Goal: Task Accomplishment & Management: Manage account settings

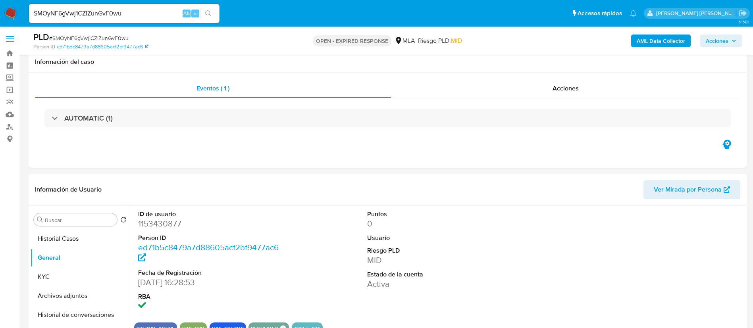
select select "10"
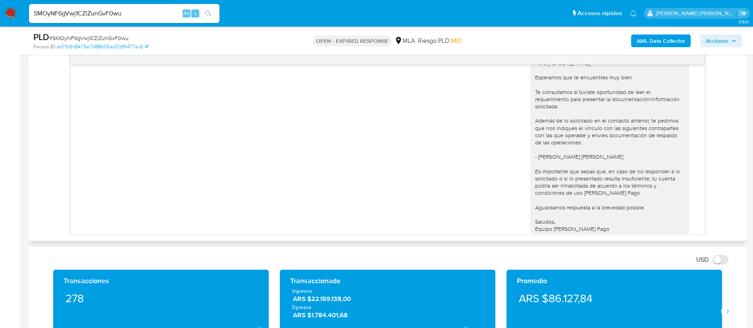
scroll to position [515, 0]
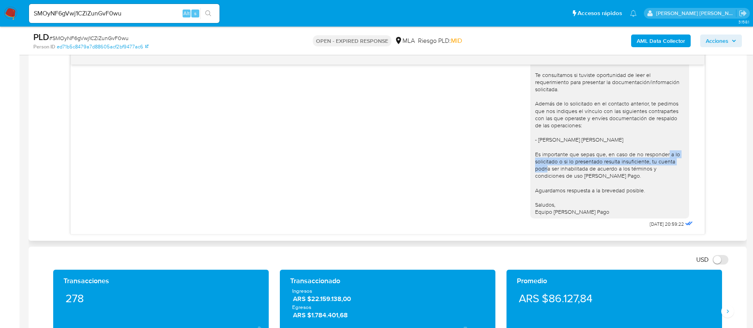
drag, startPoint x: 588, startPoint y: 152, endPoint x: 614, endPoint y: 165, distance: 29.3
click at [614, 165] on div "Hola Susana Raquel Ramirez, Esperamos que te encuentres muy bien. Te consultamo…" at bounding box center [609, 129] width 149 height 174
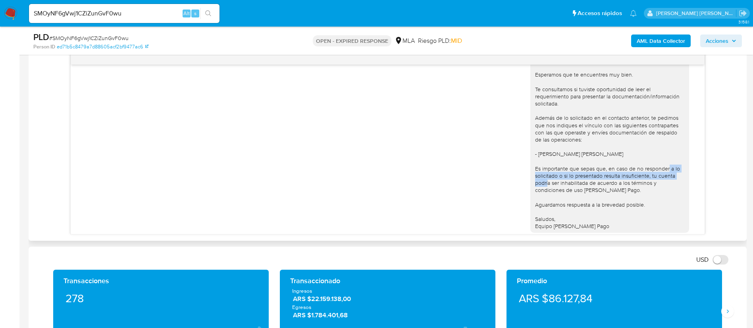
scroll to position [456, 0]
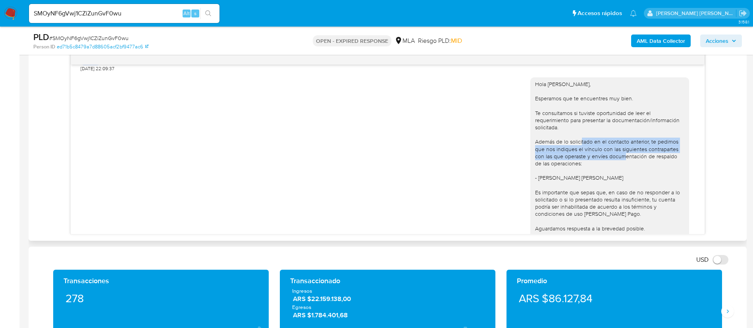
drag, startPoint x: 558, startPoint y: 157, endPoint x: 594, endPoint y: 172, distance: 38.9
click at [594, 172] on div "Hola [PERSON_NAME], Esperamos que te encuentres muy bien. Te consultamos si tuv…" at bounding box center [609, 168] width 149 height 174
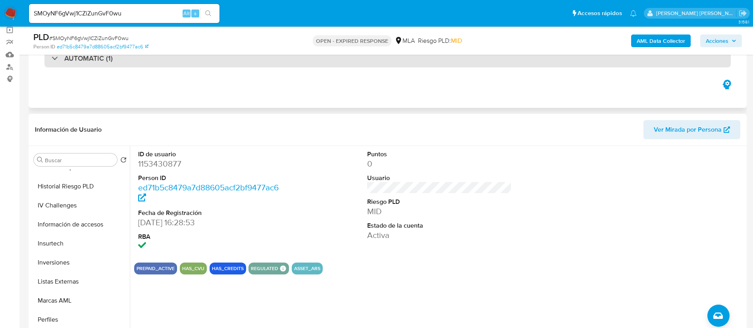
scroll to position [60, 0]
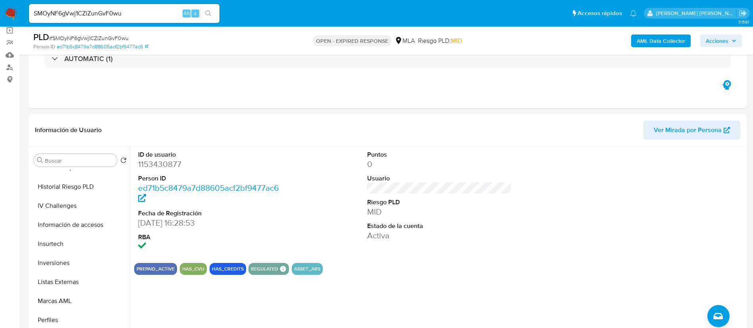
click at [98, 35] on span "# SMOyNF6gVwj1CZiZunGvF0wu" at bounding box center [88, 38] width 79 height 8
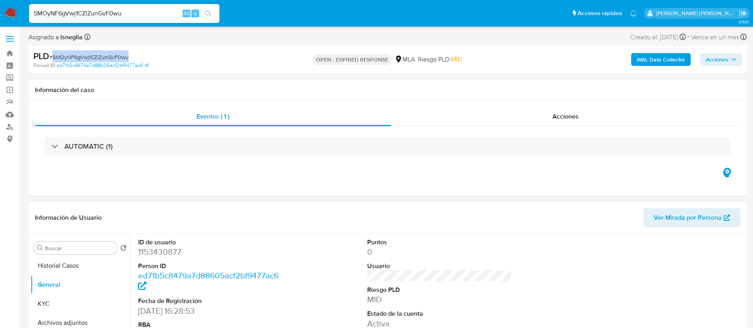
scroll to position [0, 0]
click at [74, 270] on button "Historial Casos" at bounding box center [77, 267] width 93 height 19
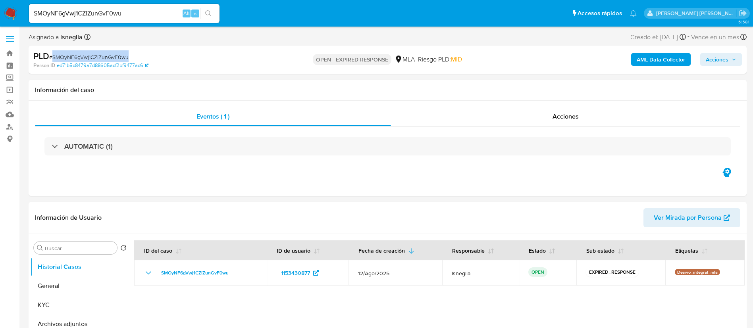
copy span "SMOyNF6gVwj1CZiZunGvF0wu"
click at [10, 10] on img at bounding box center [11, 14] width 14 height 14
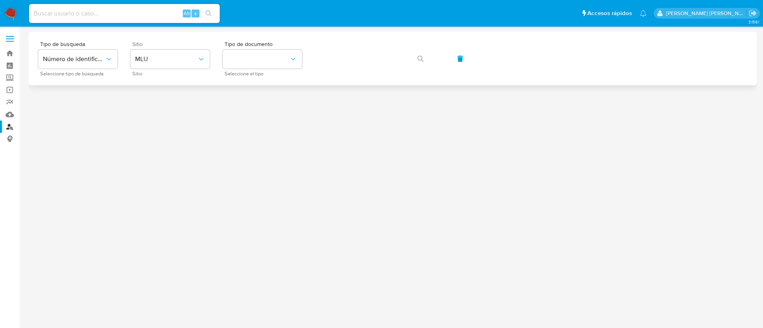
click at [162, 49] on div "Sitio MLU Sitio" at bounding box center [169, 58] width 79 height 35
click at [164, 60] on span "MLU" at bounding box center [166, 59] width 62 height 8
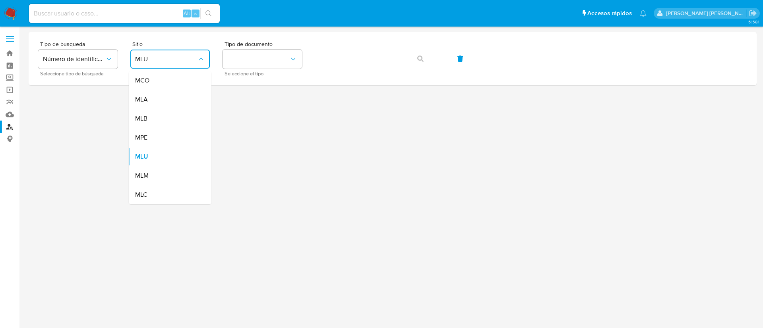
click at [176, 106] on div "MLA" at bounding box center [167, 99] width 65 height 19
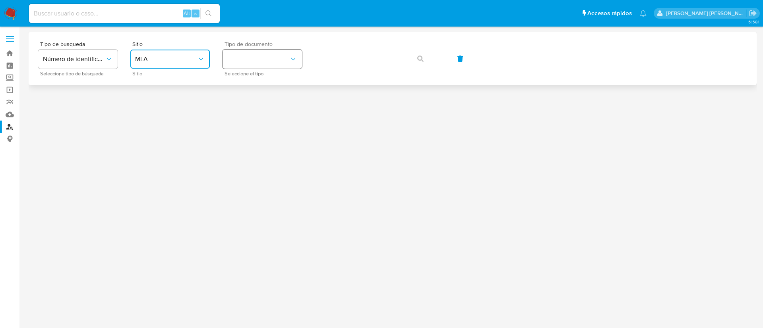
click at [247, 63] on button "identificationType" at bounding box center [261, 59] width 79 height 19
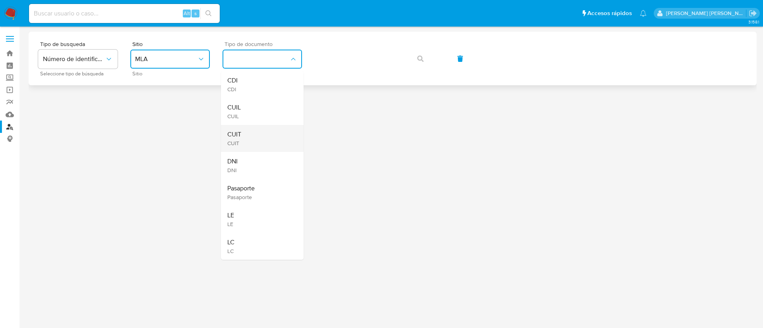
click at [250, 137] on div "CUIT CUIT" at bounding box center [259, 138] width 65 height 27
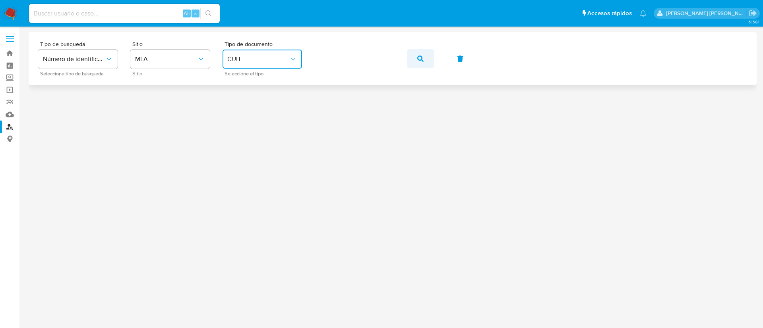
click at [419, 56] on icon "button" at bounding box center [420, 59] width 6 height 6
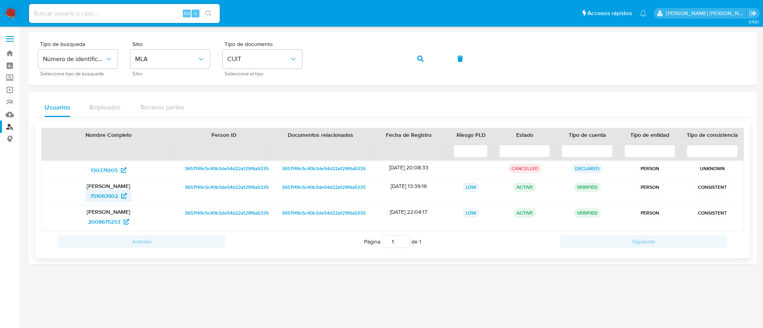
click at [106, 197] on span "751063902" at bounding box center [104, 196] width 28 height 13
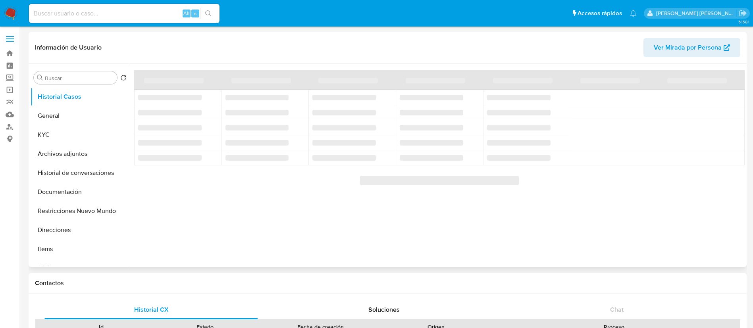
select select "10"
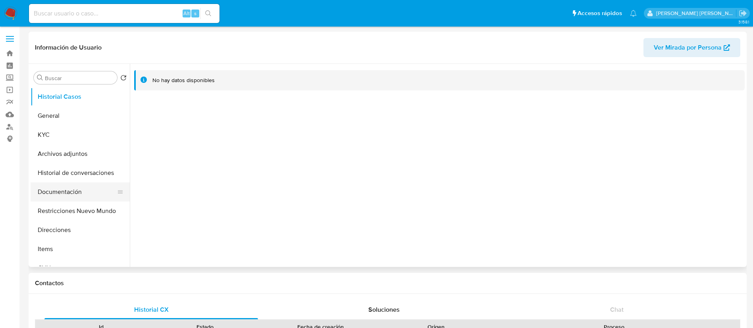
click at [65, 192] on button "Documentación" at bounding box center [77, 192] width 93 height 19
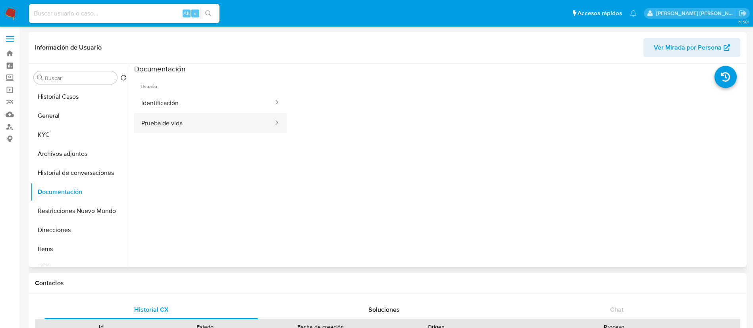
click at [201, 123] on button "Prueba de vida" at bounding box center [204, 123] width 140 height 20
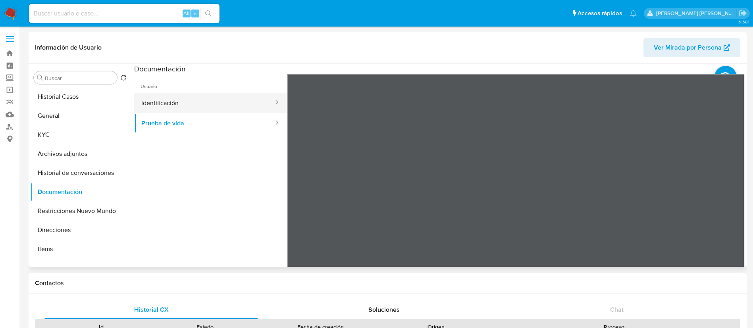
click at [167, 104] on button "Identificación" at bounding box center [204, 103] width 140 height 20
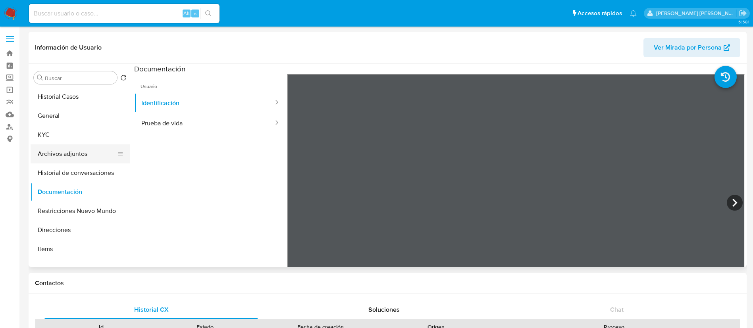
click at [81, 147] on button "Archivos adjuntos" at bounding box center [77, 154] width 93 height 19
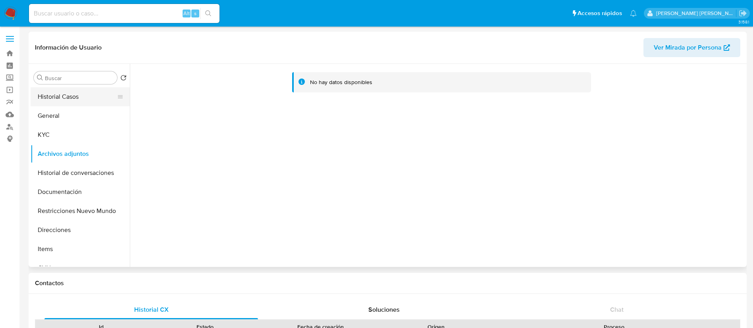
click at [76, 100] on button "Historial Casos" at bounding box center [77, 96] width 93 height 19
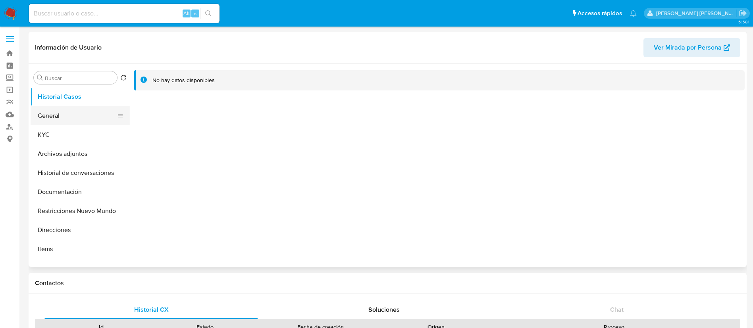
click at [85, 117] on button "General" at bounding box center [77, 115] width 93 height 19
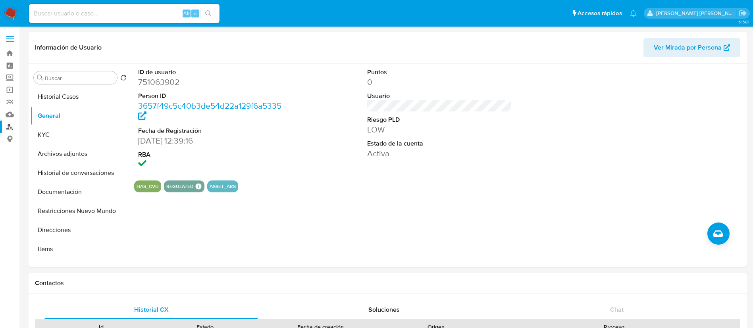
click at [9, 127] on link "Buscador de personas" at bounding box center [47, 127] width 95 height 12
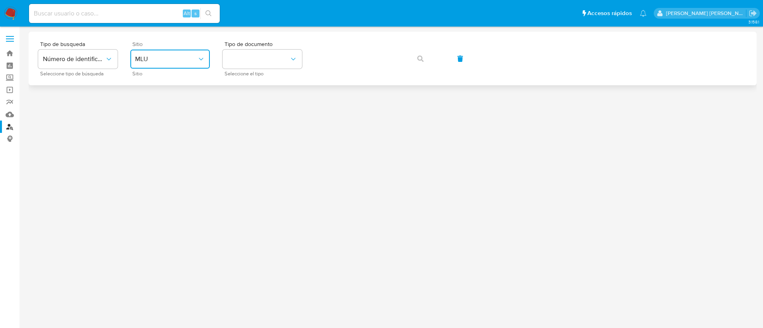
click at [175, 59] on span "MLU" at bounding box center [166, 59] width 62 height 8
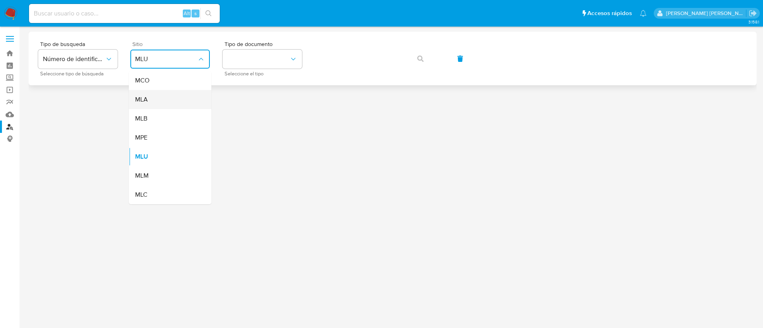
click at [167, 105] on div "MLA" at bounding box center [167, 99] width 65 height 19
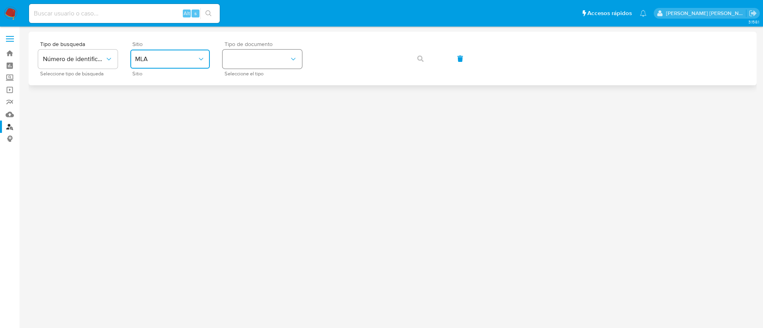
click at [254, 62] on button "identificationType" at bounding box center [261, 59] width 79 height 19
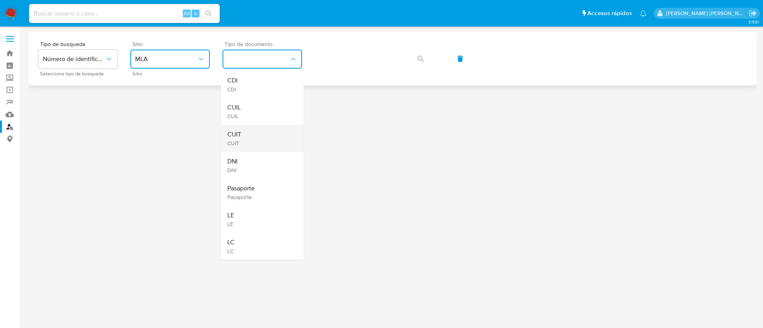
click at [245, 138] on div "CUIT CUIT" at bounding box center [259, 138] width 65 height 27
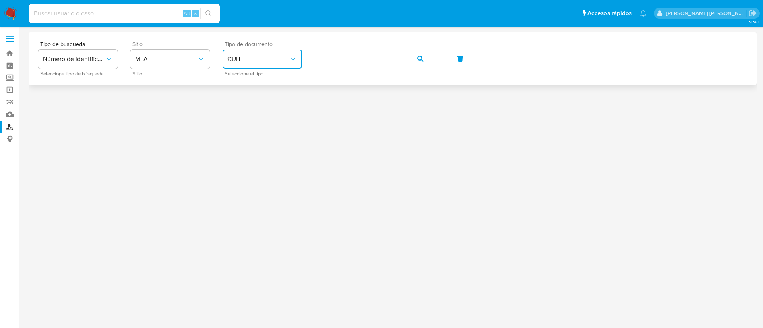
click at [437, 56] on div "Tipo de busqueda Número de identificación Seleccione tipo de búsqueda Sitio MLA…" at bounding box center [392, 58] width 709 height 35
click at [421, 58] on icon "button" at bounding box center [420, 59] width 6 height 6
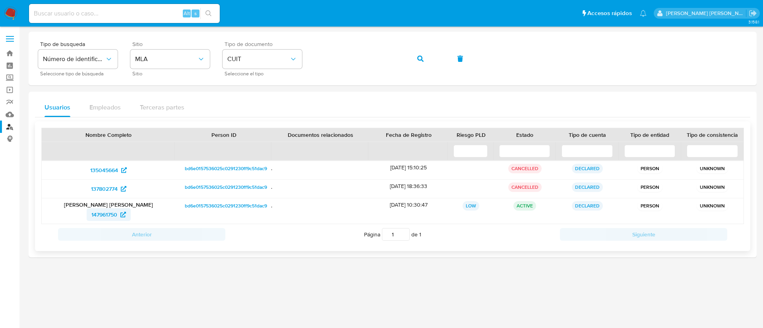
click at [100, 214] on span "147961750" at bounding box center [104, 215] width 26 height 13
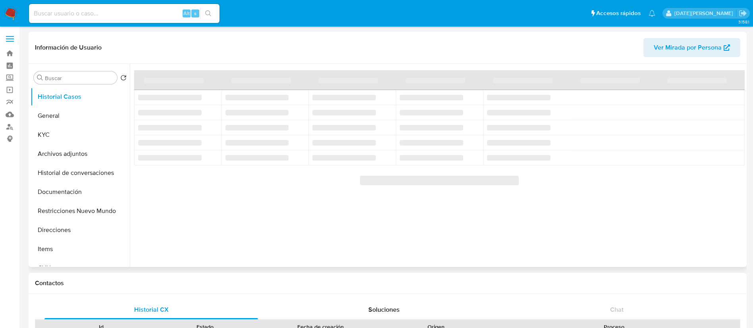
select select "10"
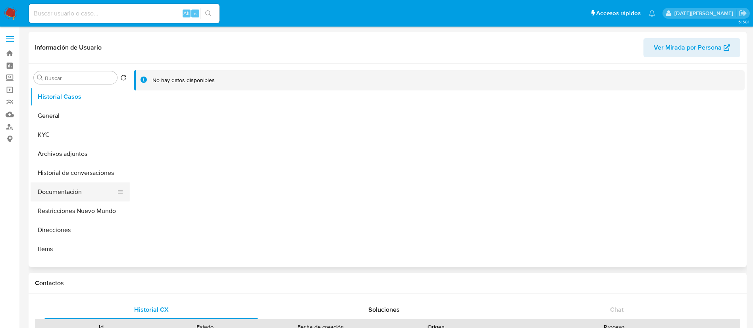
click at [56, 187] on button "Documentación" at bounding box center [77, 192] width 93 height 19
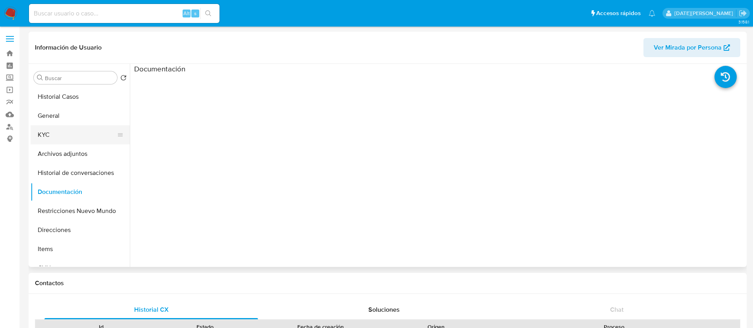
click at [50, 134] on button "KYC" at bounding box center [77, 135] width 93 height 19
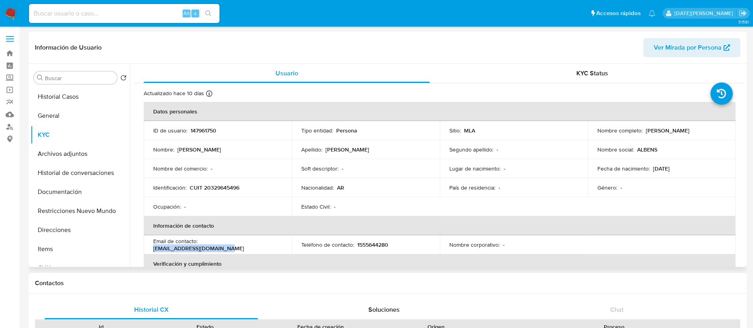
drag, startPoint x: 201, startPoint y: 246, endPoint x: 271, endPoint y: 245, distance: 70.3
click at [270, 250] on td "Email de contacto : albens.usados@hotmail.com" at bounding box center [218, 245] width 148 height 19
copy p "albens.usados@hotmail.com"
click at [377, 241] on p "1555644280" at bounding box center [372, 244] width 31 height 7
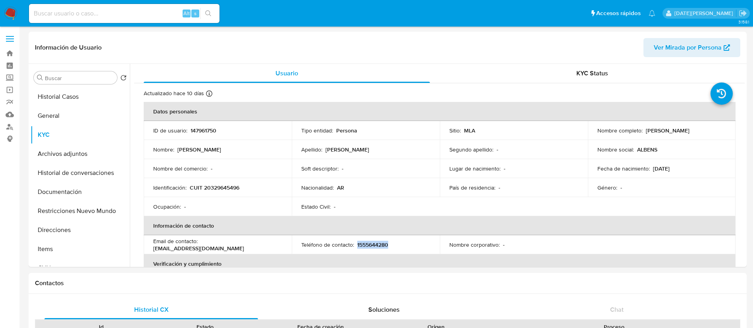
copy p "1555644280"
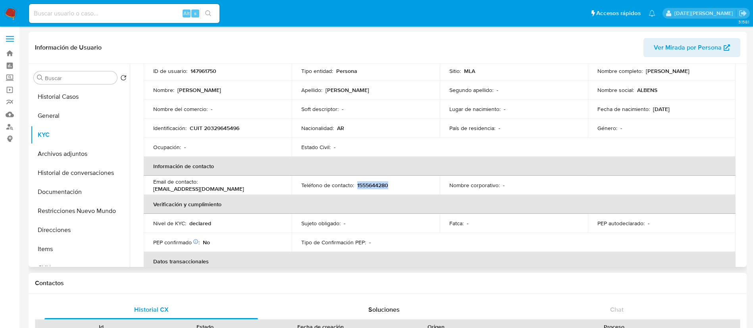
scroll to position [119, 0]
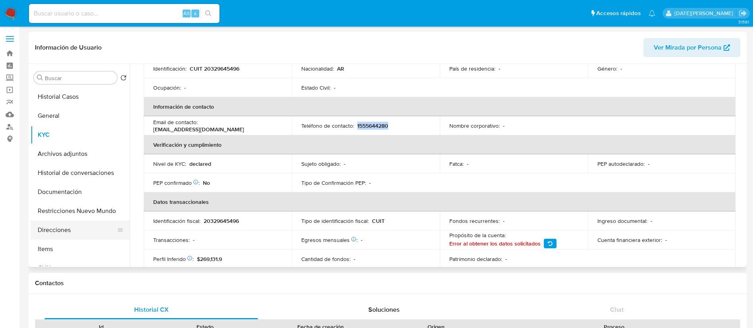
click at [54, 238] on button "Direcciones" at bounding box center [77, 230] width 93 height 19
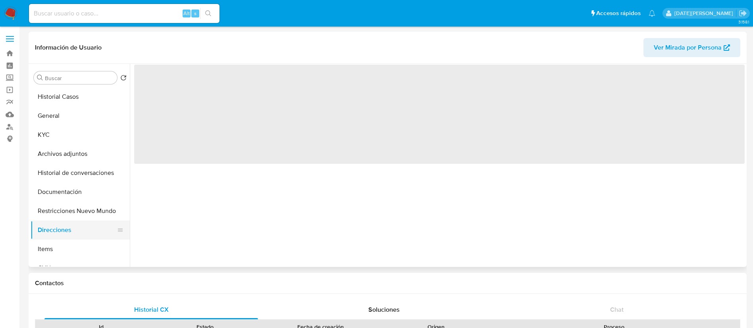
scroll to position [0, 0]
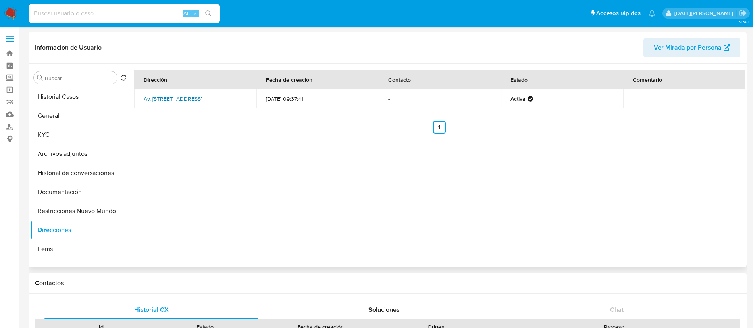
click at [173, 95] on link "Av. Mitre 4839, Quilmes, Buenos Aires, 1878, Argentina 4839" at bounding box center [173, 99] width 58 height 8
click at [50, 193] on button "Documentación" at bounding box center [77, 192] width 93 height 19
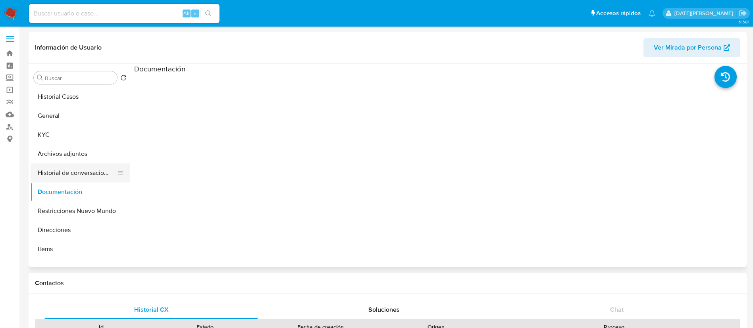
click at [60, 169] on button "Historial de conversaciones" at bounding box center [77, 173] width 93 height 19
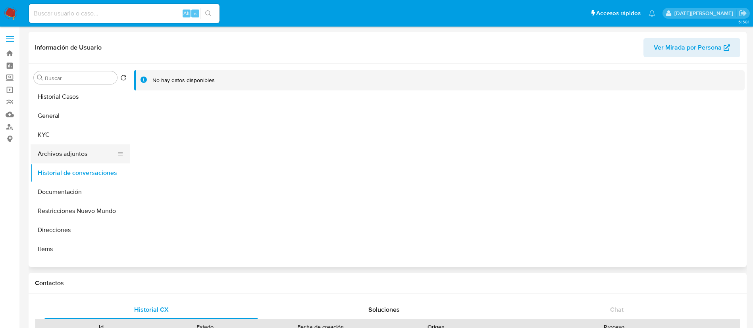
click at [63, 151] on button "Archivos adjuntos" at bounding box center [77, 154] width 93 height 19
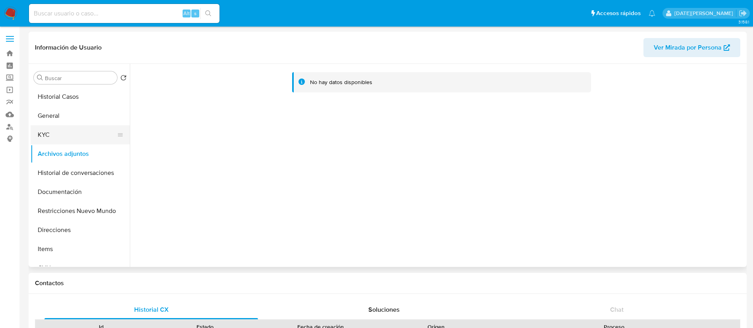
click at [62, 132] on button "KYC" at bounding box center [77, 135] width 93 height 19
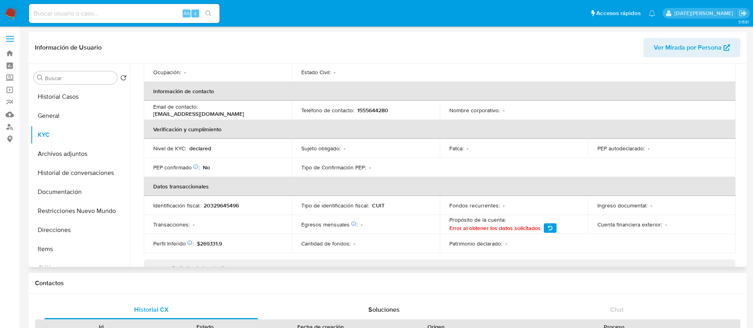
scroll to position [119, 0]
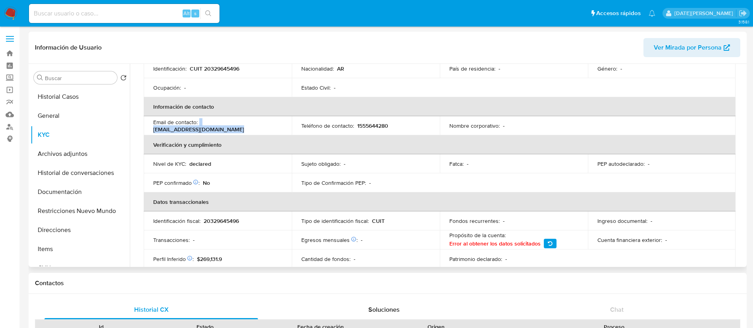
drag, startPoint x: 199, startPoint y: 125, endPoint x: 301, endPoint y: 125, distance: 101.3
click at [301, 125] on tr "Email de contacto : albens.usados@hotmail.com Teléfono de contacto : 1555644280…" at bounding box center [440, 125] width 592 height 19
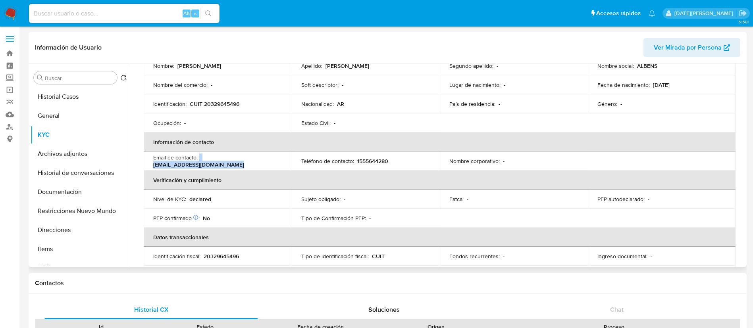
scroll to position [60, 0]
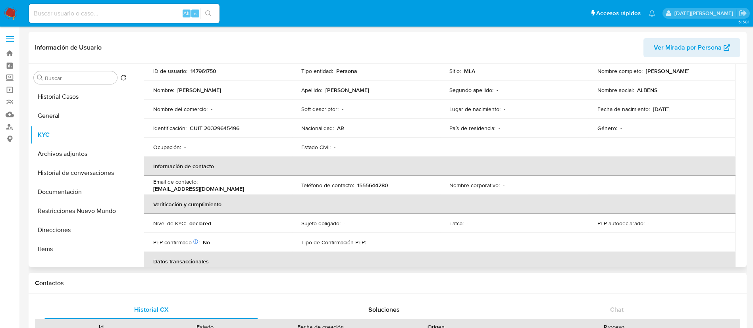
click at [374, 182] on p "1555644280" at bounding box center [372, 185] width 31 height 7
copy p "1555644280"
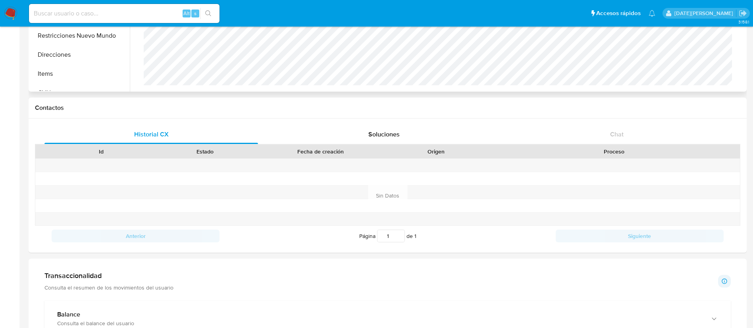
scroll to position [179, 0]
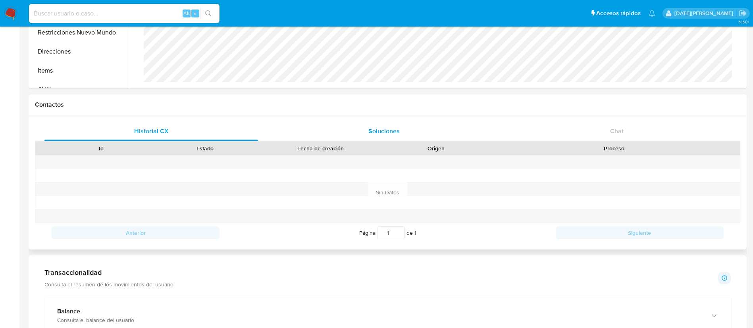
click at [387, 128] on span "Soluciones" at bounding box center [384, 131] width 31 height 9
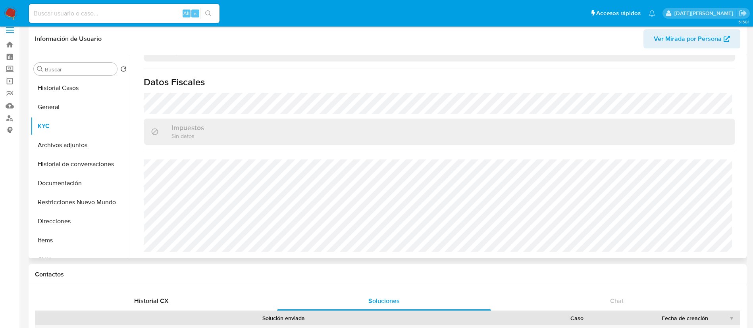
scroll to position [0, 0]
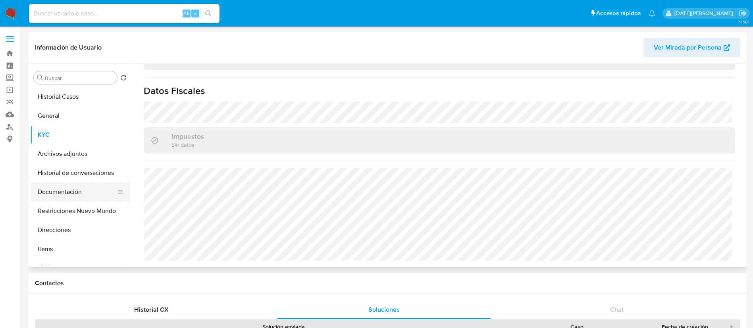
click at [62, 195] on button "Documentación" at bounding box center [77, 192] width 93 height 19
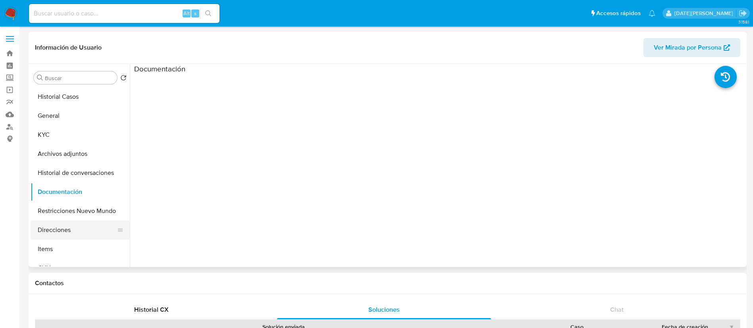
click at [58, 225] on button "Direcciones" at bounding box center [77, 230] width 93 height 19
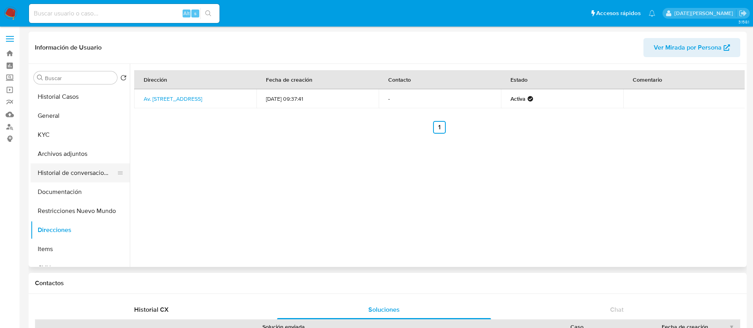
click at [80, 167] on button "Historial de conversaciones" at bounding box center [77, 173] width 93 height 19
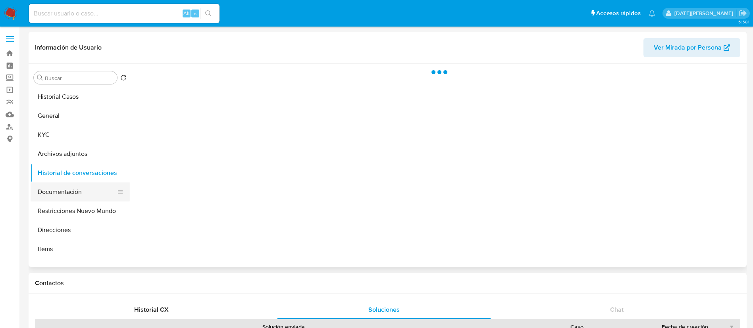
click at [64, 194] on button "Documentación" at bounding box center [77, 192] width 93 height 19
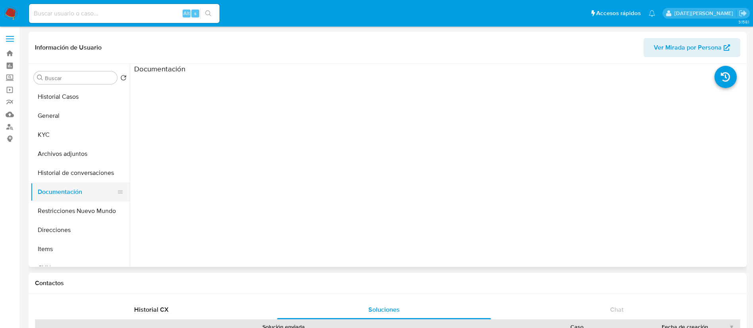
click at [85, 183] on button "Documentación" at bounding box center [77, 192] width 93 height 19
click at [97, 169] on button "Historial de conversaciones" at bounding box center [77, 173] width 93 height 19
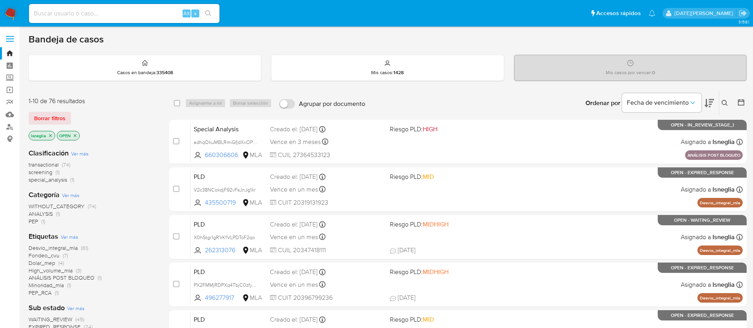
click at [722, 104] on icon at bounding box center [725, 103] width 6 height 6
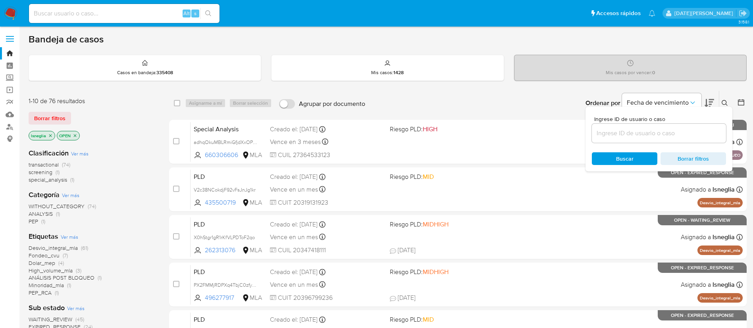
click at [641, 134] on input at bounding box center [659, 133] width 134 height 10
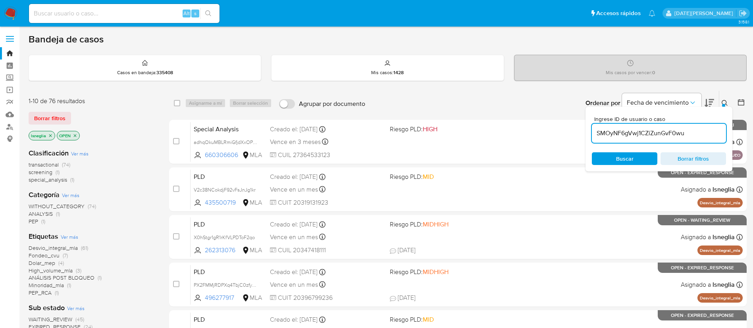
type input "SMOyNF6gVwj1CZiZunGvF0wu"
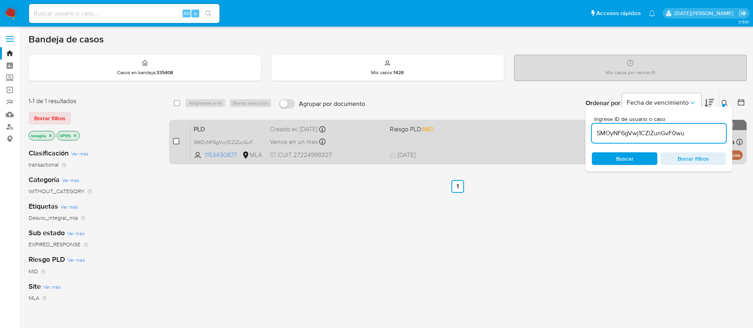
click at [175, 140] on input "checkbox" at bounding box center [176, 141] width 6 height 6
checkbox input "true"
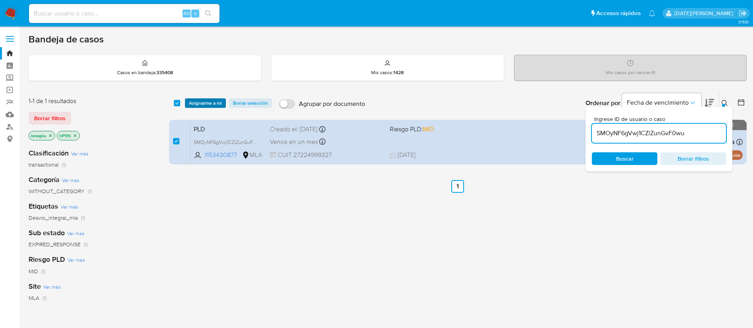
click at [206, 100] on span "Asignarme a mí" at bounding box center [205, 103] width 33 height 8
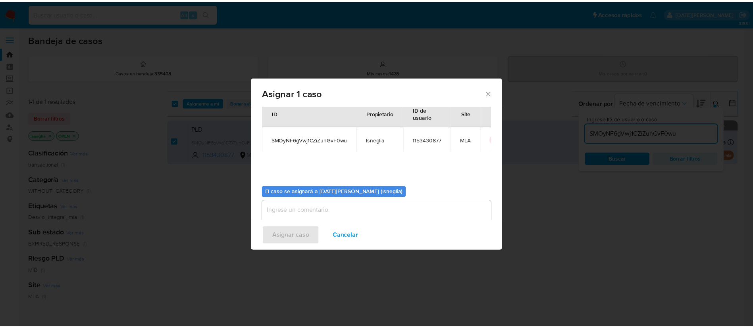
scroll to position [41, 0]
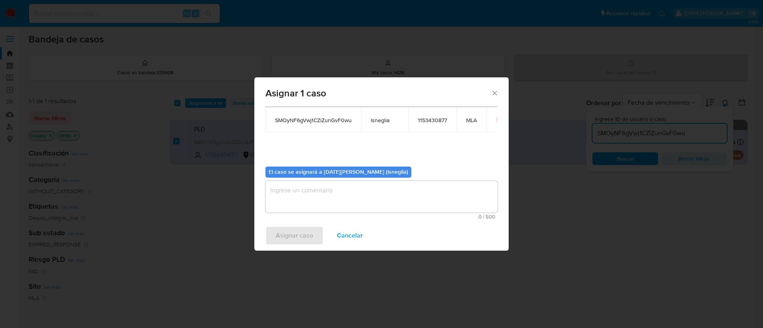
click at [355, 200] on textarea "assign-modal" at bounding box center [381, 197] width 232 height 32
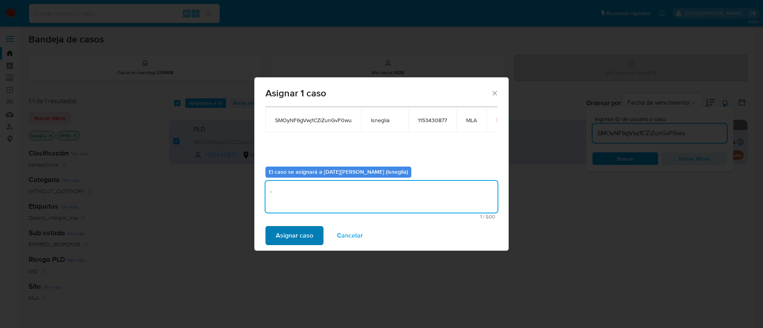
type textarea "."
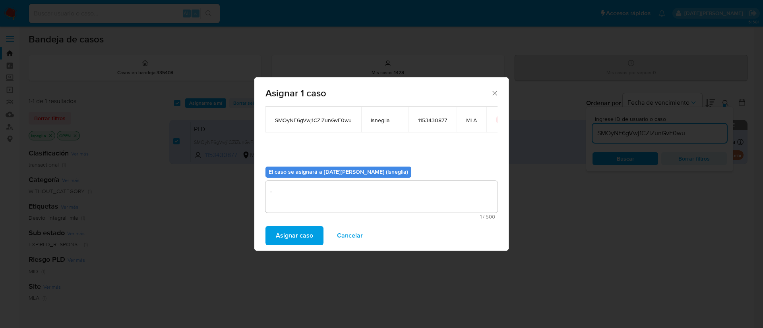
click at [284, 245] on span "Asignar caso" at bounding box center [294, 235] width 37 height 17
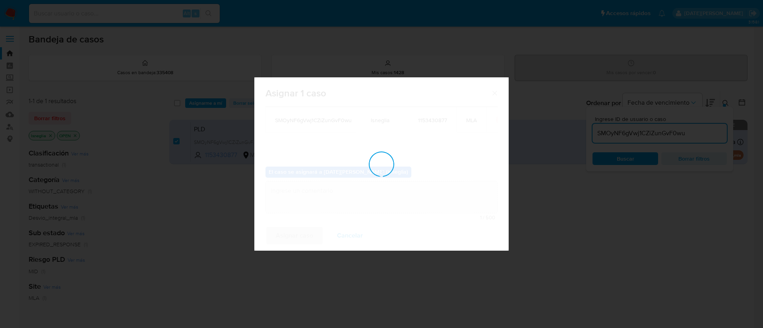
checkbox input "false"
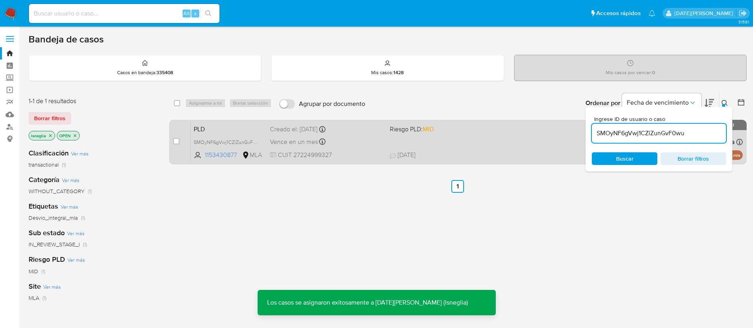
click at [207, 121] on div "case-item-checkbox No es posible asignar el caso PLD SMOyNF6gVwj1CZiZunGvF0wu 1…" at bounding box center [458, 142] width 578 height 44
click at [212, 134] on div "PLD SMOyNF6gVwj1CZiZunGvF0wu 1153430877 MLA Riesgo PLD: MID Creado el: 12/08/20…" at bounding box center [467, 142] width 552 height 40
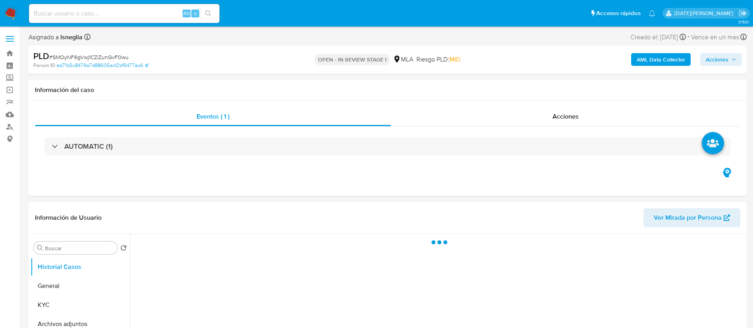
select select "10"
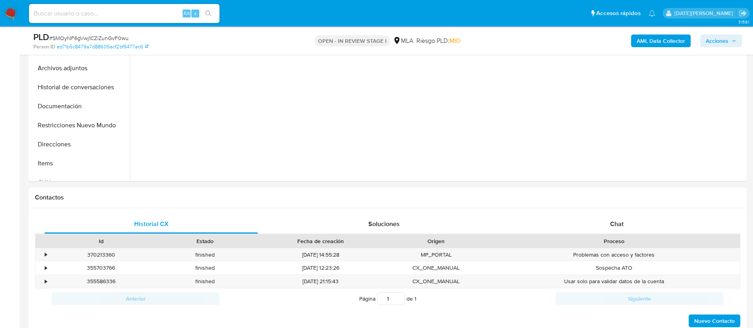
scroll to position [238, 0]
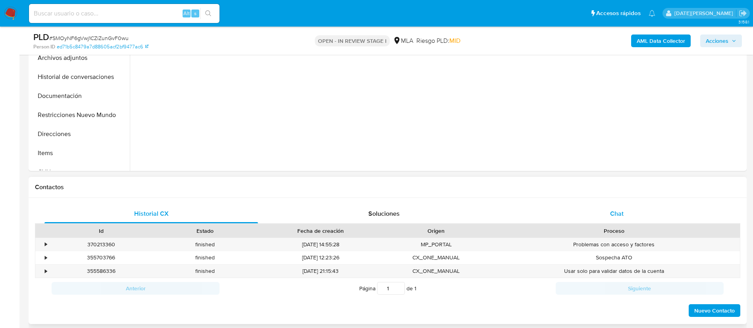
click at [623, 214] on span "Chat" at bounding box center [617, 213] width 14 height 9
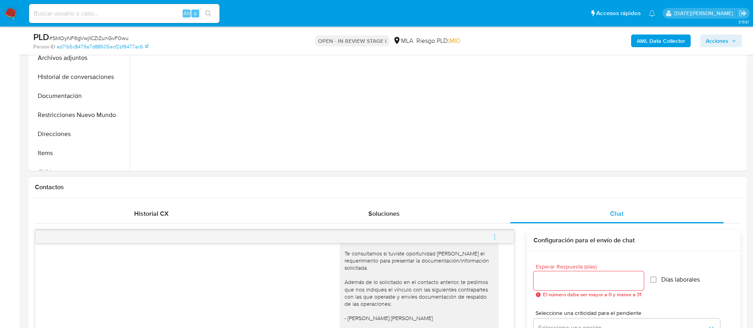
scroll to position [298, 0]
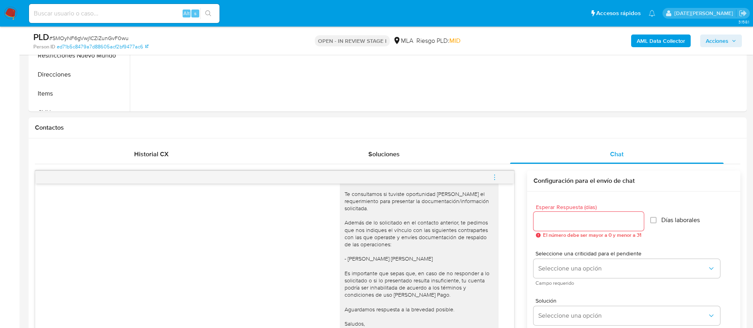
click at [494, 177] on icon "menu-action" at bounding box center [494, 177] width 7 height 7
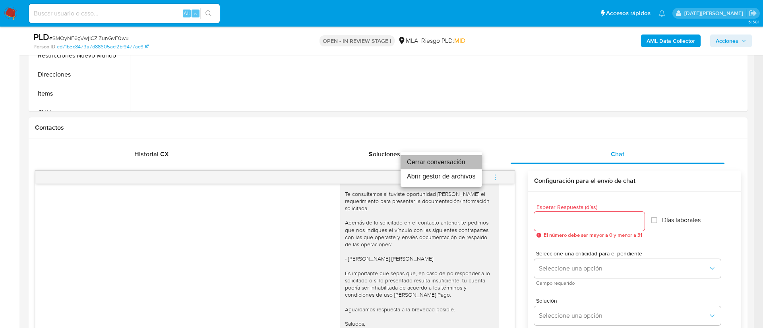
click at [439, 156] on li "Cerrar conversación" at bounding box center [440, 162] width 81 height 14
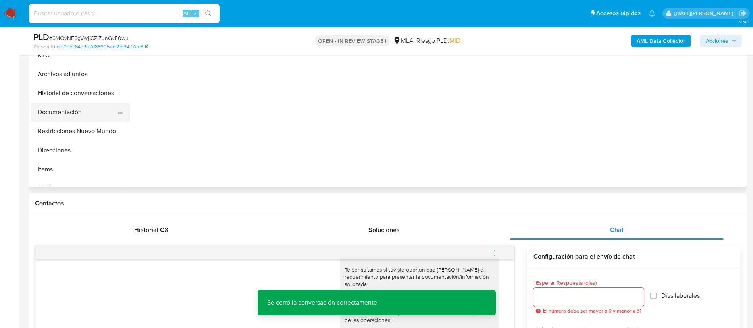
scroll to position [179, 0]
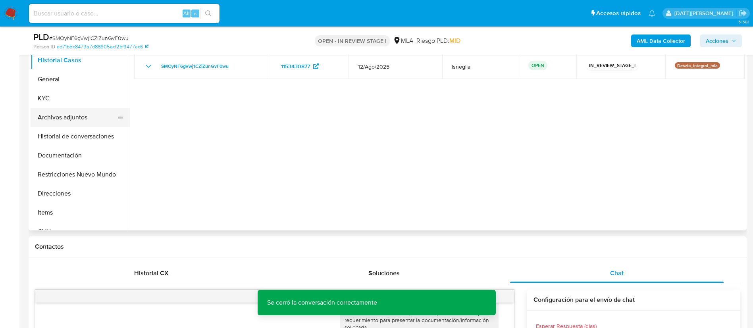
click at [60, 121] on button "Archivos adjuntos" at bounding box center [77, 117] width 93 height 19
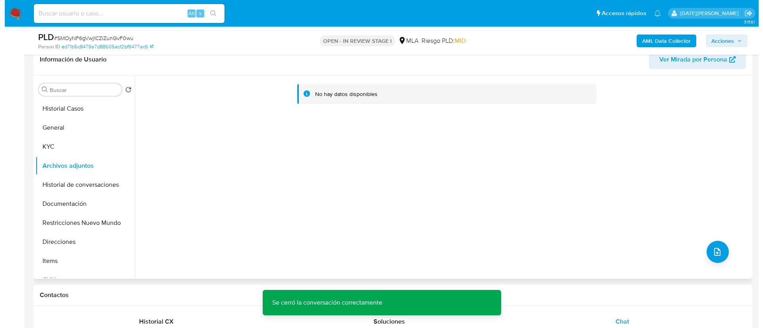
scroll to position [119, 0]
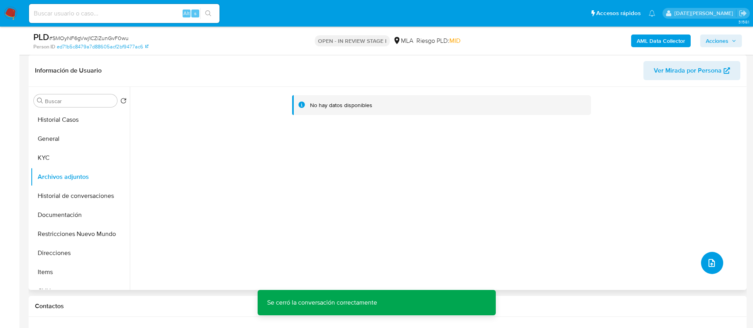
click at [704, 264] on button "upload-file" at bounding box center [712, 263] width 22 height 22
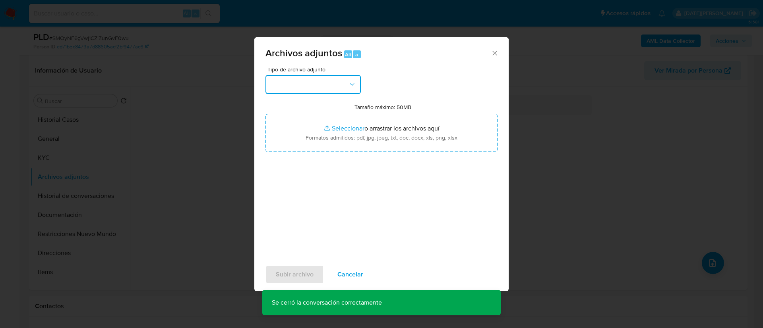
click at [324, 91] on button "button" at bounding box center [312, 84] width 95 height 19
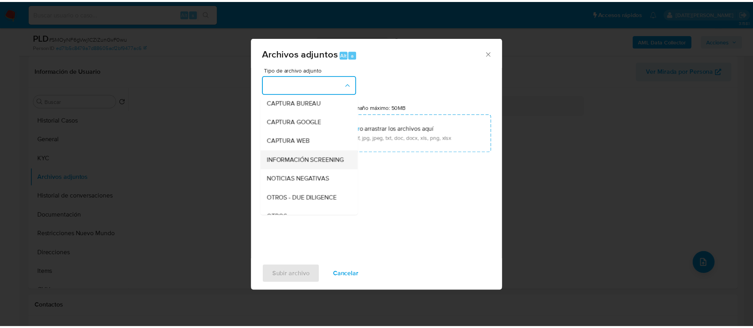
scroll to position [60, 0]
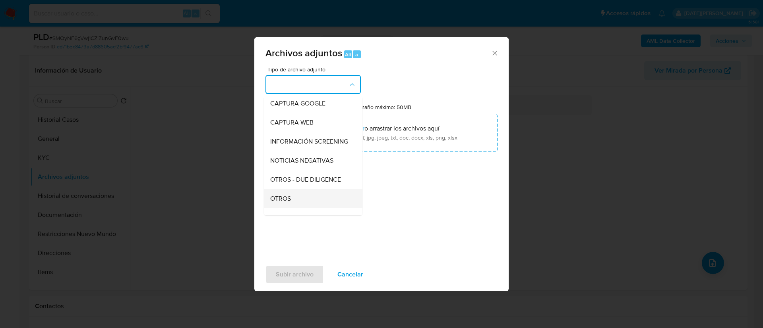
click at [293, 207] on div "OTROS" at bounding box center [310, 198] width 81 height 19
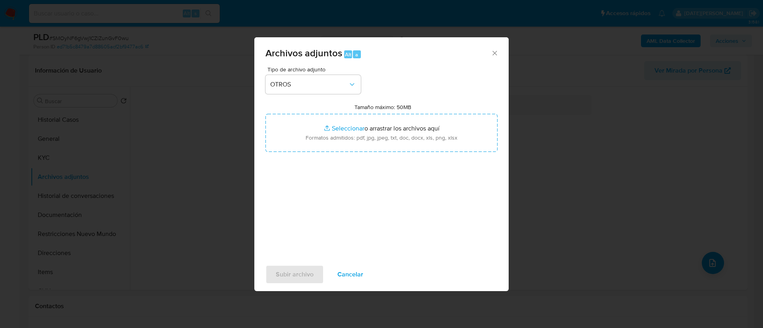
drag, startPoint x: 500, startPoint y: 55, endPoint x: 495, endPoint y: 55, distance: 4.4
click at [499, 55] on div "Archivos adjuntos Alt a" at bounding box center [381, 52] width 254 height 30
click at [493, 53] on icon "Cerrar" at bounding box center [494, 53] width 8 height 8
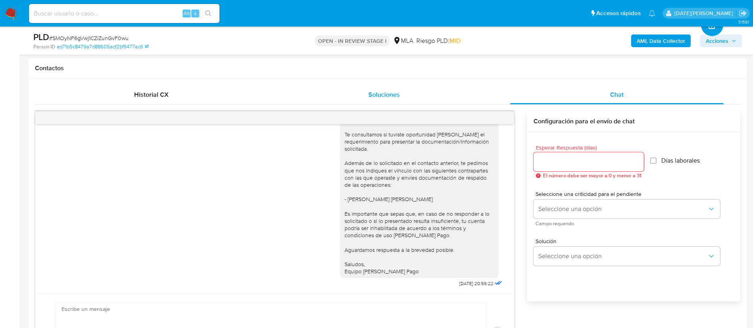
scroll to position [515, 0]
click at [558, 159] on input "Esperar Respuesta (días)" at bounding box center [589, 162] width 110 height 10
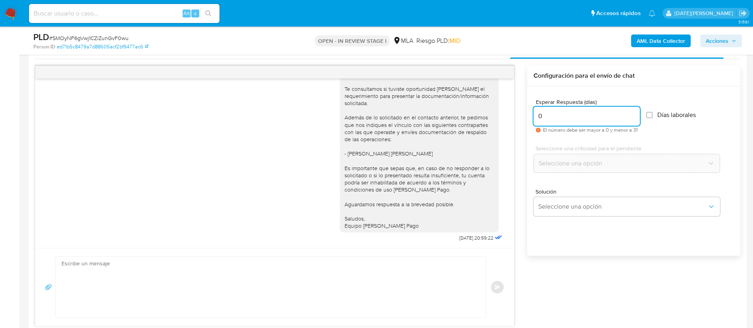
scroll to position [417, 0]
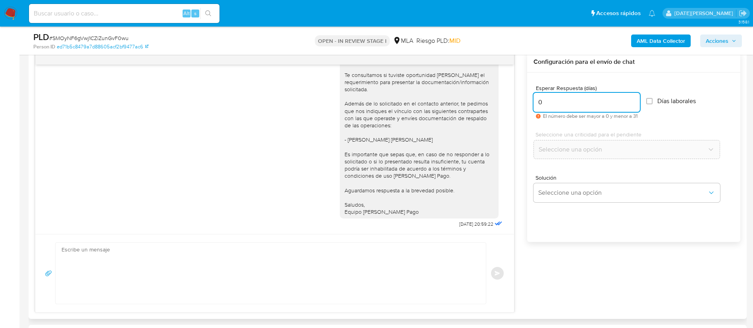
type input "0"
click at [300, 277] on textarea at bounding box center [269, 273] width 415 height 61
type textarea ","
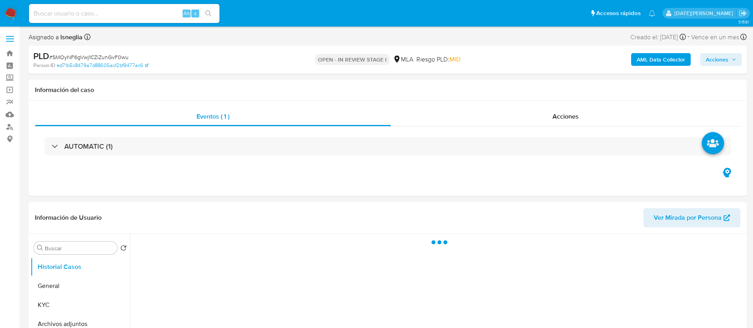
click at [107, 57] on span "# SMOyNF6gVwj1CZiZunGvF0wu" at bounding box center [88, 57] width 79 height 8
select select "10"
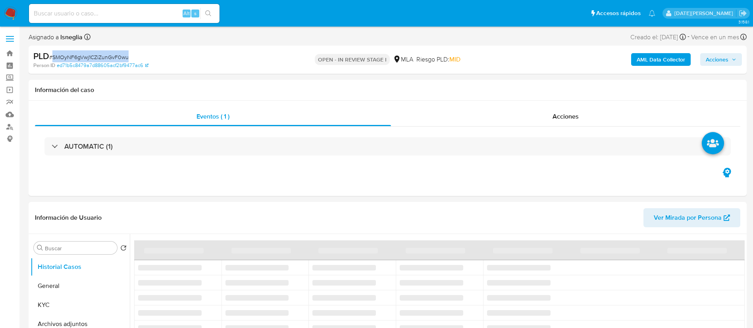
copy span "SMOyNF6gVwj1CZiZunGvF0wu"
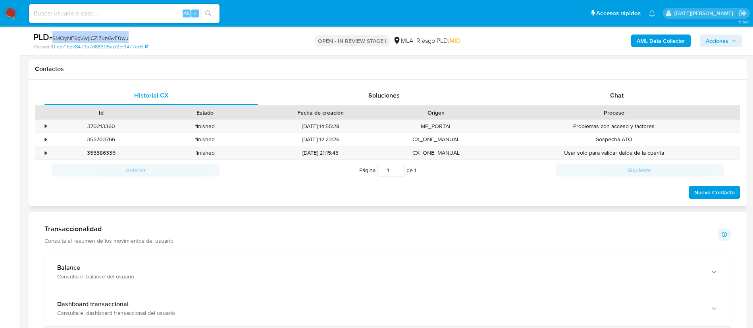
scroll to position [238, 0]
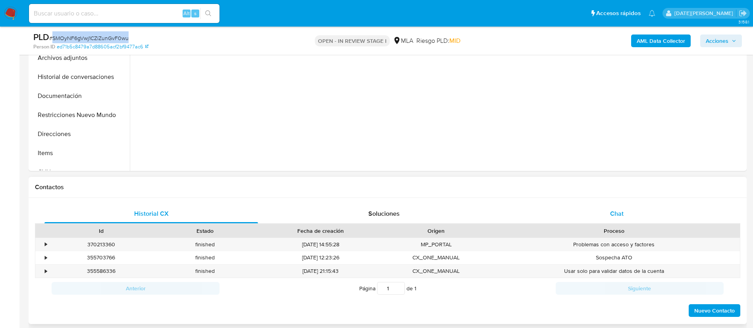
click at [620, 216] on span "Chat" at bounding box center [617, 213] width 14 height 9
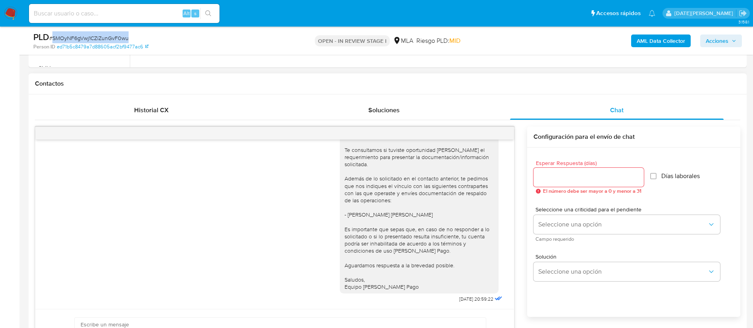
scroll to position [357, 0]
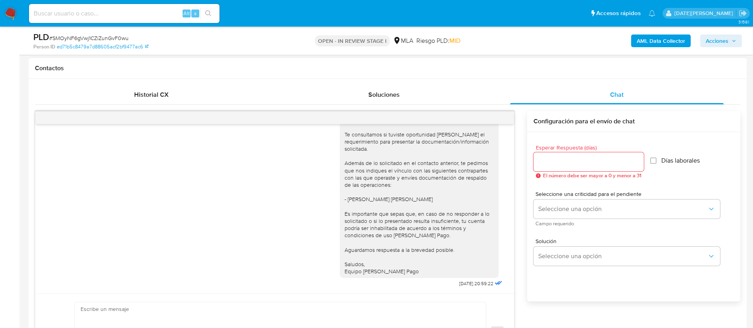
click at [589, 169] on div at bounding box center [589, 162] width 110 height 19
click at [568, 166] on input "Esperar Respuesta (días)" at bounding box center [589, 162] width 110 height 10
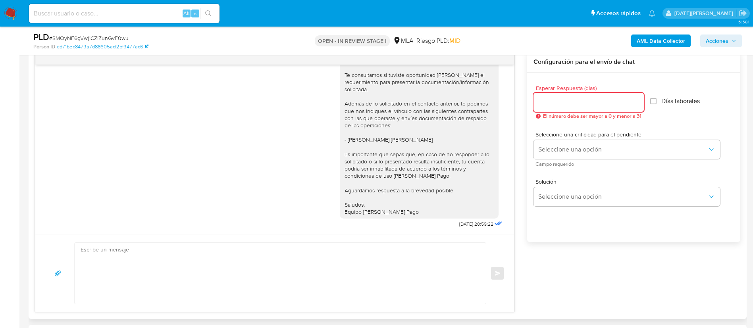
click at [566, 106] on input "Esperar Respuesta (días)" at bounding box center [589, 102] width 110 height 10
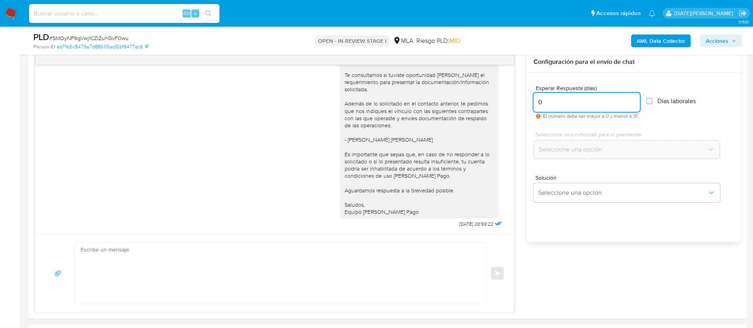
type input "0"
click at [242, 272] on textarea at bounding box center [279, 273] width 396 height 61
paste textarea "Hola, Nos ponemos en contacto en esta oportunidad a fin de notificarte que, de …"
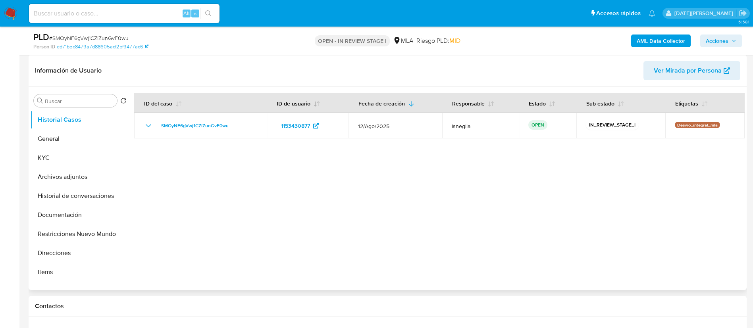
scroll to position [0, 0]
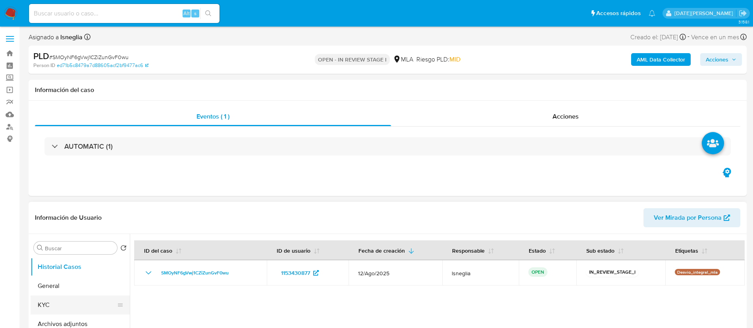
drag, startPoint x: 53, startPoint y: 303, endPoint x: 61, endPoint y: 299, distance: 9.2
click at [53, 303] on button "KYC" at bounding box center [77, 305] width 93 height 19
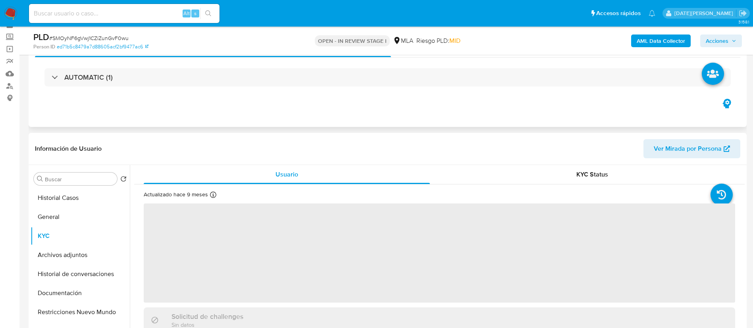
scroll to position [60, 0]
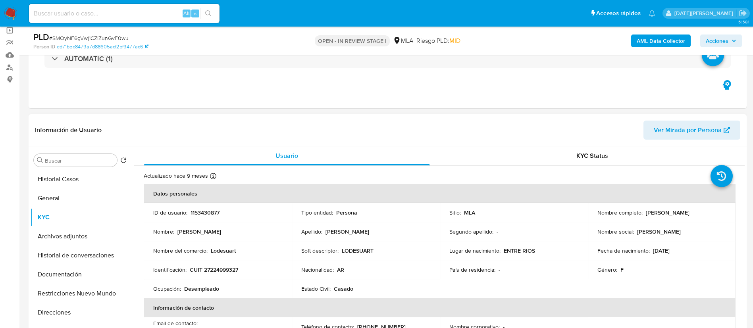
drag, startPoint x: 643, startPoint y: 214, endPoint x: 721, endPoint y: 216, distance: 78.7
click at [721, 216] on div "Nombre completo : [PERSON_NAME]" at bounding box center [662, 212] width 129 height 7
copy div "[PERSON_NAME]"
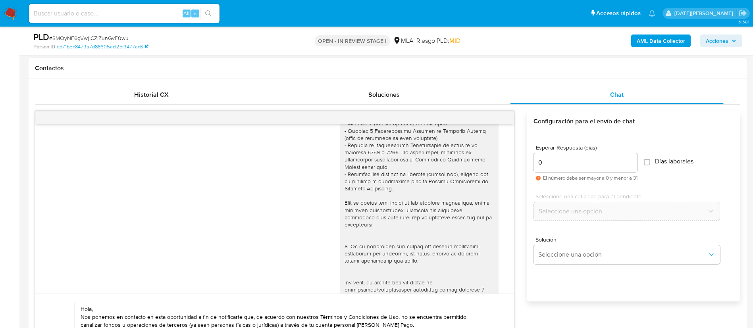
scroll to position [179, 0]
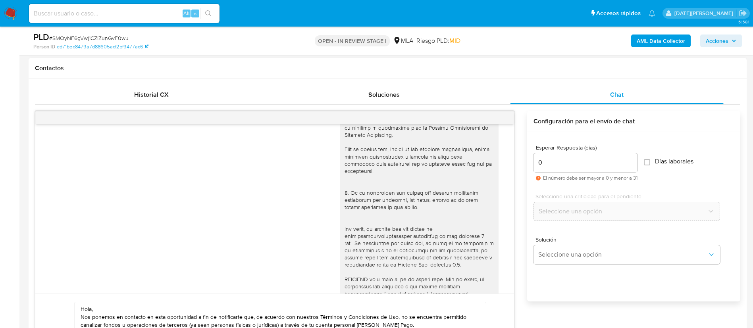
paste textarea "[PERSON_NAME]"
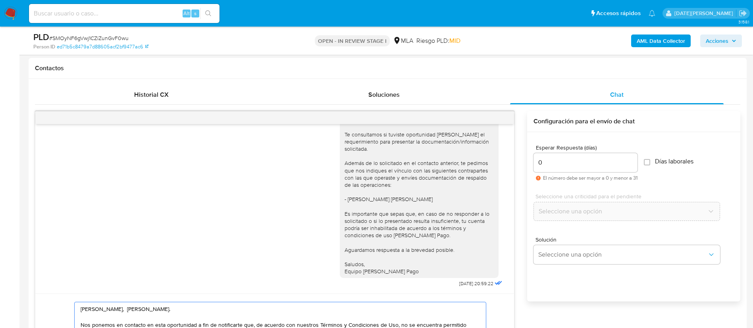
scroll to position [477, 0]
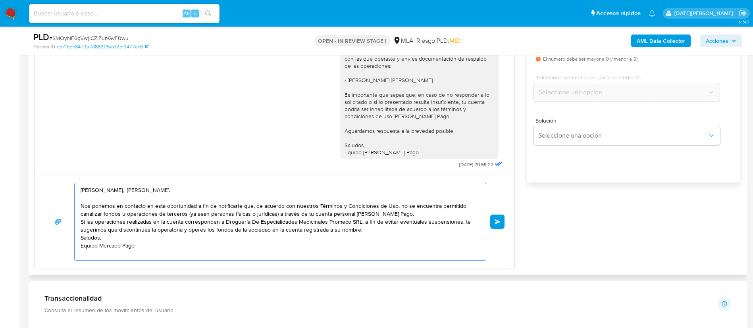
drag, startPoint x: 188, startPoint y: 213, endPoint x: 274, endPoint y: 216, distance: 86.6
click at [274, 216] on textarea "[PERSON_NAME], [PERSON_NAME]. Nos ponemos en contacto en esta oportunidad a fin…" at bounding box center [279, 221] width 396 height 77
click at [322, 215] on textarea "[PERSON_NAME], [PERSON_NAME]. Nos ponemos en contacto en esta oportunidad a fin…" at bounding box center [279, 221] width 396 height 77
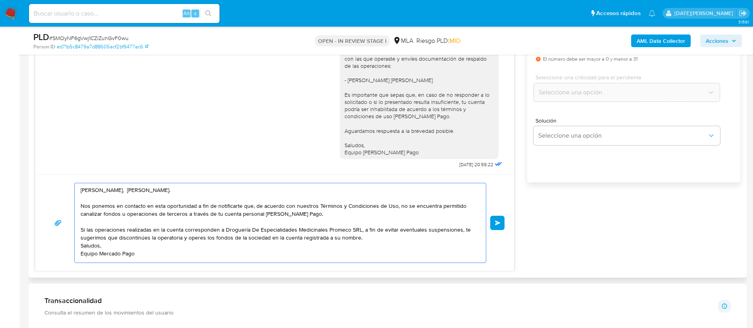
drag, startPoint x: 224, startPoint y: 230, endPoint x: 357, endPoint y: 231, distance: 133.0
click at [357, 231] on textarea "[PERSON_NAME], [PERSON_NAME]. Nos ponemos en contacto en esta oportunidad a fin…" at bounding box center [279, 222] width 396 height 79
paste textarea "[PERSON_NAME]"
click at [109, 237] on textarea "Hola, Susana Raquel Ramirez. Nos ponemos en contacto en esta oportunidad a fin …" at bounding box center [279, 222] width 396 height 79
drag, startPoint x: 106, startPoint y: 236, endPoint x: 281, endPoint y: 240, distance: 174.4
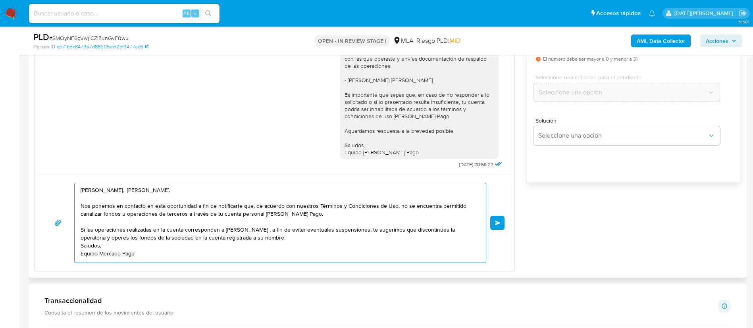
click at [281, 240] on textarea "Hola, Susana Raquel Ramirez. Nos ponemos en contacto en esta oportunidad a fin …" at bounding box center [279, 222] width 396 height 79
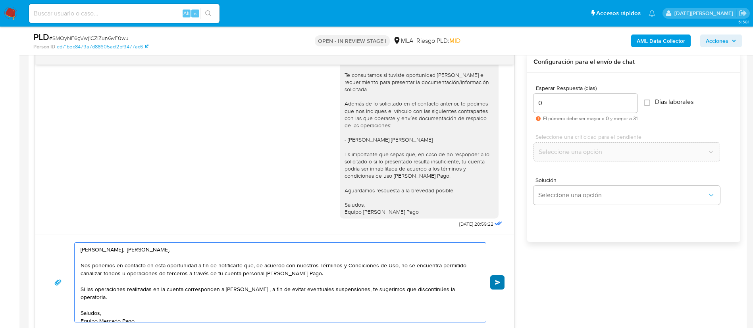
type textarea "Hola, Susana Raquel Ramirez. Nos ponemos en contacto en esta oportunidad a fin …"
drag, startPoint x: 495, startPoint y: 281, endPoint x: 487, endPoint y: 257, distance: 26.1
click at [496, 282] on span "Enviar" at bounding box center [498, 282] width 6 height 5
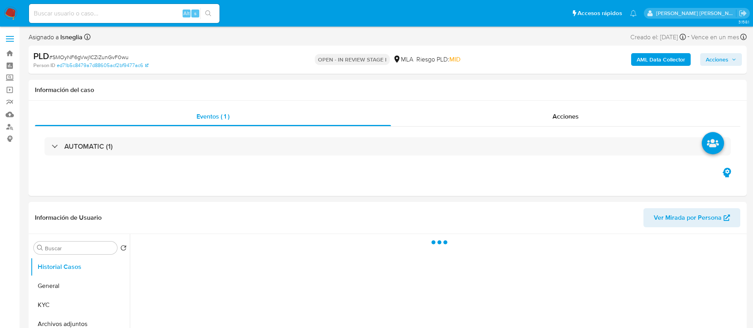
select select "10"
click at [10, 14] on img at bounding box center [11, 14] width 14 height 14
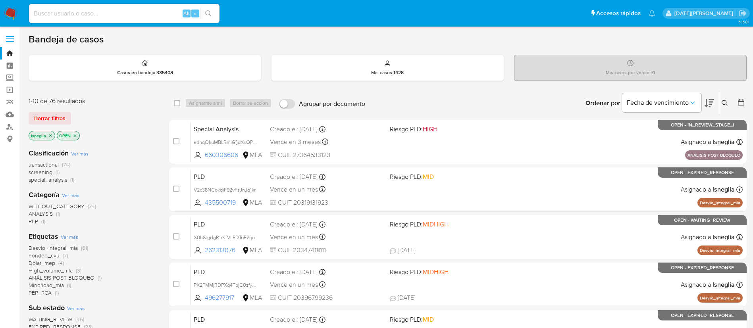
click at [723, 105] on icon at bounding box center [725, 103] width 6 height 6
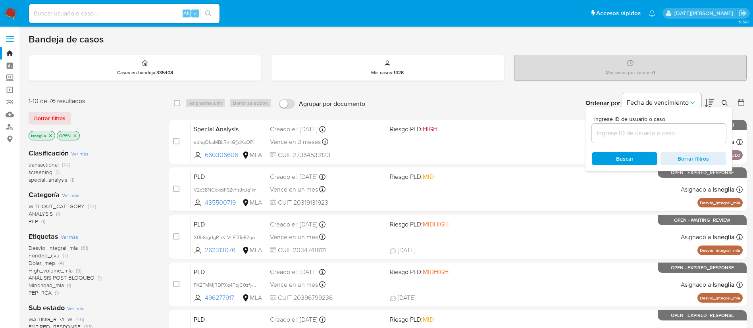
click at [623, 131] on input at bounding box center [659, 133] width 134 height 10
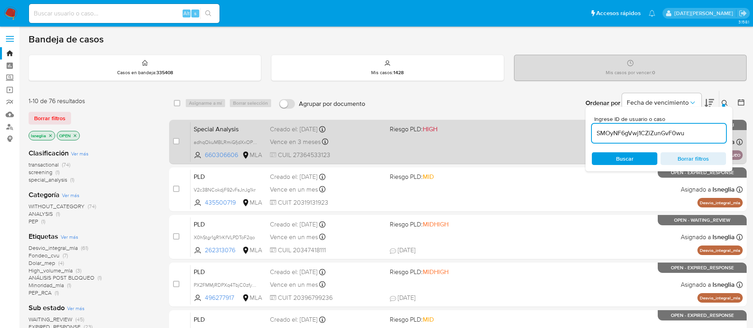
type input "SMOyNF6gVwj1CZiZunGvF0wu"
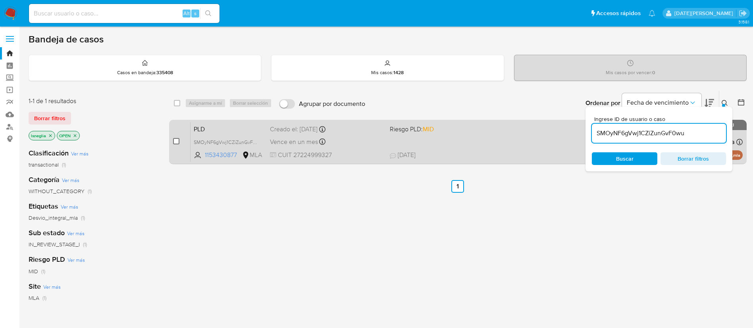
click at [178, 141] on input "checkbox" at bounding box center [176, 141] width 6 height 6
checkbox input "true"
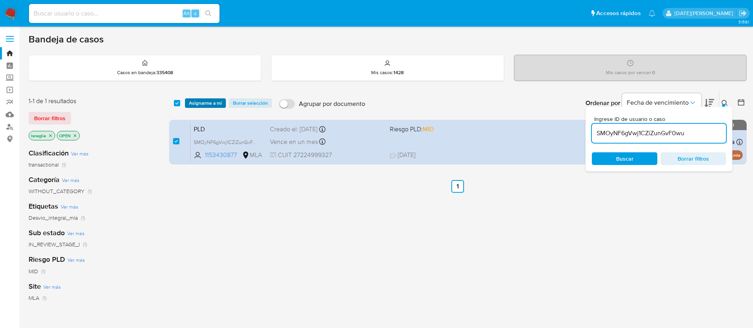
click at [203, 102] on span "Asignarme a mí" at bounding box center [205, 103] width 33 height 8
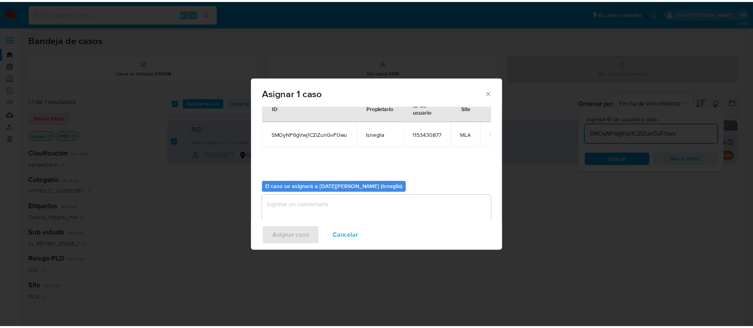
scroll to position [41, 0]
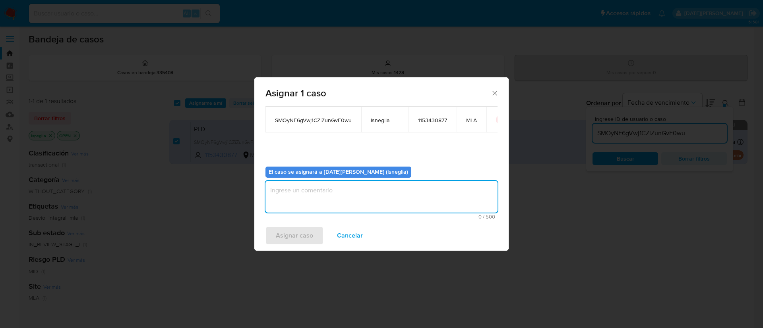
click at [325, 199] on textarea "assign-modal" at bounding box center [381, 197] width 232 height 32
type textarea "."
click at [295, 234] on span "Asignar caso" at bounding box center [294, 235] width 37 height 17
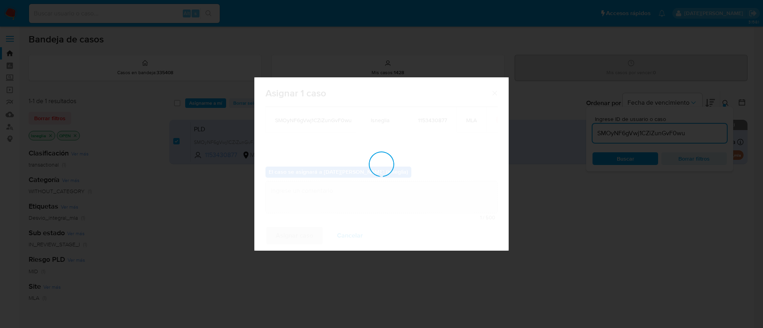
checkbox input "false"
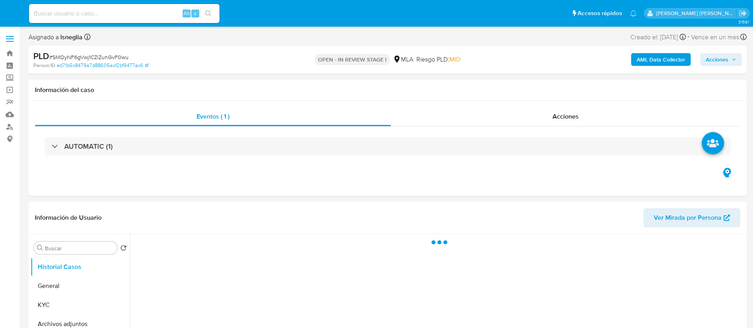
select select "10"
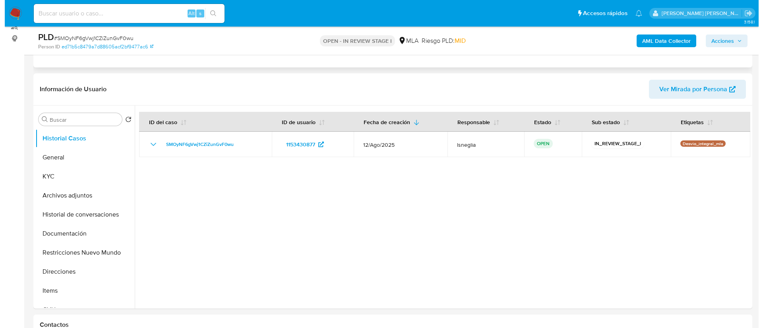
scroll to position [119, 0]
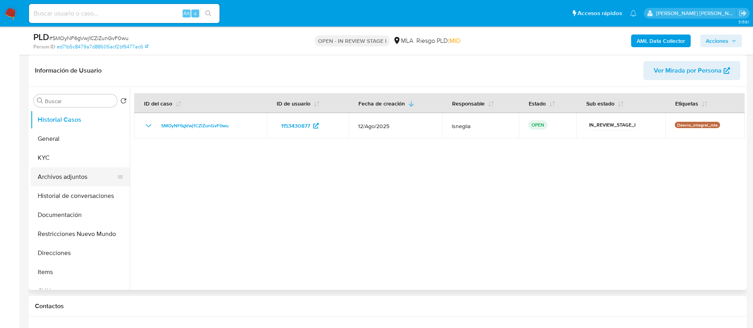
click at [75, 179] on button "Archivos adjuntos" at bounding box center [77, 177] width 93 height 19
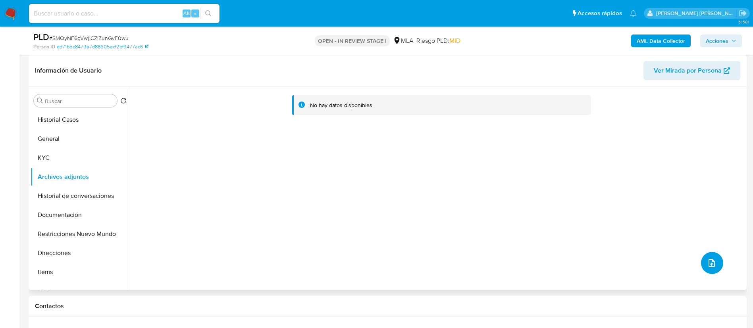
click at [711, 266] on icon "upload-file" at bounding box center [712, 263] width 6 height 8
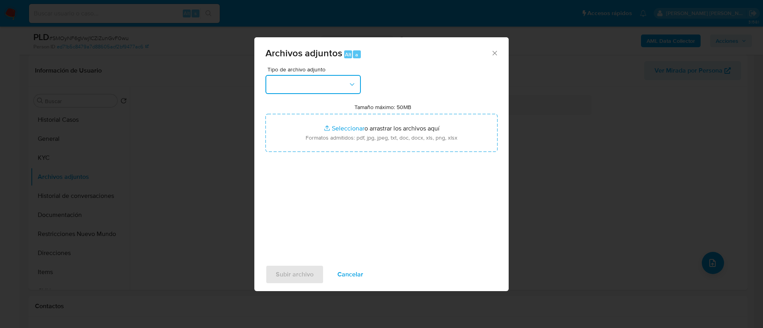
click at [328, 77] on button "button" at bounding box center [312, 84] width 95 height 19
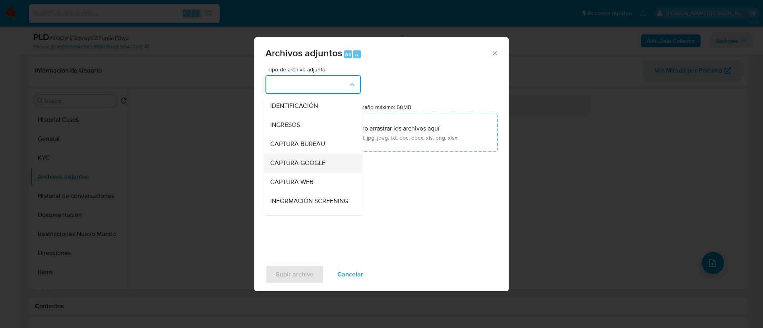
scroll to position [60, 0]
click at [298, 205] on div "OTROS" at bounding box center [310, 198] width 81 height 19
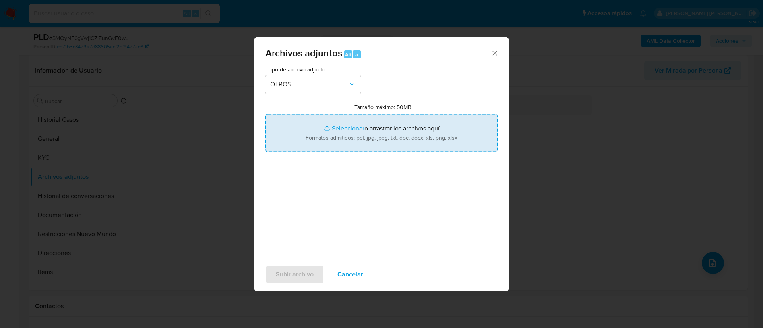
type input "C:\fakepath\Caselog SMOyNF6gVwj1CZiZunGvF0wu.docx"
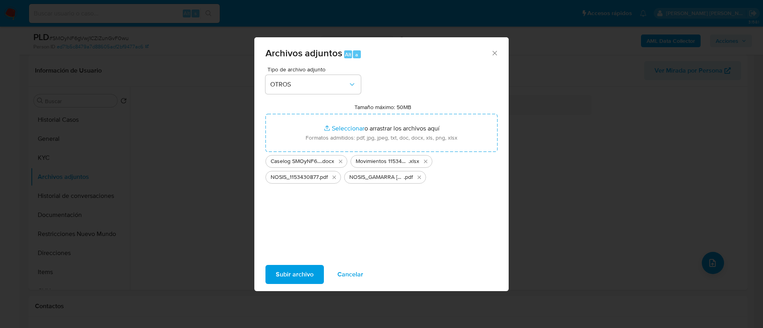
click at [281, 274] on span "Subir archivo" at bounding box center [295, 274] width 38 height 17
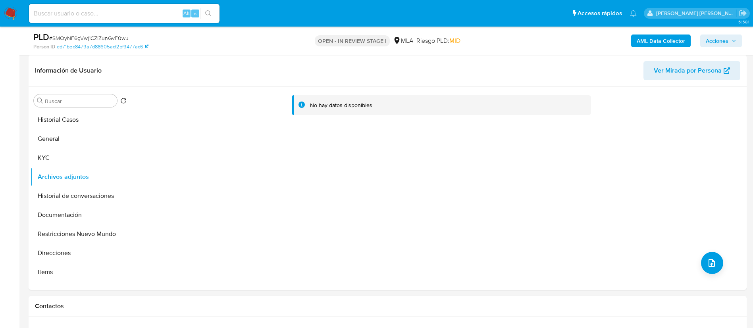
click at [664, 37] on b "AML Data Collector" at bounding box center [661, 41] width 48 height 13
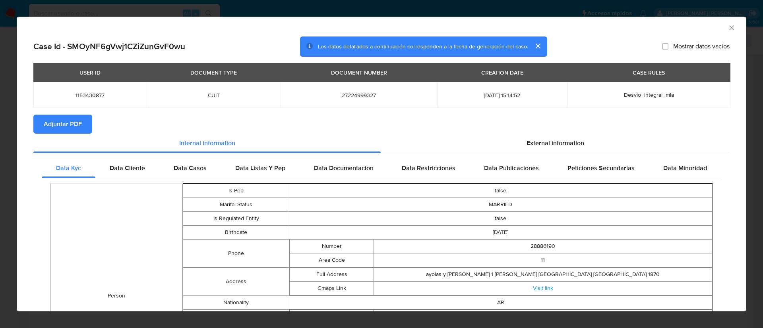
click at [81, 128] on span "Adjuntar PDF" at bounding box center [63, 124] width 38 height 17
click at [141, 173] on span "Data Cliente" at bounding box center [127, 169] width 35 height 9
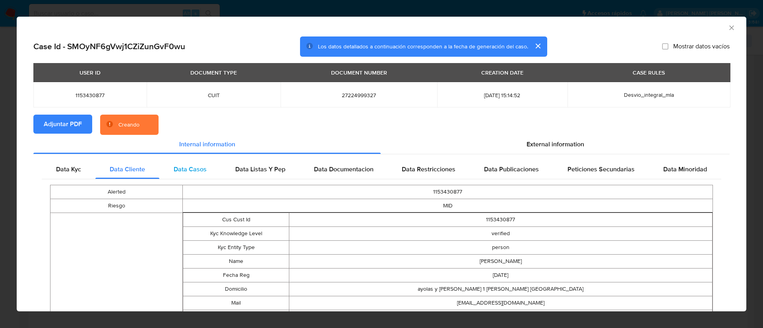
click at [180, 170] on span "Data Casos" at bounding box center [190, 169] width 33 height 9
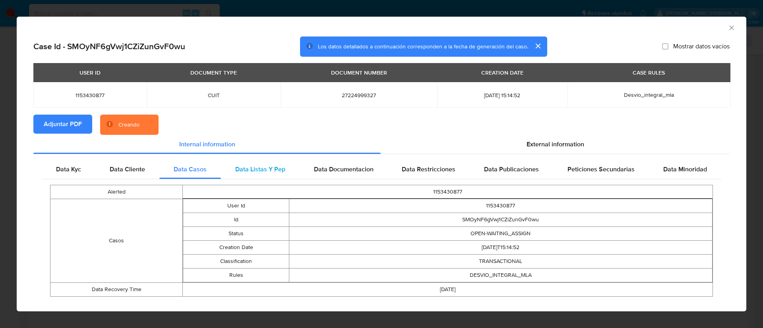
click at [246, 170] on span "Data Listas Y Pep" at bounding box center [260, 169] width 50 height 9
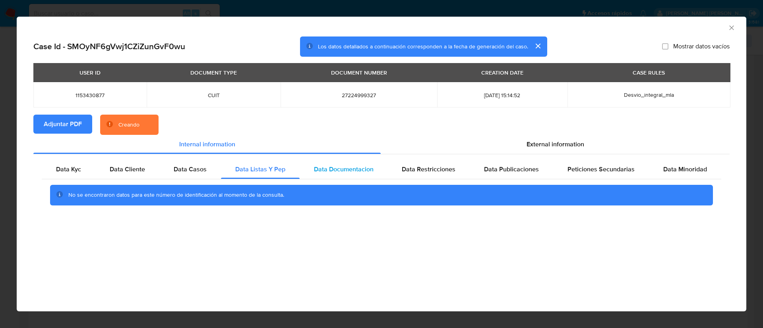
click at [321, 168] on span "Data Documentacion" at bounding box center [344, 169] width 60 height 9
click at [429, 166] on span "Data Restricciones" at bounding box center [429, 169] width 54 height 9
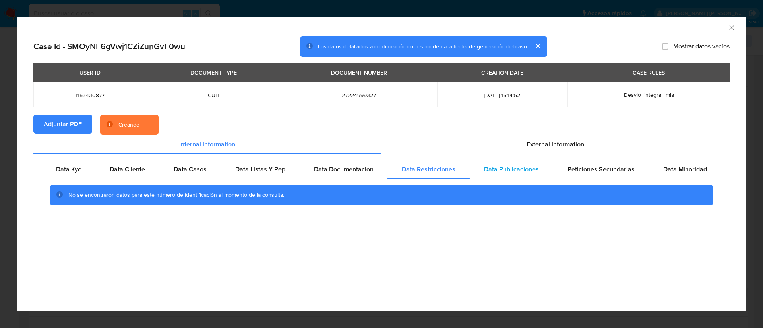
click at [514, 165] on span "Data Publicaciones" at bounding box center [511, 169] width 55 height 9
drag, startPoint x: 597, startPoint y: 167, endPoint x: 633, endPoint y: 163, distance: 36.4
click at [597, 167] on span "Peticiones Secundarias" at bounding box center [600, 169] width 67 height 9
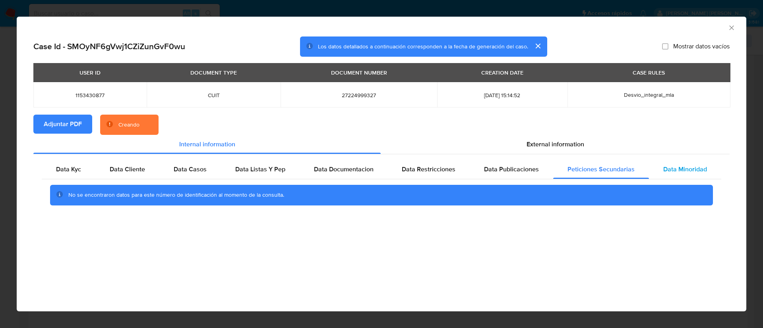
click at [684, 163] on div "Data Minoridad" at bounding box center [685, 169] width 72 height 19
click at [564, 143] on span "External information" at bounding box center [555, 144] width 58 height 9
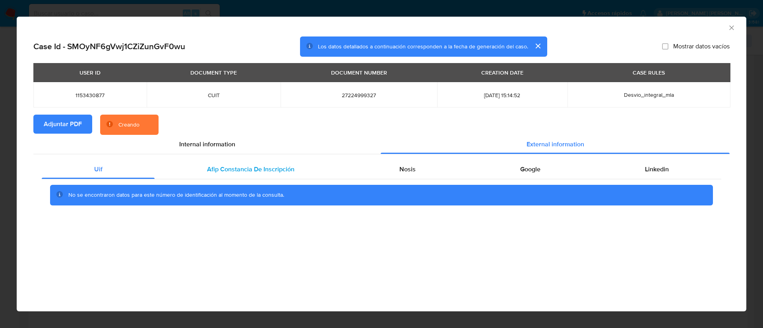
click at [236, 170] on span "Afip Constancia De Inscripción" at bounding box center [250, 169] width 87 height 9
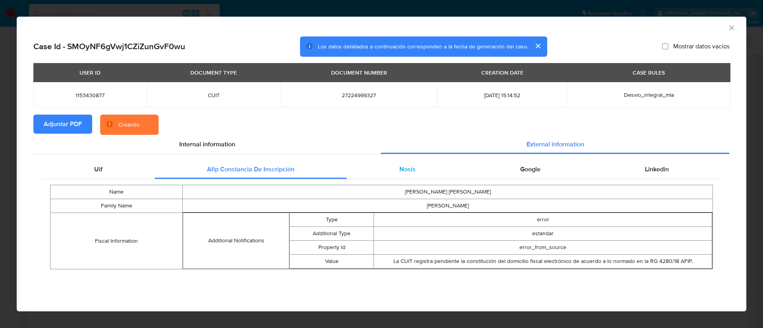
click at [416, 166] on div "Nosis" at bounding box center [407, 169] width 121 height 19
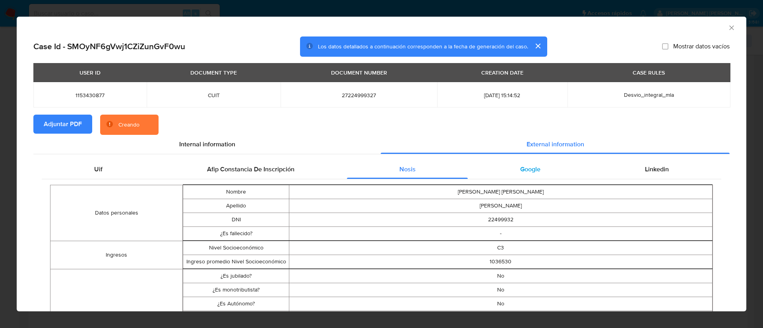
click at [530, 166] on span "Google" at bounding box center [530, 169] width 20 height 9
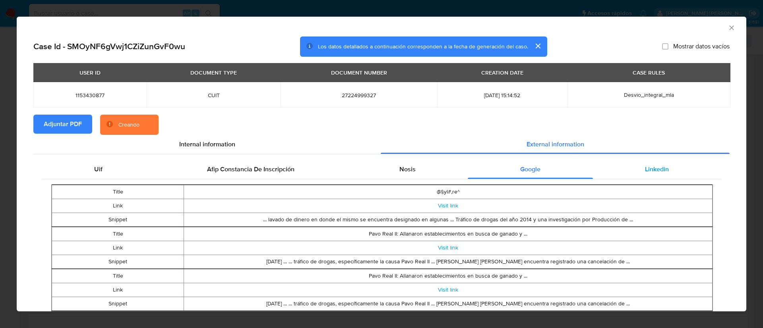
click at [661, 168] on div "Linkedin" at bounding box center [657, 169] width 128 height 19
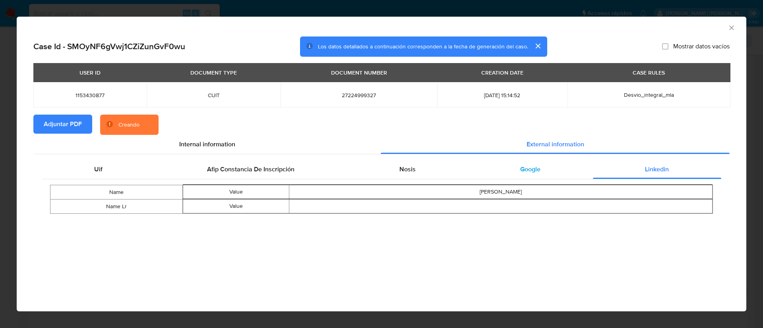
click at [532, 173] on span "Google" at bounding box center [530, 169] width 20 height 9
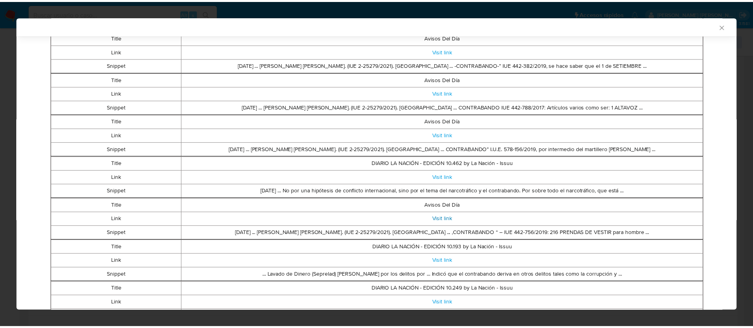
scroll to position [296, 0]
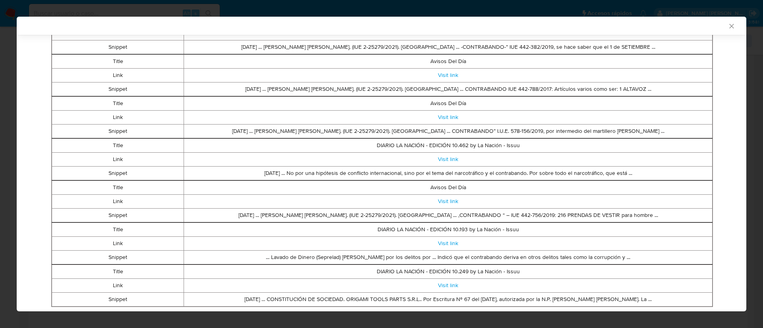
click at [727, 25] on icon "Cerrar ventana" at bounding box center [731, 26] width 8 height 8
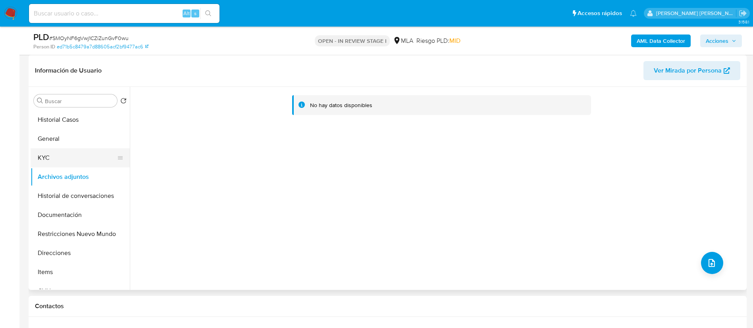
click at [65, 163] on button "KYC" at bounding box center [77, 158] width 93 height 19
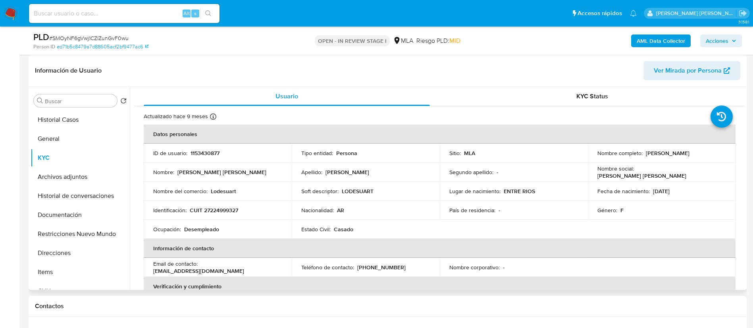
click at [690, 150] on p "Susana Raquel Ramirez" at bounding box center [668, 153] width 44 height 7
drag, startPoint x: 645, startPoint y: 153, endPoint x: 723, endPoint y: 154, distance: 77.9
click at [723, 154] on div "Nombre completo : Susana Raquel Ramirez" at bounding box center [662, 153] width 129 height 7
copy p "Susana Raquel Ramirez"
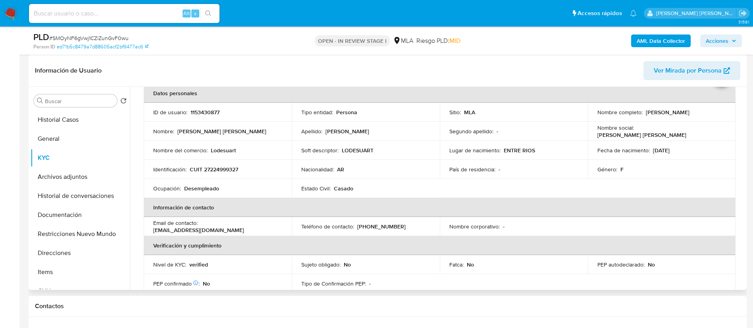
scroll to position [60, 0]
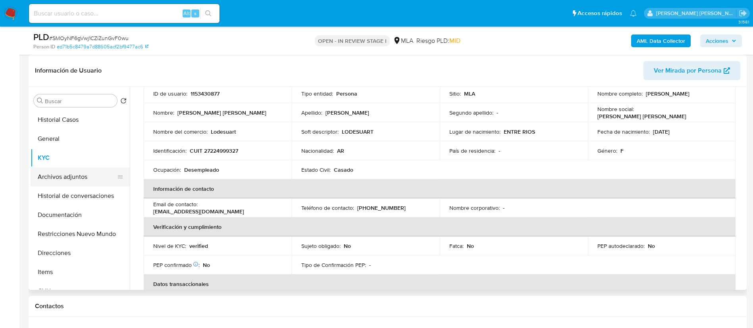
click at [72, 169] on button "Archivos adjuntos" at bounding box center [77, 177] width 93 height 19
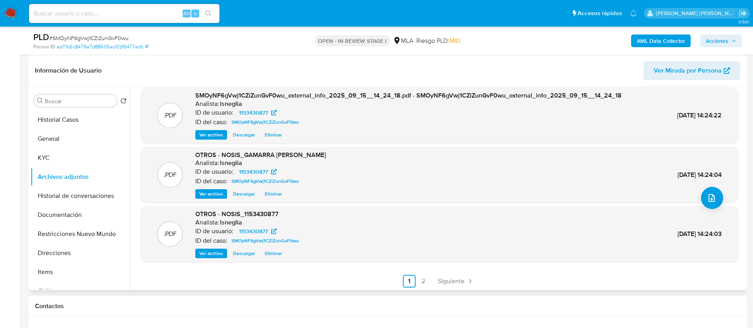
scroll to position [67, 0]
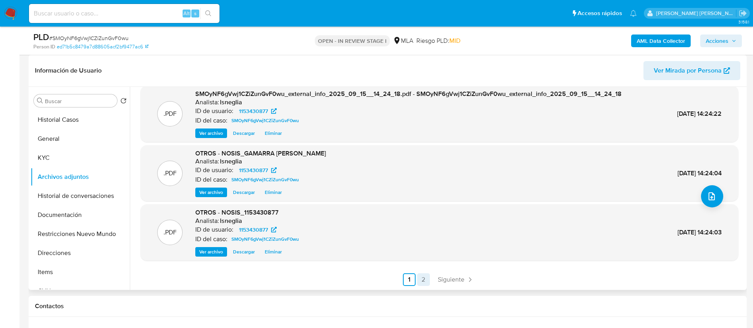
click at [424, 281] on link "2" at bounding box center [423, 280] width 13 height 13
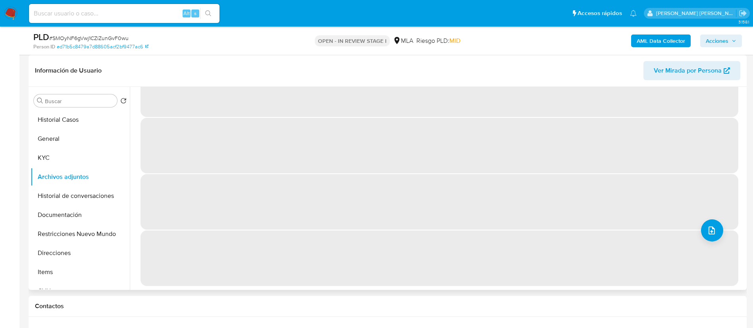
scroll to position [0, 0]
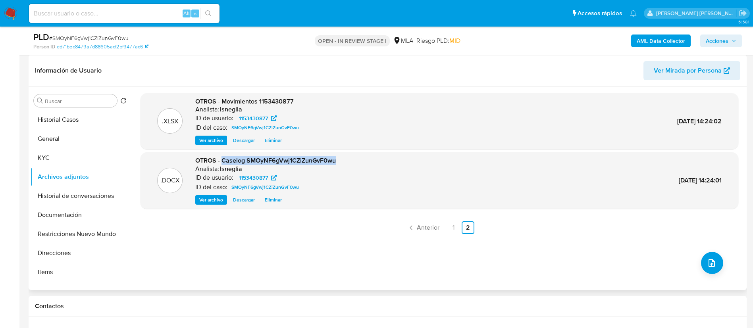
drag, startPoint x: 222, startPoint y: 161, endPoint x: 355, endPoint y: 158, distance: 133.5
click at [355, 158] on div ".DOCX OTROS - Caselog SMOyNF6gVwj1CZiZunGvF0wu Analista: lsneglia ID de usuario…" at bounding box center [440, 180] width 590 height 48
copy span "Caselog SMOyNF6gVwj1CZiZunGvF0wu"
click at [456, 228] on link "1" at bounding box center [454, 228] width 13 height 13
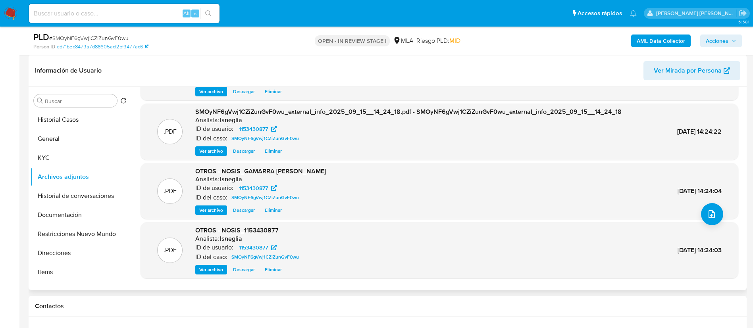
scroll to position [67, 0]
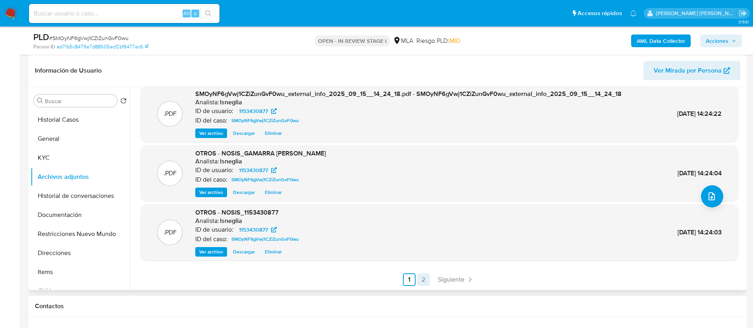
click at [420, 276] on link "2" at bounding box center [423, 280] width 13 height 13
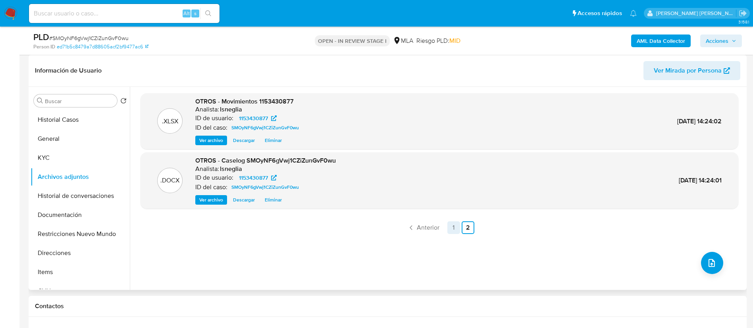
click at [449, 227] on link "1" at bounding box center [454, 228] width 13 height 13
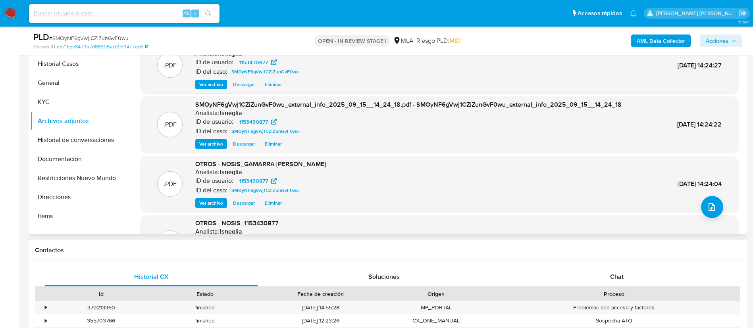
scroll to position [179, 0]
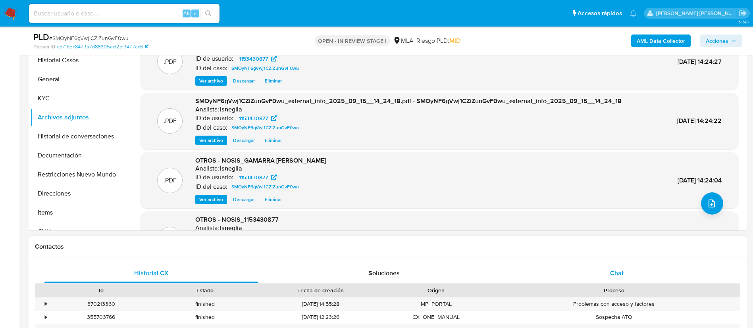
click at [608, 272] on div "Chat" at bounding box center [617, 273] width 214 height 19
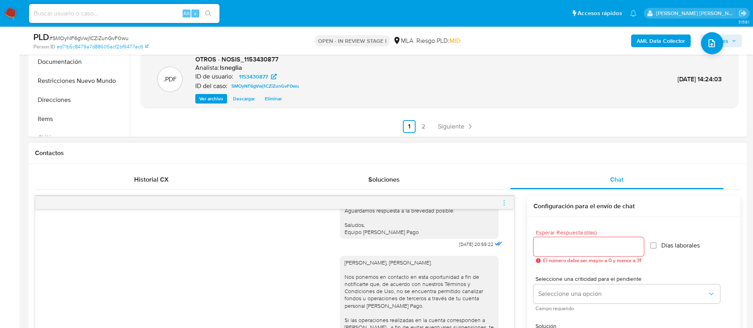
scroll to position [357, 0]
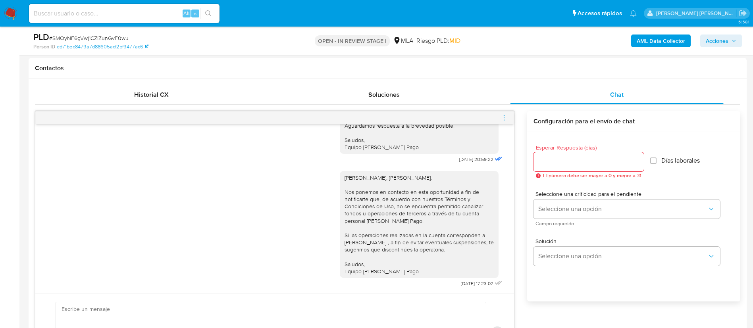
click at [504, 118] on icon "menu-action" at bounding box center [504, 117] width 7 height 7
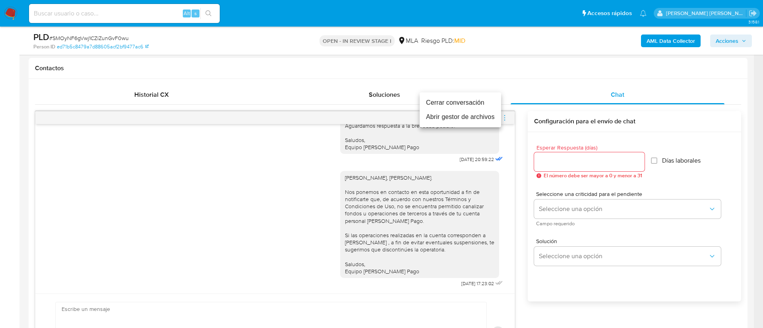
click at [455, 105] on li "Cerrar conversación" at bounding box center [459, 103] width 81 height 14
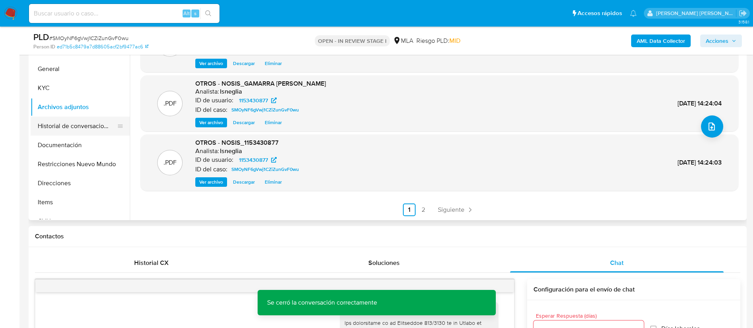
scroll to position [119, 0]
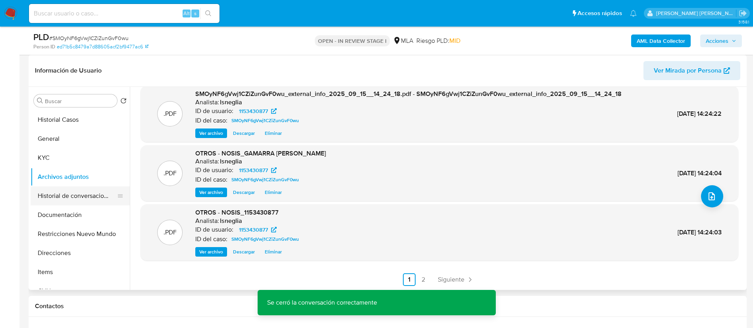
click at [73, 197] on button "Historial de conversaciones" at bounding box center [77, 196] width 93 height 19
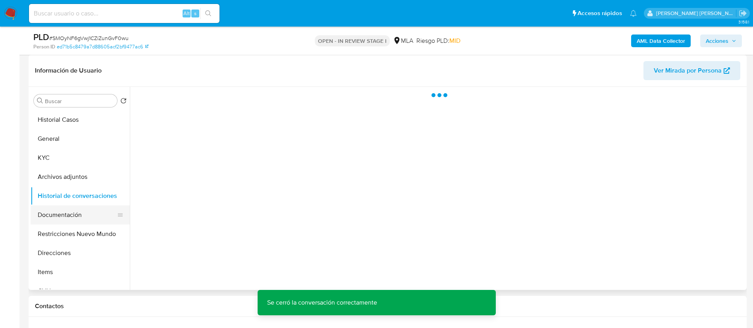
scroll to position [0, 0]
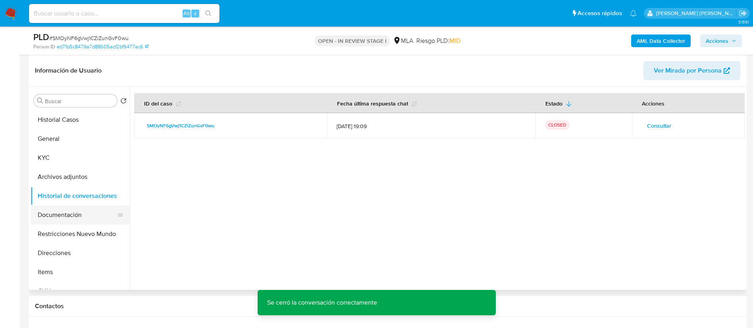
click at [66, 212] on button "Documentación" at bounding box center [77, 215] width 93 height 19
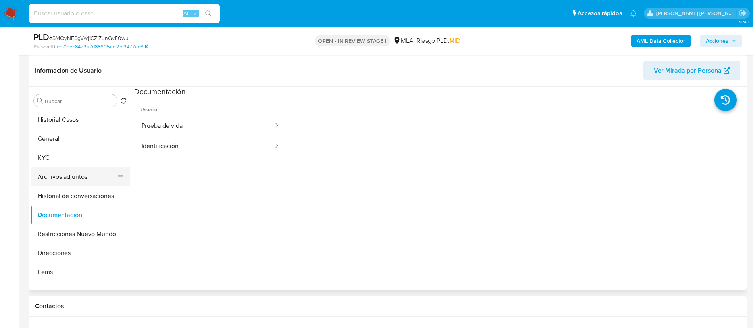
click at [66, 176] on button "Archivos adjuntos" at bounding box center [77, 177] width 93 height 19
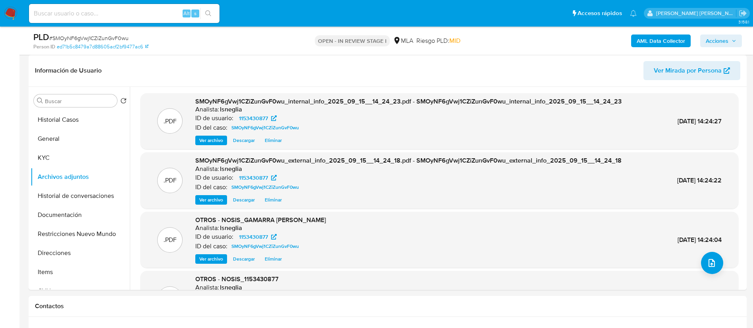
click at [724, 38] on span "Acciones" at bounding box center [717, 41] width 23 height 13
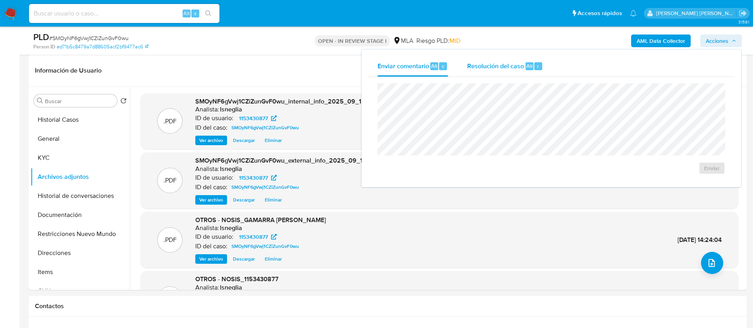
click at [515, 69] on span "Resolución del caso" at bounding box center [495, 65] width 57 height 9
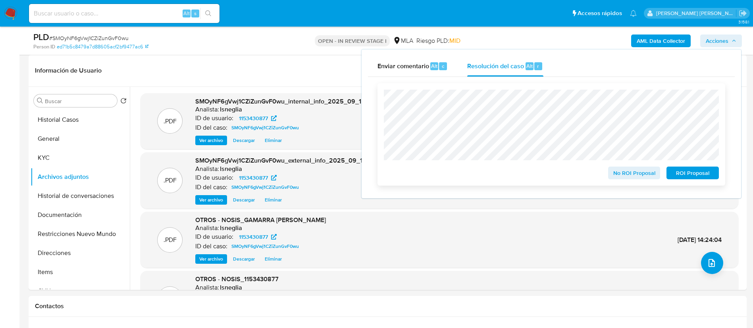
click at [644, 178] on span "No ROI Proposal" at bounding box center [634, 173] width 41 height 11
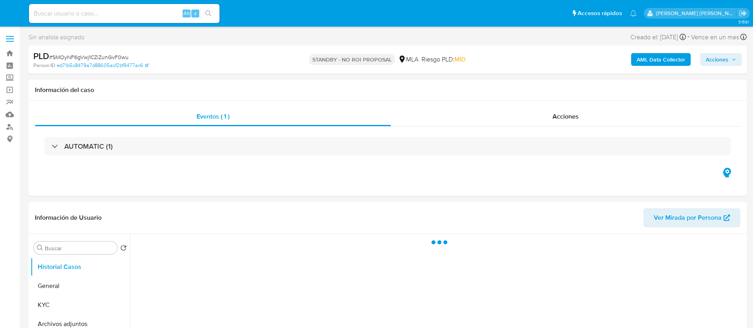
select select "10"
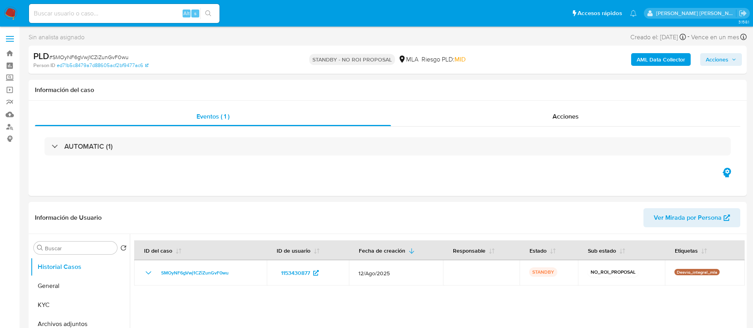
click at [111, 8] on div "Alt s" at bounding box center [124, 13] width 191 height 19
paste input "tM3tbS5F3AoaKIhn7x7mWcM8"
type input "tM3tbS5F3AoaKIhn7x7mWcM8"
click at [210, 12] on icon "search-icon" at bounding box center [208, 13] width 6 height 6
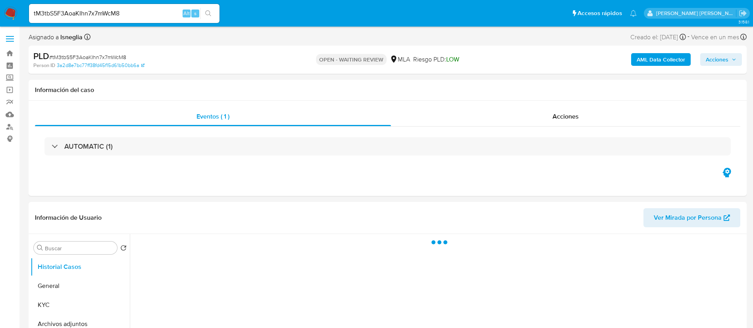
select select "10"
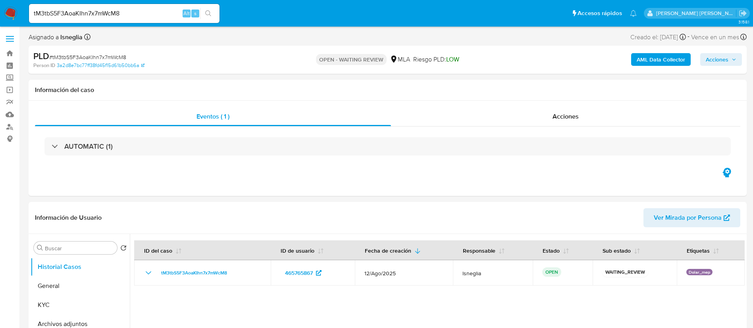
click at [75, 54] on span "# tM3tbS5F3AoaKIhn7x7mWcM8" at bounding box center [87, 57] width 77 height 8
copy span "tM3tbS5F3AoaKIhn7x7mWcM8"
click at [8, 8] on img at bounding box center [11, 14] width 14 height 14
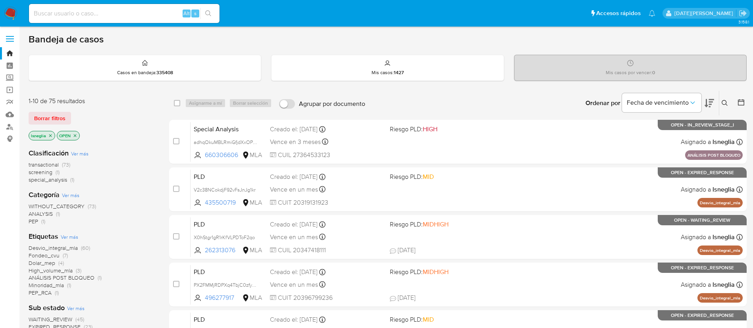
click at [722, 100] on icon at bounding box center [725, 103] width 6 height 6
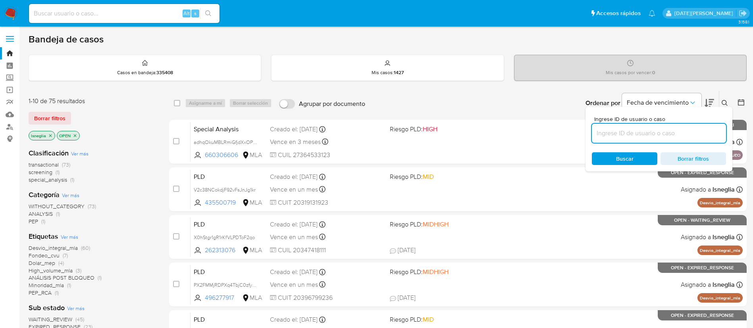
click at [622, 132] on input at bounding box center [659, 133] width 134 height 10
type input "tM3tbS5F3AoaKIhn7x7mWcM8"
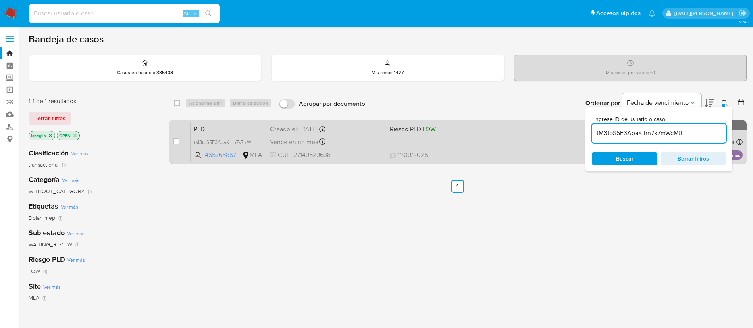
drag, startPoint x: 175, startPoint y: 140, endPoint x: 180, endPoint y: 133, distance: 7.9
click at [176, 140] on input "checkbox" at bounding box center [176, 141] width 6 height 6
checkbox input "true"
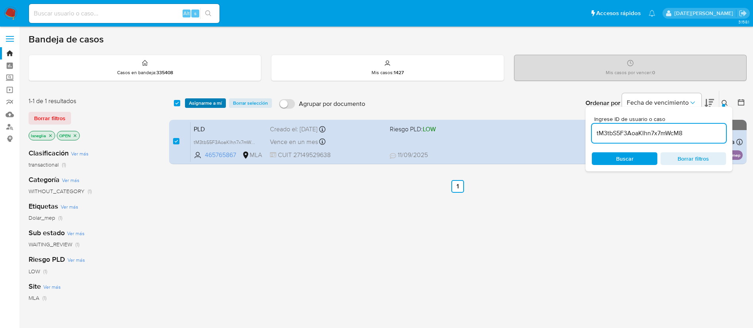
click at [209, 103] on span "Asignarme a mí" at bounding box center [205, 103] width 33 height 8
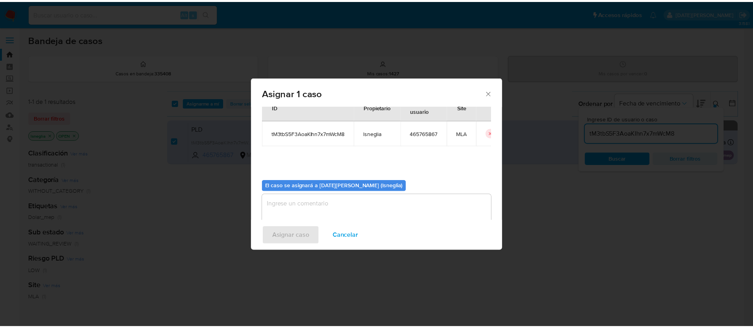
scroll to position [41, 0]
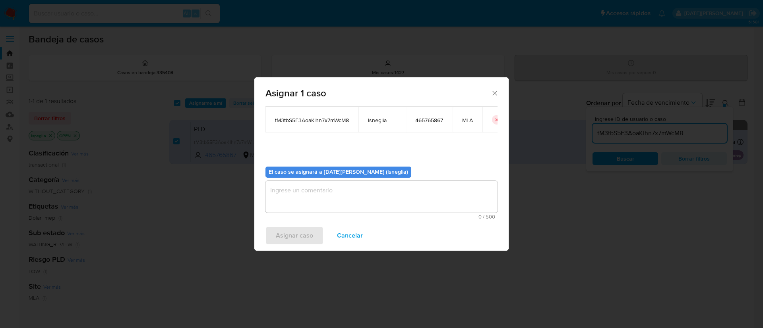
click at [371, 207] on textarea "assign-modal" at bounding box center [381, 197] width 232 height 32
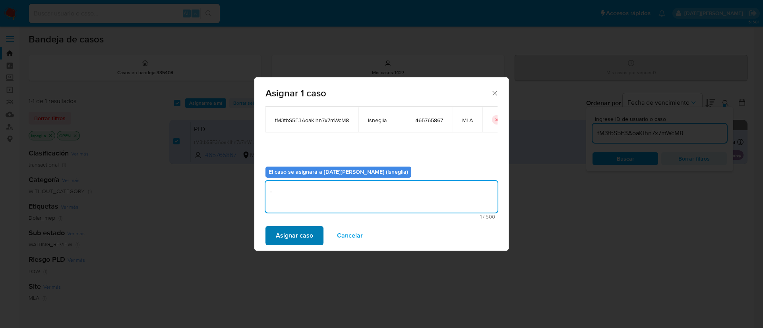
type textarea "."
click at [294, 237] on span "Asignar caso" at bounding box center [294, 235] width 37 height 17
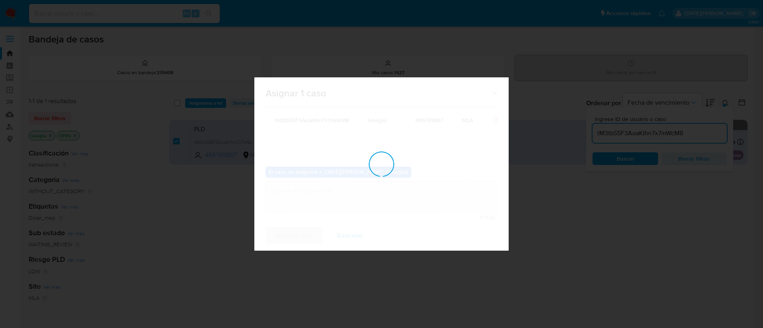
checkbox input "false"
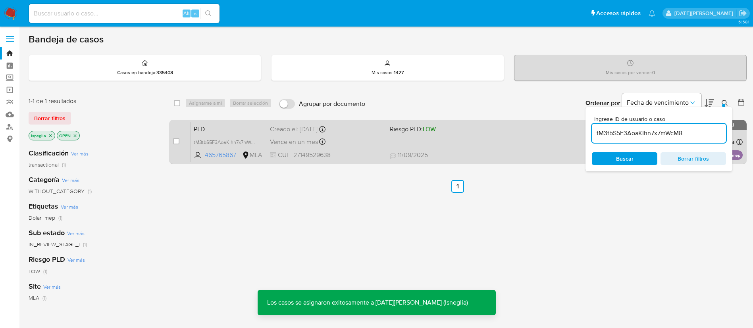
click at [216, 129] on span "PLD" at bounding box center [229, 129] width 70 height 10
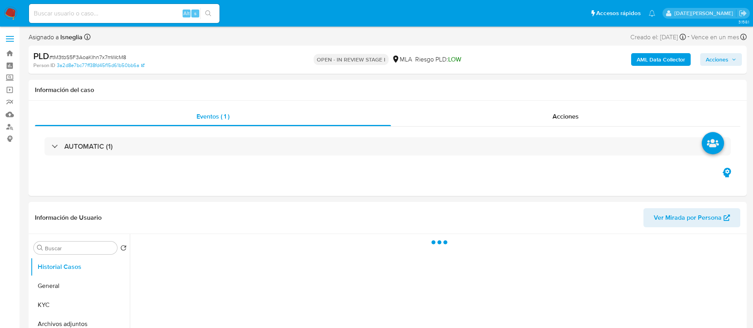
select select "10"
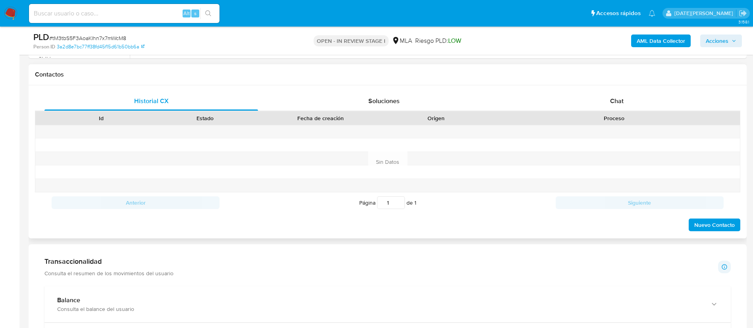
scroll to position [357, 0]
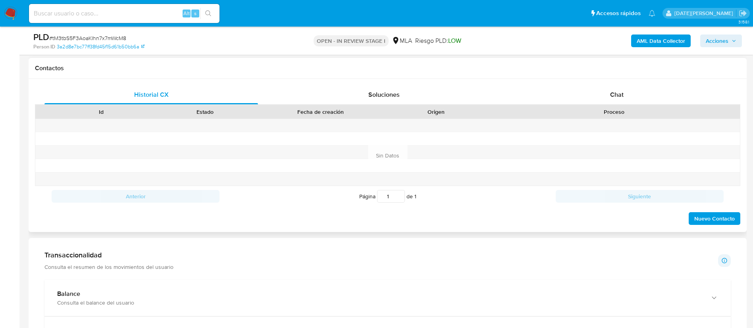
click at [628, 105] on div "Proceso" at bounding box center [614, 112] width 252 height 14
click at [626, 91] on div "Chat" at bounding box center [617, 94] width 214 height 19
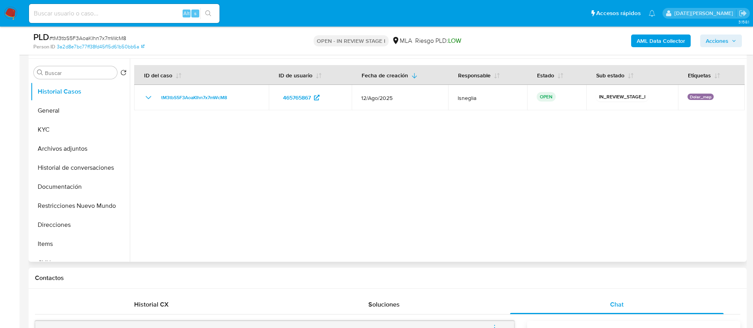
scroll to position [60, 0]
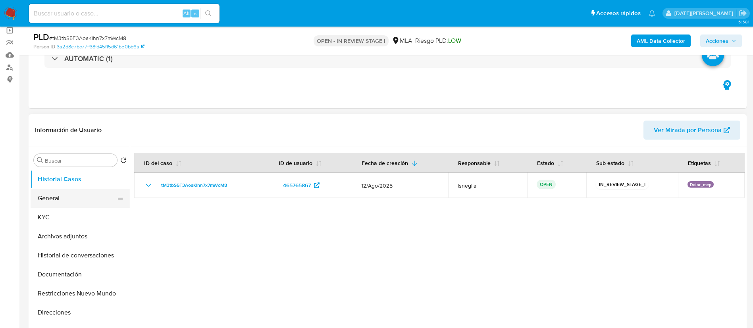
click at [63, 203] on button "General" at bounding box center [77, 198] width 93 height 19
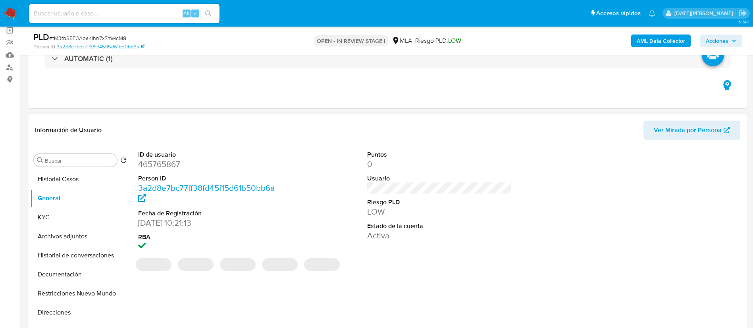
click at [162, 165] on dd "465765867" at bounding box center [210, 164] width 145 height 11
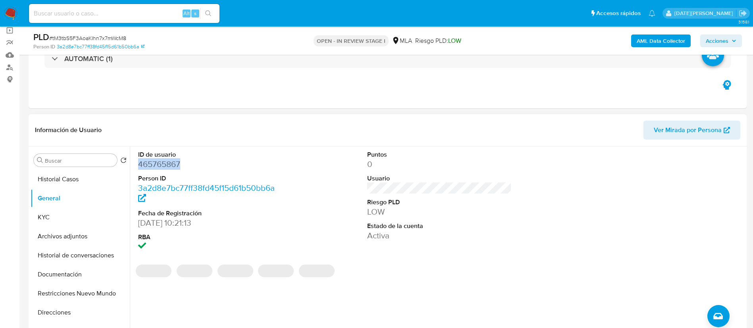
copy dd "465765867"
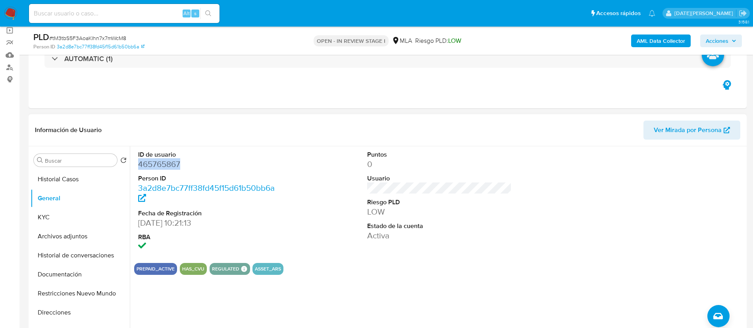
copy dd "465765867"
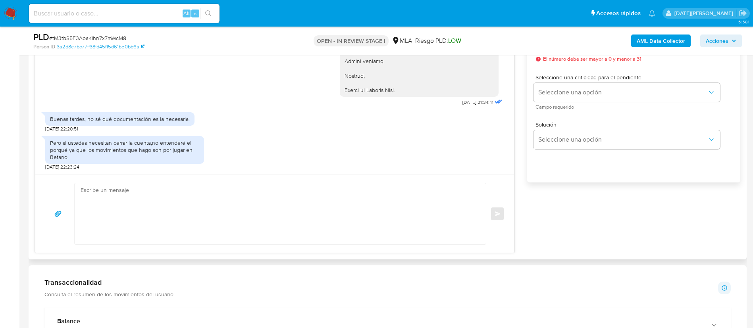
scroll to position [1094, 0]
drag, startPoint x: 79, startPoint y: 150, endPoint x: 124, endPoint y: 156, distance: 45.3
click at [124, 156] on div "Pero si ustedes necesitan cerrar la cuenta,no entenderé el porqué ya que los mo…" at bounding box center [124, 150] width 149 height 22
copy div "ue los movimientos que hago son por jugar en Betano"
click at [299, 133] on div "Pero si ustedes necesitan cerrar la cuenta,no entenderé el porqué ya que los mo…" at bounding box center [274, 151] width 459 height 39
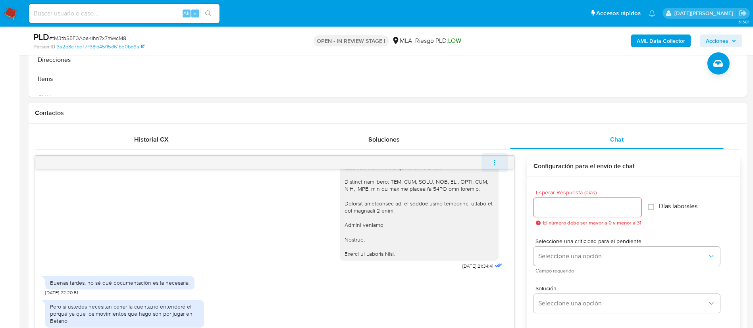
scroll to position [298, 0]
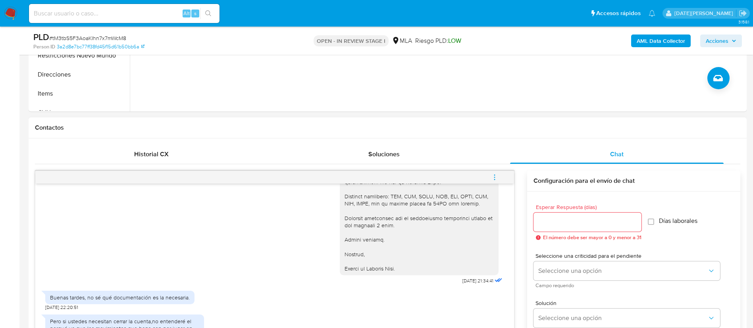
click at [496, 177] on icon "menu-action" at bounding box center [494, 177] width 7 height 7
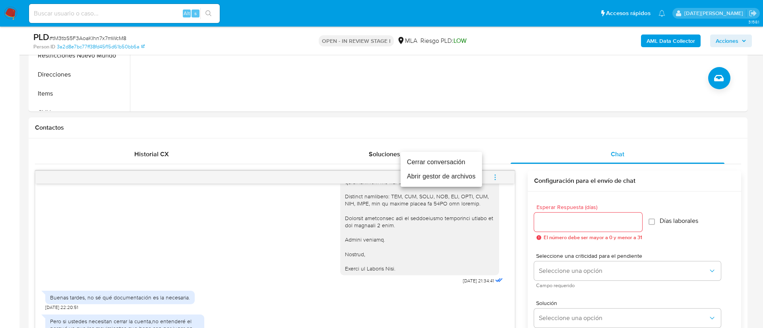
click at [428, 164] on li "Cerrar conversación" at bounding box center [440, 162] width 81 height 14
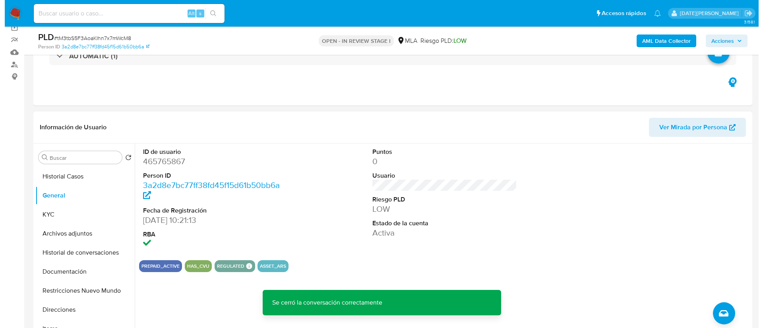
scroll to position [119, 0]
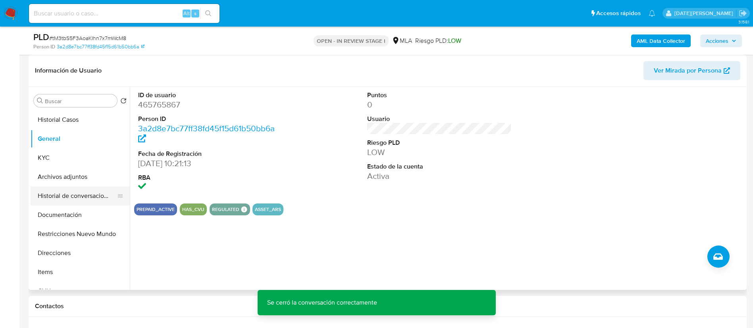
click at [72, 197] on button "Historial de conversaciones" at bounding box center [77, 196] width 93 height 19
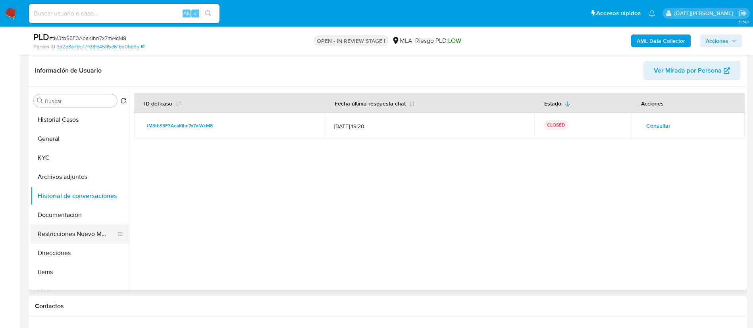
click at [70, 236] on button "Restricciones Nuevo Mundo" at bounding box center [77, 234] width 93 height 19
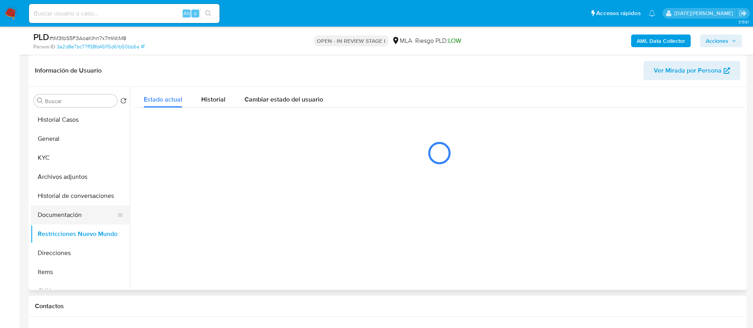
click at [66, 214] on button "Documentación" at bounding box center [77, 215] width 93 height 19
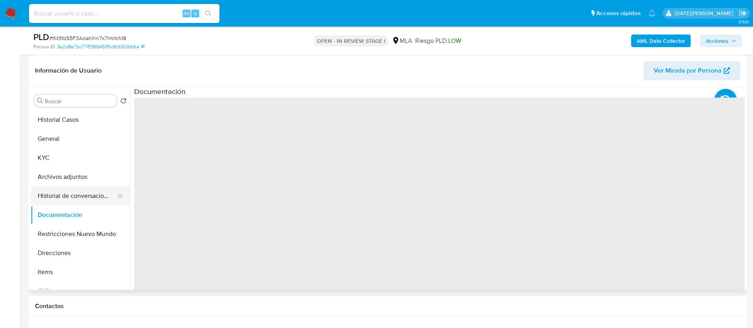
click at [79, 195] on button "Historial de conversaciones" at bounding box center [77, 196] width 93 height 19
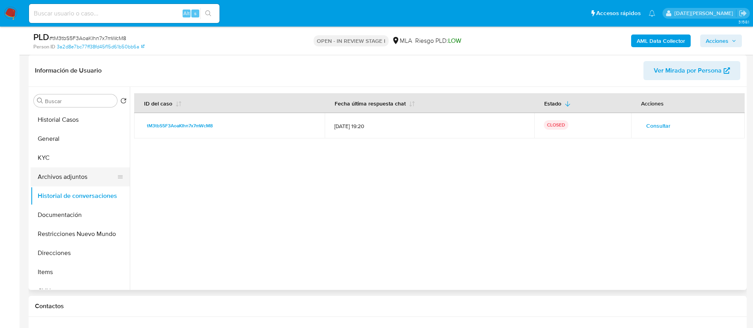
click at [80, 179] on button "Archivos adjuntos" at bounding box center [77, 177] width 93 height 19
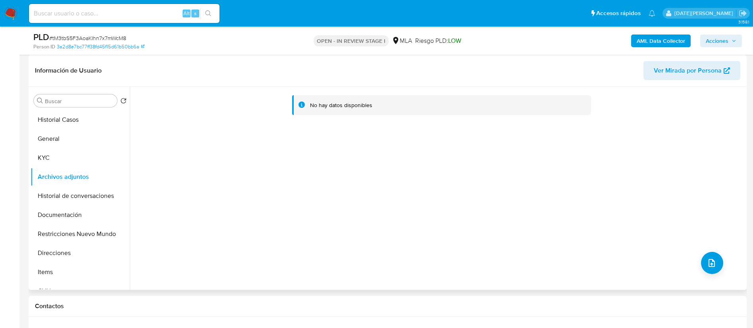
click at [723, 268] on div "No hay datos disponibles" at bounding box center [437, 188] width 615 height 203
click at [714, 263] on button "upload-file" at bounding box center [712, 263] width 22 height 22
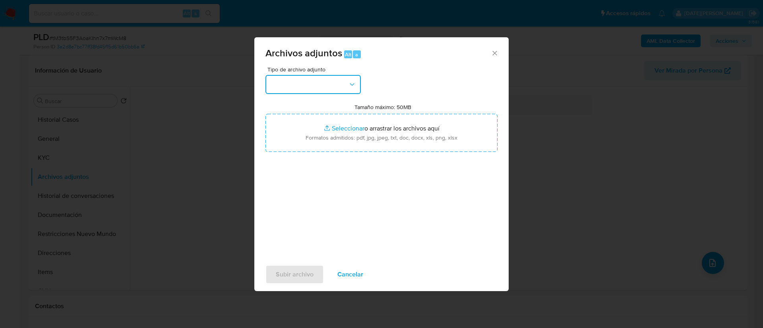
click at [316, 88] on button "button" at bounding box center [312, 84] width 95 height 19
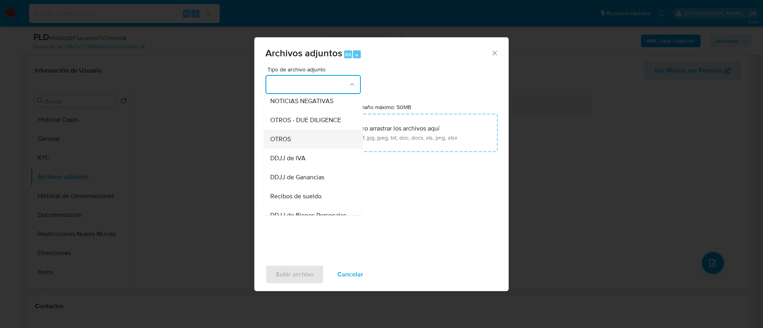
click at [295, 148] on div "OTROS" at bounding box center [310, 139] width 81 height 19
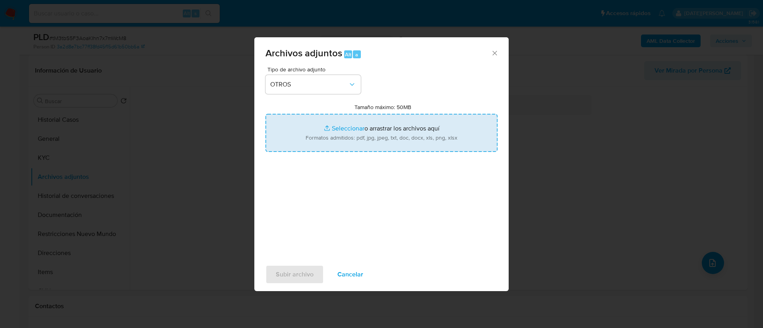
type input "C:\fakepath\Caselog tM3tbS5F3AoaKIhn7x7mWcM8.docx"
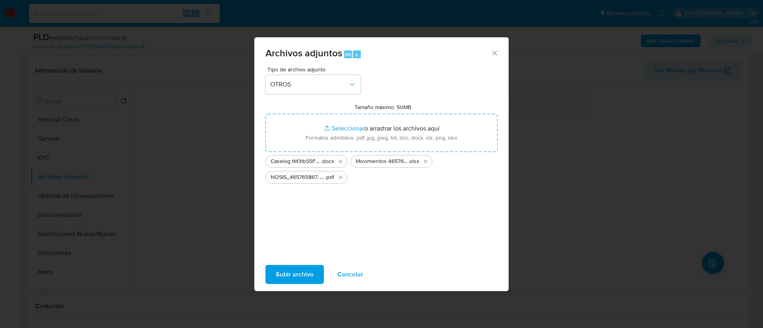
click at [297, 274] on span "Subir archivo" at bounding box center [295, 274] width 38 height 17
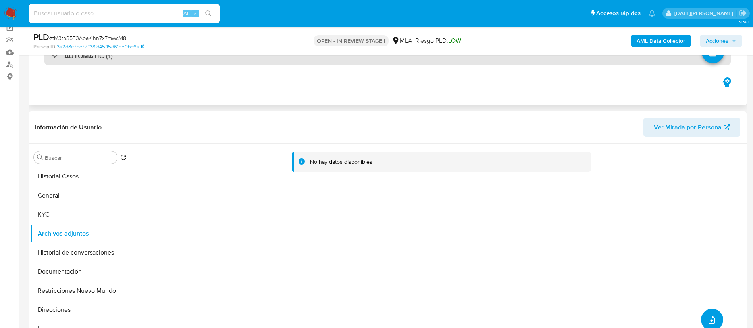
scroll to position [0, 0]
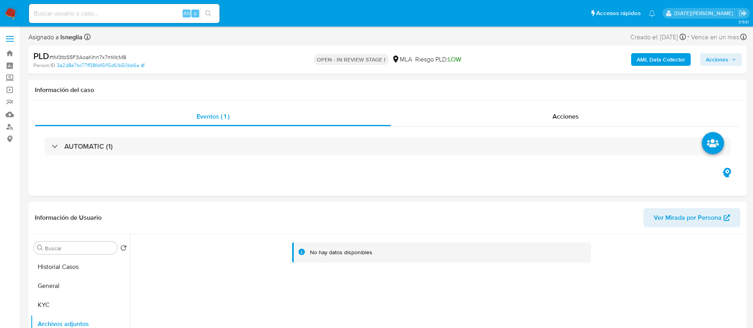
click at [663, 56] on b "AML Data Collector" at bounding box center [661, 59] width 48 height 13
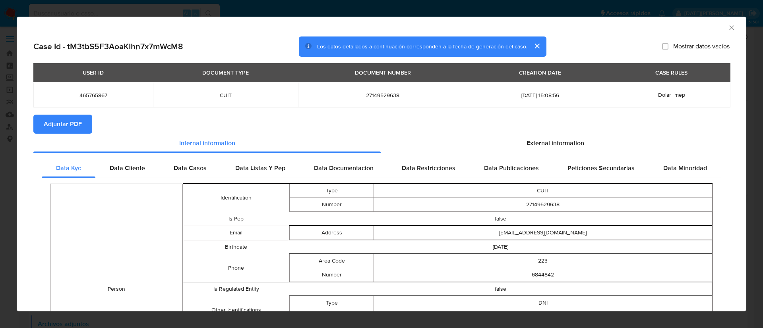
click at [81, 124] on span "Adjuntar PDF" at bounding box center [63, 124] width 38 height 17
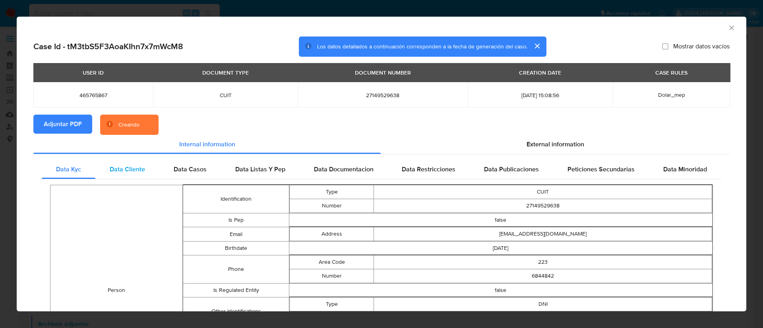
click at [137, 161] on div "Data Cliente" at bounding box center [127, 169] width 64 height 19
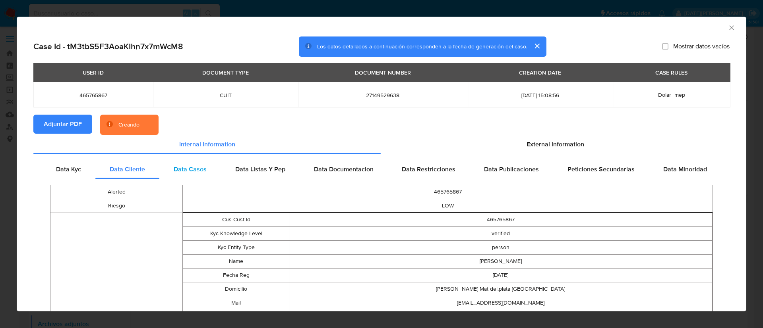
click at [185, 169] on span "Data Casos" at bounding box center [190, 169] width 33 height 9
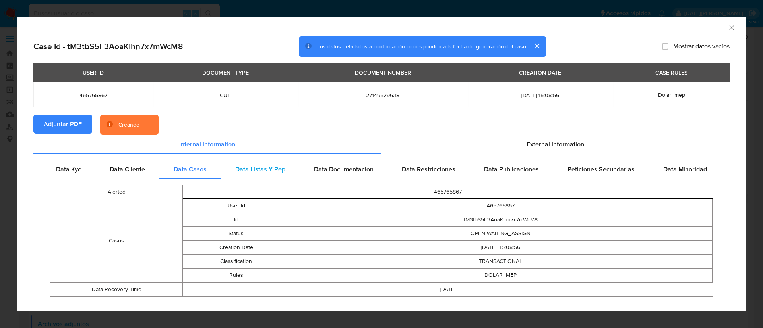
click at [247, 167] on span "Data Listas Y Pep" at bounding box center [260, 169] width 50 height 9
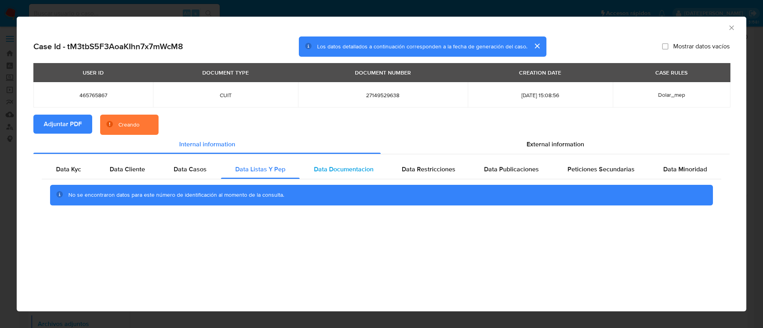
click at [340, 167] on span "Data Documentacion" at bounding box center [344, 169] width 60 height 9
click at [446, 168] on span "Data Restricciones" at bounding box center [429, 169] width 54 height 9
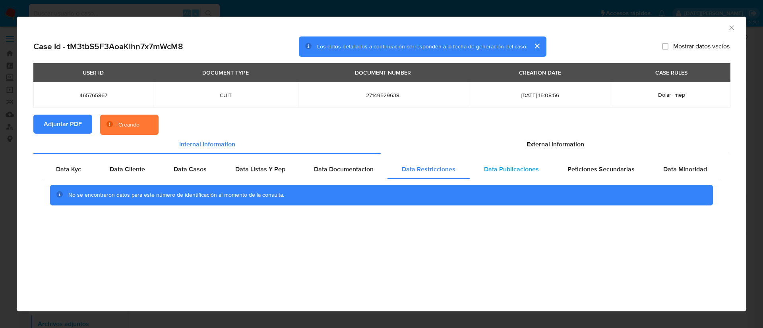
click at [517, 168] on span "Data Publicaciones" at bounding box center [511, 169] width 55 height 9
click at [591, 172] on span "Peticiones Secundarias" at bounding box center [600, 169] width 67 height 9
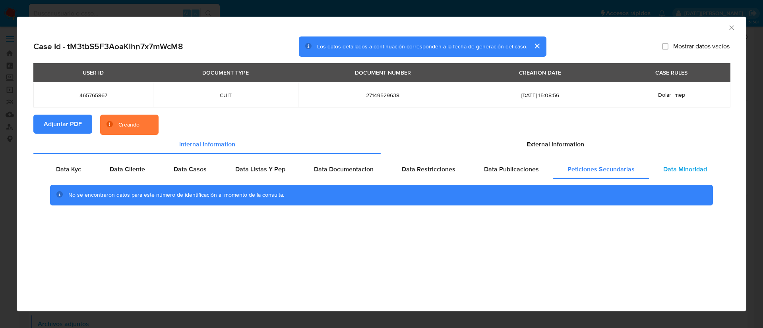
click at [680, 172] on span "Data Minoridad" at bounding box center [685, 169] width 44 height 9
click at [565, 143] on span "External information" at bounding box center [555, 144] width 58 height 9
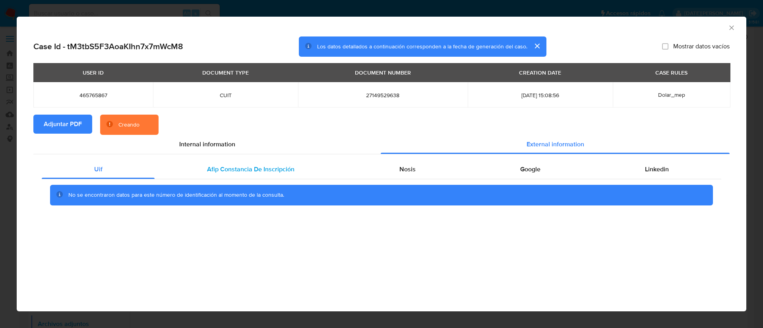
click at [232, 170] on span "Afip Constancia De Inscripción" at bounding box center [250, 169] width 87 height 9
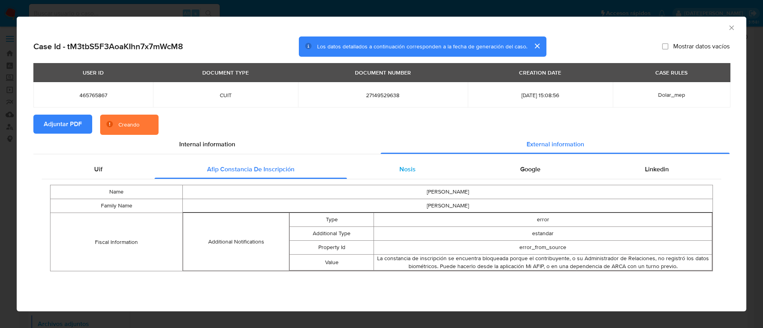
click at [384, 169] on div "Nosis" at bounding box center [407, 169] width 121 height 19
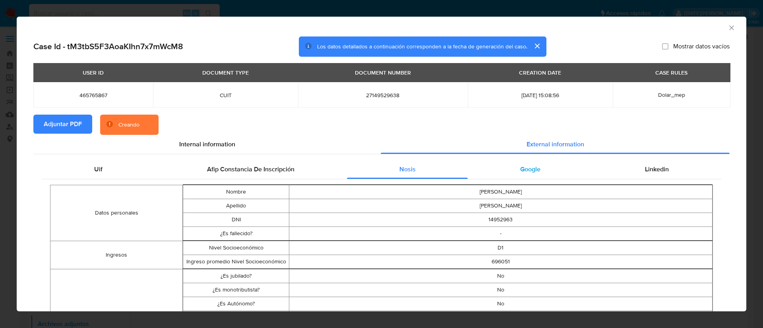
click at [533, 169] on span "Google" at bounding box center [530, 169] width 20 height 9
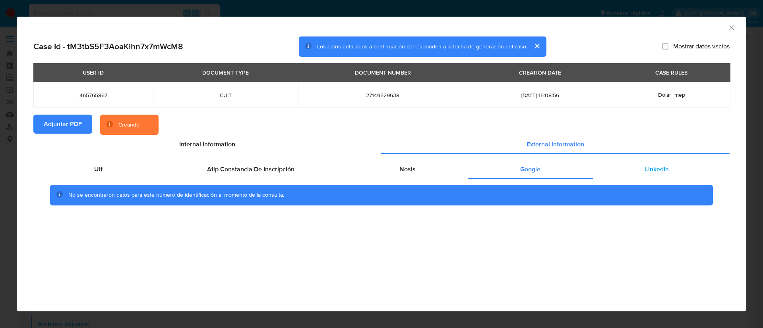
click at [650, 163] on div "Linkedin" at bounding box center [657, 169] width 128 height 19
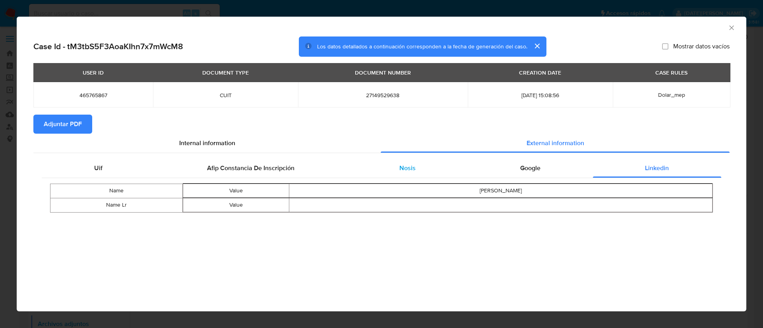
click at [513, 167] on div "Google" at bounding box center [529, 168] width 125 height 19
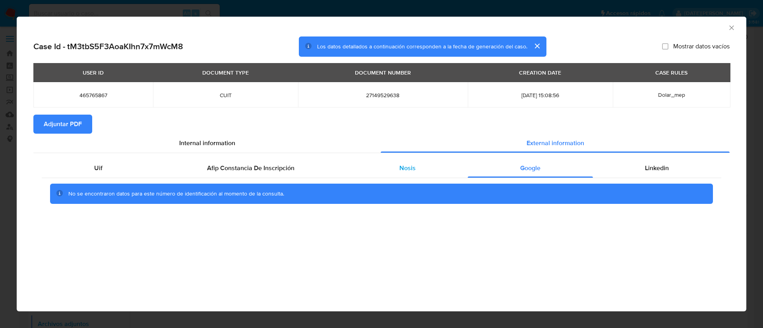
click at [415, 166] on div "Nosis" at bounding box center [407, 168] width 121 height 19
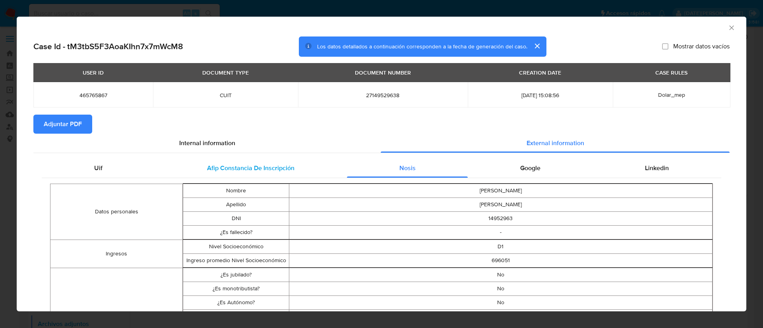
click at [292, 170] on div "Afip Constancia De Inscripción" at bounding box center [250, 168] width 192 height 19
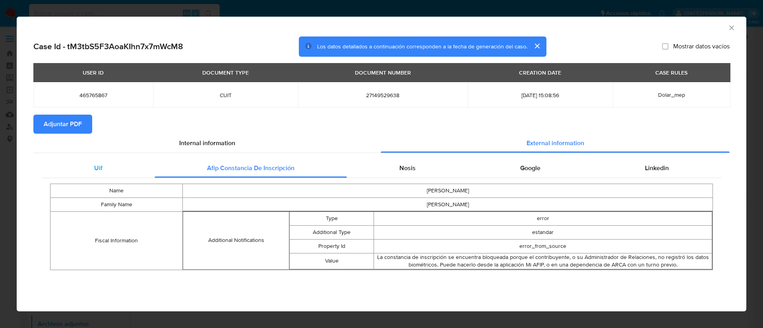
click at [118, 166] on div "Uif" at bounding box center [98, 168] width 113 height 19
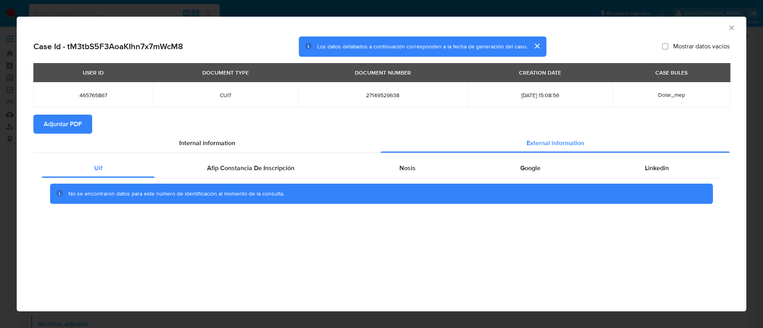
click at [727, 27] on icon "Cerrar ventana" at bounding box center [731, 28] width 8 height 8
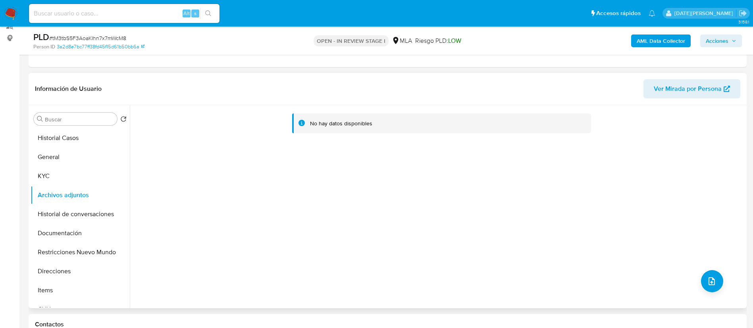
scroll to position [119, 0]
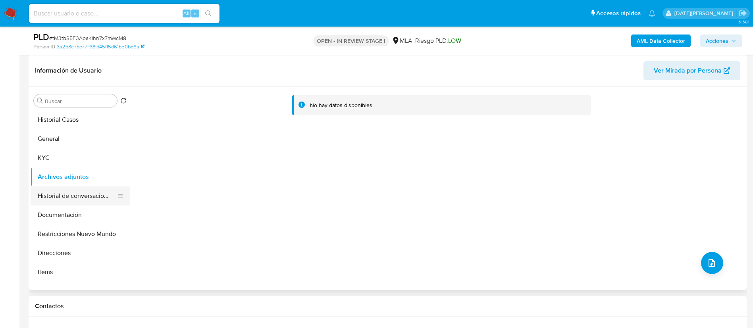
click at [74, 203] on button "Historial de conversaciones" at bounding box center [77, 196] width 93 height 19
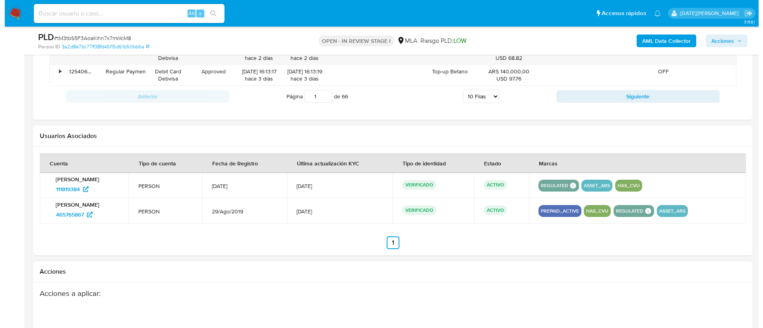
scroll to position [1241, 0]
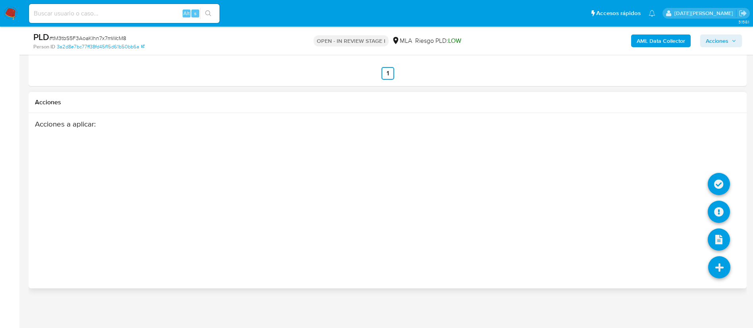
click at [724, 268] on icon at bounding box center [720, 268] width 22 height 22
click at [720, 210] on icon at bounding box center [719, 212] width 22 height 22
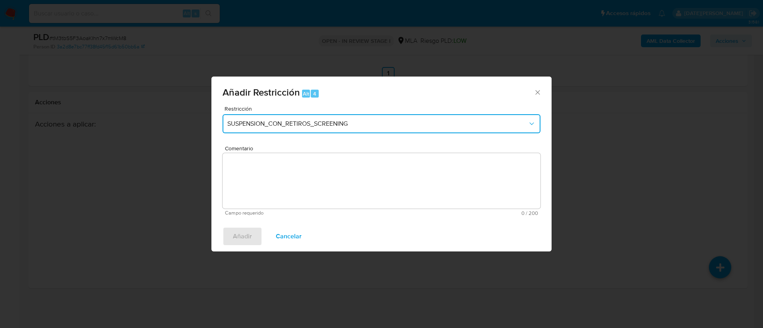
click at [347, 124] on span "SUSPENSION_CON_RETIROS_SCREENING" at bounding box center [377, 124] width 300 height 8
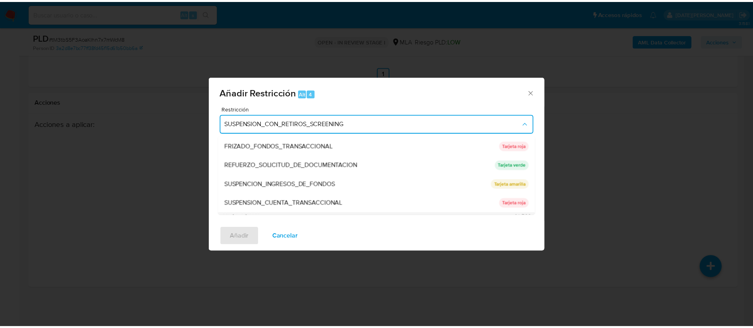
scroll to position [168, 0]
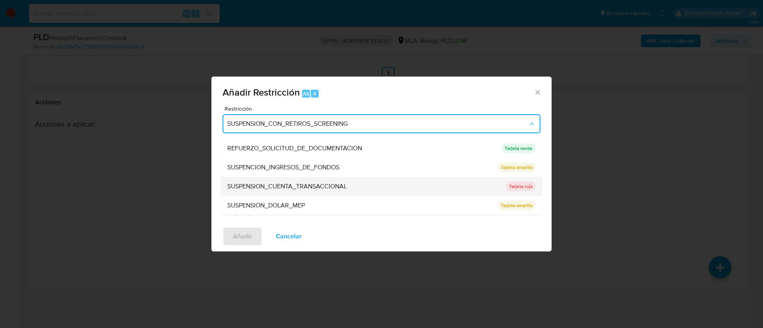
click at [322, 190] on span "SUSPENSION_CUENTA_TRANSACCIONAL" at bounding box center [287, 187] width 120 height 8
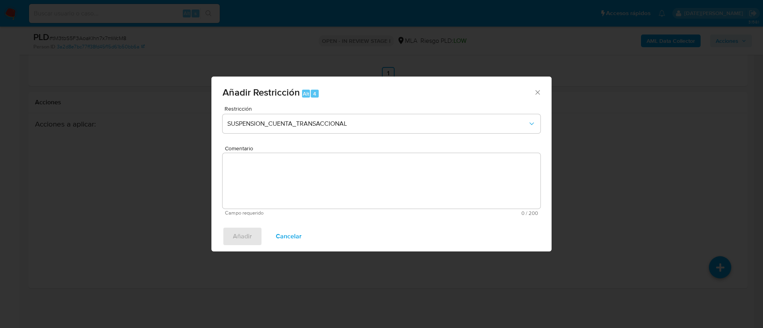
click at [287, 191] on textarea "Comentario" at bounding box center [381, 181] width 318 height 56
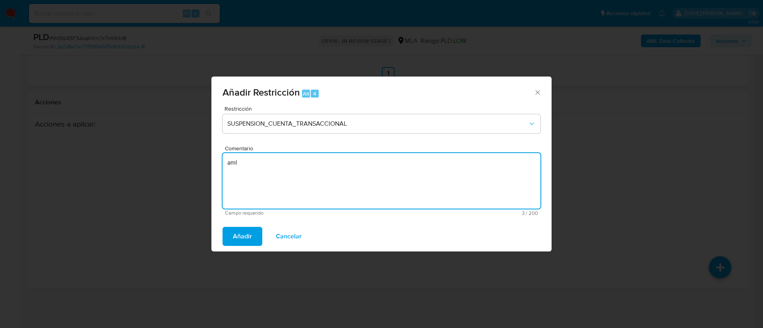
type textarea "aml"
click at [218, 231] on div "Añadir Cancelar" at bounding box center [381, 237] width 340 height 30
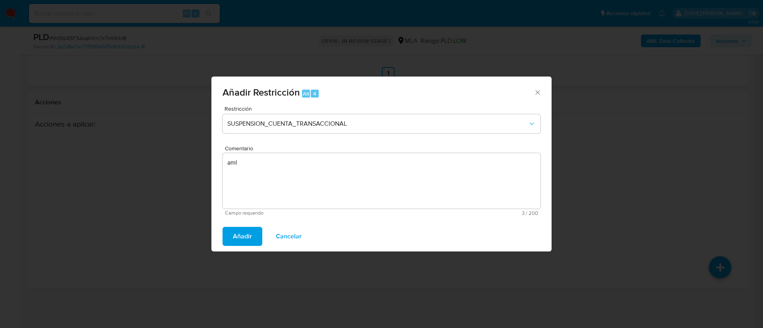
click at [244, 236] on span "Añadir" at bounding box center [242, 236] width 19 height 17
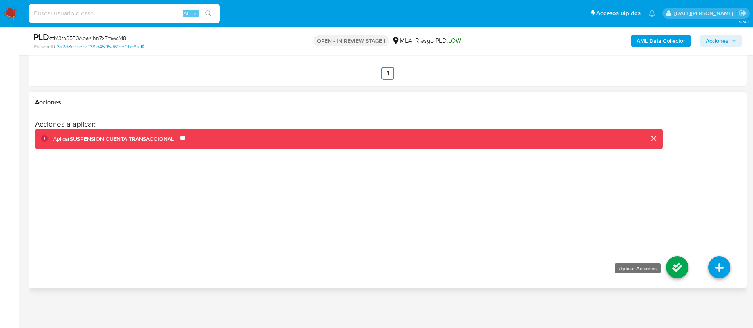
click at [685, 271] on icon at bounding box center [677, 268] width 22 height 22
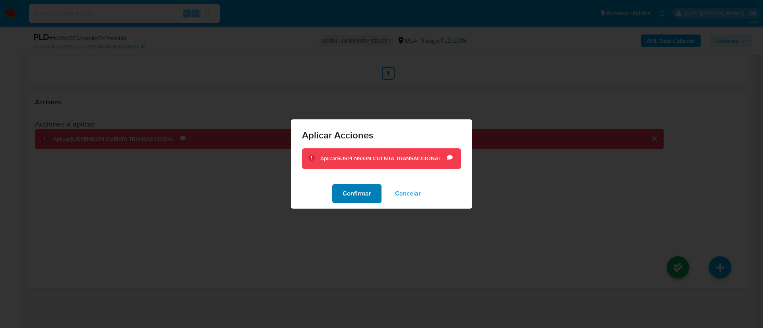
click at [360, 197] on span "Confirmar" at bounding box center [356, 193] width 29 height 17
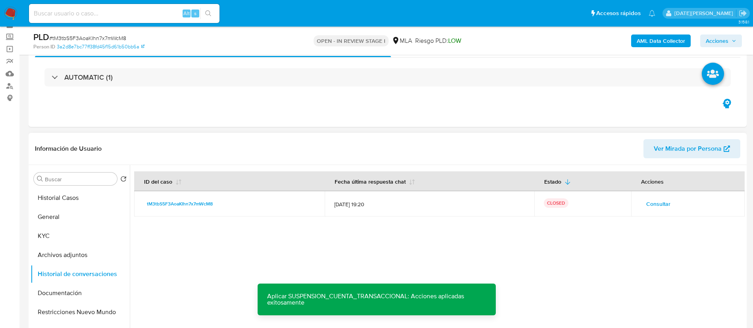
scroll to position [60, 0]
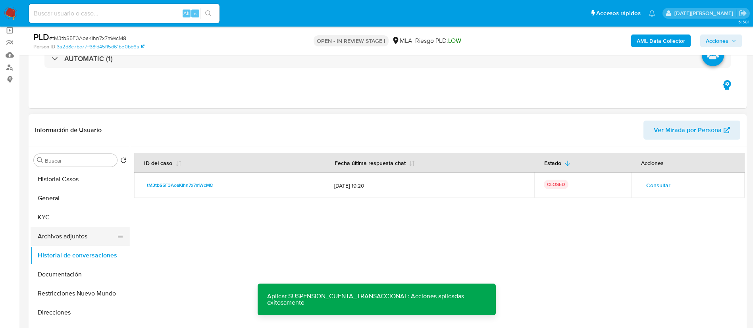
click at [86, 232] on button "Archivos adjuntos" at bounding box center [77, 236] width 93 height 19
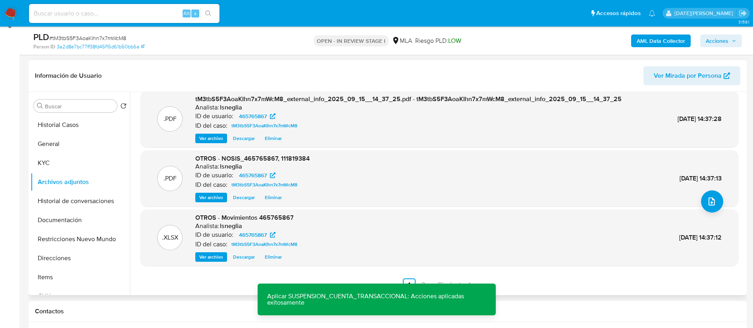
scroll to position [179, 0]
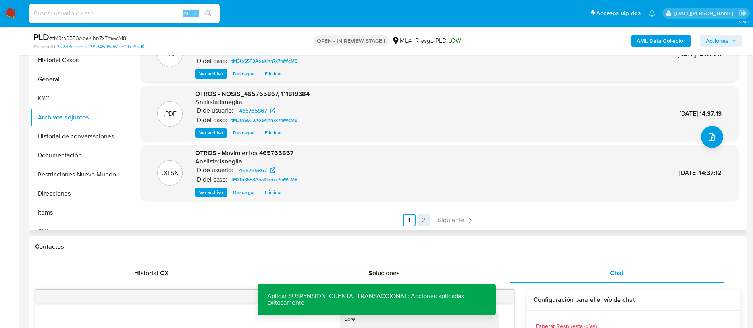
click at [425, 218] on link "2" at bounding box center [423, 220] width 13 height 13
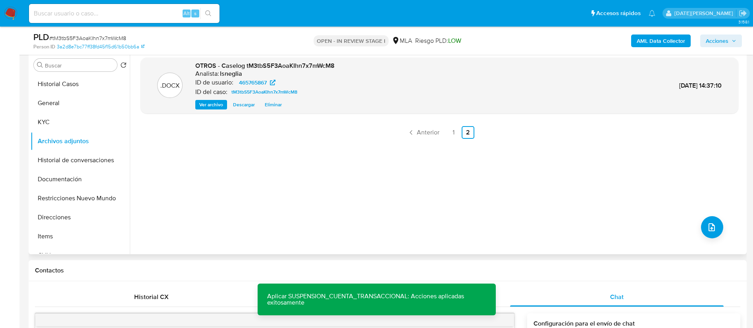
scroll to position [119, 0]
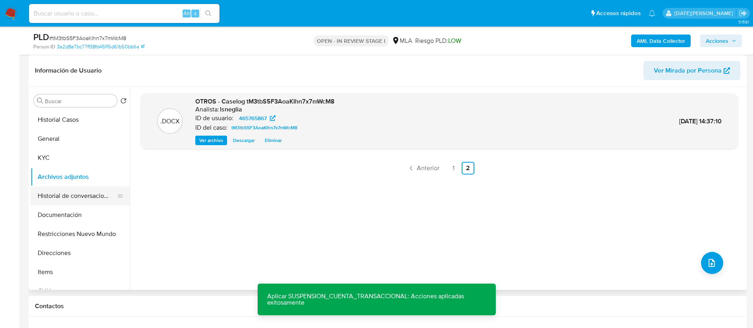
click at [79, 198] on button "Historial de conversaciones" at bounding box center [77, 196] width 93 height 19
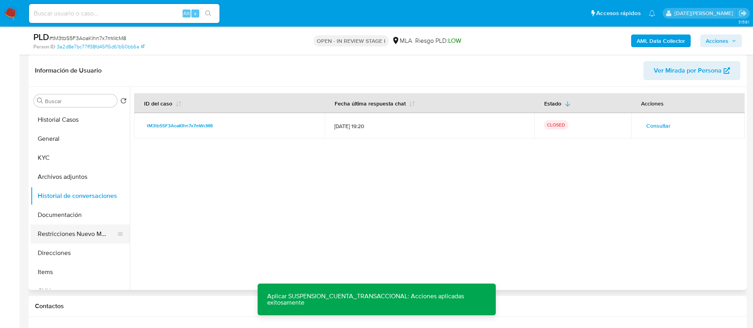
click at [69, 235] on button "Restricciones Nuevo Mundo" at bounding box center [77, 234] width 93 height 19
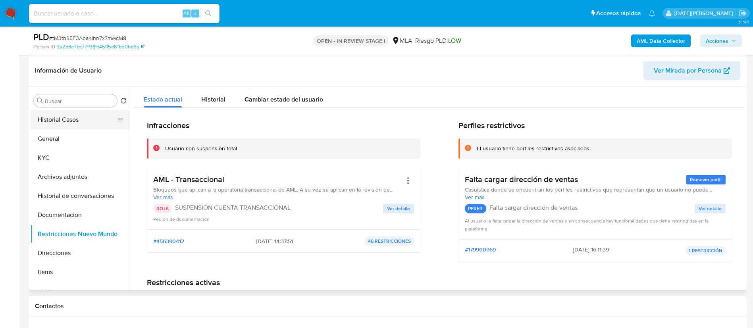
click at [62, 125] on button "Historial Casos" at bounding box center [77, 119] width 93 height 19
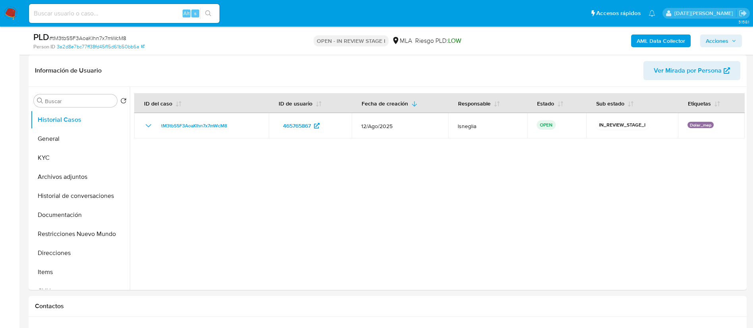
click at [737, 41] on button "Acciones" at bounding box center [722, 41] width 42 height 13
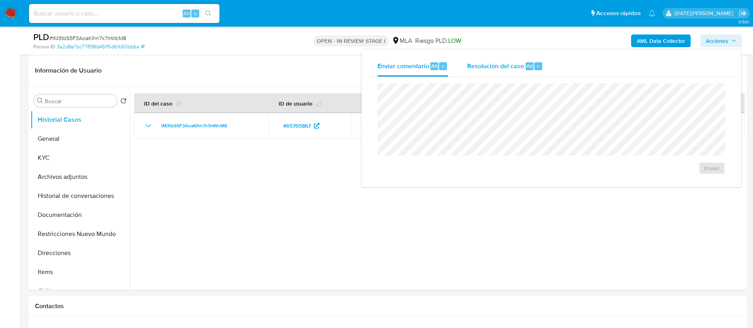
click at [517, 65] on span "Resolución del caso" at bounding box center [495, 65] width 57 height 9
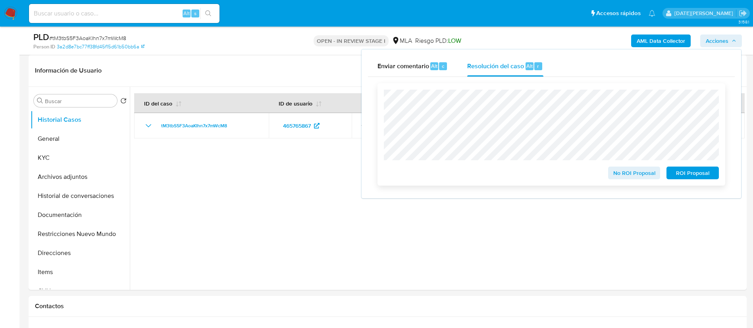
click at [699, 175] on span "ROI Proposal" at bounding box center [692, 173] width 41 height 11
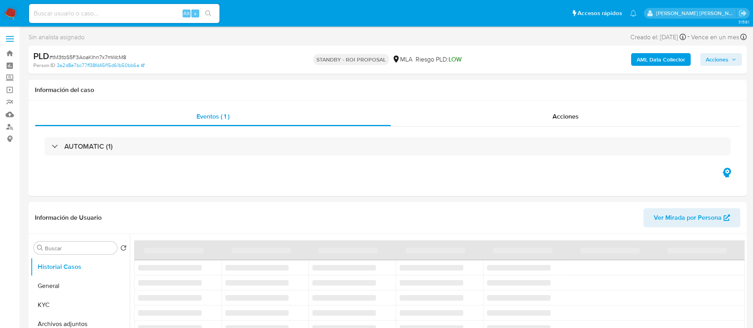
select select "10"
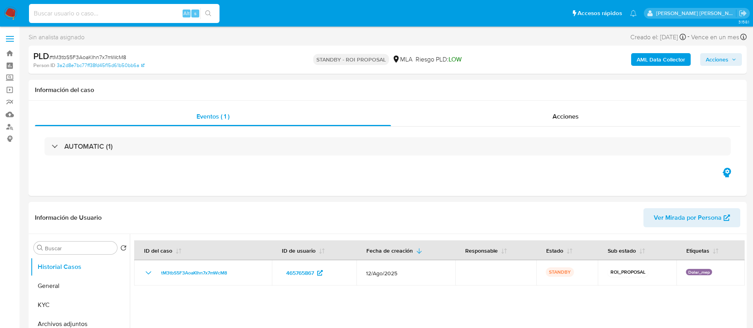
click at [121, 10] on input at bounding box center [124, 13] width 191 height 10
paste input "NtPQ87cCdqn0DBaUvokF5SHc"
type input "NtPQ87cCdqn0DBaUvokF5SHc"
click at [212, 14] on button "search-icon" at bounding box center [208, 13] width 16 height 11
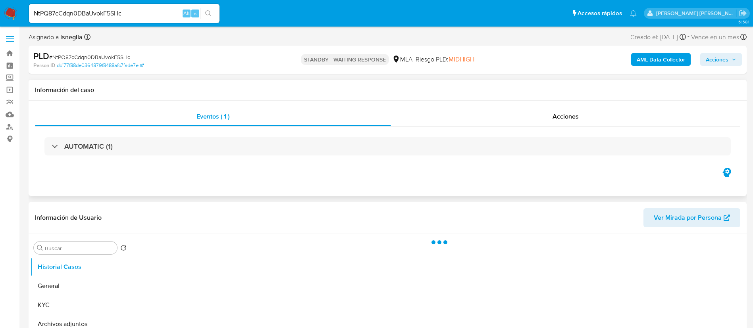
select select "10"
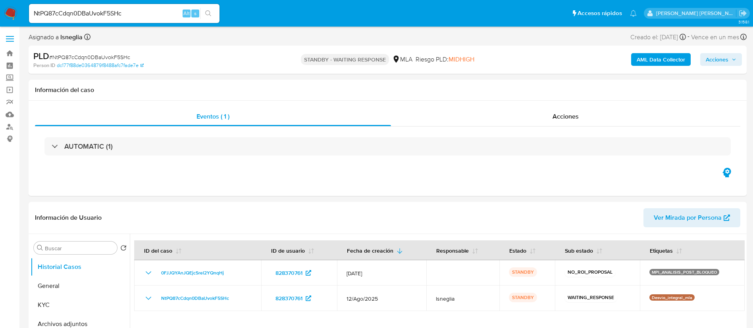
click at [107, 8] on input "NtPQ87cCdqn0DBaUvokF5SHc" at bounding box center [124, 13] width 191 height 10
paste input "9vCKhVMkazAWhiDklmhROVhy"
type input "9vCKhVMkazAWhiDklmhROVhy"
click at [210, 7] on div "9vCKhVMkazAWhiDklmhROVhy Alt s" at bounding box center [124, 13] width 191 height 19
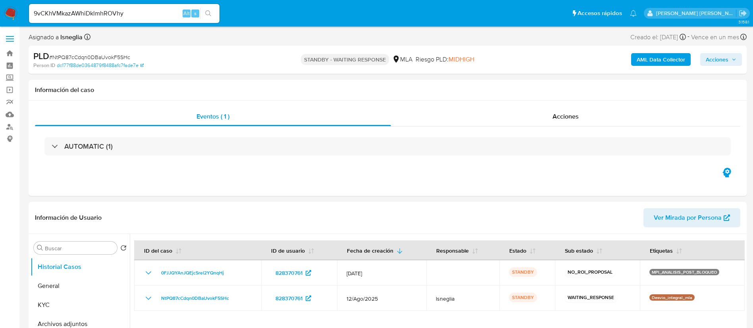
click at [210, 14] on icon "search-icon" at bounding box center [208, 13] width 6 height 6
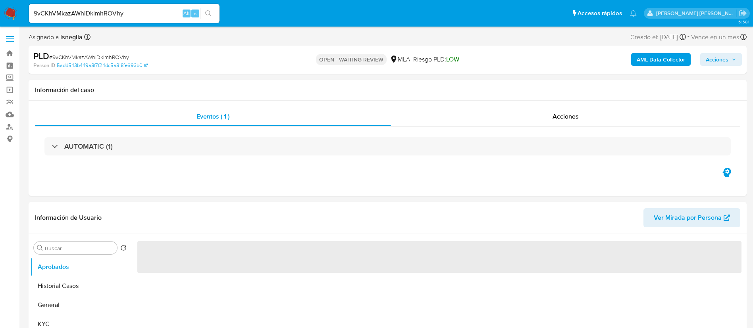
select select "10"
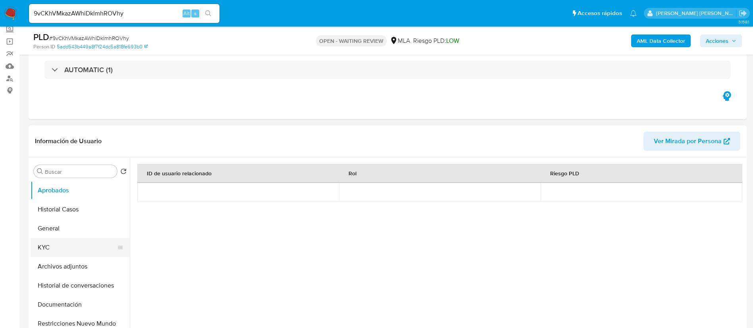
scroll to position [60, 0]
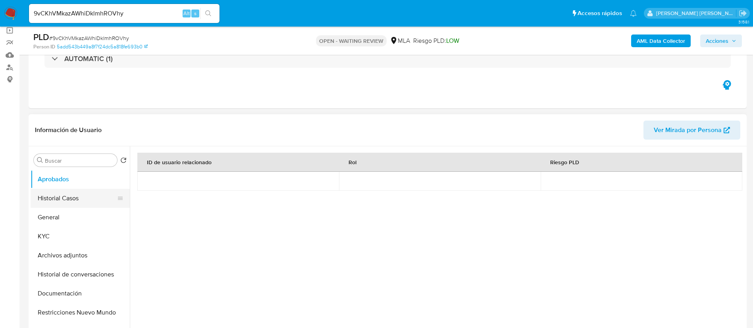
click at [73, 201] on button "Historial Casos" at bounding box center [77, 198] width 93 height 19
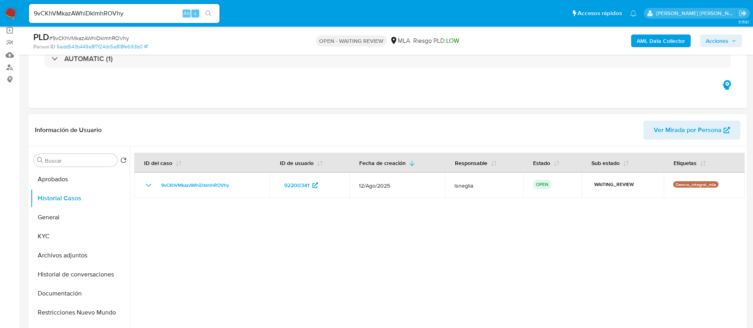
click at [112, 36] on span "# 9vCKhVMkazAWhiDklmhROVhy" at bounding box center [89, 38] width 80 height 8
click at [108, 33] on div "PLD # 9vCKhVMkazAWhiDklmhROVhy" at bounding box center [150, 37] width 234 height 12
click at [107, 35] on span "# 9vCKhVMkazAWhiDklmhROVhy" at bounding box center [89, 38] width 80 height 8
copy span "9vCKhVMkazAWhiDklmhROVhy"
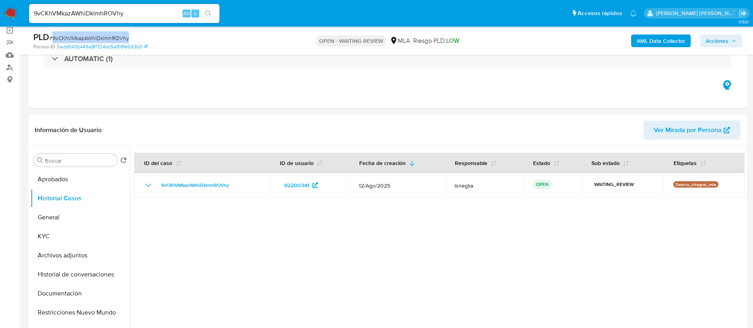
click at [10, 12] on img at bounding box center [11, 14] width 14 height 14
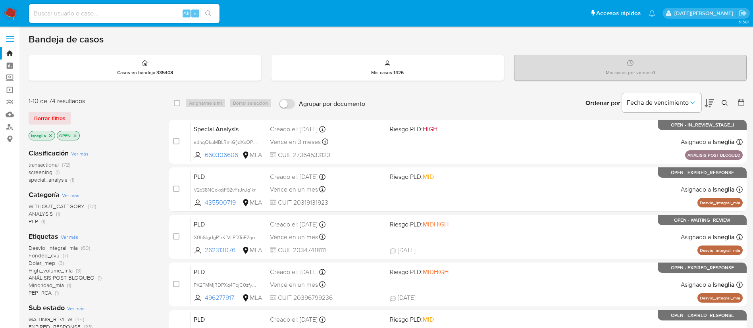
click at [725, 102] on icon at bounding box center [725, 103] width 6 height 6
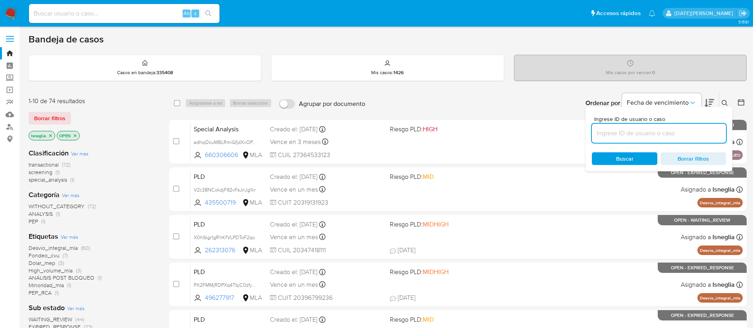
click at [623, 136] on input at bounding box center [659, 133] width 134 height 10
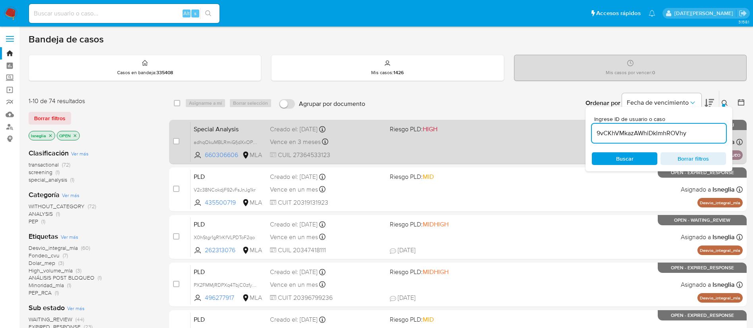
type input "9vCKhVMkazAWhiDklmhROVhy"
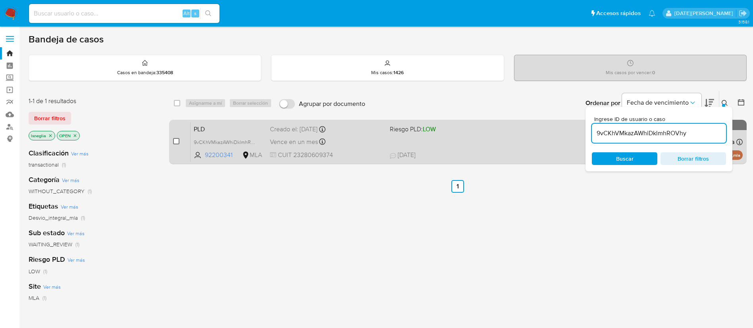
click at [180, 139] on div "case-item-checkbox No es posible asignar el caso" at bounding box center [181, 142] width 17 height 40
click at [178, 140] on input "checkbox" at bounding box center [176, 141] width 6 height 6
checkbox input "true"
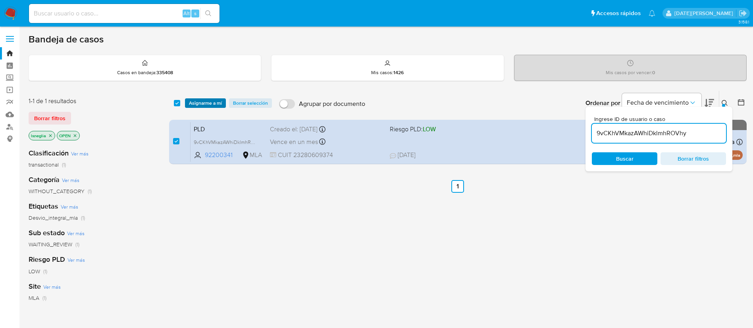
click at [212, 104] on span "Asignarme a mí" at bounding box center [205, 103] width 33 height 8
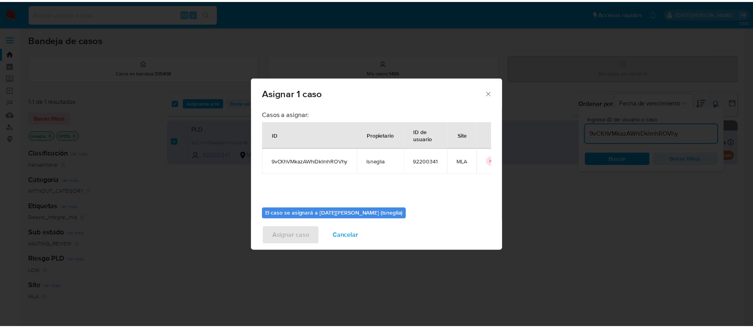
scroll to position [41, 0]
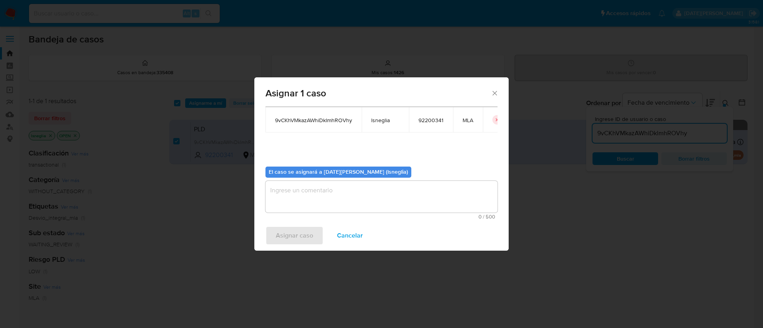
click at [315, 197] on textarea "assign-modal" at bounding box center [381, 197] width 232 height 32
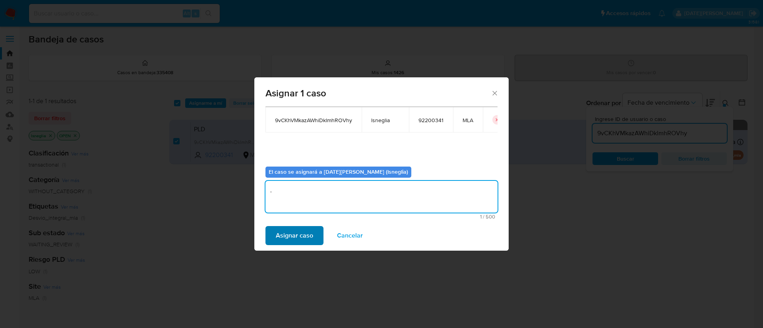
type textarea "."
click at [299, 234] on span "Asignar caso" at bounding box center [294, 235] width 37 height 17
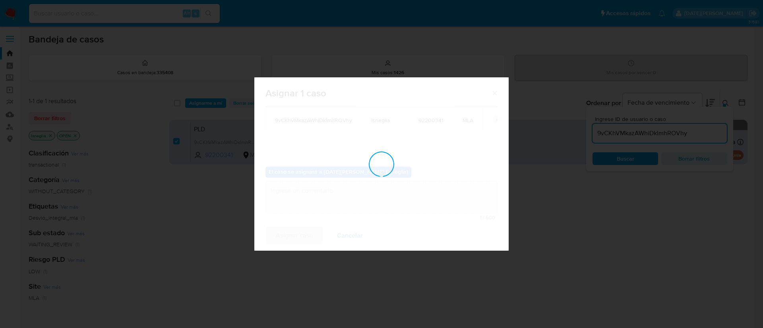
checkbox input "false"
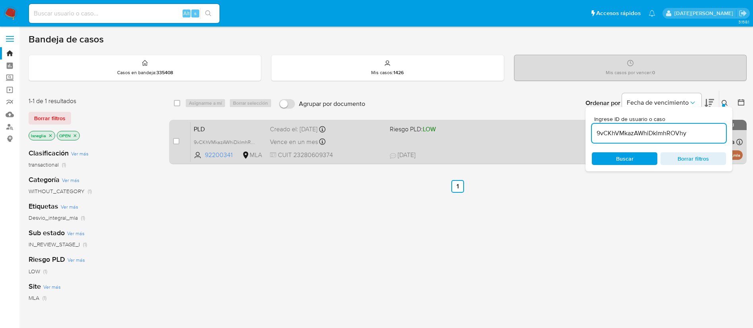
click at [237, 130] on span "PLD" at bounding box center [229, 129] width 70 height 10
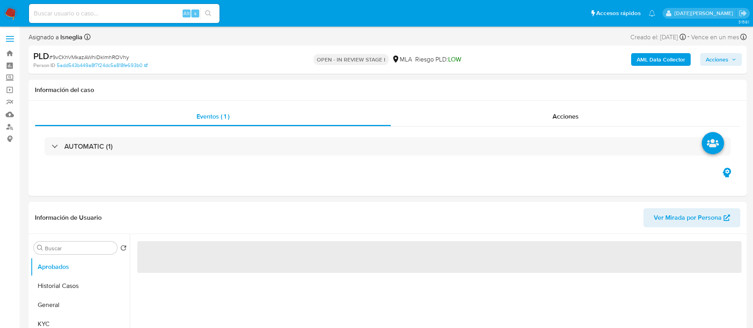
select select "10"
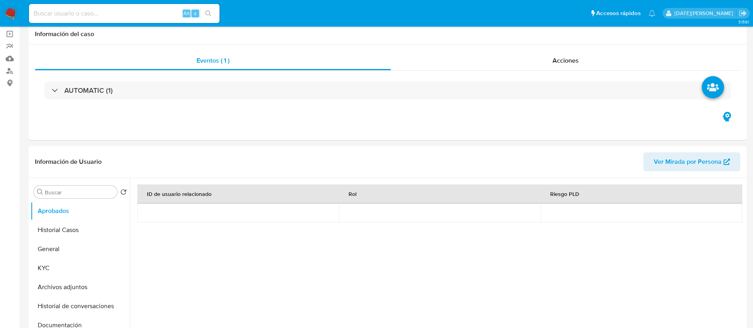
scroll to position [238, 0]
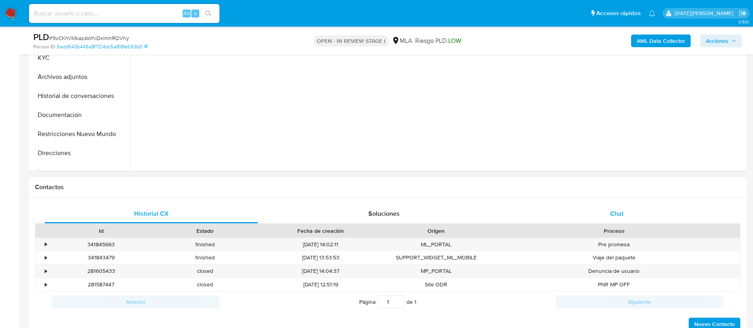
click at [623, 207] on div "Chat" at bounding box center [617, 214] width 214 height 19
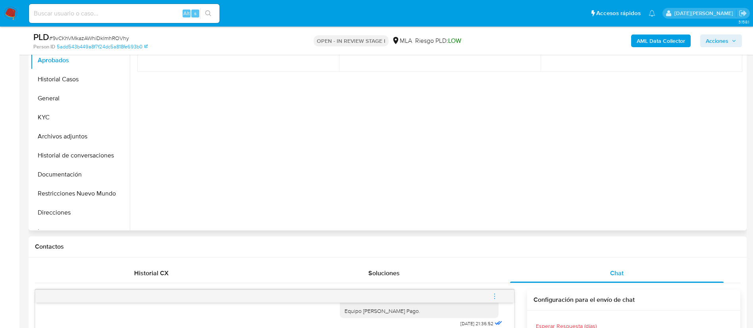
scroll to position [0, 0]
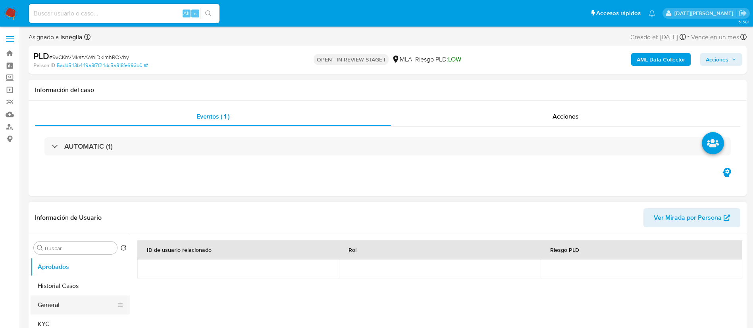
click at [64, 304] on button "General" at bounding box center [77, 305] width 93 height 19
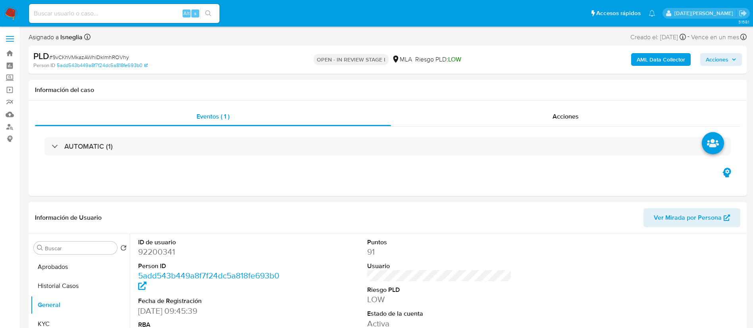
click at [161, 251] on dd "92200341" at bounding box center [210, 252] width 145 height 11
copy dd "92200341"
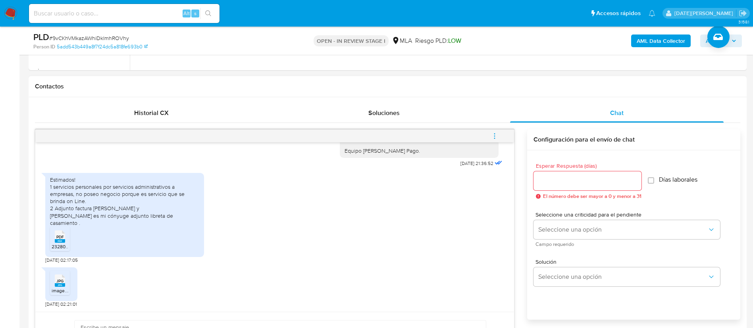
scroll to position [357, 0]
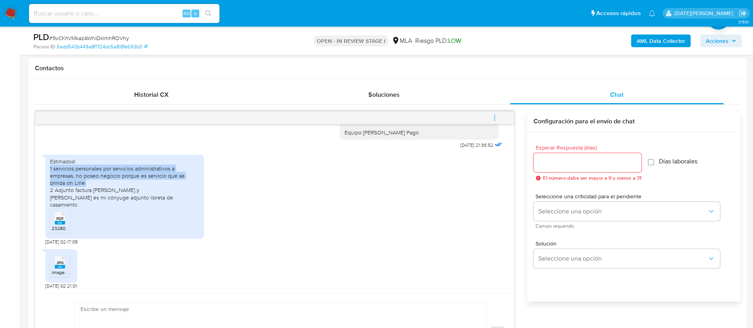
drag, startPoint x: 50, startPoint y: 166, endPoint x: 93, endPoint y: 181, distance: 45.6
click at [93, 181] on div "Estimados! 1 servicios personales por servicios administrativos a empresas, no …" at bounding box center [124, 183] width 149 height 50
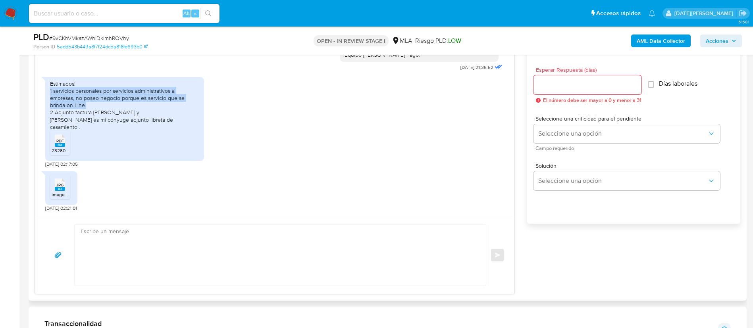
scroll to position [417, 0]
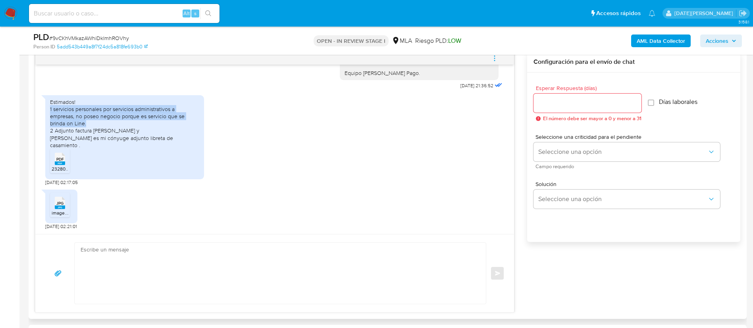
click at [57, 163] on rect at bounding box center [60, 164] width 10 height 4
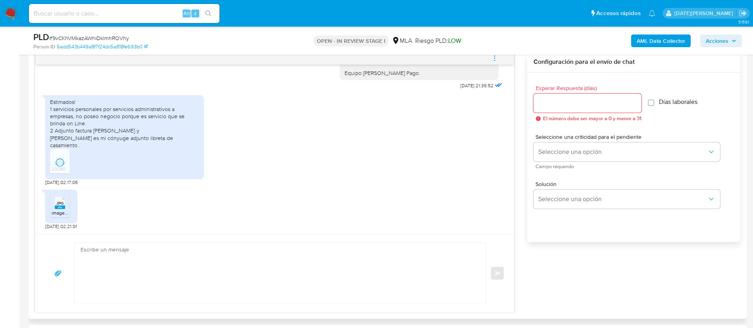
click at [61, 205] on span "JPG" at bounding box center [59, 203] width 7 height 5
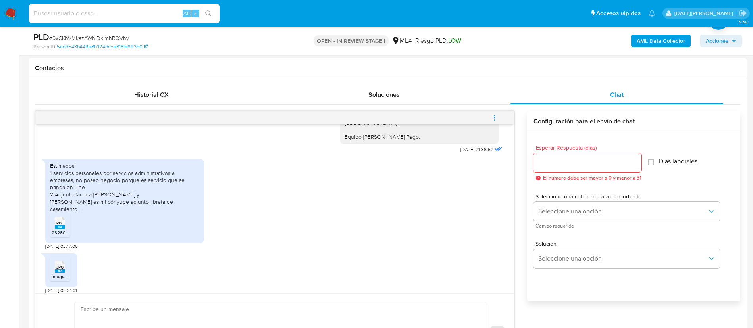
scroll to position [1489, 0]
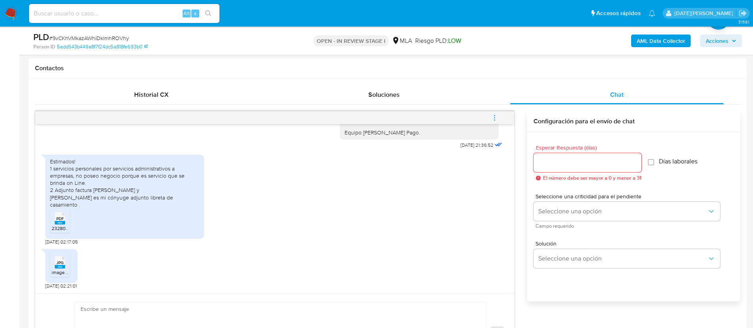
click at [108, 307] on textarea at bounding box center [279, 333] width 396 height 61
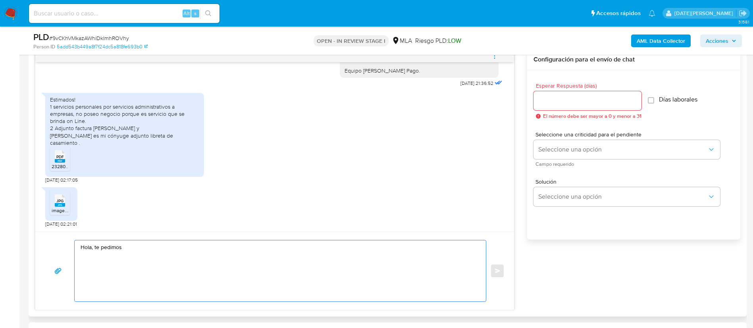
scroll to position [477, 0]
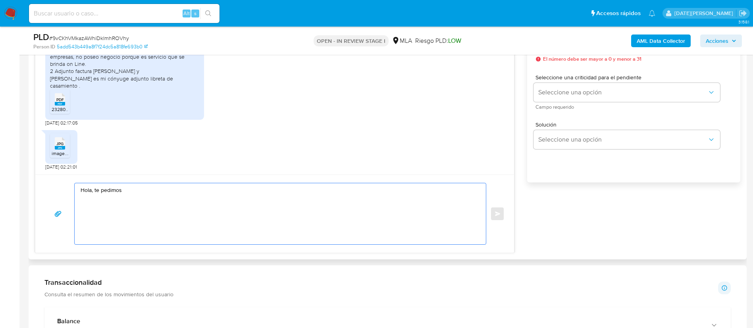
drag, startPoint x: 95, startPoint y: 191, endPoint x: 162, endPoint y: 195, distance: 66.8
click at [162, 195] on textarea "Hola, te pedimos" at bounding box center [279, 213] width 396 height 61
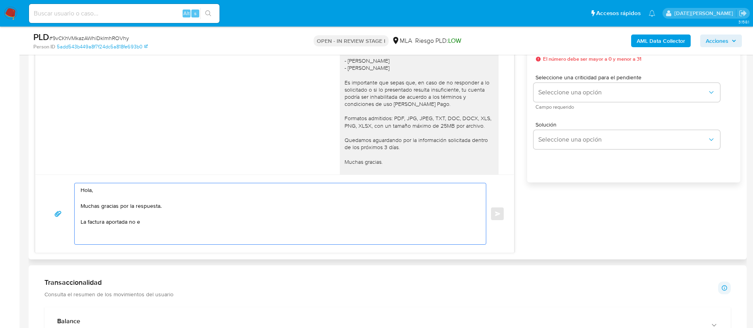
scroll to position [1264, 0]
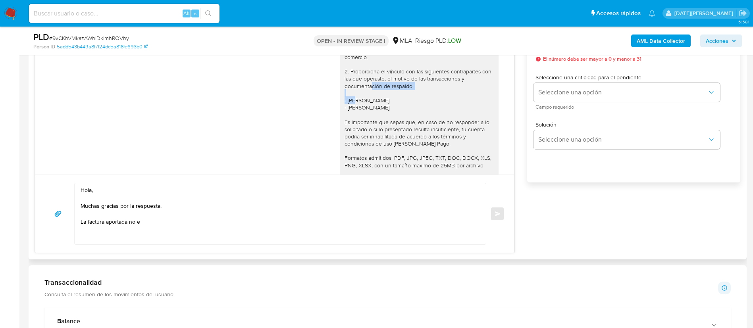
drag, startPoint x: 338, startPoint y: 100, endPoint x: 409, endPoint y: 101, distance: 71.5
click at [409, 101] on div "[PERSON_NAME], [PERSON_NAME] D'[PERSON_NAME]. Muchas gracias por la información…" at bounding box center [419, 110] width 149 height 245
copy div "[PERSON_NAME]"
click at [185, 217] on textarea "Hola, Muchas gracias por la respuesta. La factura aportada no e" at bounding box center [279, 213] width 396 height 61
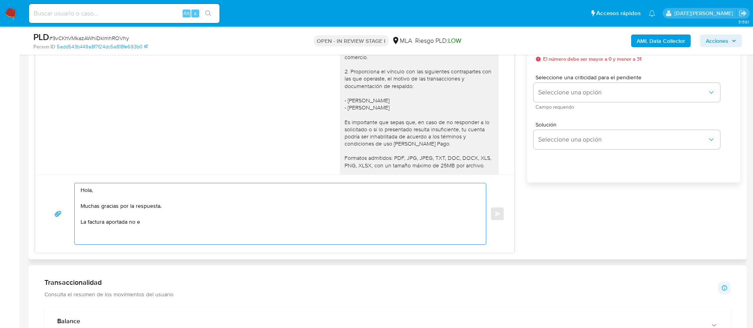
click at [178, 221] on textarea "Hola, Muchas gracias por la respuesta. La factura aportada no e" at bounding box center [279, 213] width 396 height 61
paste textarea "[PERSON_NAME]"
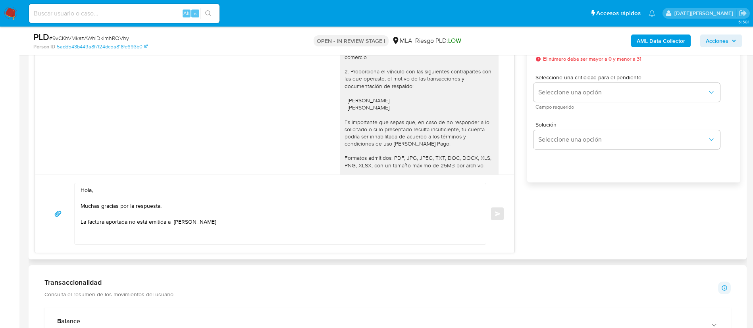
click at [247, 223] on textarea "Hola, Muchas gracias por la respuesta. La factura aportada no está emitida a [P…" at bounding box center [279, 213] width 396 height 61
paste textarea "20460592020"
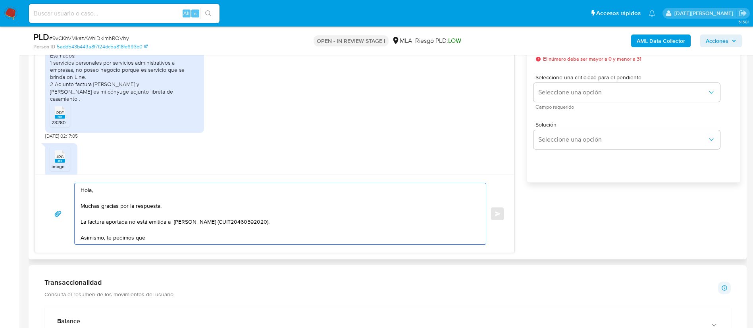
scroll to position [1443, 0]
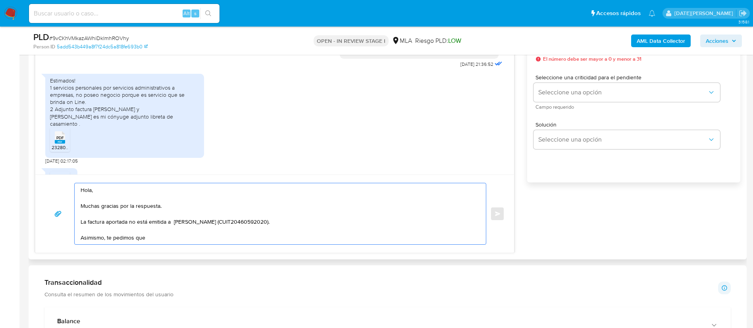
drag, startPoint x: 144, startPoint y: 239, endPoint x: 75, endPoint y: 237, distance: 69.1
click at [75, 237] on div "Hola, Muchas gracias por la respuesta. La factura aportada no está emitida a [P…" at bounding box center [278, 213] width 407 height 61
drag, startPoint x: 139, startPoint y: 236, endPoint x: 66, endPoint y: 236, distance: 73.1
click at [66, 236] on div "Hola, Muchas gracias por la respuesta. La factura aportada no está emitida a [P…" at bounding box center [275, 214] width 460 height 62
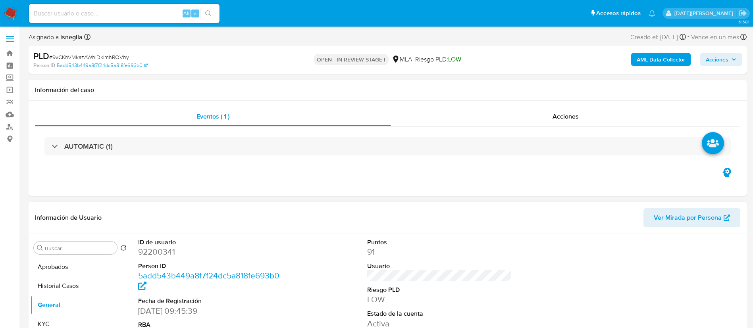
scroll to position [60, 0]
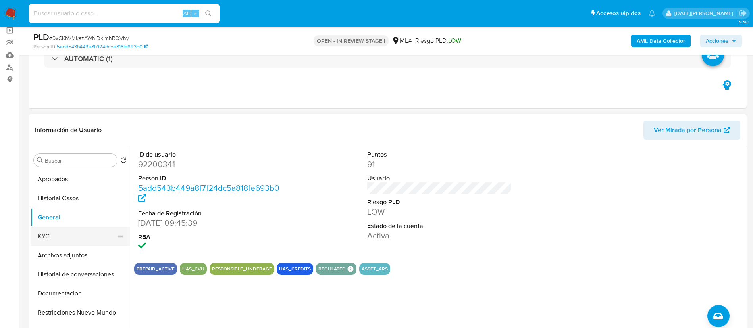
click at [76, 238] on button "KYC" at bounding box center [77, 236] width 93 height 19
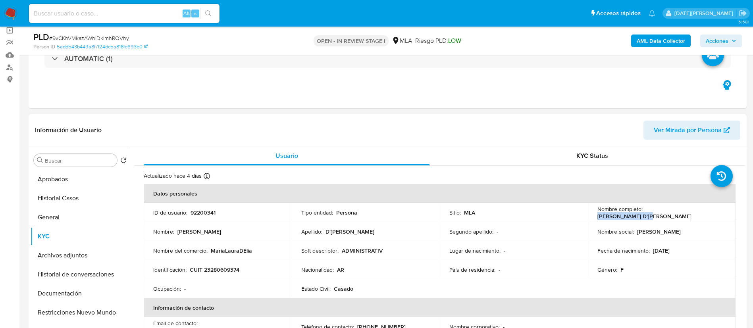
drag, startPoint x: 644, startPoint y: 213, endPoint x: 701, endPoint y: 214, distance: 57.2
click at [701, 214] on div "Nombre completo : [PERSON_NAME] D'[PERSON_NAME]" at bounding box center [662, 213] width 129 height 14
drag, startPoint x: 672, startPoint y: 207, endPoint x: 682, endPoint y: 212, distance: 10.8
copy p "[PERSON_NAME] D'[PERSON_NAME]"
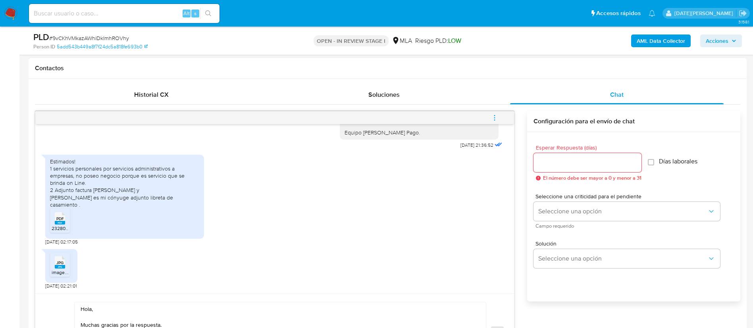
scroll to position [1502, 0]
click at [123, 311] on textarea "Hola, Muchas gracias por la respuesta. La factura aportada no está emitida a [P…" at bounding box center [279, 333] width 396 height 61
paste textarea "[PERSON_NAME] D'[PERSON_NAME]"
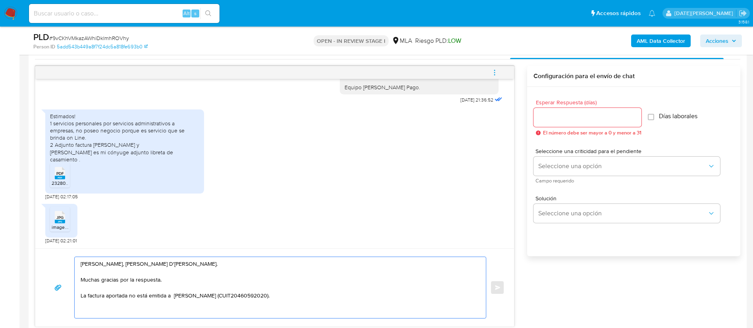
scroll to position [417, 0]
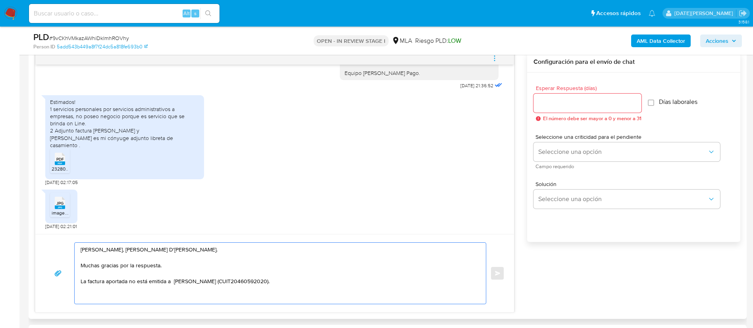
click at [311, 288] on textarea "[PERSON_NAME], [PERSON_NAME] D'[PERSON_NAME]. Muchas gracias por la respuesta. …" at bounding box center [279, 273] width 396 height 61
click at [313, 283] on textarea "[PERSON_NAME], [PERSON_NAME] D'[PERSON_NAME]. Muchas gracias por la respuesta. …" at bounding box center [279, 273] width 396 height 61
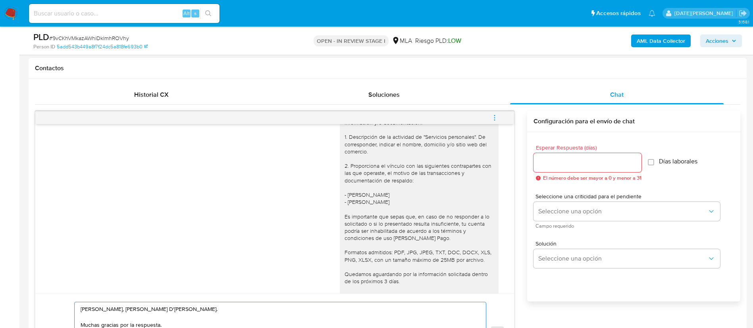
scroll to position [1264, 0]
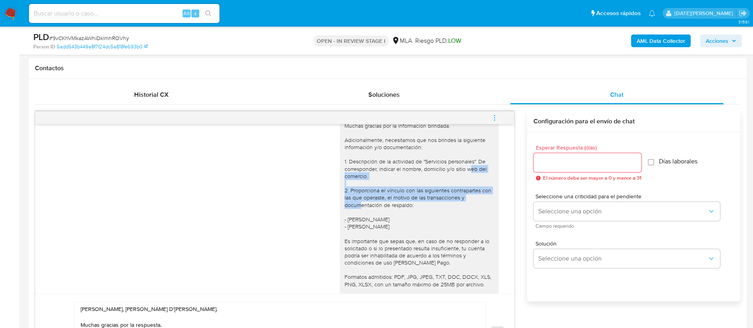
drag, startPoint x: 340, startPoint y: 191, endPoint x: 404, endPoint y: 206, distance: 65.1
click at [404, 206] on div "[PERSON_NAME], [PERSON_NAME] D'[PERSON_NAME]. Muchas gracias por la información…" at bounding box center [419, 230] width 149 height 245
copy div "Proporciona el vínculo con las siguientes contrapartes con las que operaste, el…"
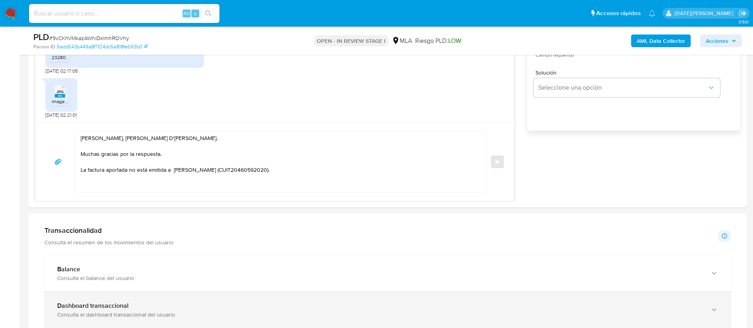
scroll to position [596, 0]
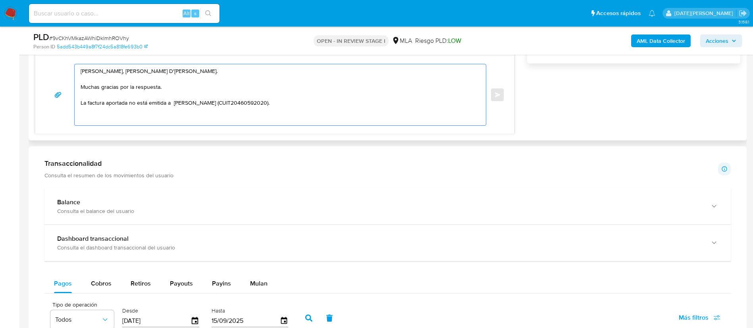
click at [333, 102] on textarea "[PERSON_NAME], [PERSON_NAME] D'[PERSON_NAME]. Muchas gracias por la respuesta. …" at bounding box center [279, 94] width 396 height 61
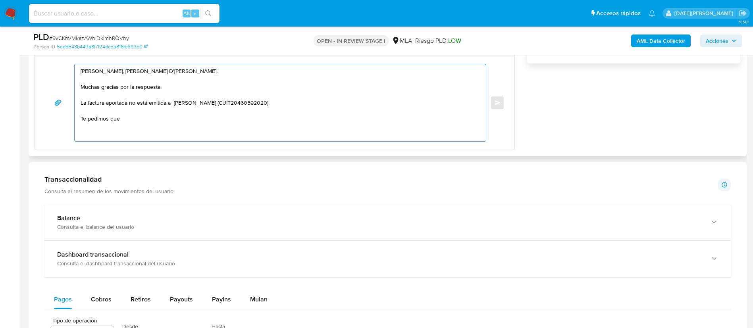
paste textarea "Proporciona el vínculo con las siguientes contrapartes con las que operaste, el…"
click at [123, 116] on textarea "[PERSON_NAME], [PERSON_NAME] D'[PERSON_NAME]. Muchas gracias por la respuesta. …" at bounding box center [279, 102] width 396 height 77
click at [149, 121] on textarea "[PERSON_NAME], [PERSON_NAME] D'[PERSON_NAME]. Muchas gracias por la respuesta. …" at bounding box center [279, 102] width 396 height 77
drag, startPoint x: 176, startPoint y: 104, endPoint x: 237, endPoint y: 102, distance: 62.0
click at [237, 102] on textarea "[PERSON_NAME], [PERSON_NAME] D'[PERSON_NAME]. Muchas gracias por la respuesta. …" at bounding box center [279, 102] width 396 height 77
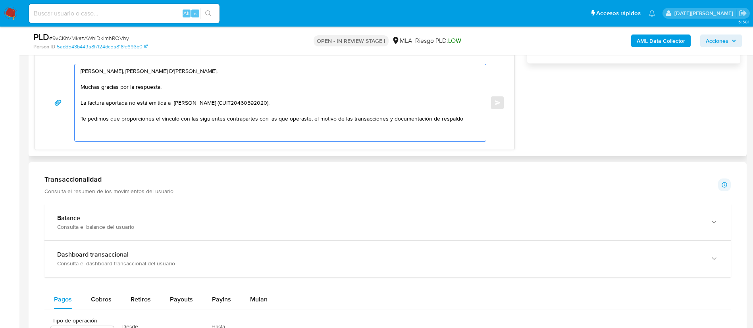
drag, startPoint x: 191, startPoint y: 118, endPoint x: 307, endPoint y: 118, distance: 115.6
click at [307, 118] on textarea "[PERSON_NAME], [PERSON_NAME] D'[PERSON_NAME]. Muchas gracias por la respuesta. …" at bounding box center [279, 102] width 396 height 77
paste textarea "[PERSON_NAME]"
click at [418, 128] on textarea "[PERSON_NAME], [PERSON_NAME] D'[PERSON_NAME]. Muchas gracias por la respuesta. …" at bounding box center [279, 102] width 396 height 77
click at [189, 120] on textarea "[PERSON_NAME], [PERSON_NAME] D'[PERSON_NAME]. Muchas gracias por la respuesta. …" at bounding box center [279, 102] width 396 height 77
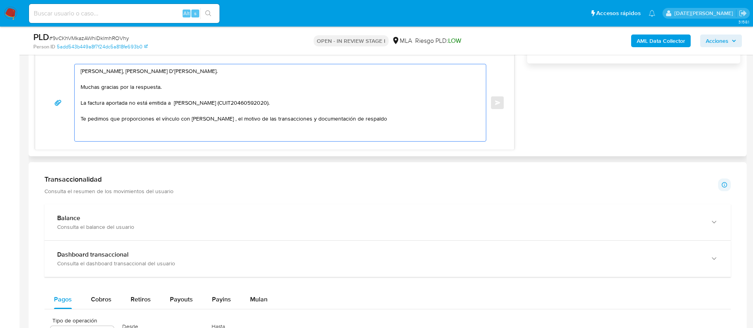
click at [445, 118] on textarea "[PERSON_NAME], [PERSON_NAME] D'[PERSON_NAME]. Muchas gracias por la respuesta. …" at bounding box center [279, 102] width 396 height 77
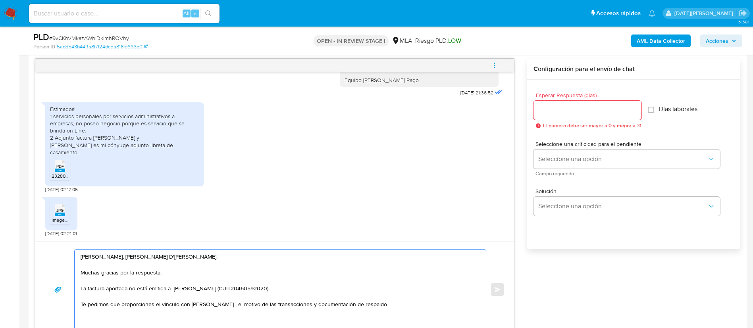
scroll to position [477, 0]
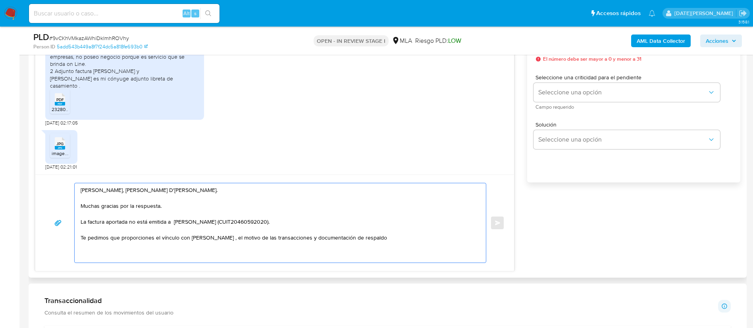
click at [407, 241] on textarea "[PERSON_NAME], [PERSON_NAME] D'[PERSON_NAME]. Muchas gracias por la respuesta. …" at bounding box center [279, 222] width 396 height 79
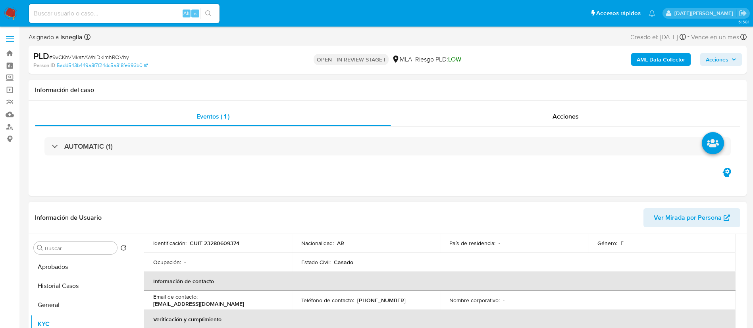
scroll to position [0, 0]
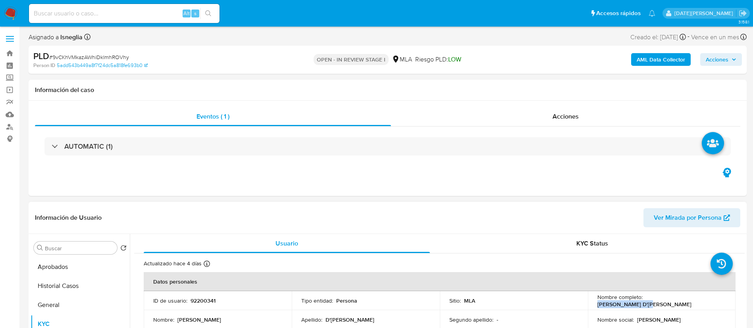
drag, startPoint x: 644, startPoint y: 302, endPoint x: 714, endPoint y: 298, distance: 70.8
click at [714, 298] on div "Nombre completo : [PERSON_NAME] D'[PERSON_NAME]" at bounding box center [662, 301] width 129 height 14
copy p "[PERSON_NAME] D'[PERSON_NAME]"
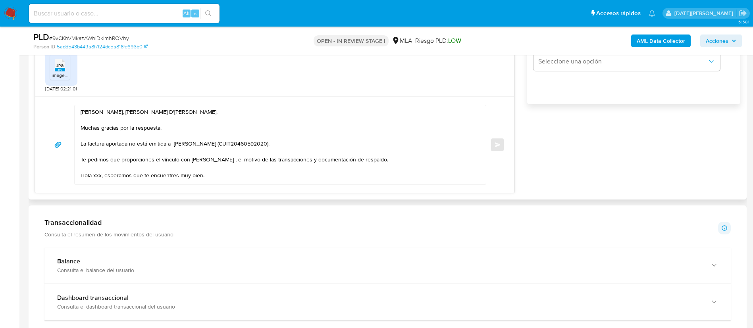
scroll to position [536, 0]
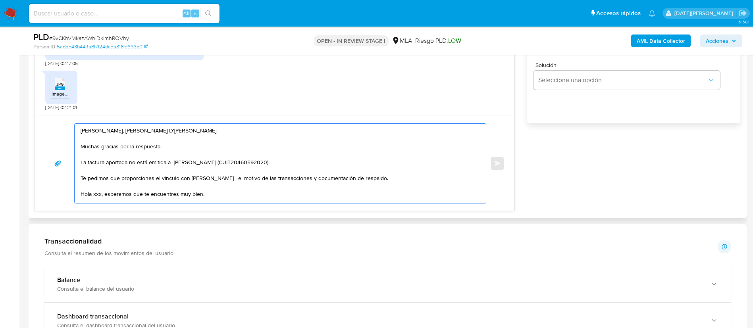
click at [174, 163] on textarea "[PERSON_NAME], [PERSON_NAME] D'[PERSON_NAME]. Muchas gracias por la respuesta. …" at bounding box center [279, 163] width 396 height 79
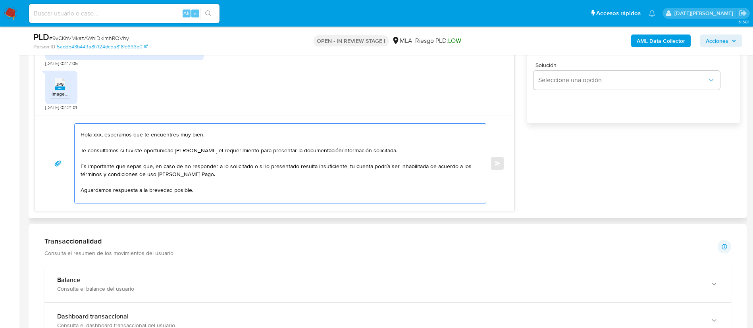
drag, startPoint x: 80, startPoint y: 192, endPoint x: 383, endPoint y: 147, distance: 306.4
click at [383, 147] on div "[PERSON_NAME], [PERSON_NAME] D'[PERSON_NAME]. Muchas gracias por la respuesta. …" at bounding box center [278, 163] width 407 height 79
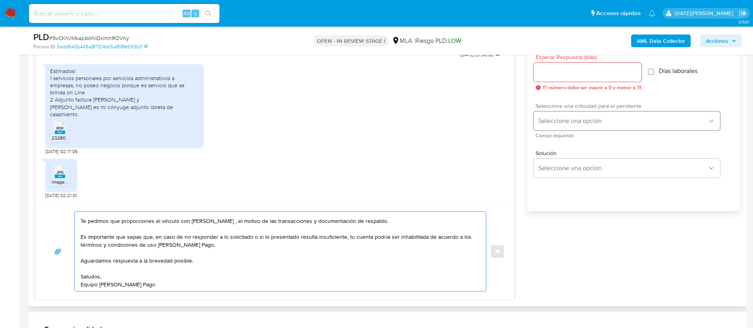
scroll to position [357, 0]
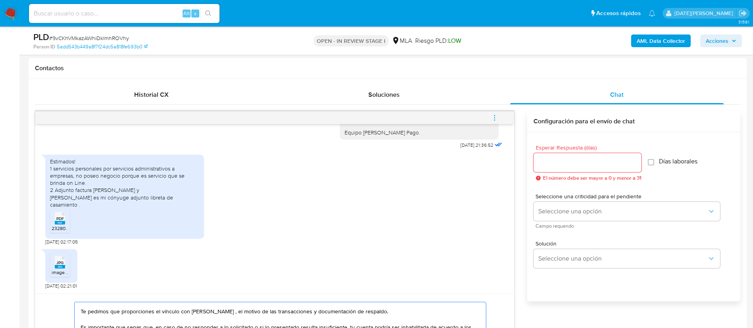
type textarea "[PERSON_NAME], [PERSON_NAME] D'[PERSON_NAME]. Muchas gracias por la respuesta. …"
click at [576, 170] on div at bounding box center [588, 162] width 108 height 19
click at [577, 165] on input "Esperar Respuesta (días)" at bounding box center [588, 163] width 108 height 10
type input "3"
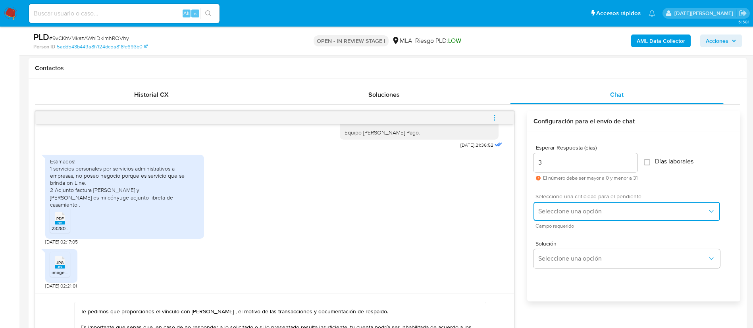
click at [584, 209] on span "Seleccione una opción" at bounding box center [623, 212] width 169 height 8
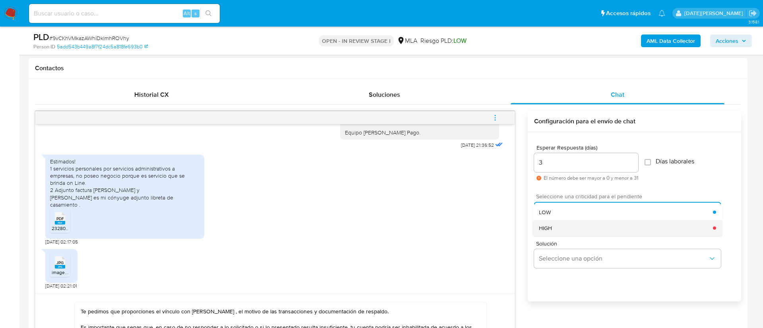
click at [581, 230] on div "HIGH" at bounding box center [626, 228] width 174 height 16
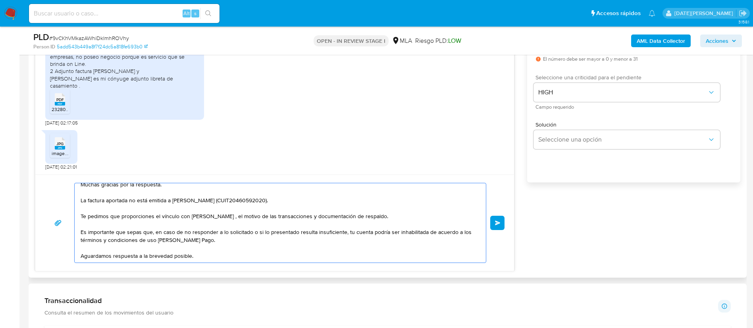
scroll to position [15, 0]
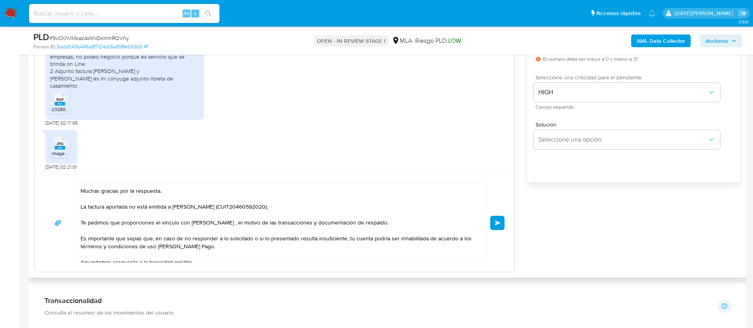
click at [497, 229] on button "Enviar" at bounding box center [497, 223] width 14 height 14
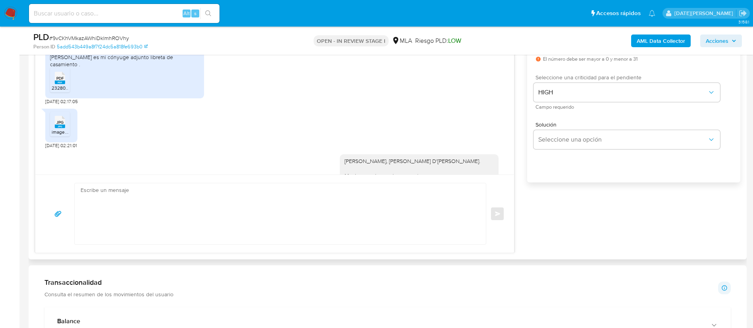
scroll to position [1692, 0]
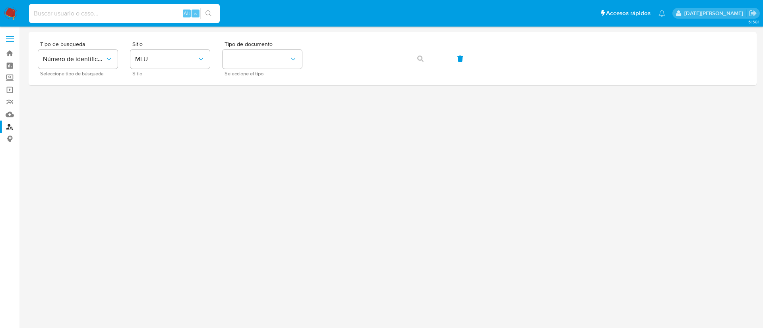
click at [124, 14] on input at bounding box center [124, 13] width 191 height 10
paste input "xwFCE9U5GnpbYy7D39W8tXz6"
type input "xwFCE9U5GnpbYy7D39W8tXz6"
click at [212, 16] on button "search-icon" at bounding box center [208, 13] width 16 height 11
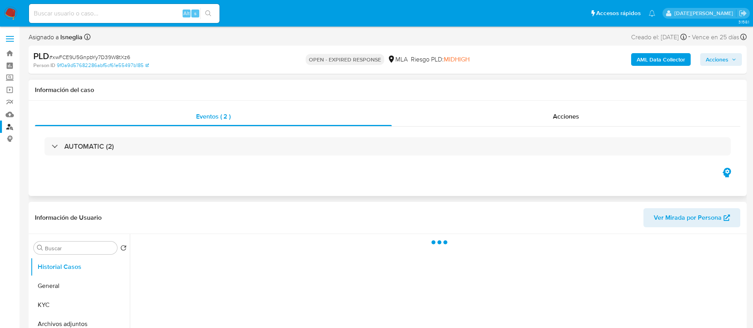
select select "10"
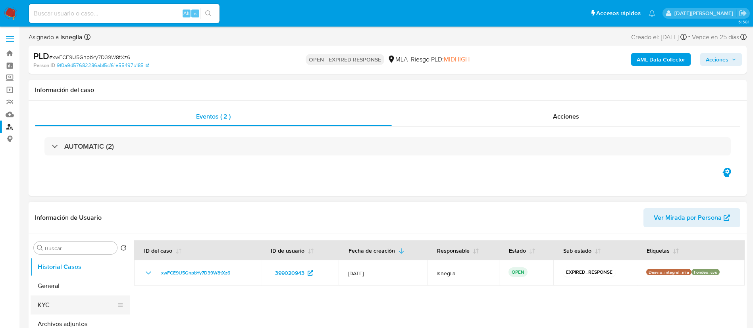
click at [54, 303] on button "KYC" at bounding box center [77, 305] width 93 height 19
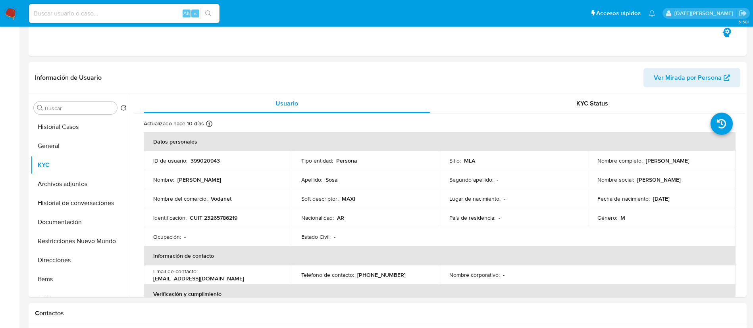
scroll to position [238, 0]
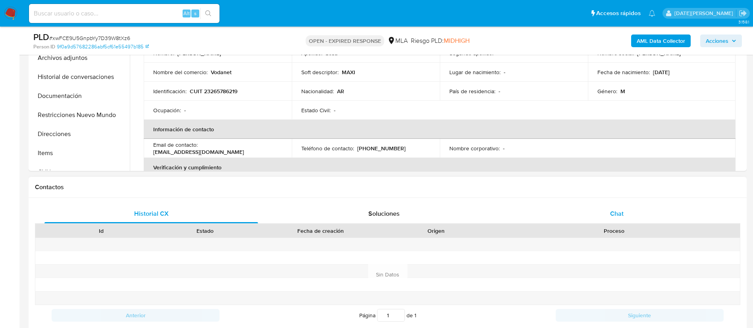
click at [588, 206] on div "Chat" at bounding box center [617, 214] width 214 height 19
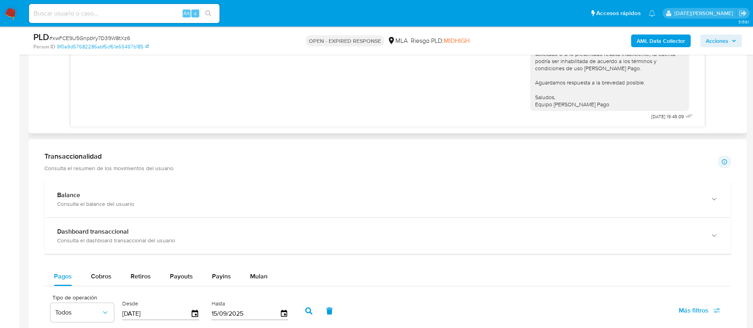
scroll to position [536, 0]
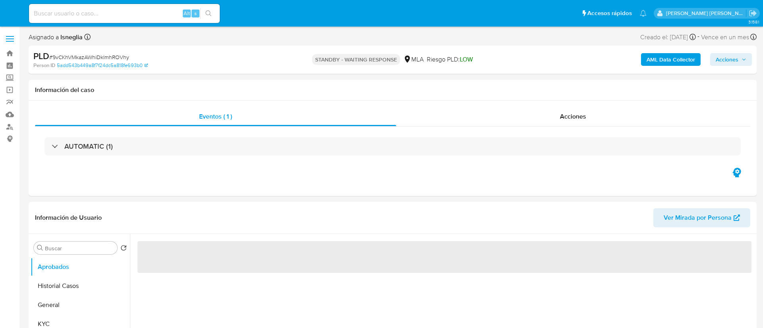
select select "10"
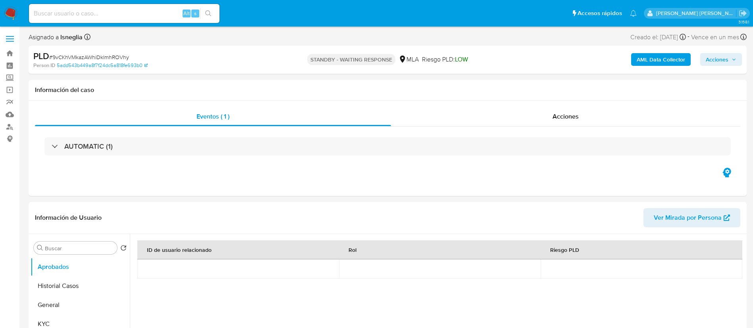
click at [133, 20] on div "Alt s" at bounding box center [124, 13] width 191 height 19
click at [132, 17] on input at bounding box center [124, 13] width 191 height 10
paste input "JWgaQlp3h8B09rRt6QkPeq3T"
type input "JWgaQlp3h8B09rRt6QkPeq3T"
click at [211, 12] on icon "search-icon" at bounding box center [208, 13] width 6 height 6
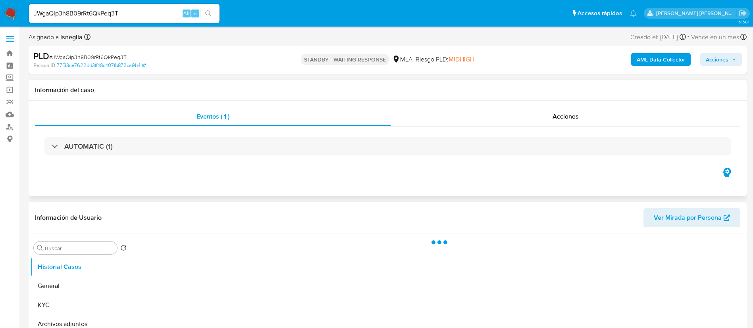
select select "10"
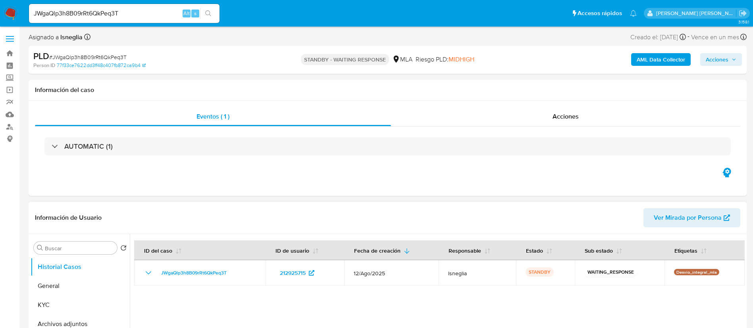
scroll to position [119, 0]
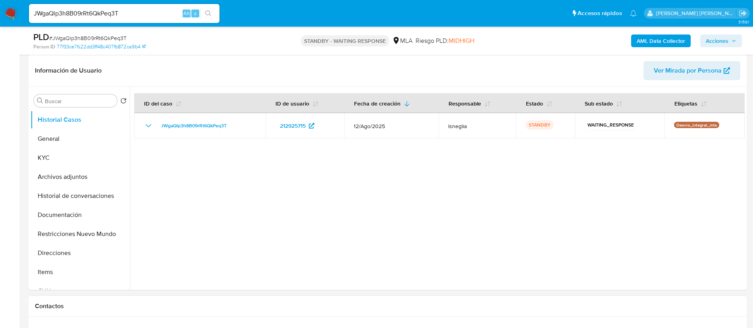
click at [278, 316] on div "Contactos" at bounding box center [388, 306] width 718 height 21
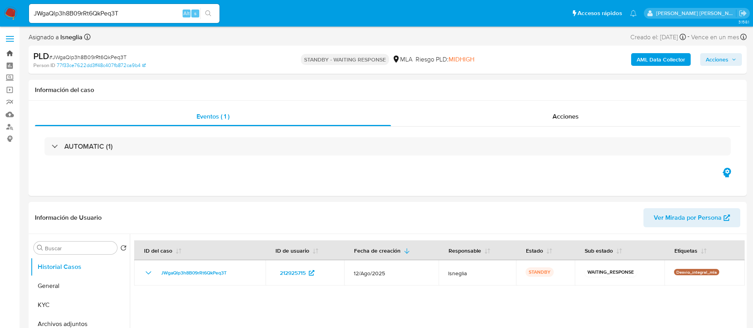
click at [11, 55] on link "Bandeja" at bounding box center [47, 53] width 95 height 12
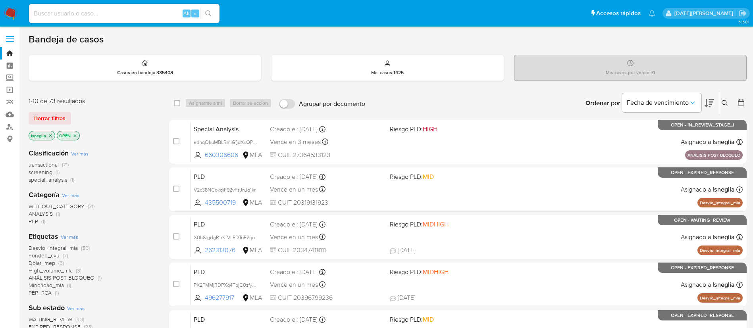
click at [50, 135] on icon "close-filter" at bounding box center [50, 135] width 5 height 5
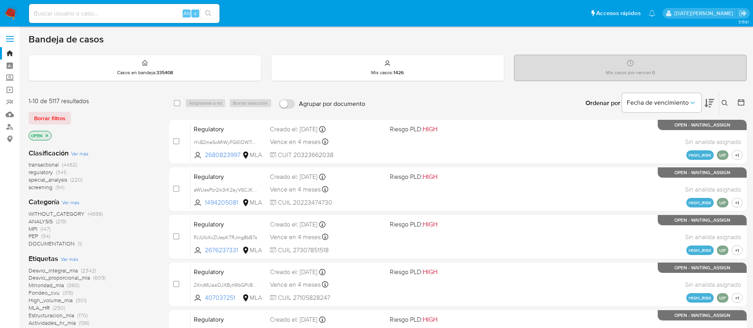
click at [740, 101] on icon at bounding box center [741, 102] width 6 height 6
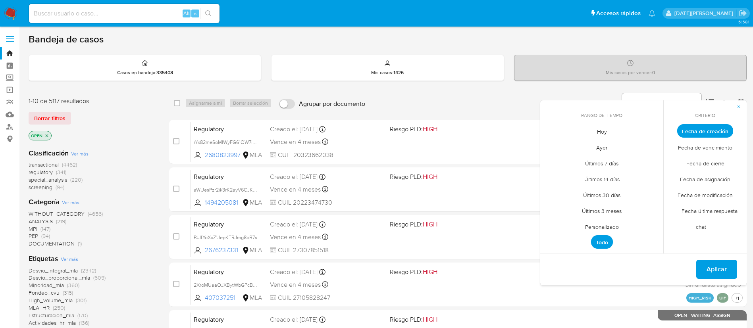
click at [607, 223] on span "Personalizado" at bounding box center [602, 227] width 50 height 16
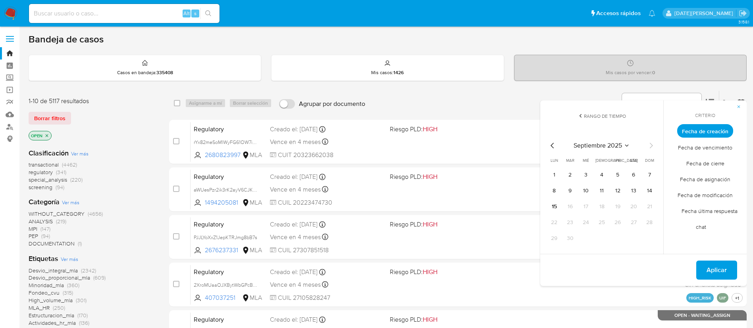
click at [554, 142] on icon "Mes anterior" at bounding box center [553, 146] width 10 height 10
click at [619, 175] on button "1" at bounding box center [618, 175] width 13 height 13
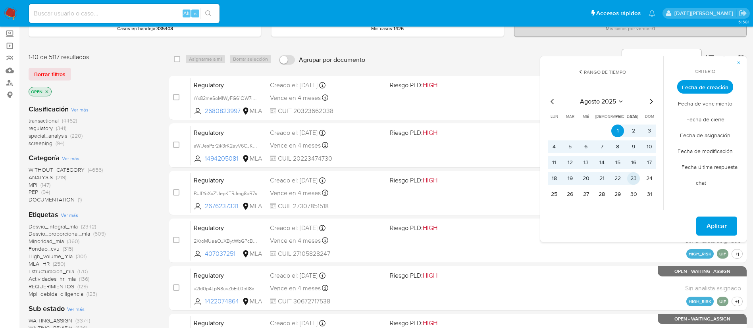
scroll to position [60, 0]
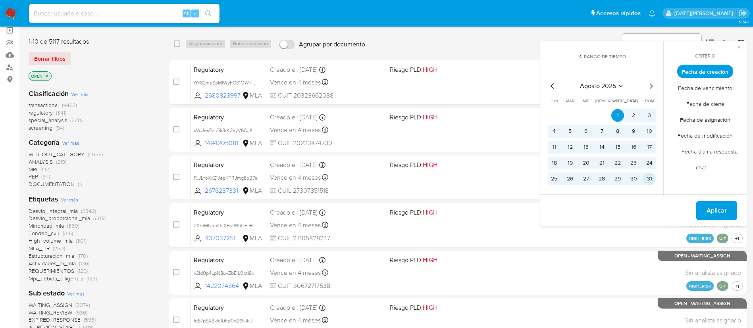
click at [654, 181] on button "31" at bounding box center [649, 179] width 13 height 13
click at [714, 207] on span "Aplicar" at bounding box center [717, 210] width 20 height 17
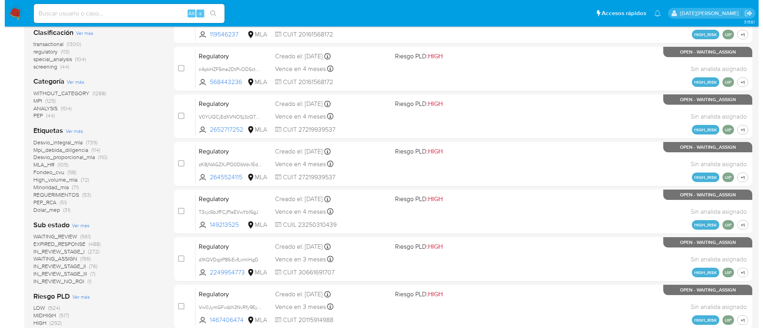
scroll to position [238, 0]
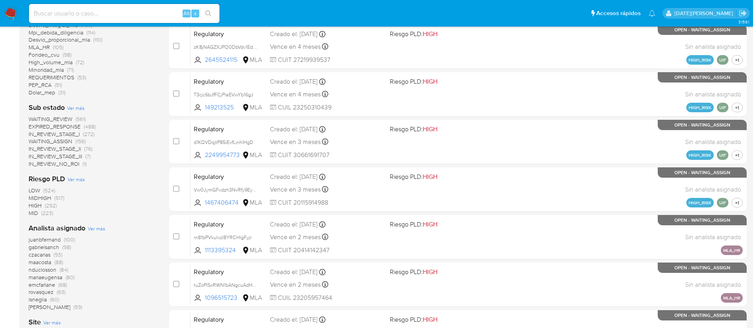
click at [91, 229] on span "Ver más" at bounding box center [96, 228] width 17 height 7
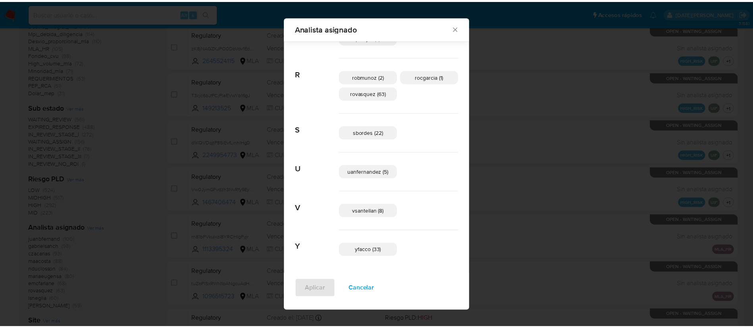
scroll to position [524, 0]
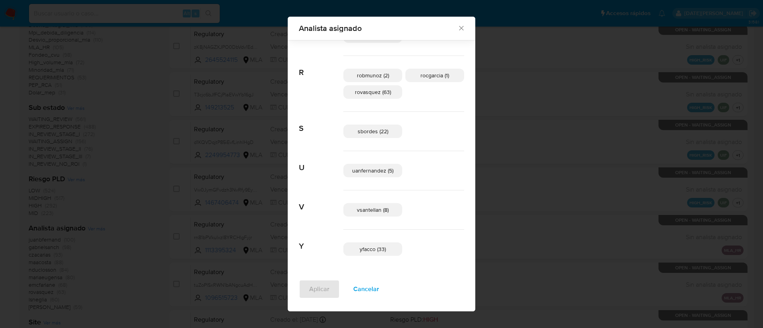
click at [457, 27] on icon "Cerrar" at bounding box center [461, 28] width 8 height 8
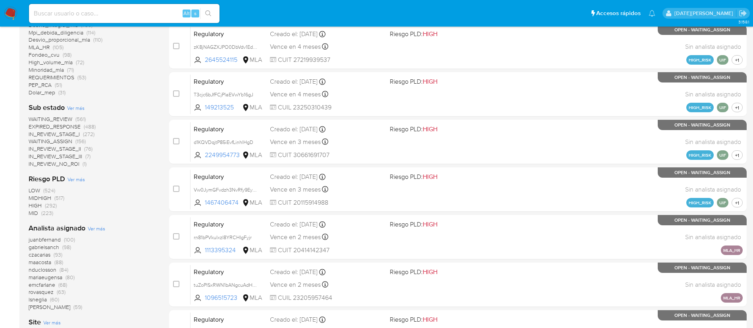
click at [86, 15] on input at bounding box center [124, 13] width 191 height 10
paste input "mEHfeN2UN1BgOCl523C1j1r3"
type input "mEHfeN2UN1BgOCl523C1j1r3"
click at [209, 9] on button "search-icon" at bounding box center [208, 13] width 16 height 11
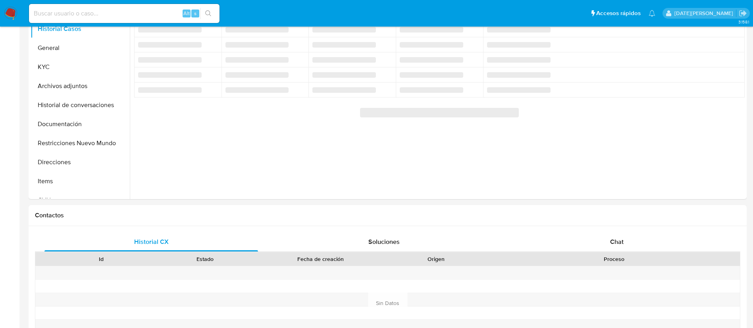
select select "10"
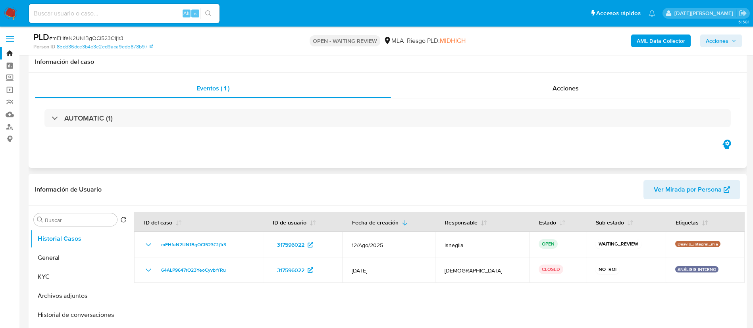
scroll to position [60, 0]
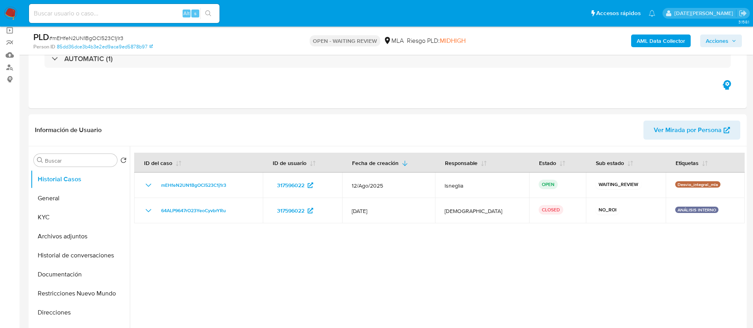
click at [95, 37] on span "# mEHfeN2UN1BgOCl523C1j1r3" at bounding box center [86, 38] width 74 height 8
copy span "mEHfeN2UN1BgOCl523C1j1r3"
click at [8, 12] on img at bounding box center [11, 14] width 14 height 14
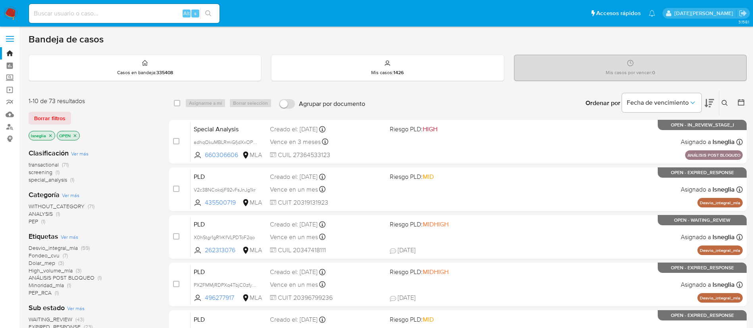
click at [726, 100] on icon at bounding box center [725, 103] width 6 height 6
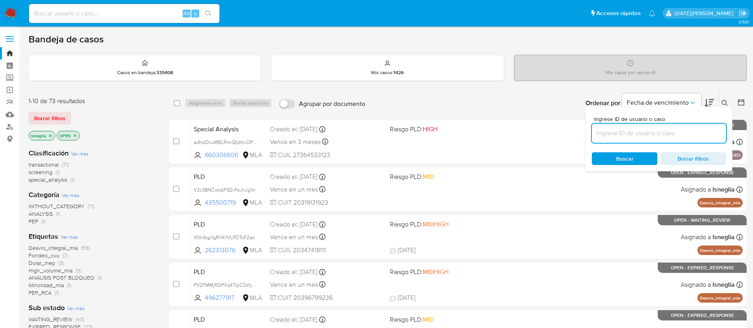
click at [658, 133] on input at bounding box center [659, 133] width 134 height 10
type input "mEHfeN2UN1BgOCl523C1j1r3"
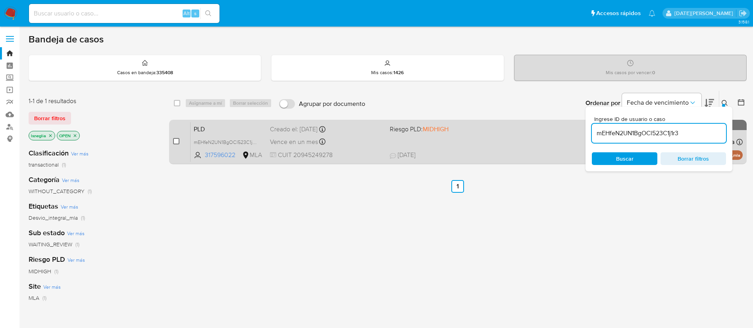
click at [175, 141] on input "checkbox" at bounding box center [176, 141] width 6 height 6
checkbox input "true"
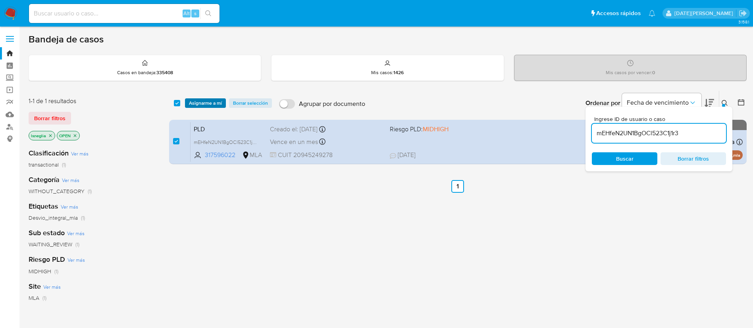
click at [220, 99] on span "Asignarme a mí" at bounding box center [205, 103] width 33 height 8
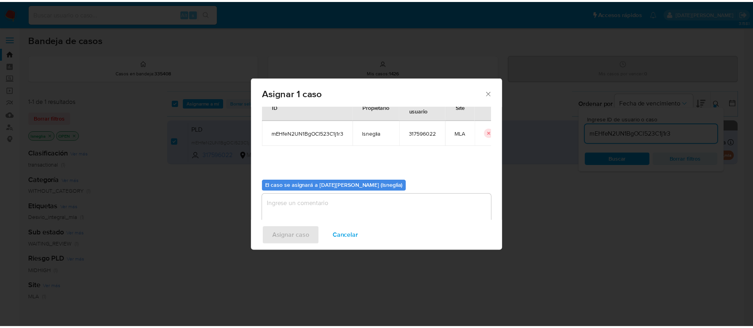
scroll to position [41, 0]
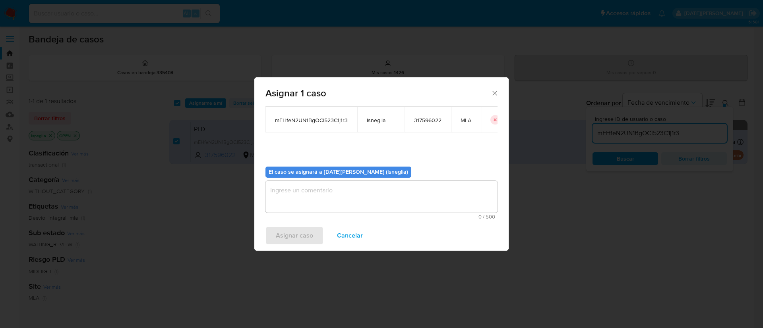
click at [361, 191] on textarea "assign-modal" at bounding box center [381, 197] width 232 height 32
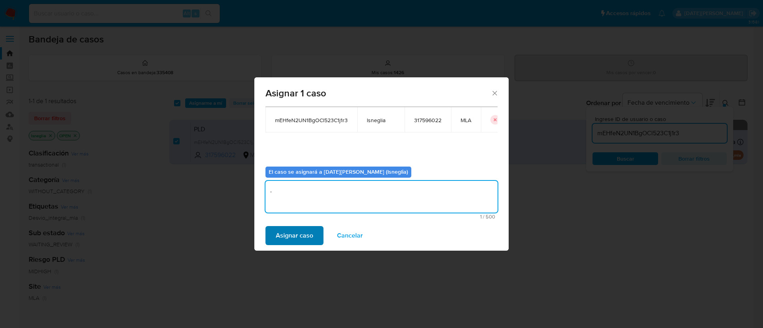
type textarea "."
click at [301, 235] on span "Asignar caso" at bounding box center [294, 235] width 37 height 17
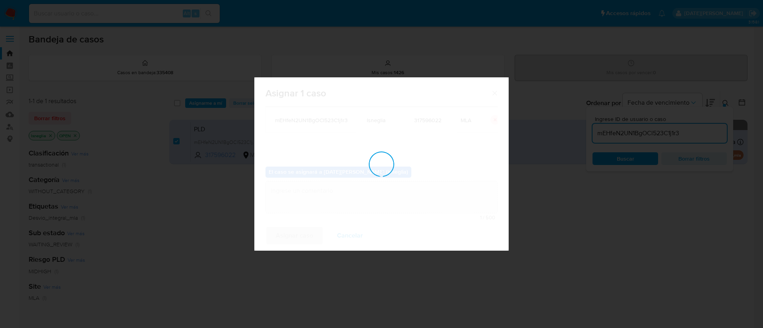
checkbox input "false"
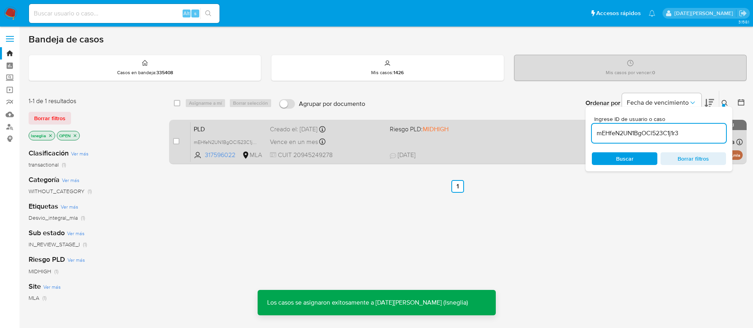
click at [225, 127] on span "PLD" at bounding box center [229, 129] width 70 height 10
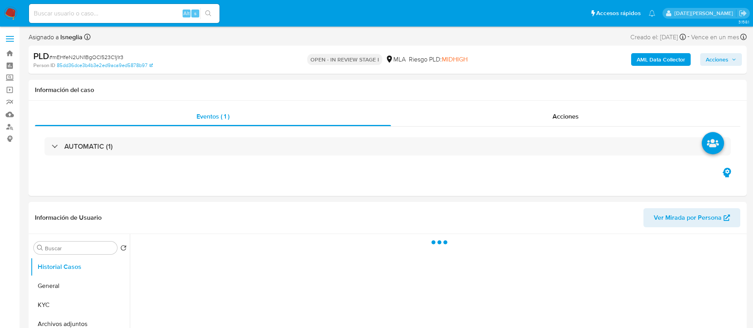
select select "10"
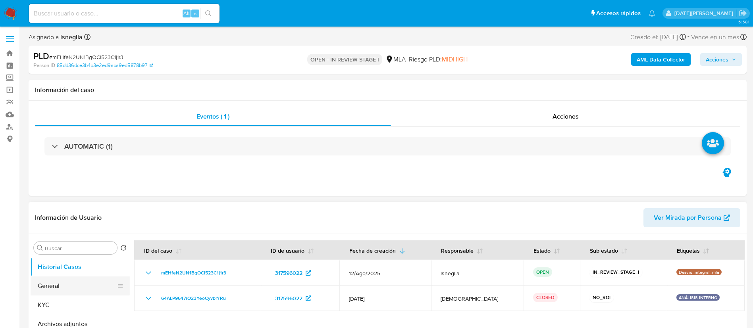
click at [55, 286] on button "General" at bounding box center [77, 286] width 93 height 19
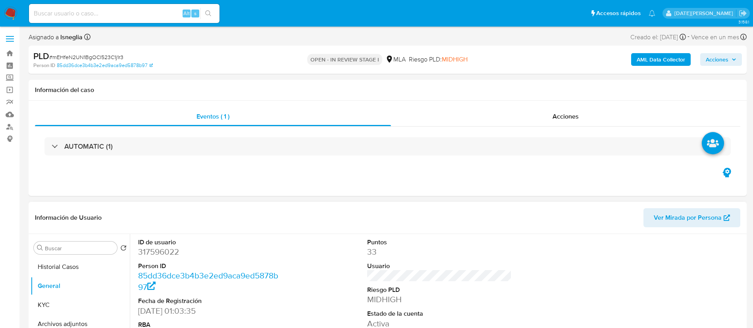
click at [168, 250] on dd "317596022" at bounding box center [210, 252] width 145 height 11
copy dd "317596022"
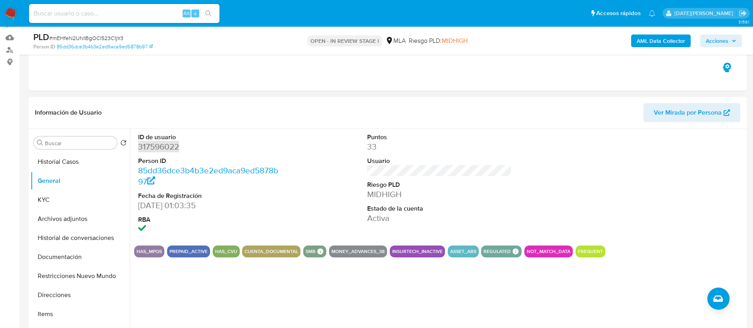
scroll to position [179, 0]
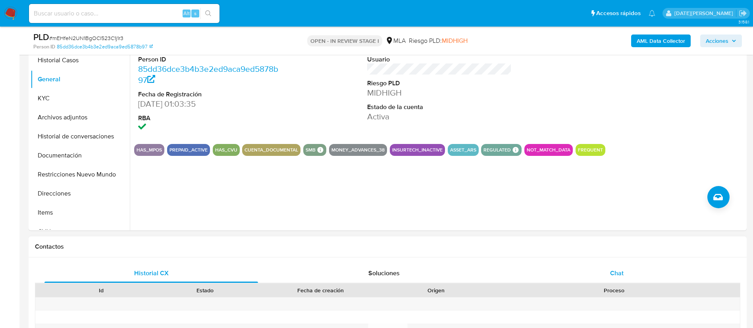
click at [620, 271] on span "Chat" at bounding box center [617, 273] width 14 height 9
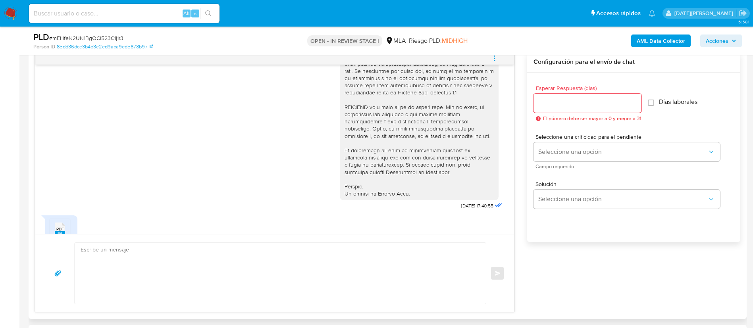
scroll to position [332, 0]
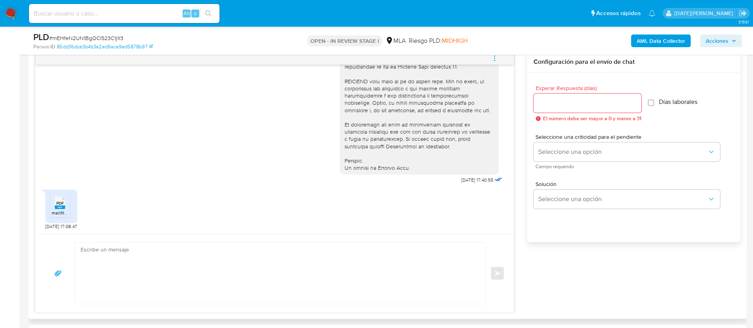
click at [61, 210] on span "melifile2925074247542921465.pdf" at bounding box center [89, 213] width 74 height 7
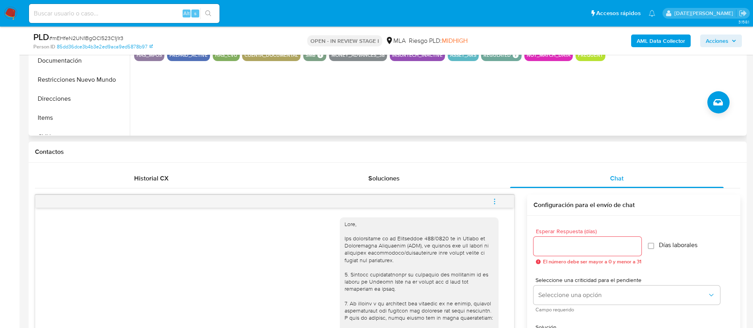
scroll to position [60, 0]
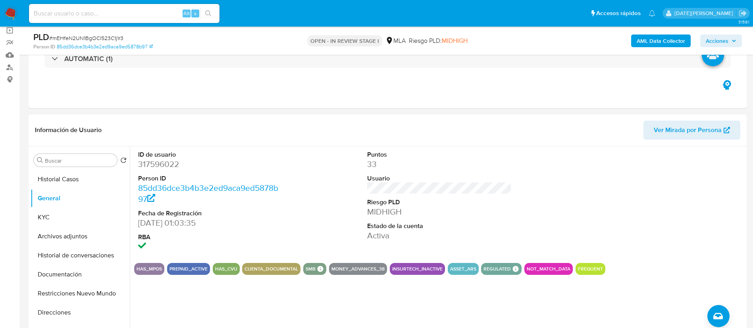
click at [156, 166] on dd "317596022" at bounding box center [210, 164] width 145 height 11
copy dd "317596022"
click at [72, 214] on button "KYC" at bounding box center [77, 217] width 93 height 19
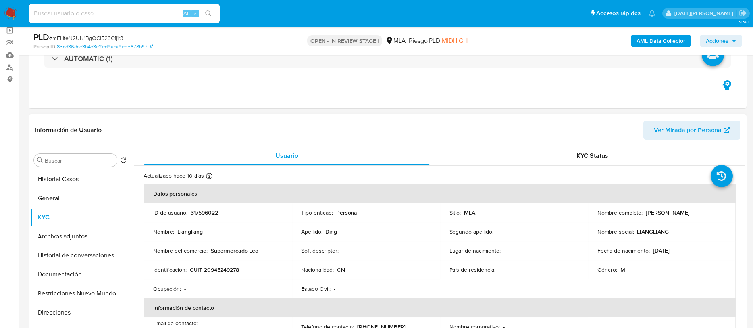
drag, startPoint x: 643, startPoint y: 213, endPoint x: 698, endPoint y: 215, distance: 54.8
click at [698, 215] on div "Nombre completo : Liangliang Ding" at bounding box center [662, 212] width 129 height 7
copy p "Liangliang Ding"
drag, startPoint x: 191, startPoint y: 269, endPoint x: 246, endPoint y: 273, distance: 54.9
click at [246, 273] on div "Identificación : CUIT 20945249278" at bounding box center [217, 269] width 129 height 7
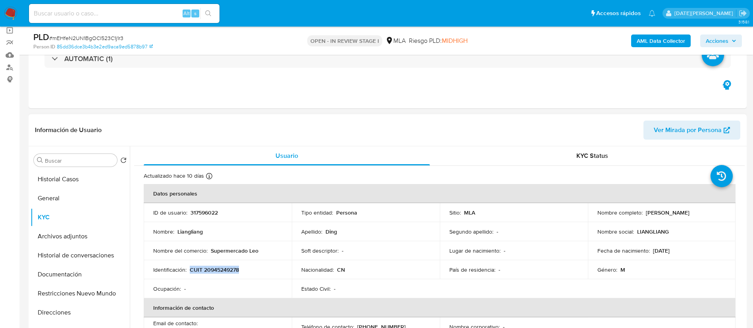
copy p "CUIT 20945249278"
click at [60, 314] on button "Direcciones" at bounding box center [77, 312] width 93 height 19
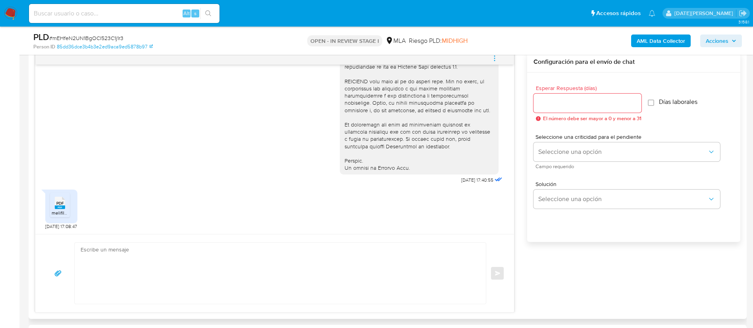
scroll to position [332, 0]
click at [180, 266] on textarea at bounding box center [279, 273] width 396 height 61
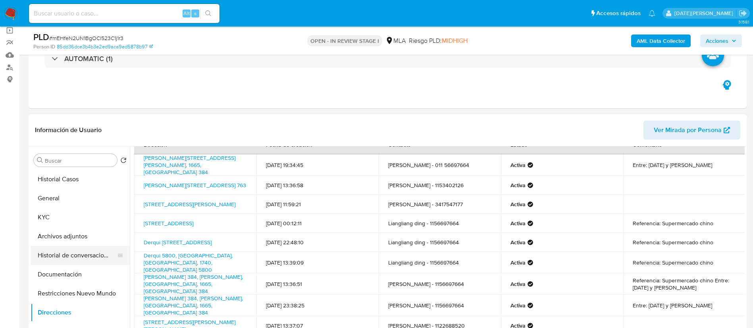
scroll to position [0, 0]
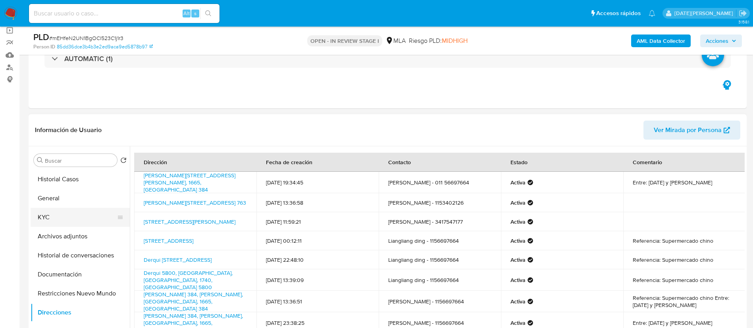
click at [38, 212] on button "KYC" at bounding box center [77, 217] width 93 height 19
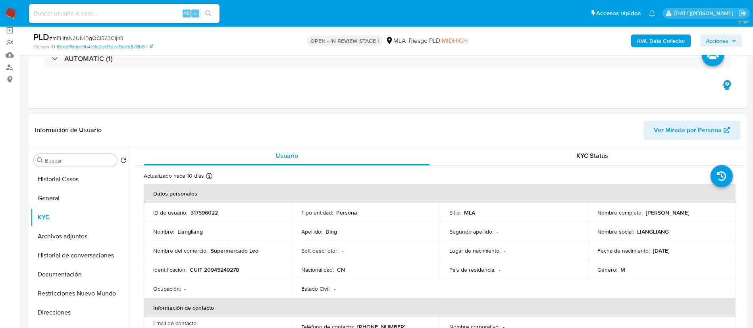
drag, startPoint x: 644, startPoint y: 211, endPoint x: 708, endPoint y: 215, distance: 64.1
click at [708, 215] on div "Nombre completo : Liangliang Ding" at bounding box center [662, 212] width 129 height 7
copy p "Liangliang Ding"
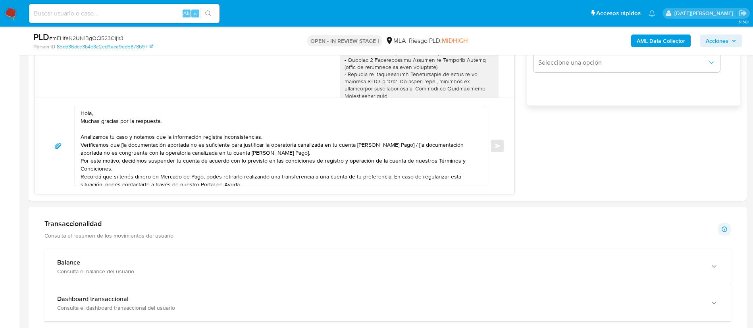
scroll to position [477, 0]
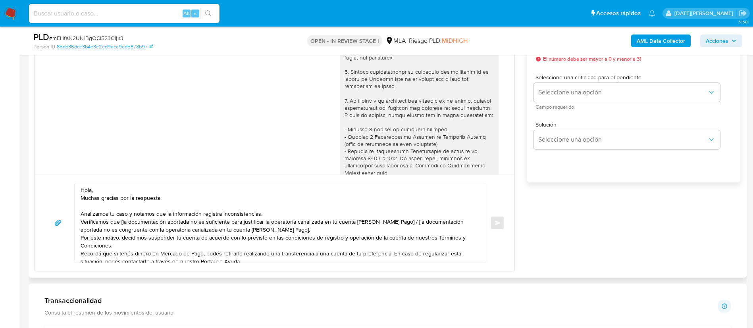
click at [107, 189] on textarea "Hola, Muchas gracias por la respuesta. Analizamos tu caso y notamos que la info…" at bounding box center [279, 222] width 396 height 79
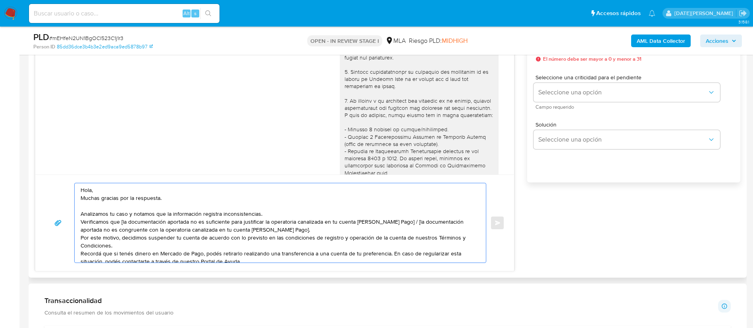
paste textarea "Liangliang Ding"
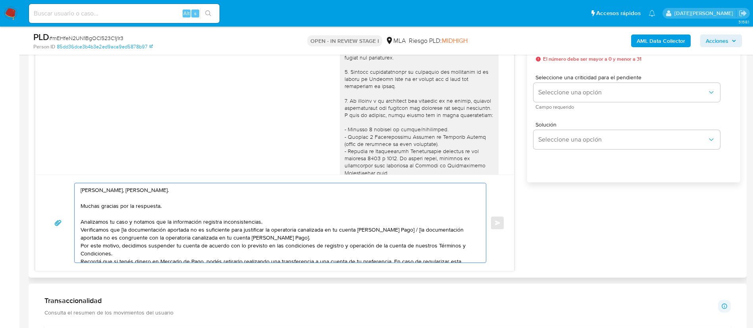
click at [286, 220] on textarea "Hola, Liangliang Ding. Muchas gracias por la respuesta. Analizamos tu caso y no…" at bounding box center [279, 222] width 396 height 79
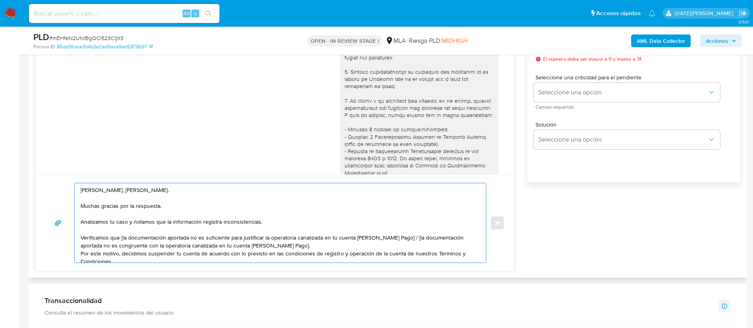
click at [124, 238] on textarea "Hola, Liangliang Ding. Muchas gracias por la respuesta. Analizamos tu caso y no…" at bounding box center [279, 222] width 396 height 79
drag, startPoint x: 398, startPoint y: 237, endPoint x: 458, endPoint y: 242, distance: 61.0
click at [458, 242] on textarea "Hola, Liangliang Ding. Muchas gracias por la respuesta. Analizamos tu caso y no…" at bounding box center [279, 222] width 396 height 79
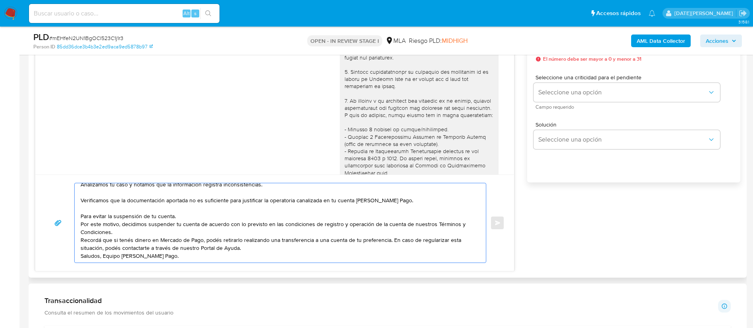
scroll to position [60, 0]
drag, startPoint x: 81, startPoint y: 203, endPoint x: 207, endPoint y: 247, distance: 132.6
click at [207, 247] on textarea "Hola, Liangliang Ding. Muchas gracias por la respuesta. Analizamos tu caso y no…" at bounding box center [279, 222] width 396 height 79
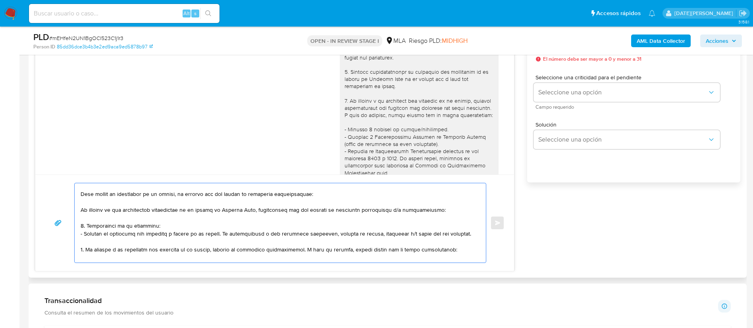
click at [201, 196] on textarea at bounding box center [279, 222] width 396 height 79
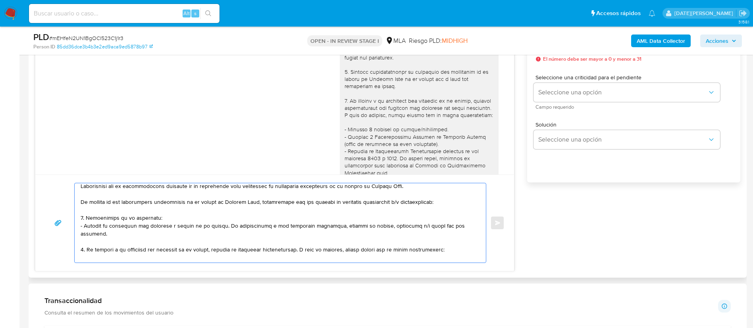
scroll to position [44, 0]
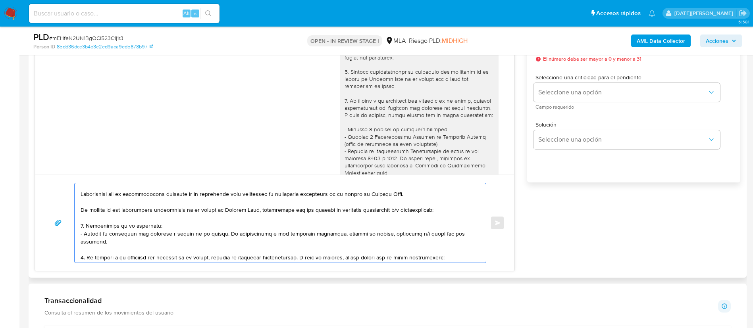
drag, startPoint x: 83, startPoint y: 224, endPoint x: 85, endPoint y: 250, distance: 25.9
click at [85, 250] on textarea at bounding box center [279, 222] width 396 height 79
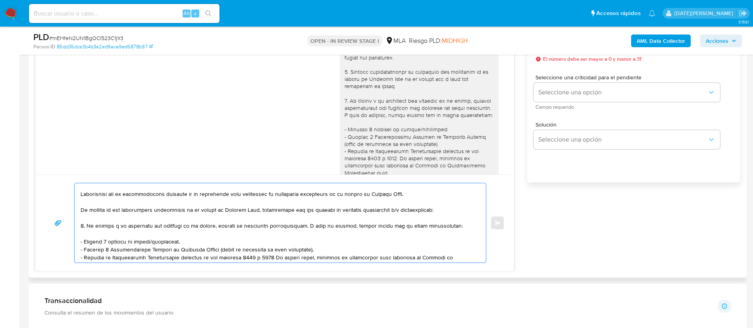
drag, startPoint x: 183, startPoint y: 241, endPoint x: 58, endPoint y: 241, distance: 124.3
click at [58, 242] on div "Enviar" at bounding box center [275, 223] width 460 height 80
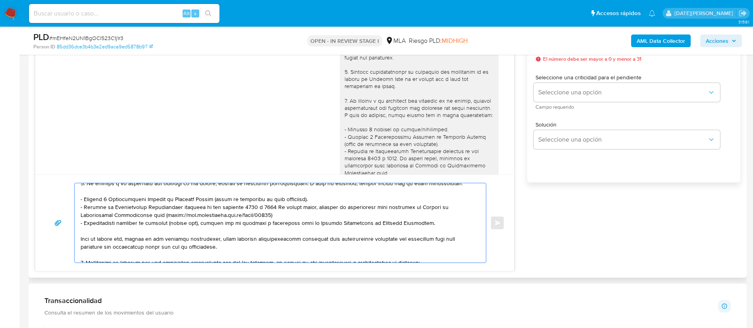
scroll to position [103, 0]
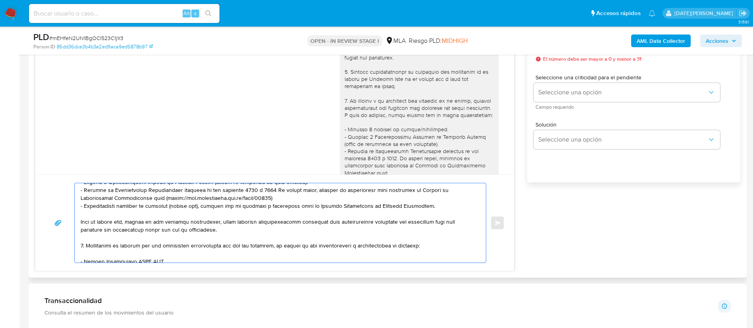
click at [85, 247] on textarea at bounding box center [279, 222] width 396 height 79
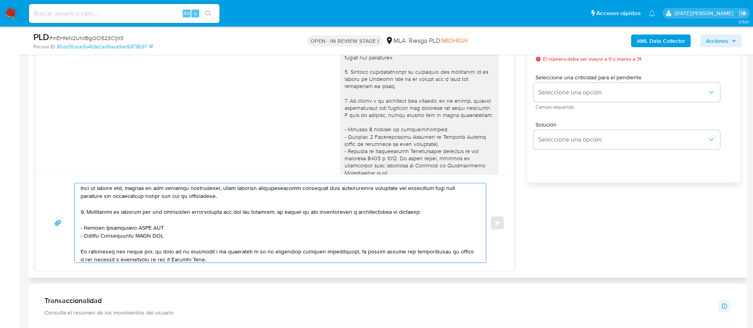
scroll to position [163, 0]
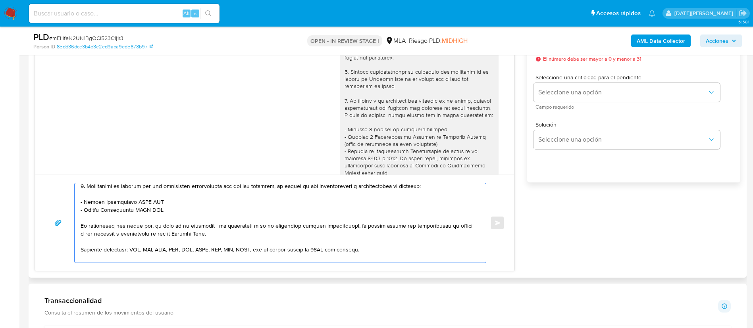
drag, startPoint x: 85, startPoint y: 202, endPoint x: 163, endPoint y: 200, distance: 77.9
click at [163, 200] on textarea at bounding box center [279, 222] width 396 height 79
paste textarea "Molina Bazan Lucas Eugenio"
drag, startPoint x: 83, startPoint y: 210, endPoint x: 186, endPoint y: 211, distance: 102.5
click at [186, 211] on textarea at bounding box center [279, 222] width 396 height 79
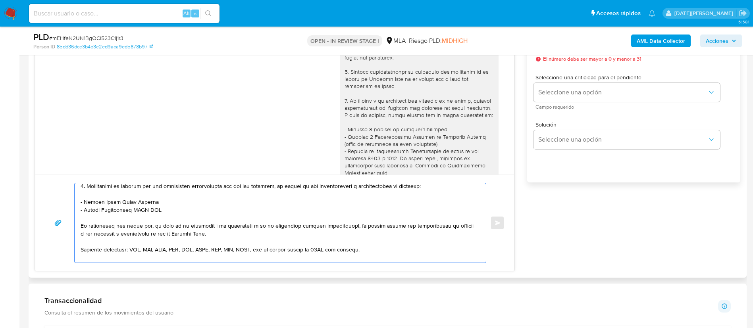
paste textarea "[PERSON_NAME]"
click at [136, 207] on textarea at bounding box center [279, 222] width 396 height 79
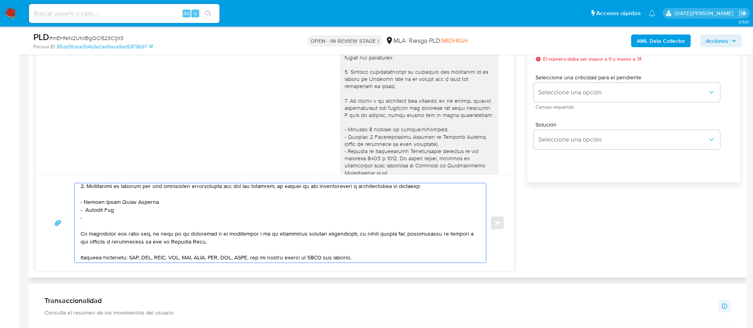
paste textarea "Eduardo Ezequiel Rojas"
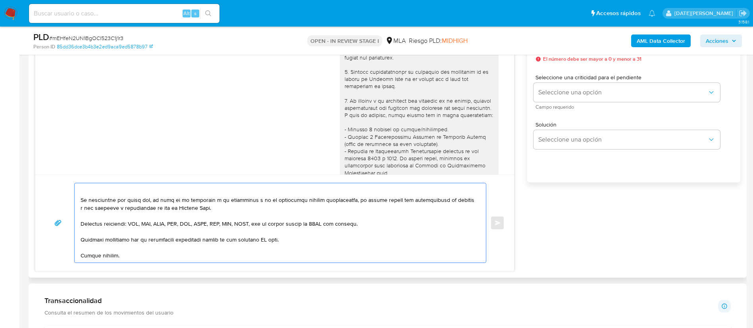
scroll to position [222, 0]
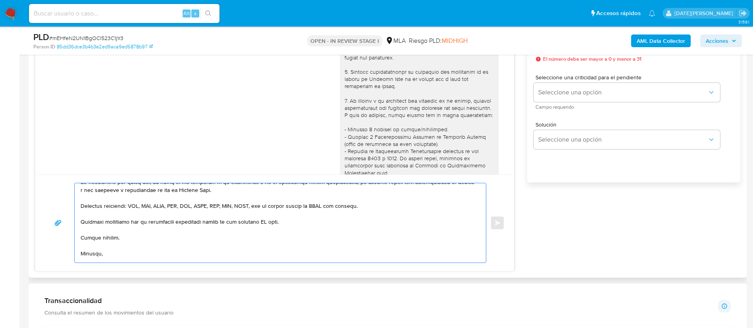
click at [270, 222] on textarea at bounding box center [279, 222] width 396 height 79
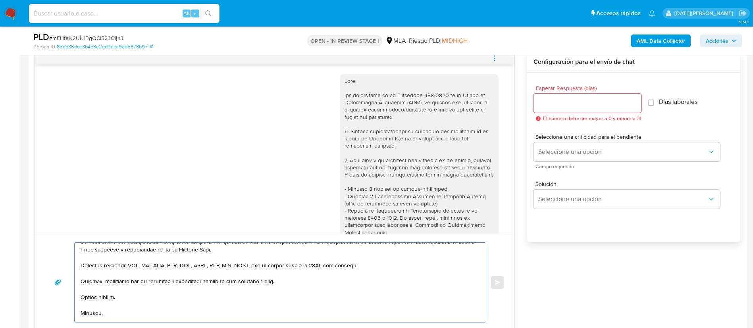
type textarea "Hola, Liangliang Ding. Muchas gracias por la respuesta. Analizamos tu caso y no…"
click at [586, 108] on input "Esperar Respuesta (días)" at bounding box center [588, 103] width 108 height 10
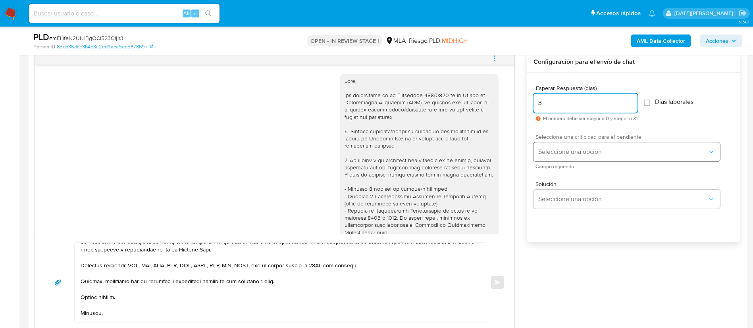
type input "3"
click at [593, 148] on span "Seleccione una opción" at bounding box center [623, 152] width 169 height 8
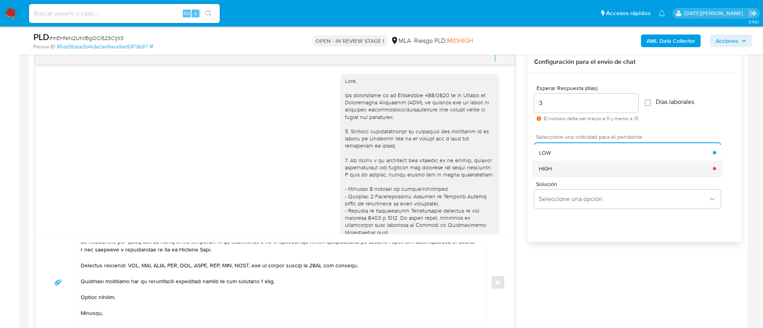
click at [572, 165] on div "HIGH" at bounding box center [626, 169] width 174 height 16
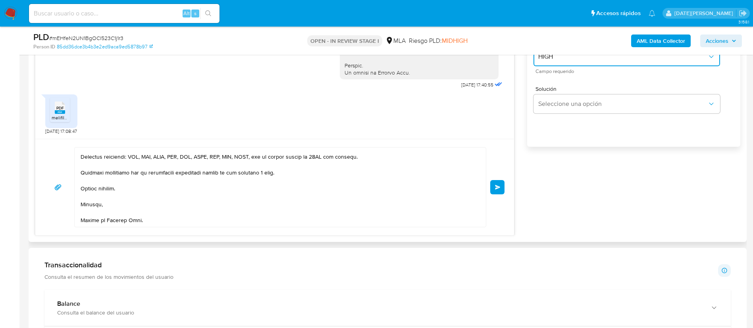
scroll to position [536, 0]
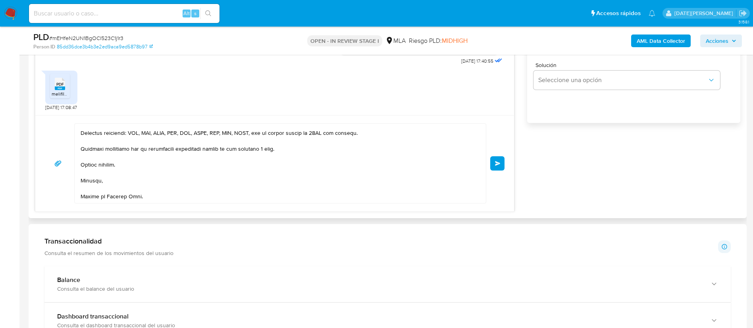
click at [500, 164] on span "Enviar" at bounding box center [498, 163] width 6 height 5
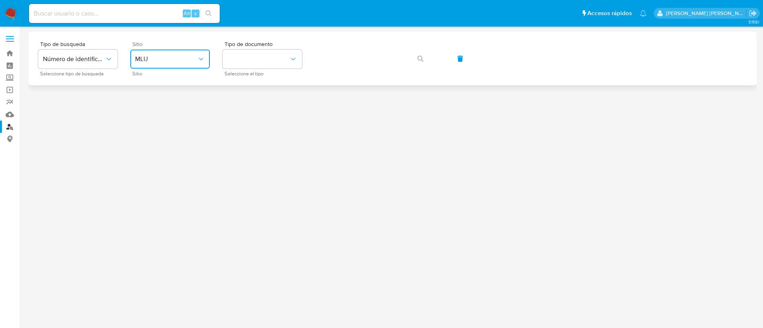
click at [167, 62] on span "MLU" at bounding box center [166, 59] width 62 height 8
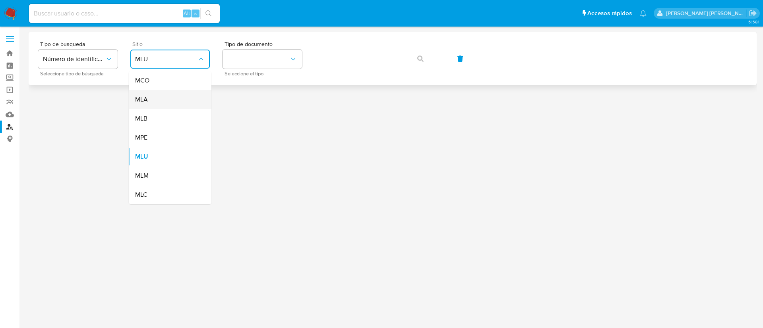
click at [164, 104] on div "MLA" at bounding box center [167, 99] width 65 height 19
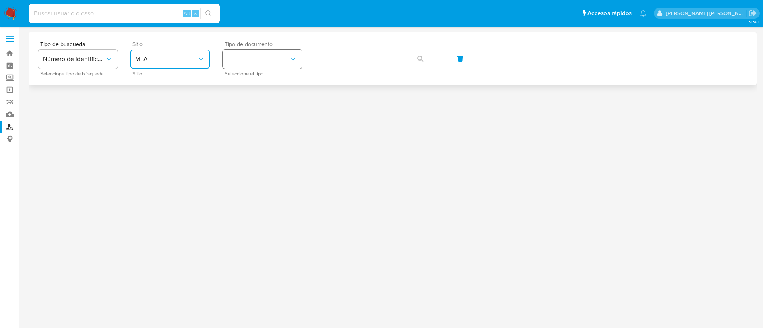
click at [284, 59] on button "identificationType" at bounding box center [261, 59] width 79 height 19
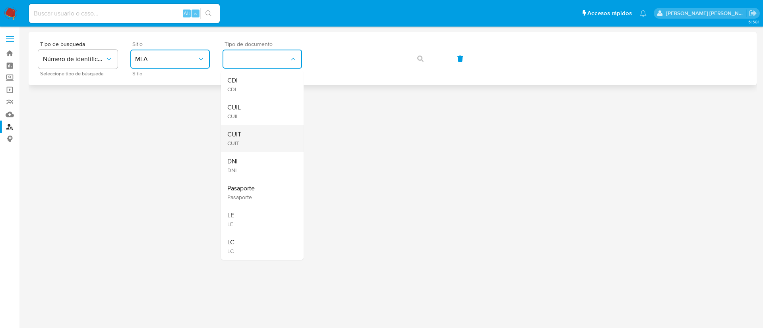
click at [257, 131] on div "CUIT CUIT" at bounding box center [259, 138] width 65 height 27
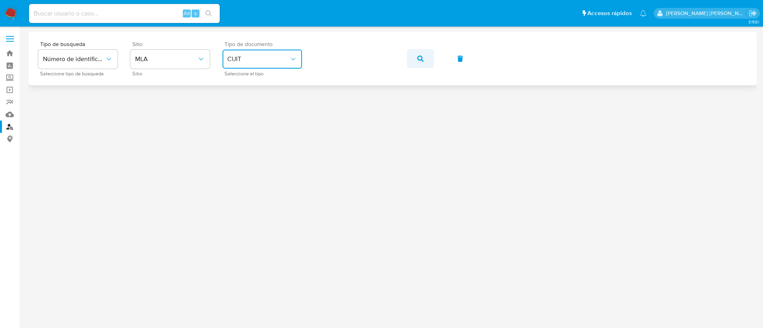
click at [419, 59] on icon "button" at bounding box center [420, 59] width 6 height 6
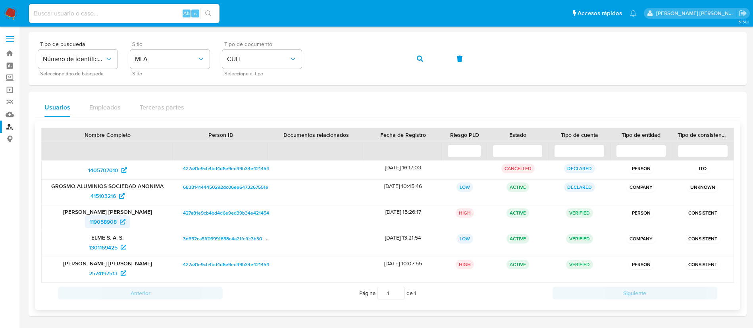
click at [100, 224] on span "119058908" at bounding box center [103, 222] width 27 height 13
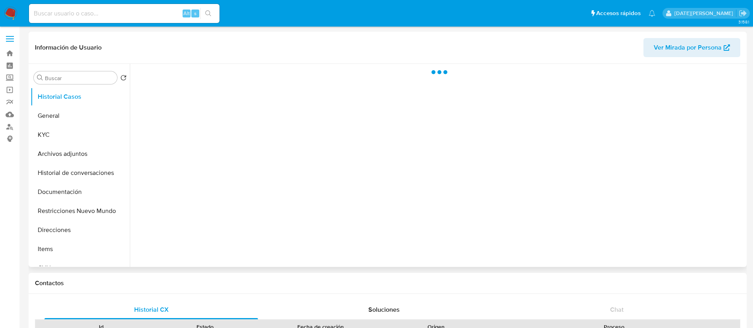
select select "10"
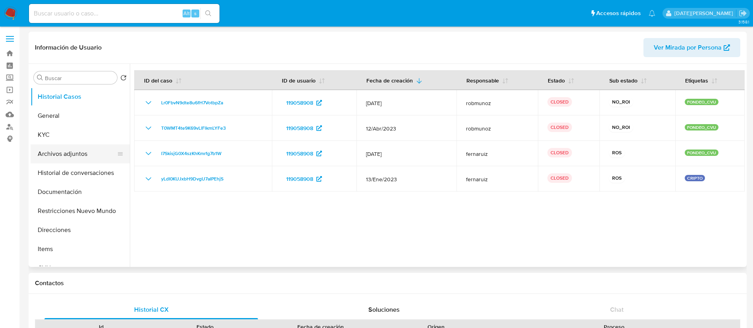
click at [98, 147] on button "Archivos adjuntos" at bounding box center [77, 154] width 93 height 19
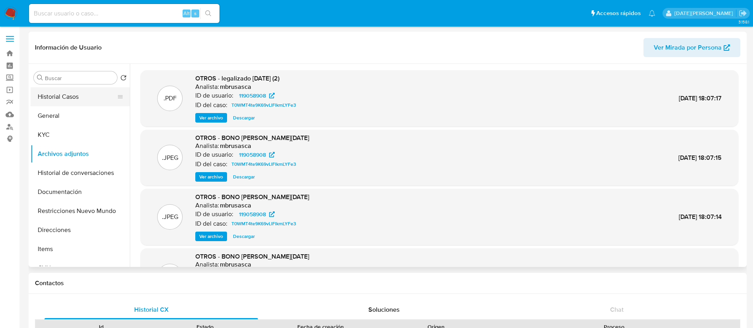
click at [68, 94] on button "Historial Casos" at bounding box center [77, 96] width 93 height 19
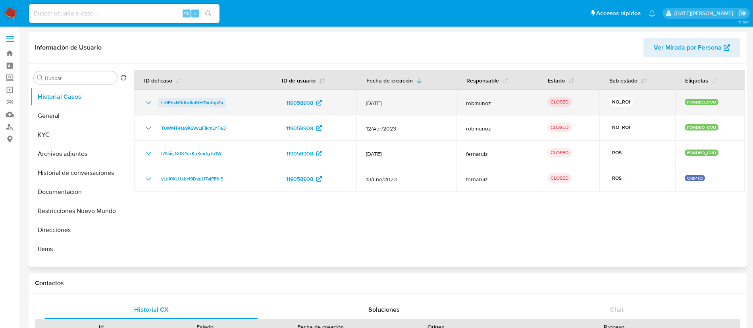
click at [183, 102] on span "Lr0FbvN9dte8u6fH7VotbpZa" at bounding box center [192, 103] width 62 height 10
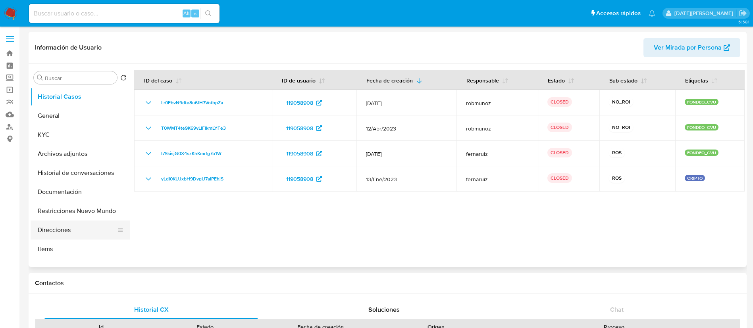
click at [60, 228] on button "Direcciones" at bounding box center [77, 230] width 93 height 19
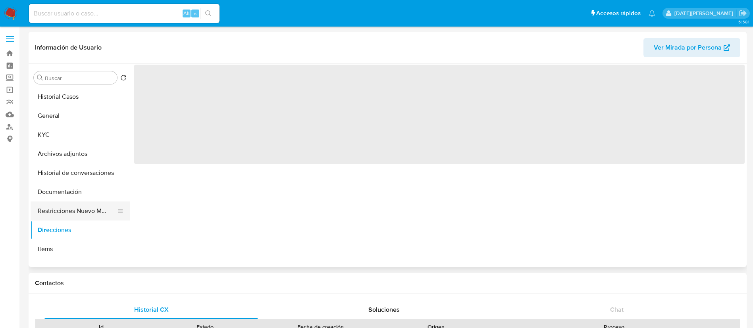
click at [66, 208] on button "Restricciones Nuevo Mundo" at bounding box center [77, 211] width 93 height 19
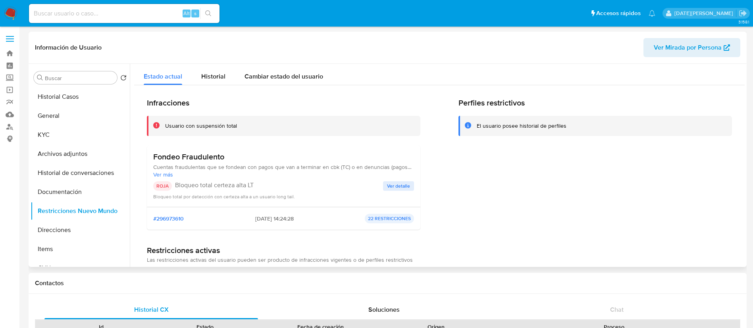
click at [387, 184] on span "Ver detalle" at bounding box center [398, 186] width 23 height 8
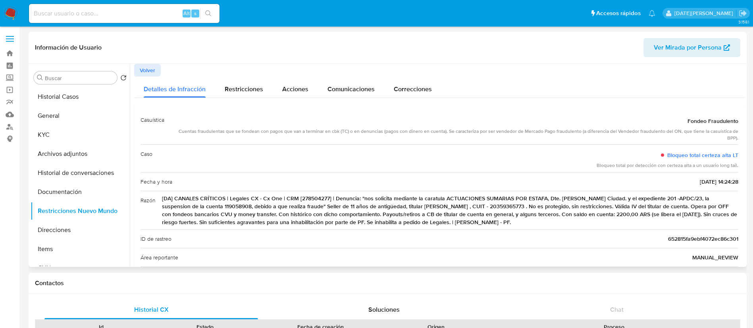
drag, startPoint x: 194, startPoint y: 206, endPoint x: 390, endPoint y: 206, distance: 196.6
click at [390, 206] on span "[DA] CANALES CRÍTICOS | Legales CX - Cx One | CRM [278504277] | Denuncia: "nos …" at bounding box center [450, 211] width 577 height 32
click at [212, 206] on span "[DA] CANALES CRÍTICOS | Legales CX - Cx One | CRM [278504277] | Denuncia: "nos …" at bounding box center [450, 211] width 577 height 32
click at [234, 81] on div "Restricciones" at bounding box center [244, 87] width 39 height 21
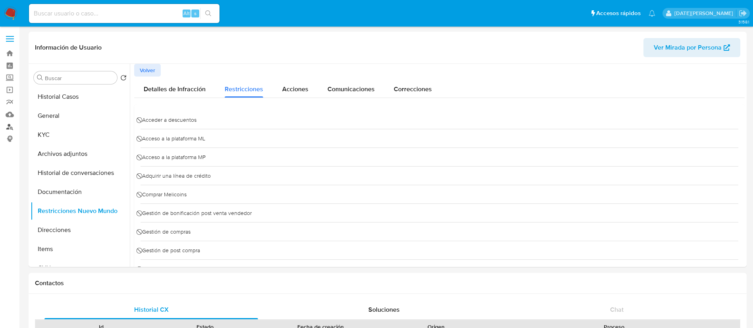
click at [8, 127] on link "Buscador de personas" at bounding box center [47, 127] width 95 height 12
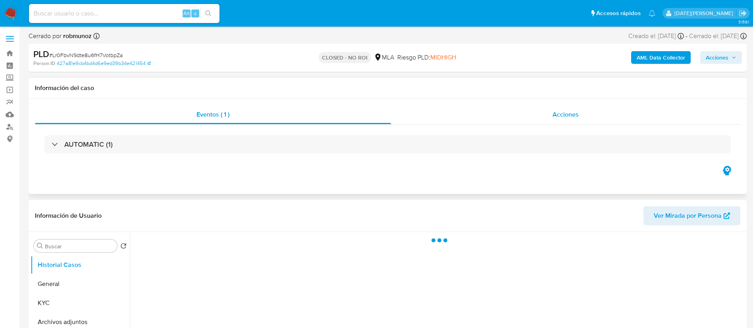
click at [591, 114] on div "Acciones" at bounding box center [565, 114] width 349 height 19
select select "10"
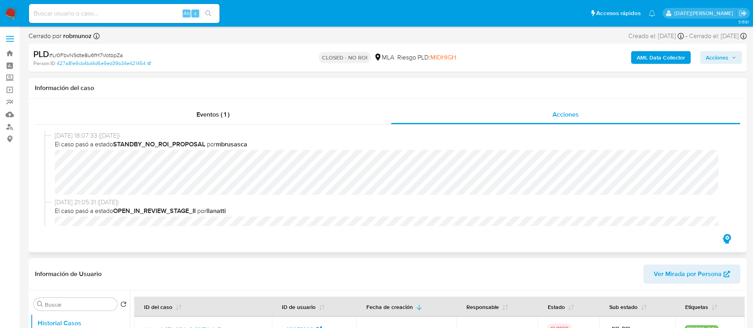
scroll to position [119, 0]
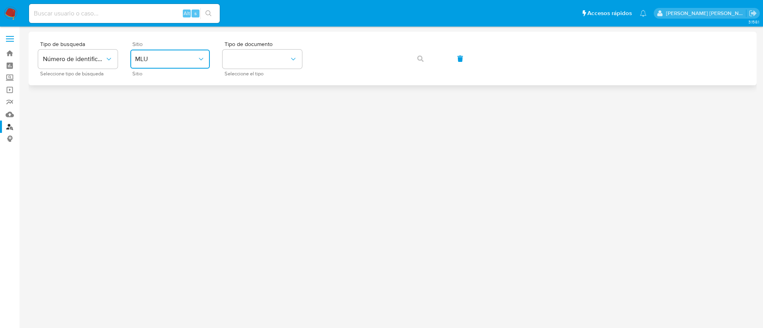
click at [171, 63] on span "MLU" at bounding box center [166, 59] width 62 height 8
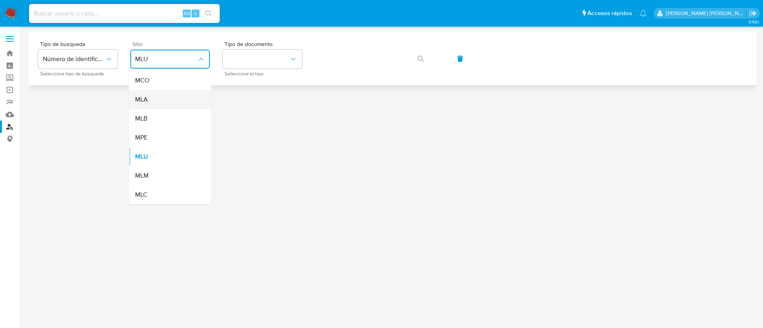
click at [167, 100] on div "MLA" at bounding box center [167, 99] width 65 height 19
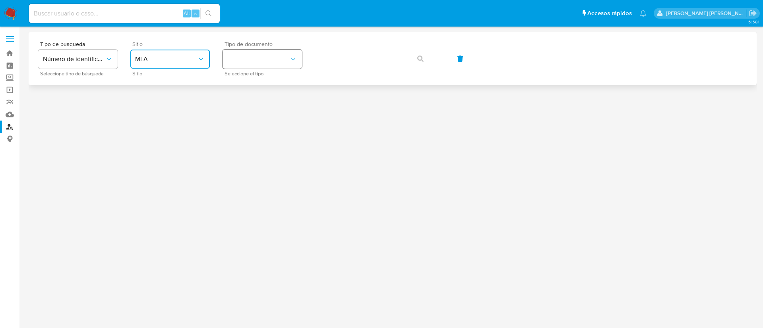
click at [254, 66] on button "identificationType" at bounding box center [261, 59] width 79 height 19
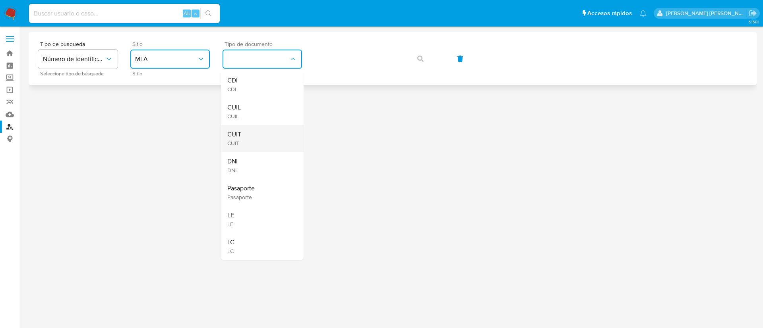
click at [247, 133] on div "CUIT CUIT" at bounding box center [259, 138] width 65 height 27
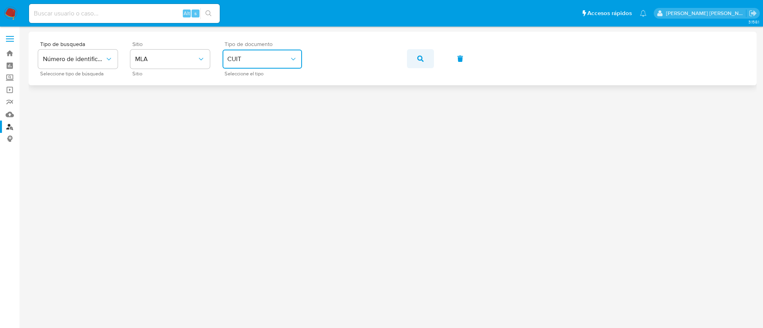
click at [415, 65] on button "button" at bounding box center [420, 58] width 27 height 19
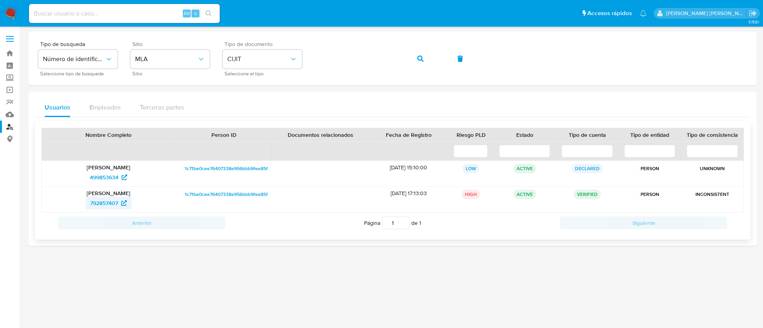
click at [102, 203] on span "792857407" at bounding box center [104, 203] width 28 height 13
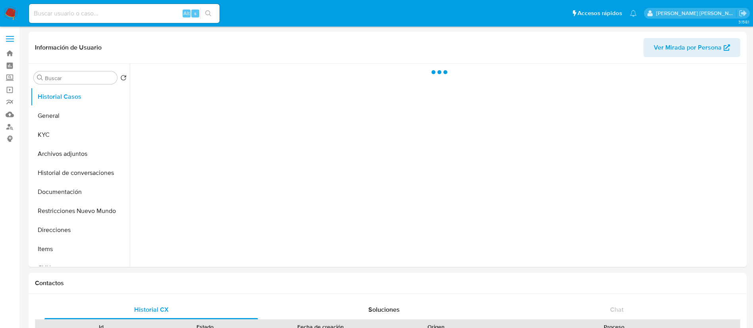
select select "10"
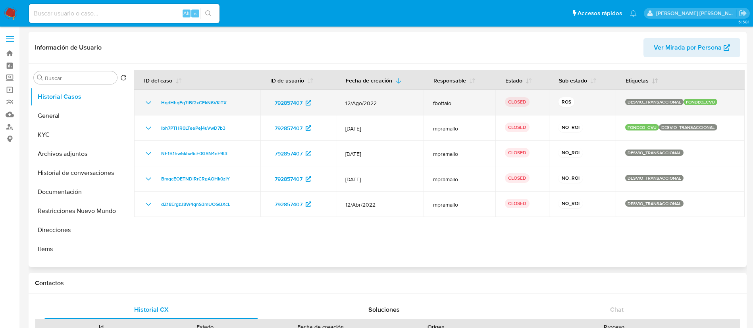
click at [147, 102] on icon "Mostrar/Ocultar" at bounding box center [149, 102] width 6 height 3
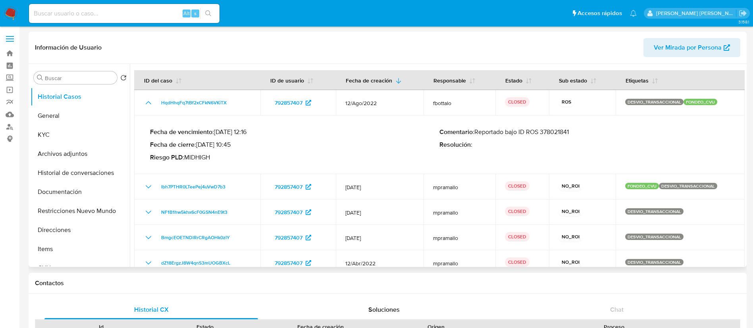
drag, startPoint x: 476, startPoint y: 131, endPoint x: 607, endPoint y: 131, distance: 131.1
click at [607, 131] on p "Comentario : Reportado bajo ID ROS 378021841" at bounding box center [585, 132] width 290 height 8
click at [63, 210] on button "Restricciones Nuevo Mundo" at bounding box center [77, 211] width 93 height 19
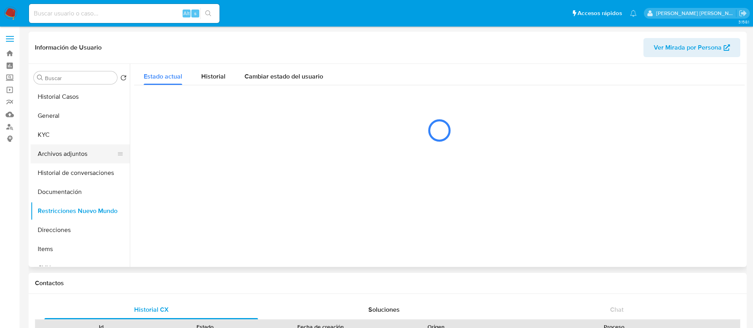
click at [69, 153] on button "Archivos adjuntos" at bounding box center [77, 154] width 93 height 19
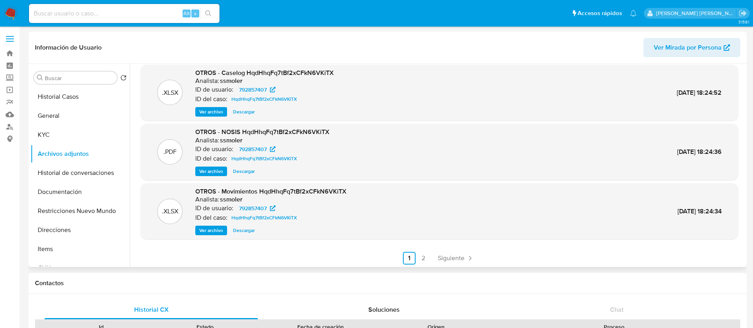
scroll to position [67, 0]
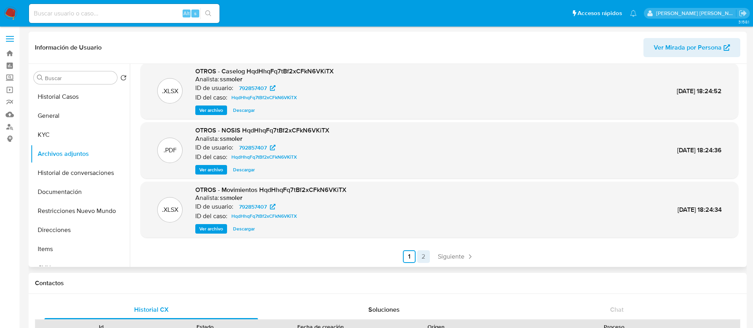
click at [425, 255] on link "2" at bounding box center [423, 257] width 13 height 13
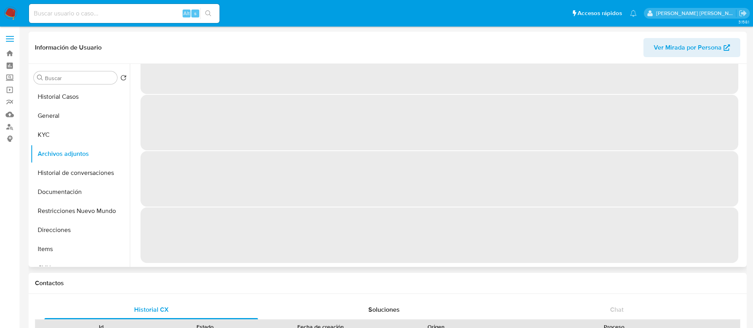
scroll to position [0, 0]
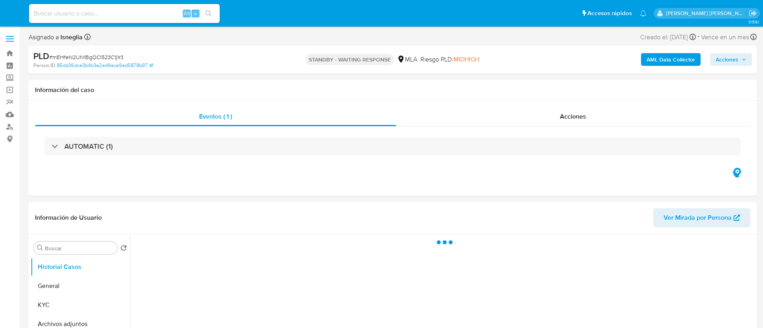
select select "10"
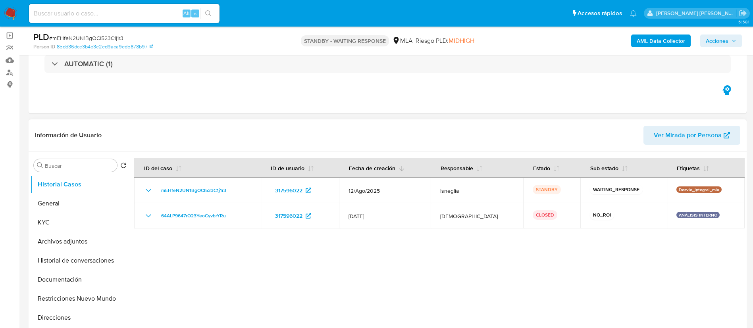
scroll to position [60, 0]
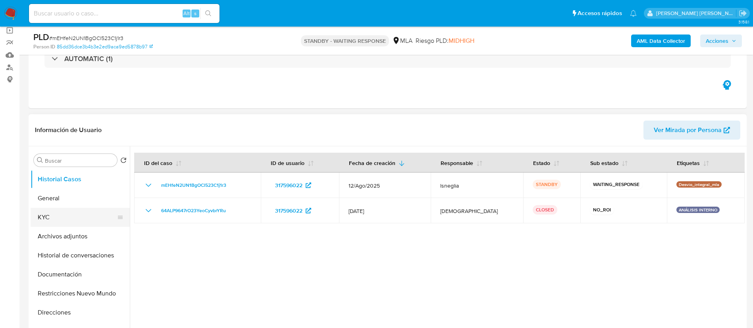
click at [50, 225] on button "KYC" at bounding box center [77, 217] width 93 height 19
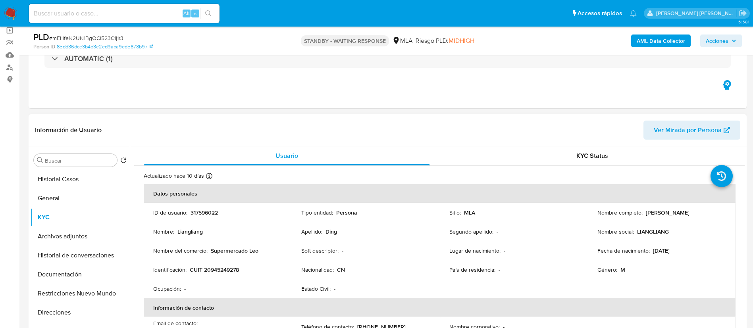
click at [211, 270] on p "CUIT 20945249278" at bounding box center [214, 269] width 49 height 7
copy p "20945249278"
click at [74, 200] on button "General" at bounding box center [77, 198] width 93 height 19
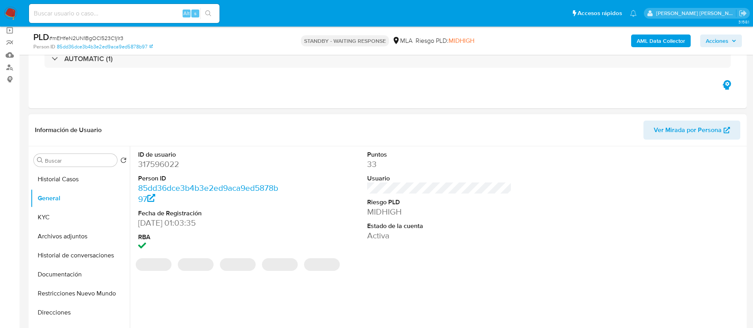
click at [151, 163] on dd "317596022" at bounding box center [210, 164] width 145 height 11
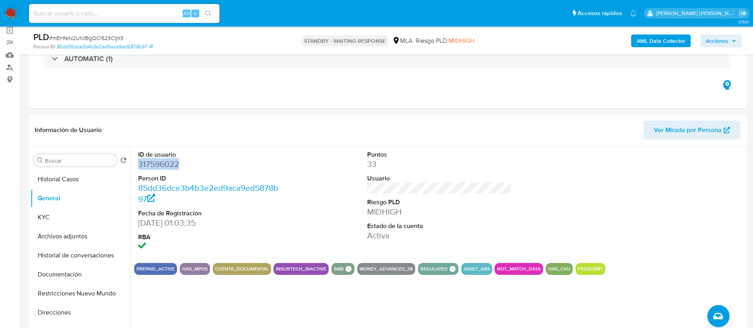
copy dd "317596022"
click at [39, 215] on button "KYC" at bounding box center [77, 217] width 93 height 19
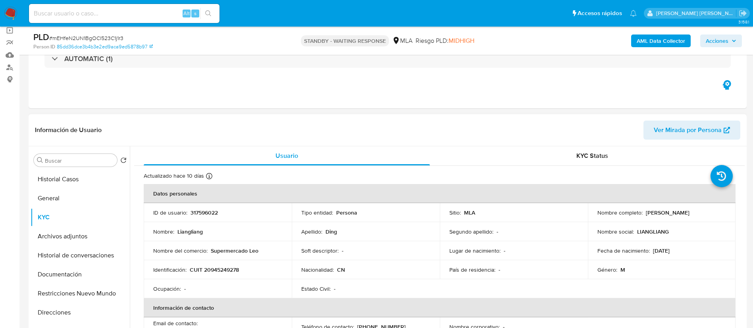
drag, startPoint x: 644, startPoint y: 214, endPoint x: 699, endPoint y: 214, distance: 54.4
click at [699, 214] on div "Nombre completo : Liangliang Ding" at bounding box center [662, 212] width 129 height 7
copy p "Liangliang Ding"
click at [104, 19] on div "Alt s" at bounding box center [124, 13] width 191 height 19
paste input "O1ILworGGl29SEqk3l7JqnhS"
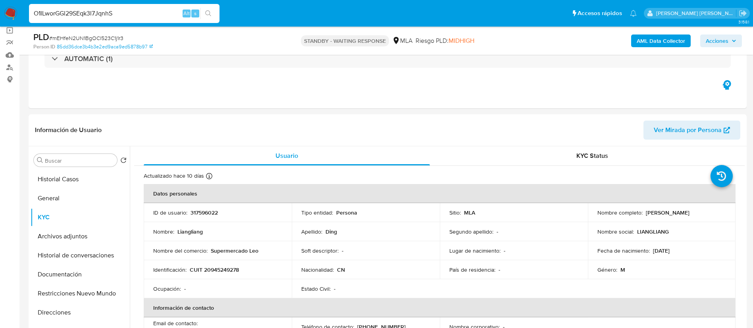
type input "O1ILworGGl29SEqk3l7JqnhS"
click at [216, 12] on button "search-icon" at bounding box center [208, 13] width 16 height 11
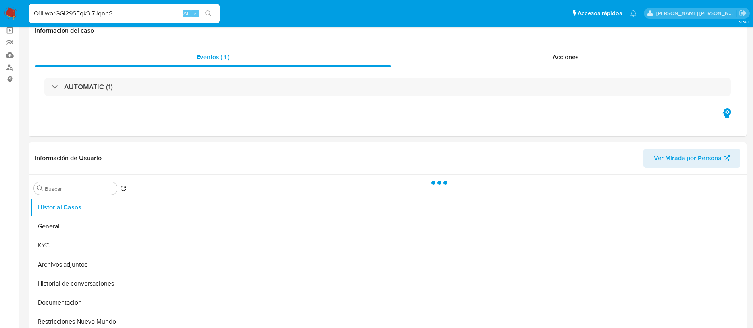
select select "10"
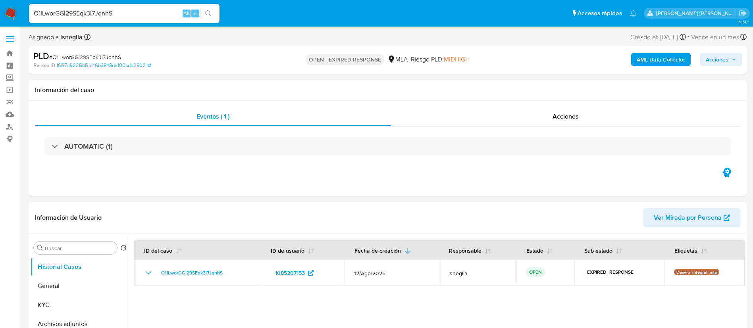
click at [93, 54] on span "# O1ILworGGl29SEqk3l7JqnhS" at bounding box center [85, 57] width 72 height 8
copy span "O1ILworGGl29SEqk3l7JqnhS"
click at [3, 9] on nav "Pausado Ver notificaciones O1ILworGGl29SEqk3l7JqnhS Alt s Accesos rápidos Presi…" at bounding box center [376, 13] width 753 height 27
click at [8, 14] on img at bounding box center [11, 14] width 14 height 14
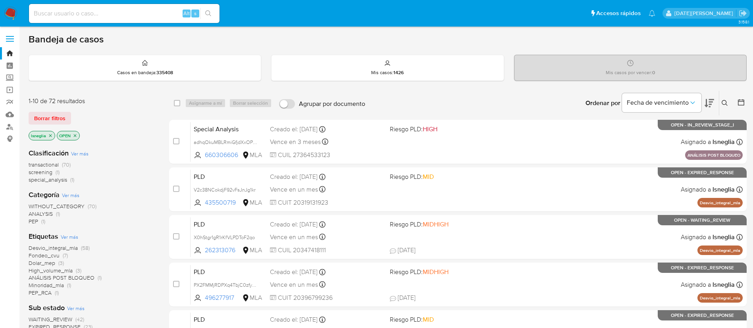
click at [724, 100] on icon at bounding box center [725, 103] width 6 height 6
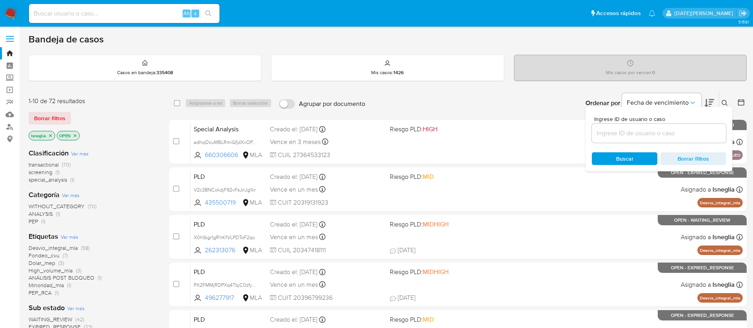
click at [605, 135] on input at bounding box center [659, 133] width 134 height 10
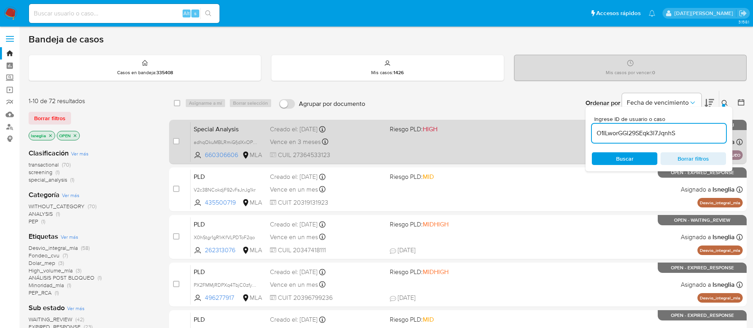
type input "O1ILworGGl29SEqk3l7JqnhS"
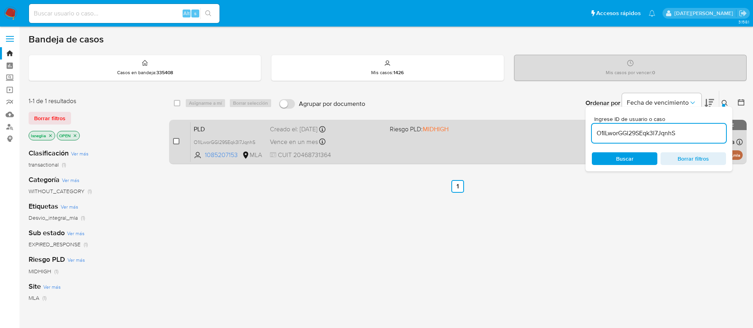
click at [176, 140] on input "checkbox" at bounding box center [176, 141] width 6 height 6
checkbox input "true"
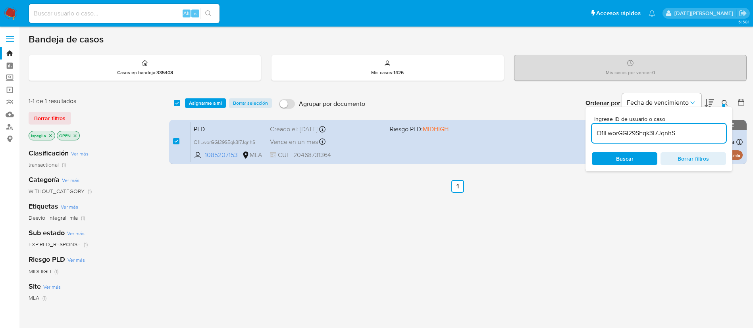
click at [208, 95] on div "select-all-cases-checkbox Asignarme a mí Borrar selección Agrupar por documento…" at bounding box center [458, 103] width 578 height 25
click at [208, 101] on span "Asignarme a mí" at bounding box center [205, 103] width 33 height 8
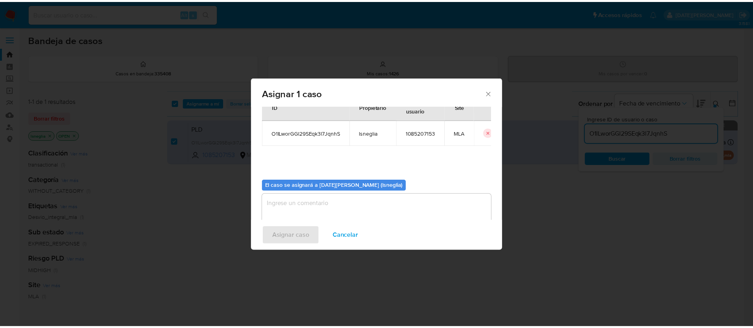
scroll to position [41, 0]
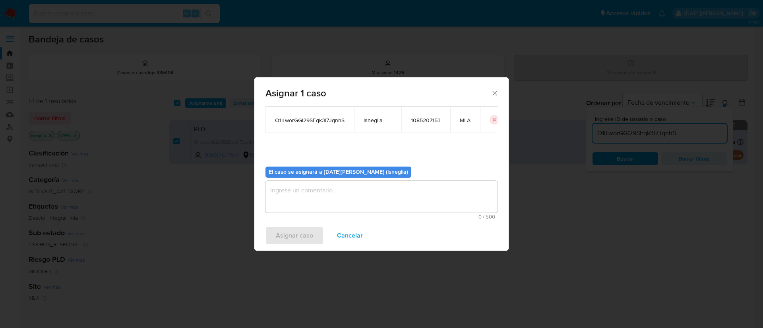
click at [360, 201] on textarea "assign-modal" at bounding box center [381, 197] width 232 height 32
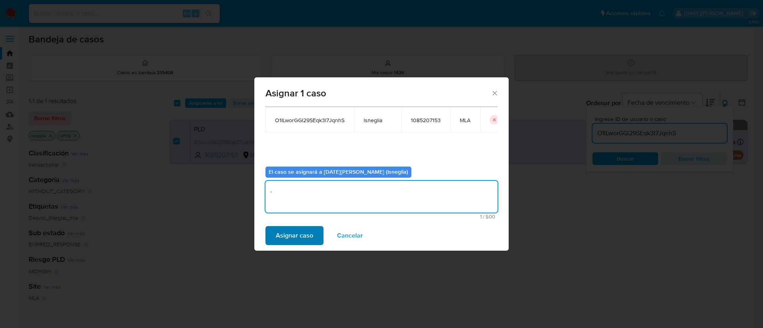
type textarea "."
click at [315, 232] on button "Asignar caso" at bounding box center [294, 235] width 58 height 19
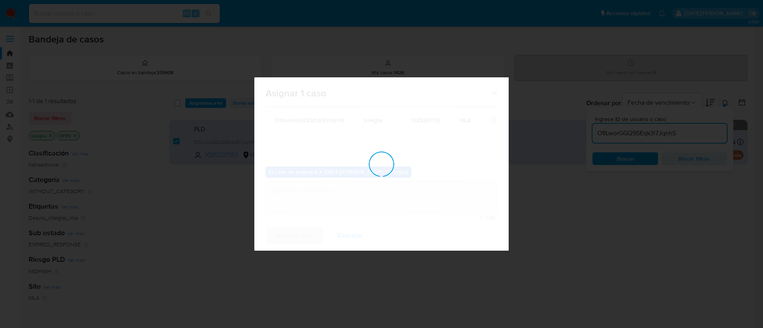
checkbox input "false"
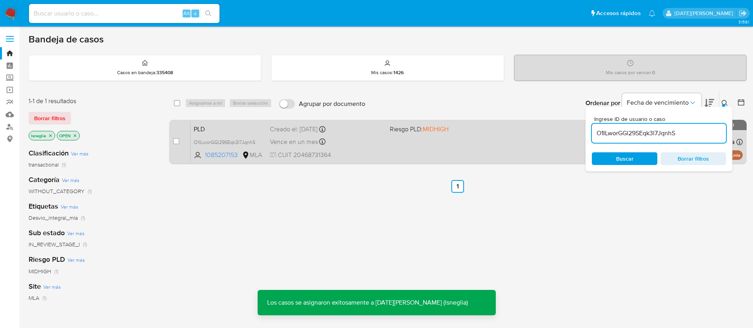
click at [228, 124] on span "PLD" at bounding box center [229, 129] width 70 height 10
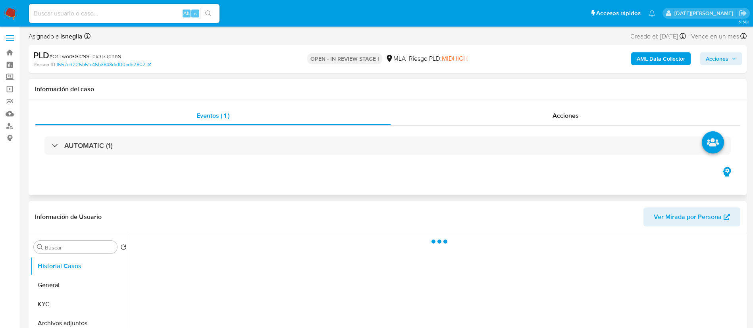
select select "10"
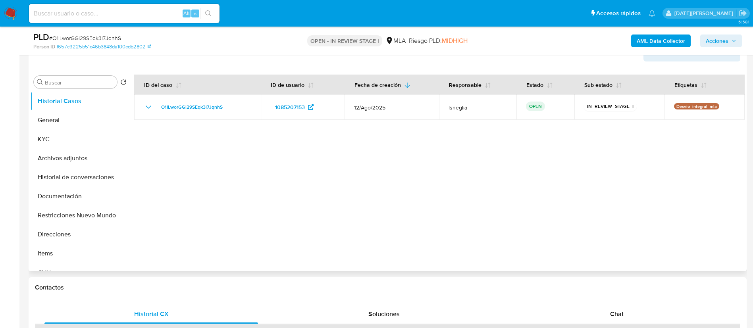
scroll to position [119, 0]
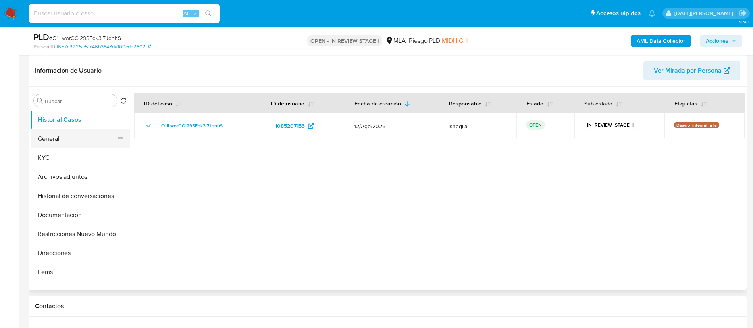
click at [61, 143] on button "General" at bounding box center [77, 138] width 93 height 19
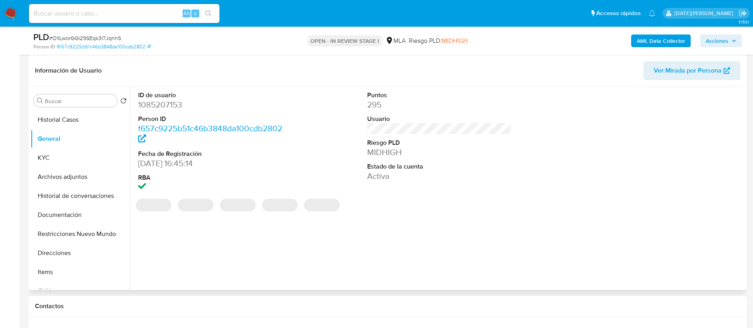
click at [173, 105] on dd "1085207153" at bounding box center [210, 104] width 145 height 11
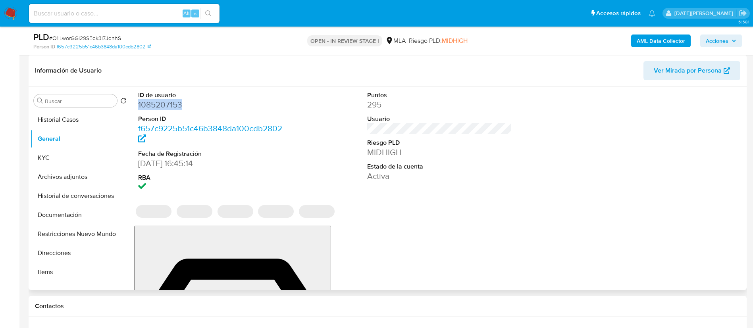
copy dd "1085207153"
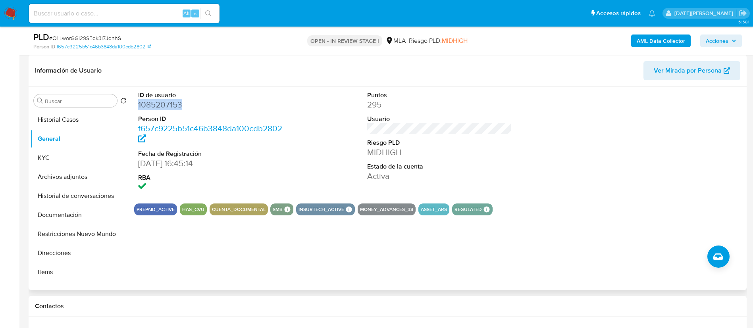
copy dd "1085207153"
click at [58, 156] on button "KYC" at bounding box center [77, 158] width 93 height 19
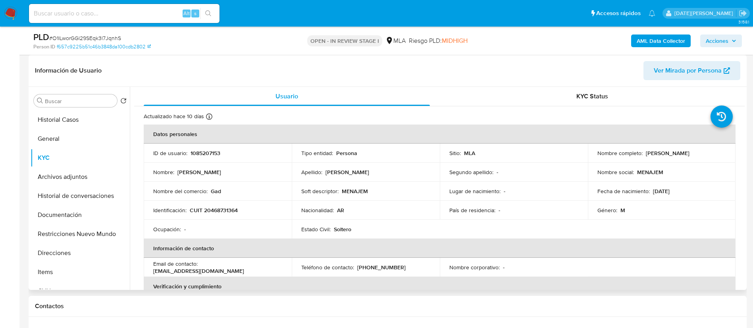
drag, startPoint x: 643, startPoint y: 154, endPoint x: 722, endPoint y: 155, distance: 79.0
click at [722, 155] on div "Nombre completo : Menajem Mendel Safranchik" at bounding box center [662, 153] width 129 height 7
copy p "[PERSON_NAME]"
drag, startPoint x: 189, startPoint y: 211, endPoint x: 258, endPoint y: 210, distance: 68.7
click at [258, 210] on div "Identificación : CUIT 20468731364" at bounding box center [217, 210] width 129 height 7
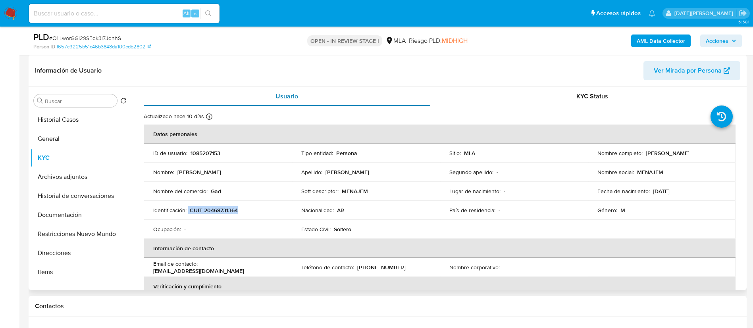
copy div "CUIT 20468731364"
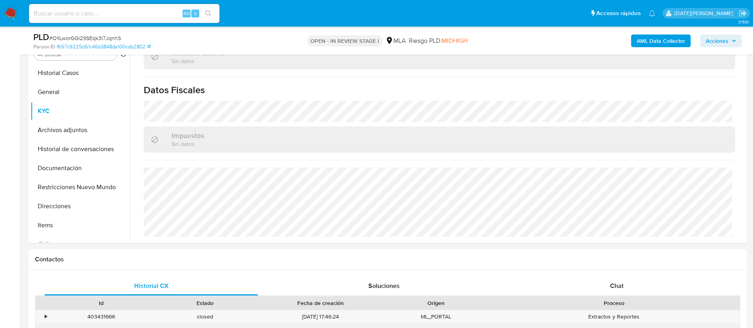
scroll to position [298, 0]
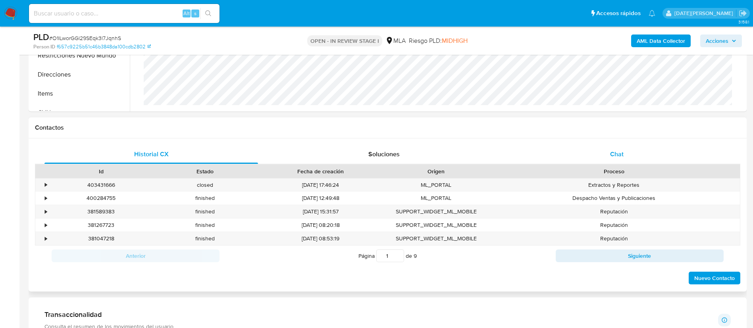
click at [611, 157] on span "Chat" at bounding box center [617, 154] width 14 height 9
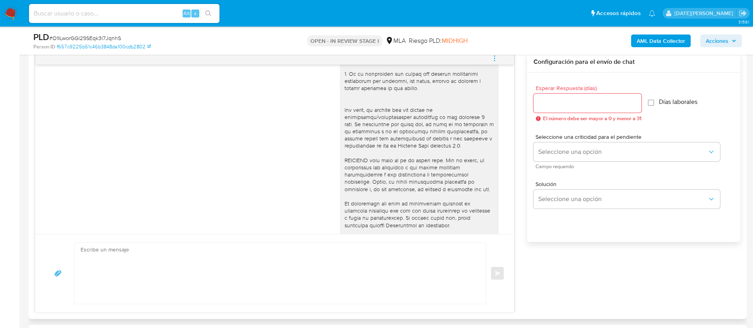
scroll to position [357, 0]
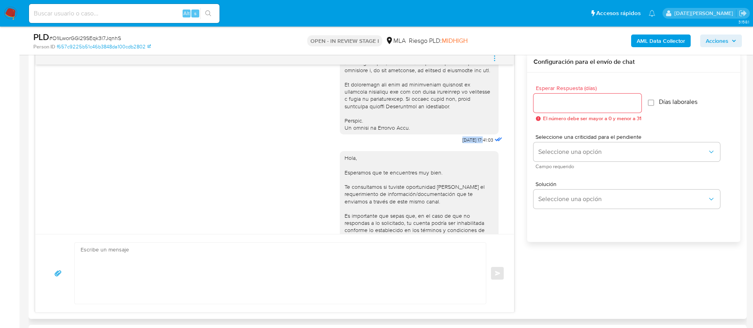
drag, startPoint x: 443, startPoint y: 155, endPoint x: 467, endPoint y: 153, distance: 24.7
copy span "18/08/2025"
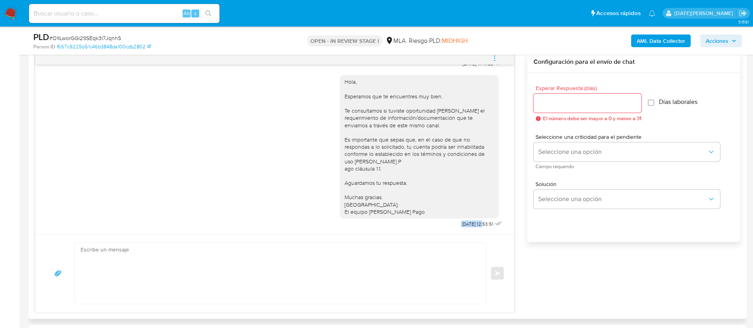
drag, startPoint x: 441, startPoint y: 225, endPoint x: 468, endPoint y: 224, distance: 26.6
click at [468, 224] on div "Hola, Esperamos que te encuentres muy bien. Te consultamos si tuviste oportunid…" at bounding box center [422, 150] width 164 height 160
copy span "22/08/2025"
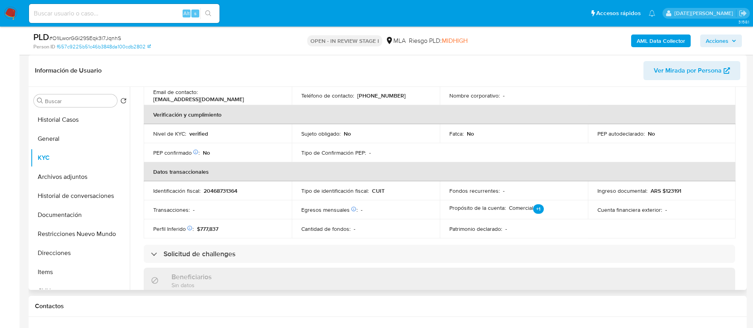
scroll to position [291, 0]
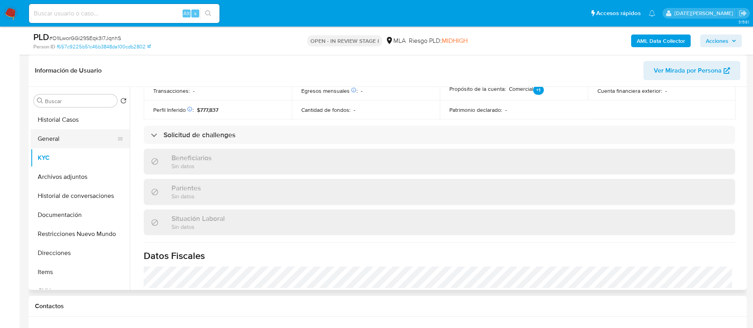
click at [64, 143] on button "General" at bounding box center [77, 138] width 93 height 19
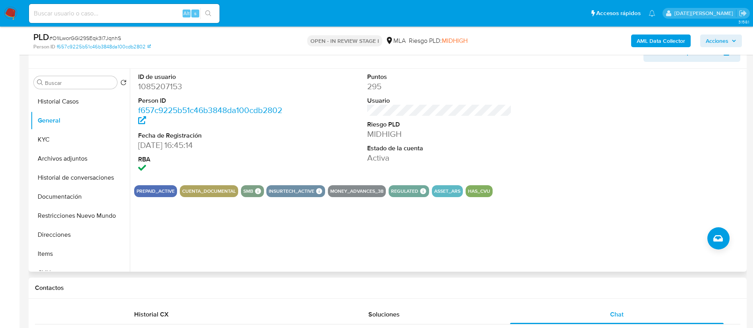
scroll to position [119, 0]
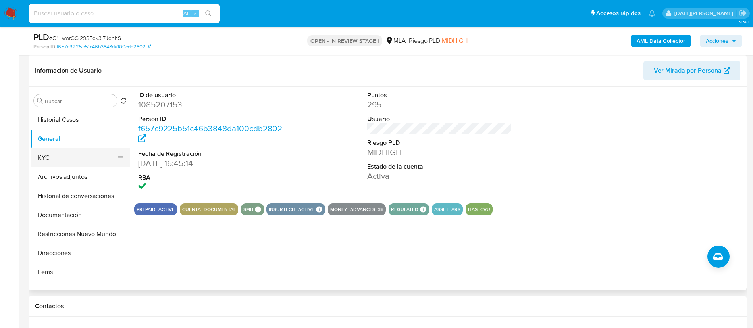
click at [44, 157] on button "KYC" at bounding box center [77, 158] width 93 height 19
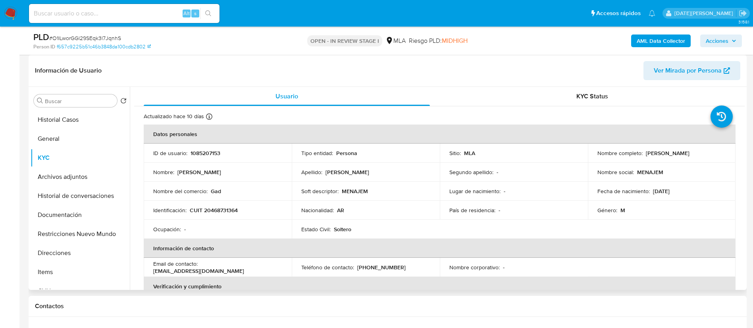
click at [219, 211] on p "CUIT 20468731364" at bounding box center [214, 210] width 48 height 7
copy p "20468731364"
click at [204, 158] on td "ID de usuario : 1085207153" at bounding box center [218, 153] width 148 height 19
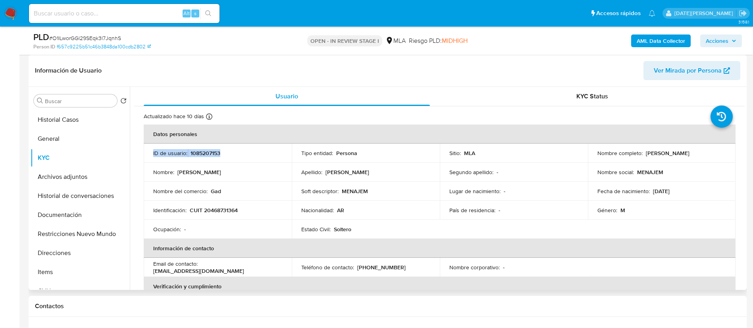
click at [204, 158] on td "ID de usuario : 1085207153" at bounding box center [218, 153] width 148 height 19
click at [207, 153] on p "1085207153" at bounding box center [206, 153] width 30 height 7
click at [80, 253] on button "Direcciones" at bounding box center [77, 253] width 93 height 19
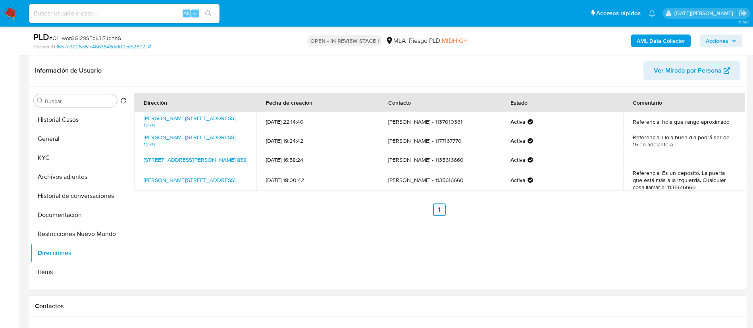
scroll to position [357, 0]
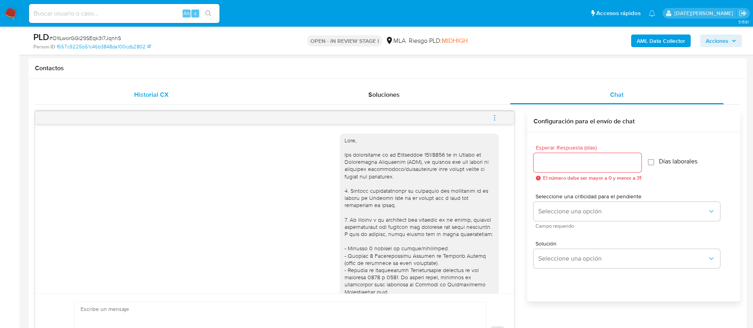
click at [146, 91] on span "Historial CX" at bounding box center [151, 94] width 35 height 9
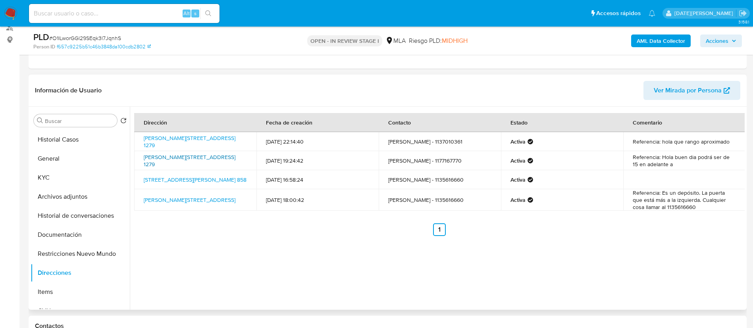
scroll to position [119, 0]
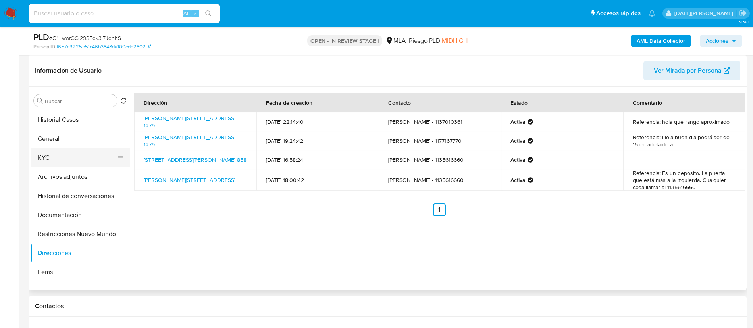
click at [68, 160] on button "KYC" at bounding box center [77, 158] width 93 height 19
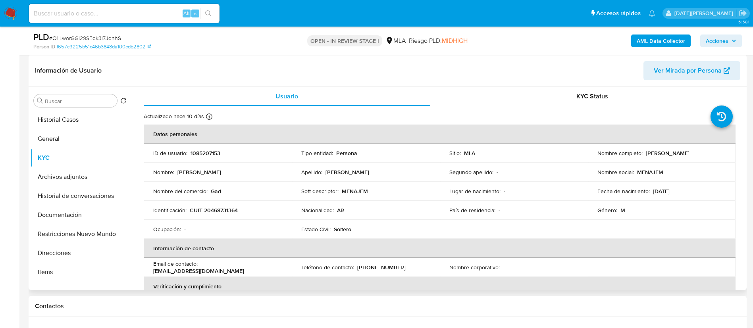
click at [229, 209] on p "CUIT 20468731364" at bounding box center [214, 210] width 48 height 7
copy p "20468731364"
click at [205, 153] on p "1085207153" at bounding box center [206, 153] width 30 height 7
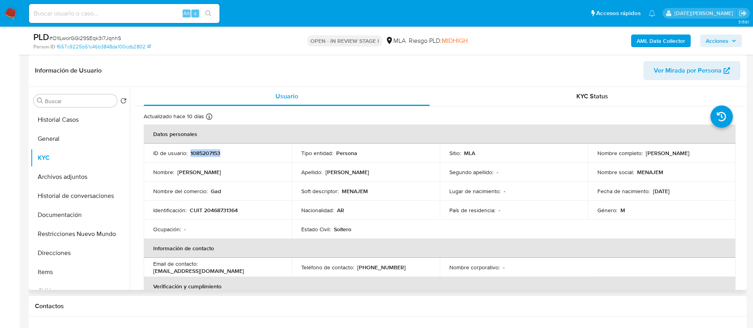
copy p "1085207153"
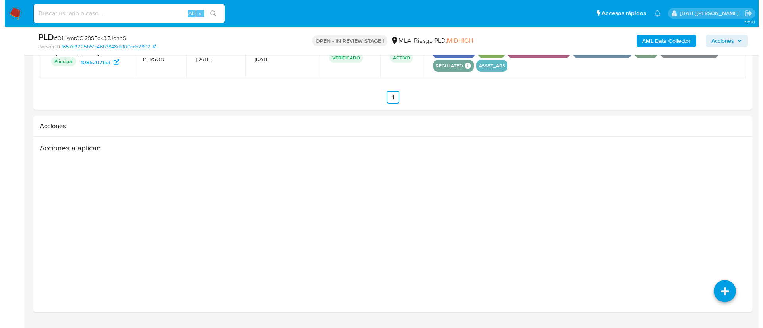
scroll to position [1089, 0]
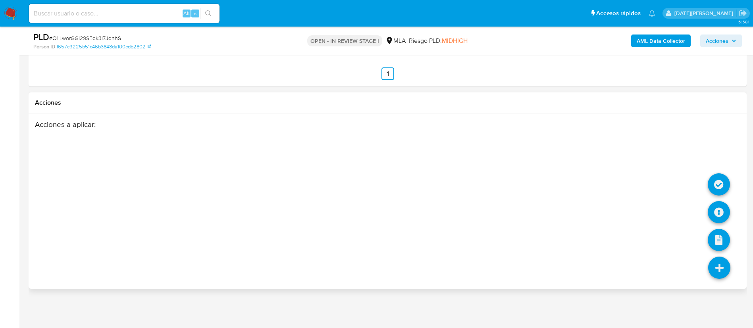
click at [716, 268] on icon at bounding box center [720, 268] width 22 height 22
click at [716, 210] on icon at bounding box center [719, 212] width 22 height 22
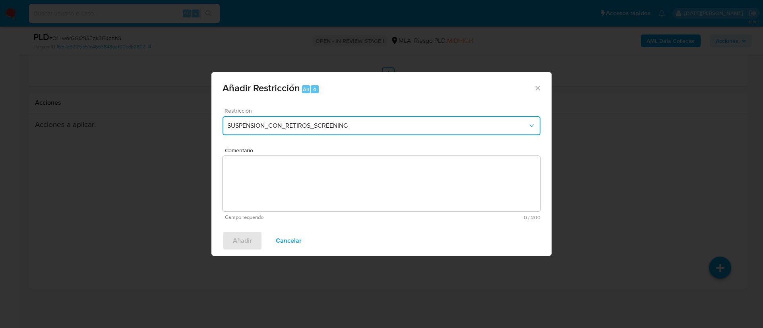
click at [402, 126] on span "SUSPENSION_CON_RETIROS_SCREENING" at bounding box center [377, 126] width 300 height 8
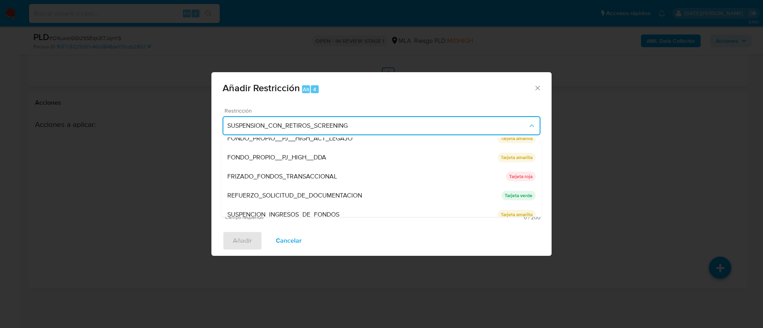
scroll to position [168, 0]
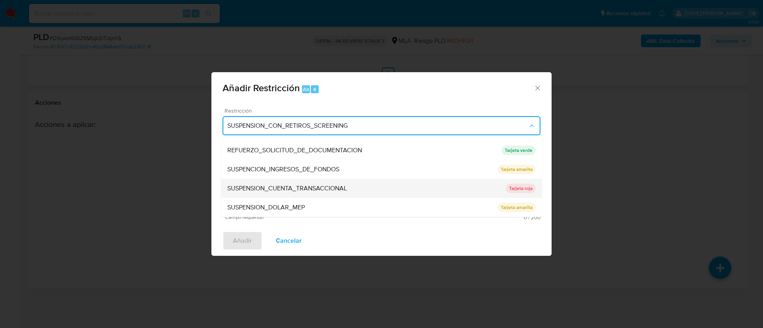
click at [351, 191] on div "SUSPENSION_CUENTA_TRANSACCIONAL" at bounding box center [366, 188] width 278 height 19
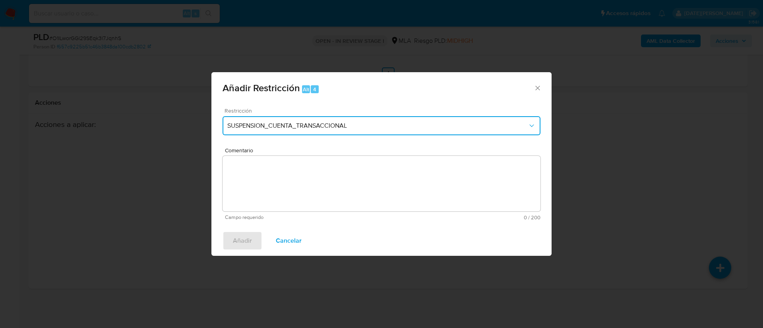
click at [502, 130] on button "SUSPENSION_CUENTA_TRANSACCIONAL" at bounding box center [381, 125] width 318 height 19
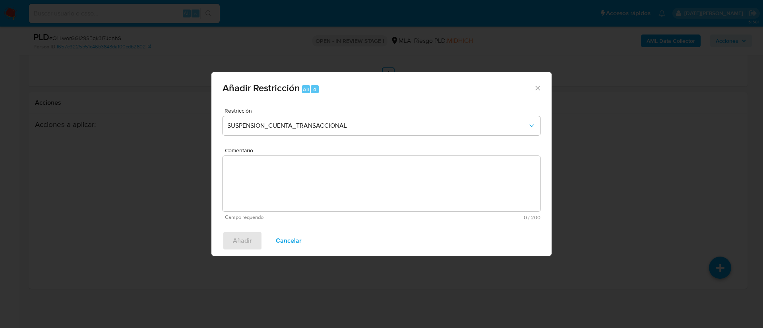
click at [539, 86] on icon "Cerrar ventana" at bounding box center [537, 88] width 8 height 8
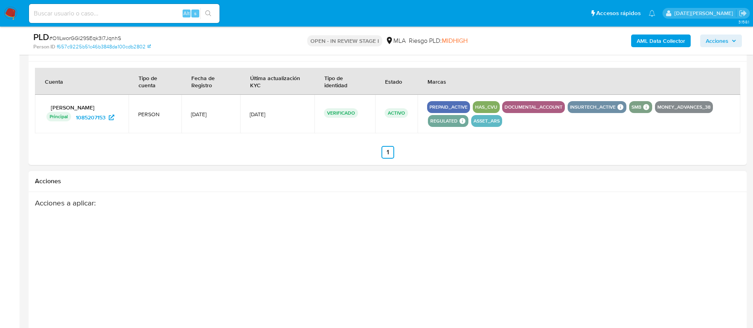
scroll to position [1089, 0]
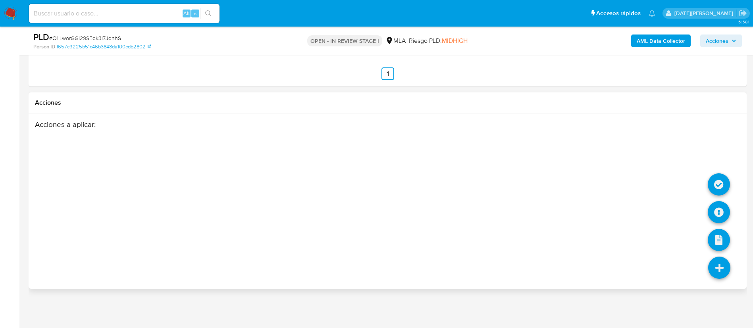
click at [726, 268] on icon at bounding box center [720, 268] width 22 height 22
click at [717, 207] on icon at bounding box center [719, 212] width 22 height 22
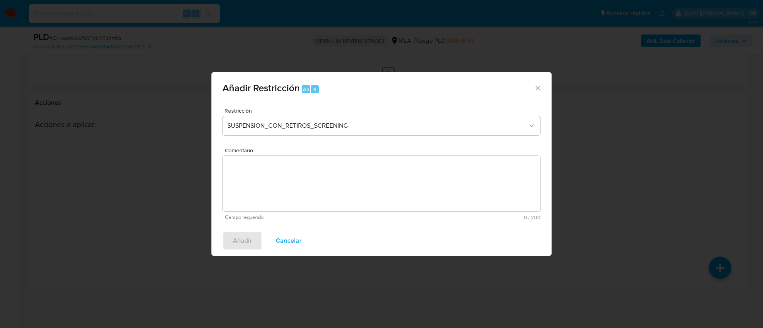
click at [540, 90] on icon "Cerrar ventana" at bounding box center [537, 88] width 8 height 8
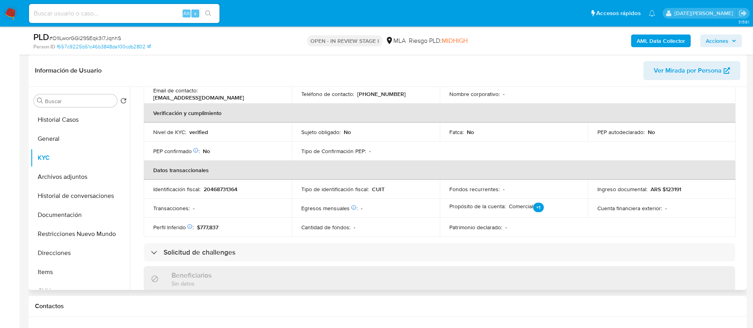
scroll to position [0, 0]
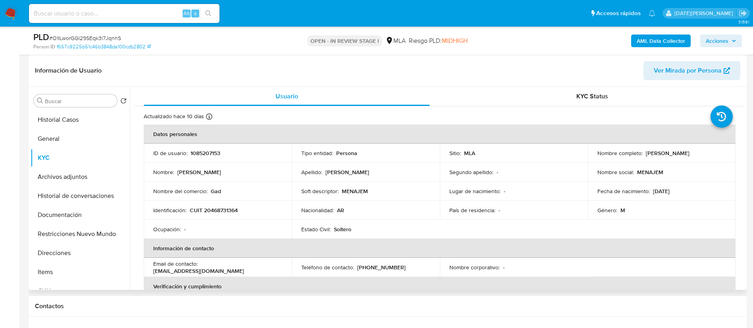
click at [201, 151] on p "1085207153" at bounding box center [206, 153] width 30 height 7
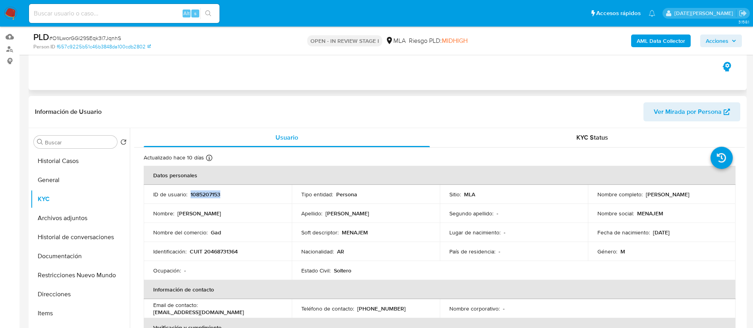
scroll to position [60, 0]
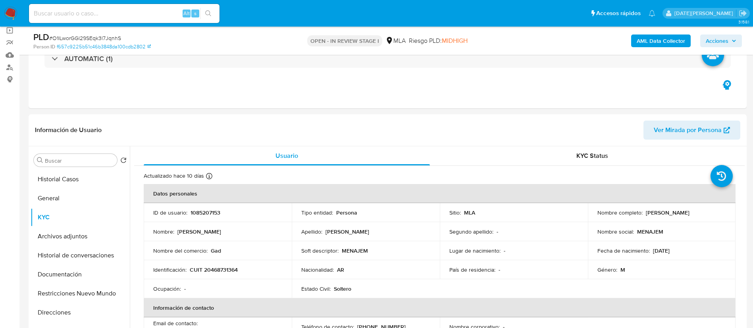
click at [97, 39] on span "# O1ILworGGl29SEqk3l7JqnhS" at bounding box center [85, 38] width 72 height 8
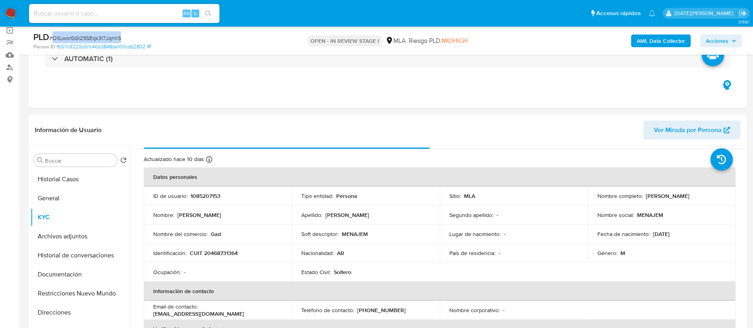
scroll to position [0, 0]
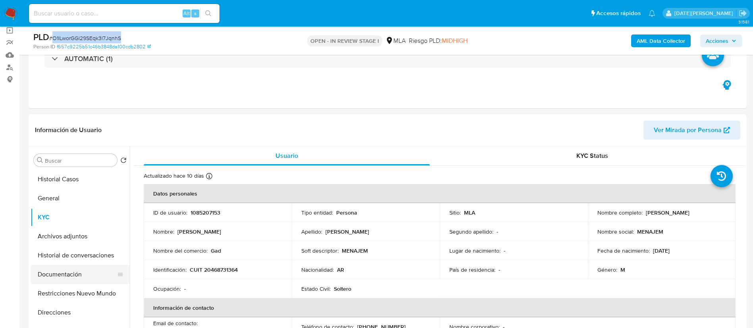
click at [77, 278] on button "Documentación" at bounding box center [77, 274] width 93 height 19
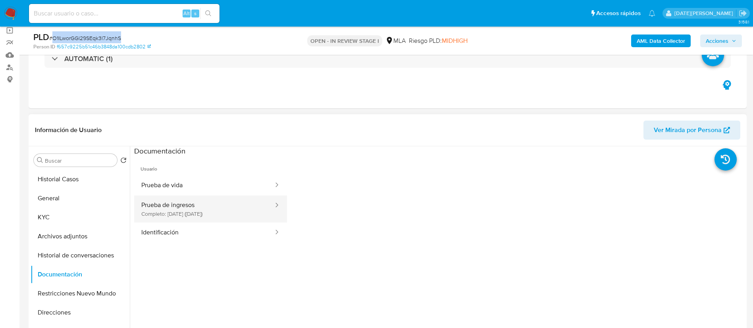
click at [180, 218] on button "Prueba de ingresos Completo: 03/01/2024 (hace 2 años)" at bounding box center [204, 209] width 140 height 27
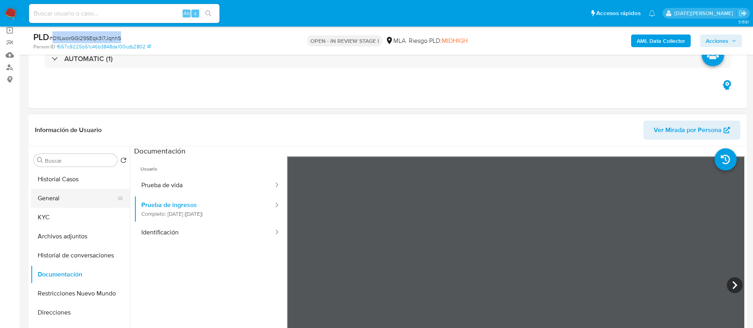
click at [79, 206] on button "General" at bounding box center [77, 198] width 93 height 19
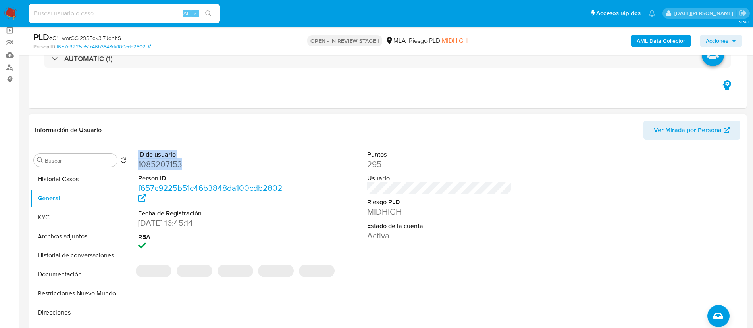
drag, startPoint x: 135, startPoint y: 156, endPoint x: 182, endPoint y: 161, distance: 47.9
click at [182, 161] on div "ID de usuario 1085207153 Person ID f657c9225b51c46b3848da100cdb2802 Fecha de Re…" at bounding box center [210, 202] width 153 height 110
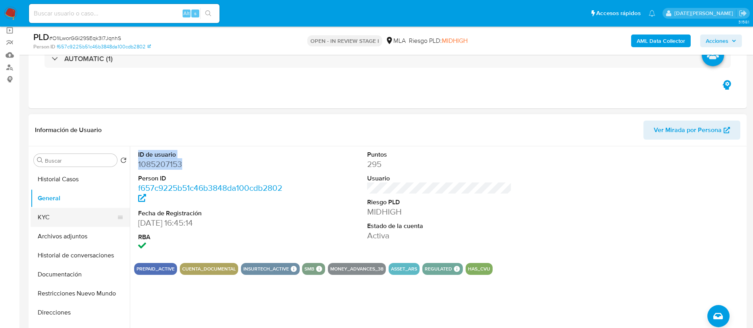
click at [50, 219] on button "KYC" at bounding box center [77, 217] width 93 height 19
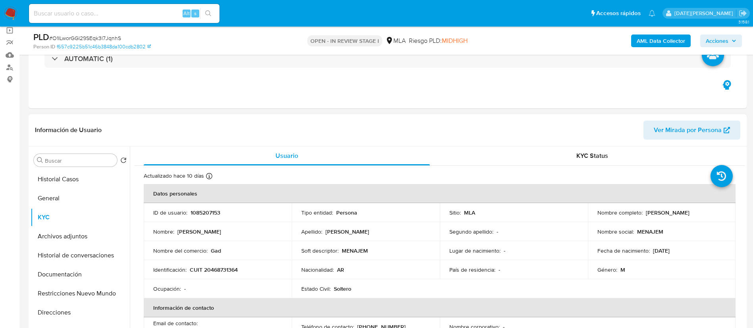
drag, startPoint x: 644, startPoint y: 212, endPoint x: 722, endPoint y: 211, distance: 78.2
click at [722, 211] on div "Nombre completo : Menajem Mendel Safranchik" at bounding box center [662, 212] width 129 height 7
drag, startPoint x: 189, startPoint y: 269, endPoint x: 245, endPoint y: 274, distance: 55.8
click at [245, 274] on td "Identificación : CUIT 20468731364" at bounding box center [218, 270] width 148 height 19
drag, startPoint x: 598, startPoint y: 213, endPoint x: 705, endPoint y: 212, distance: 106.8
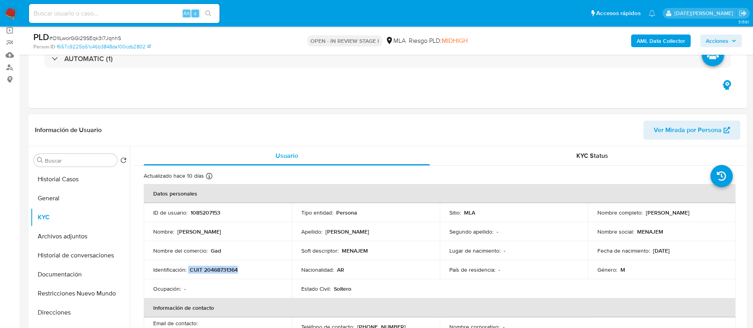
click at [707, 212] on div "Nombre completo : Menajem Mendel Safranchik" at bounding box center [662, 212] width 129 height 7
click at [690, 214] on p "Menajem Mendel Safranchik" at bounding box center [668, 212] width 44 height 7
drag, startPoint x: 190, startPoint y: 270, endPoint x: 246, endPoint y: 269, distance: 56.4
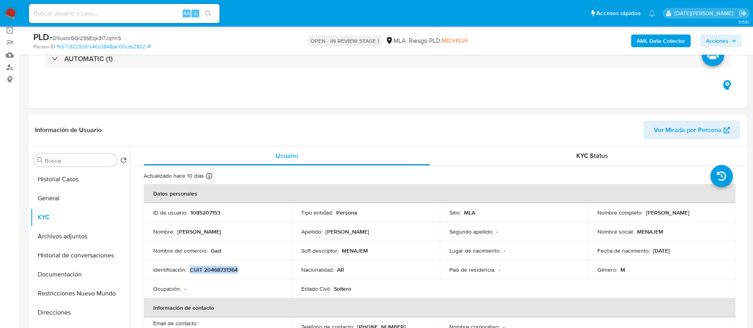
click at [246, 269] on div "Identificación : CUIT 20468731364" at bounding box center [217, 269] width 129 height 7
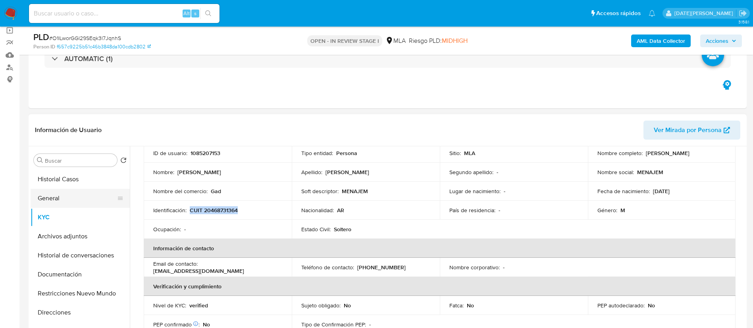
click at [68, 203] on button "General" at bounding box center [77, 198] width 93 height 19
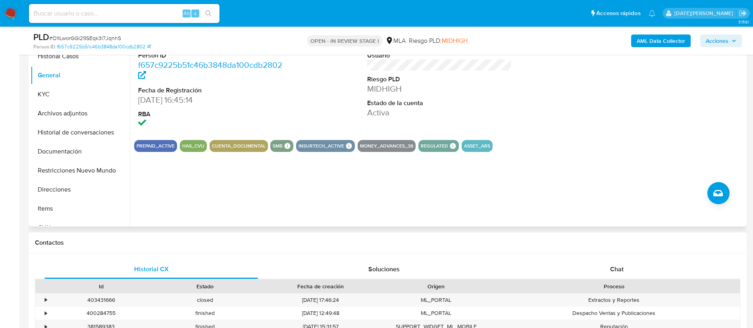
scroll to position [357, 0]
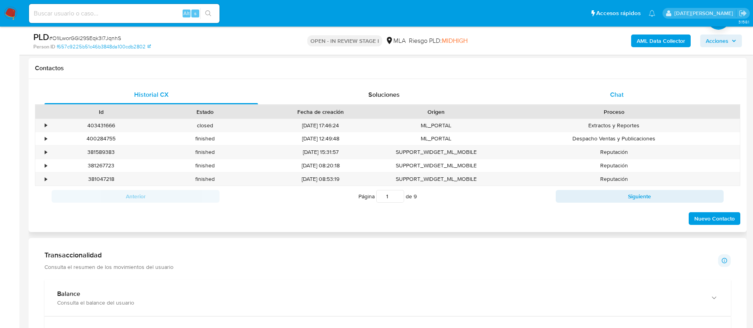
click at [615, 97] on span "Chat" at bounding box center [617, 94] width 14 height 9
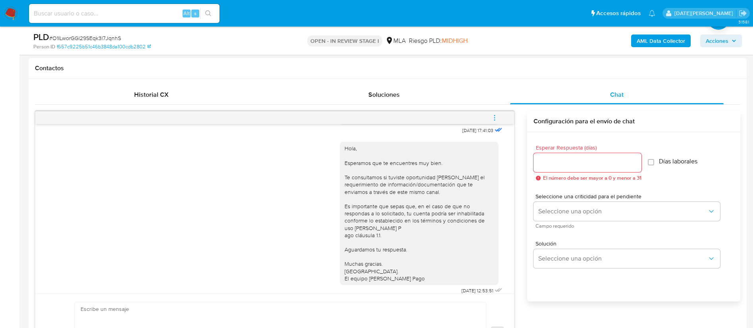
scroll to position [455, 0]
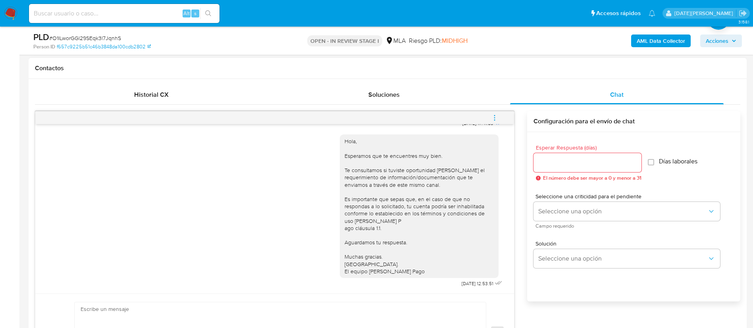
click at [583, 163] on input "Esperar Respuesta (días)" at bounding box center [588, 163] width 108 height 10
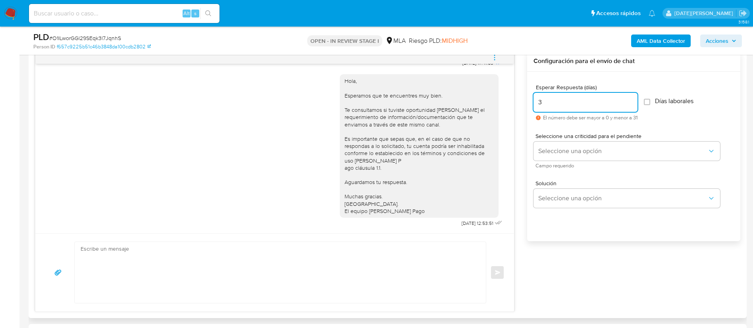
scroll to position [477, 0]
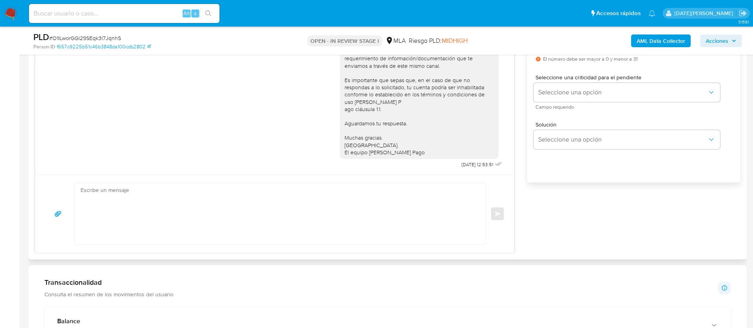
type input "3"
click at [299, 216] on textarea at bounding box center [279, 213] width 396 height 61
type textarea "2mail"
drag, startPoint x: 135, startPoint y: 190, endPoint x: 49, endPoint y: 199, distance: 87.0
click at [44, 193] on div "2mail Enviar" at bounding box center [274, 214] width 479 height 78
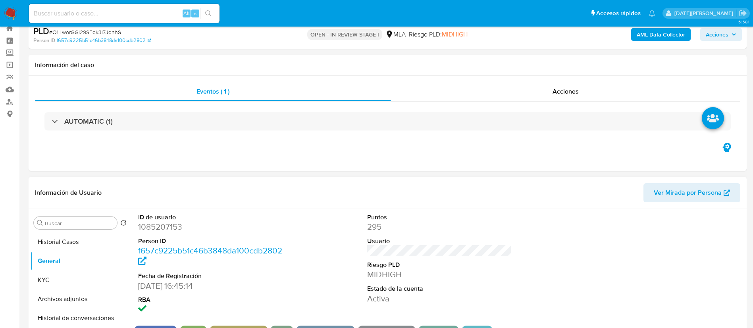
scroll to position [60, 0]
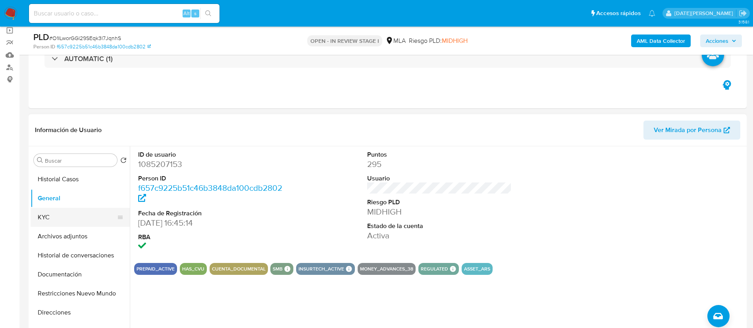
click at [63, 222] on button "KYC" at bounding box center [77, 217] width 93 height 19
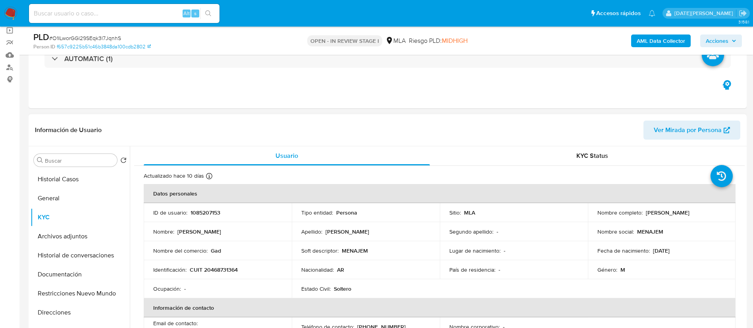
drag, startPoint x: 644, startPoint y: 214, endPoint x: 716, endPoint y: 213, distance: 72.3
click at [716, 213] on div "Nombre completo : Menajem Mendel Safranchik" at bounding box center [662, 212] width 129 height 7
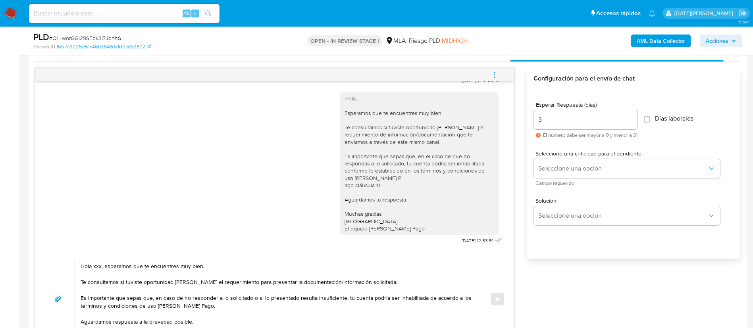
scroll to position [417, 0]
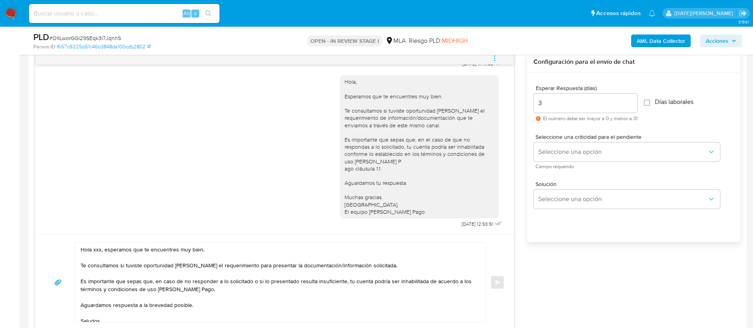
click at [97, 251] on textarea "Hola xxx, esperamos que te encuentres muy bien. Te consultamos si tuviste oport…" at bounding box center [279, 282] width 396 height 79
paste textarea "Menajem Mendel Safranchik"
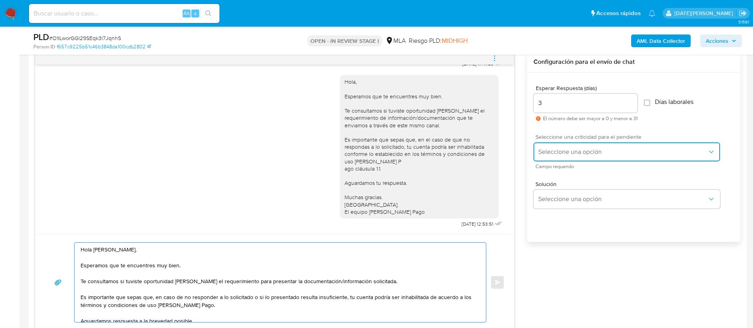
click at [644, 154] on span "Seleccione una opción" at bounding box center [623, 152] width 169 height 8
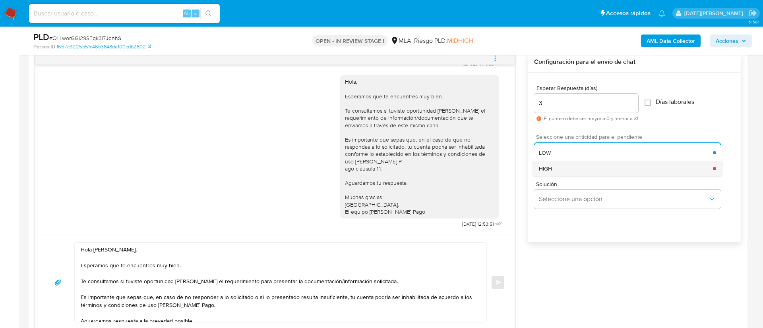
click at [570, 170] on div "HIGH" at bounding box center [626, 169] width 174 height 16
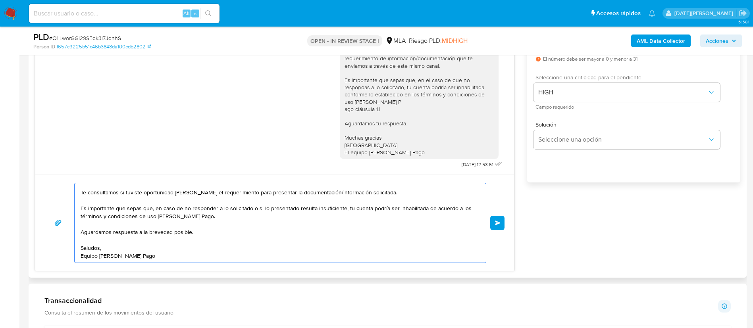
scroll to position [0, 0]
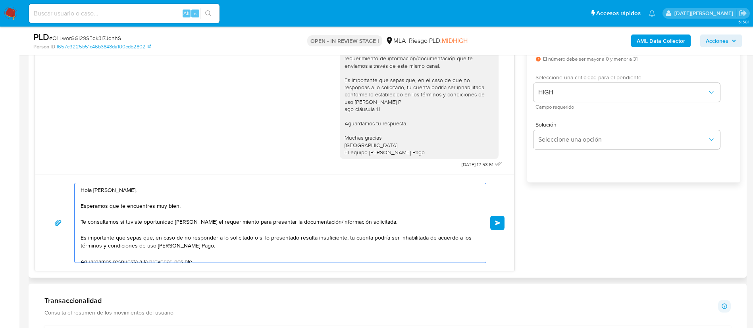
click at [91, 190] on textarea "Hola Menajem Mendel Safranchik, Esperamos que te encuentres muy bien. Te consul…" at bounding box center [279, 222] width 396 height 79
click at [182, 191] on textarea "Hola, Menajem Mendel Safranchik, Esperamos que te encuentres muy bien. Te consu…" at bounding box center [279, 222] width 396 height 79
click at [250, 236] on textarea "Hola, Menajem Mendel Safranchik. Esperamos que te encuentres muy bien. Te consu…" at bounding box center [279, 222] width 396 height 79
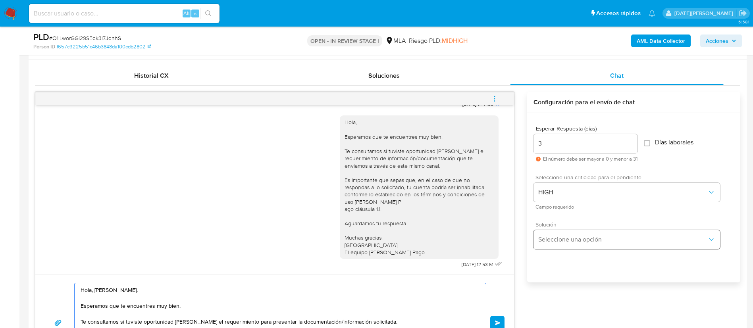
scroll to position [357, 0]
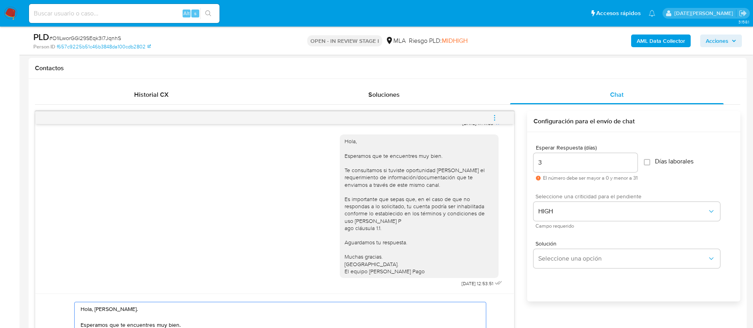
type textarea "Hola, Menajem Mendel Safranchik. Esperamos que te encuentres muy bien. Te consu…"
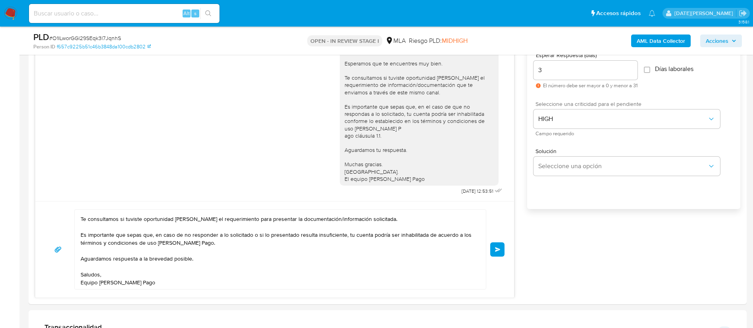
scroll to position [417, 0]
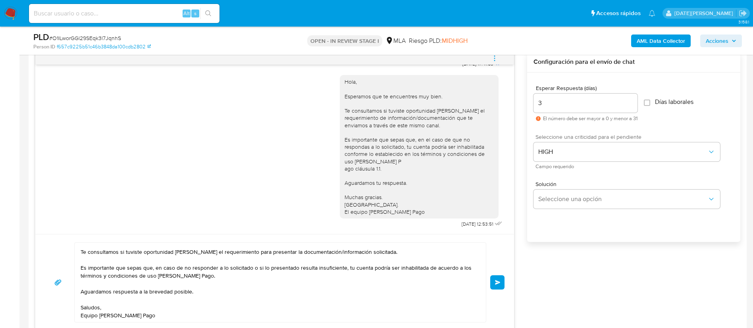
click at [496, 280] on button "Enviar" at bounding box center [497, 283] width 14 height 14
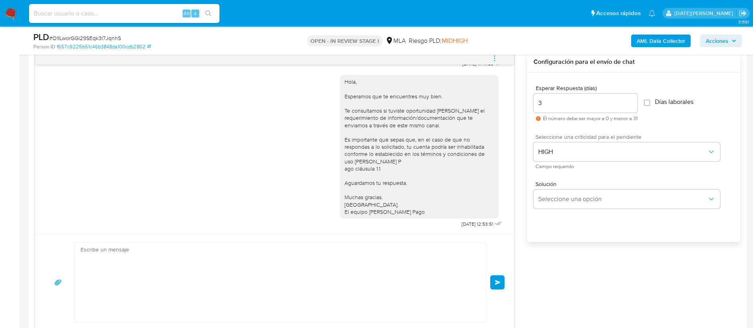
scroll to position [601, 0]
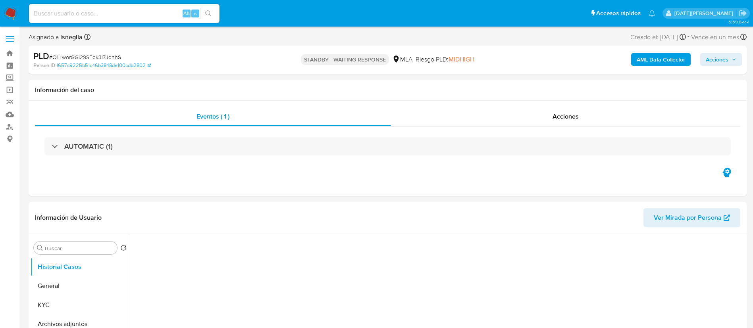
select select "10"
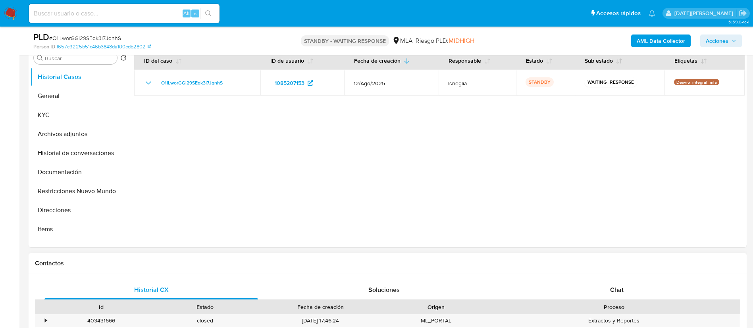
scroll to position [298, 0]
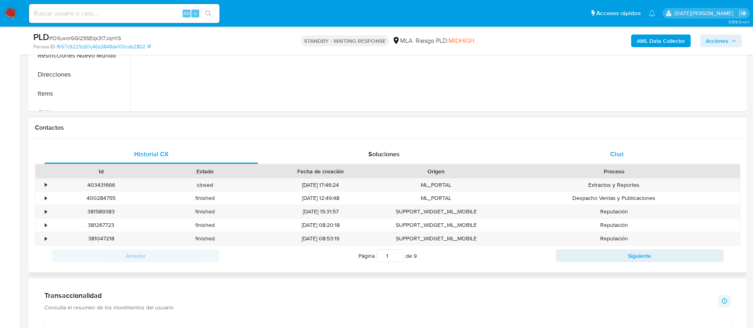
click at [623, 158] on span "Chat" at bounding box center [617, 154] width 14 height 9
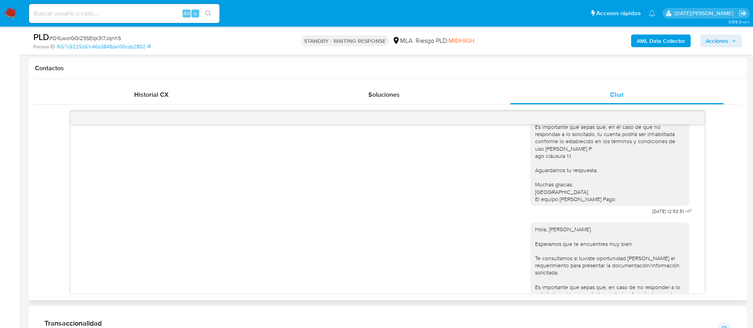
scroll to position [422, 0]
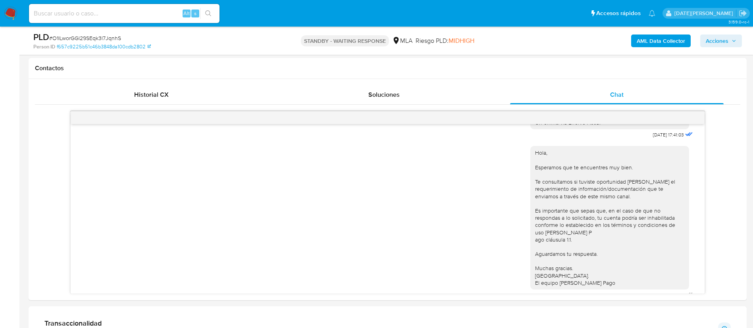
click at [81, 18] on input at bounding box center [124, 13] width 191 height 10
paste input "g7bnuNRpScb2lfSdHNgXqzSj"
type input "g7bnuNRpScb2lfSdHNgXqzSj"
click at [211, 15] on icon "search-icon" at bounding box center [208, 13] width 6 height 6
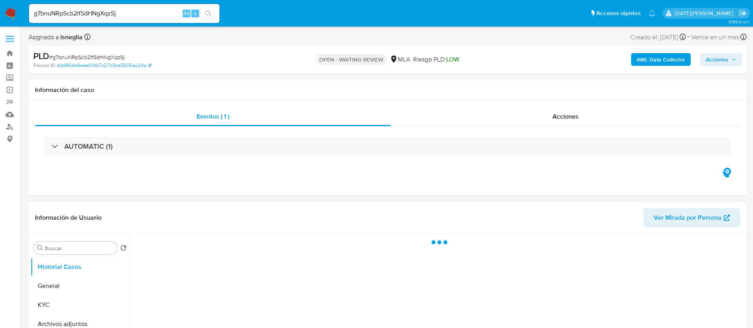
select select "10"
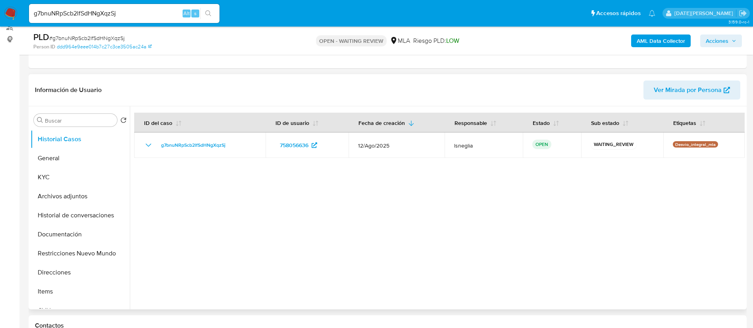
scroll to position [119, 0]
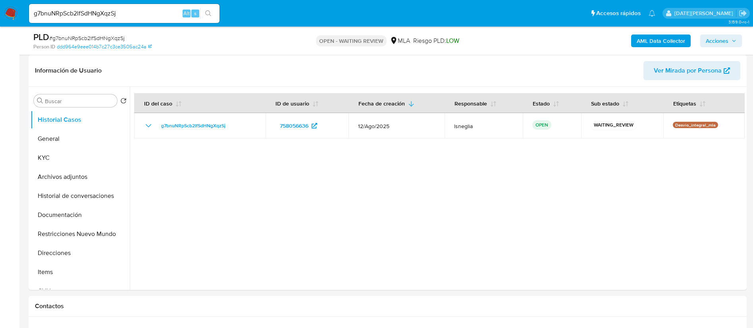
click at [114, 31] on div "PLD # g7bnuNRpScb2lfSdHNgXqzSj" at bounding box center [150, 37] width 234 height 12
copy span "g7bnuNRpScb2lfSdHNgXqzSj"
click at [17, 14] on nav "Pausado Ver notificaciones g7bnuNRpScb2lfSdHNgXqzSj Alt s Accesos rápidos Presi…" at bounding box center [376, 13] width 753 height 27
click at [12, 15] on img at bounding box center [11, 14] width 14 height 14
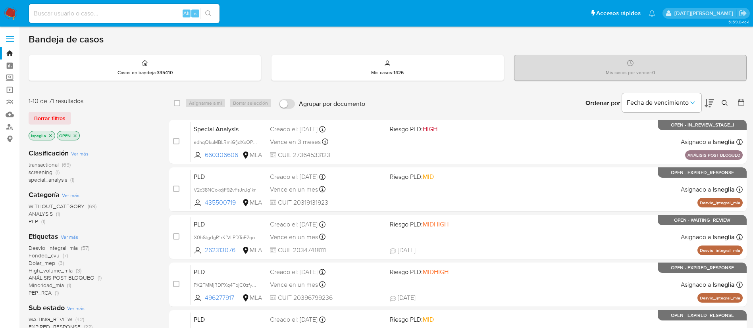
click at [723, 106] on button at bounding box center [726, 103] width 13 height 10
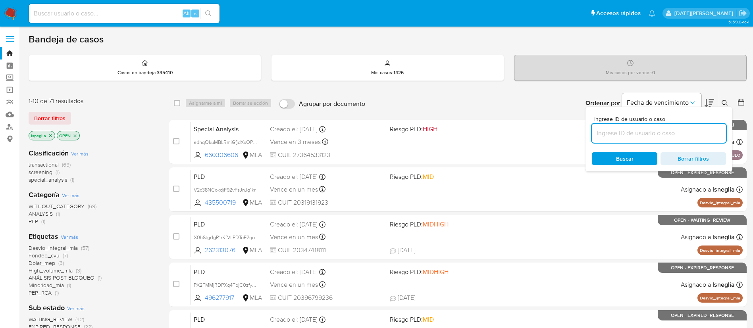
click at [664, 136] on input at bounding box center [659, 133] width 134 height 10
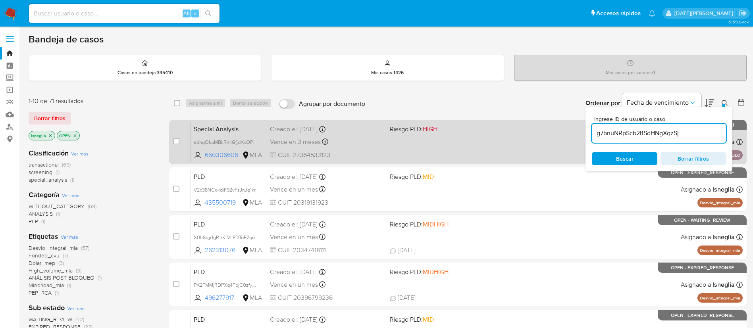
type input "g7bnuNRpScb2lfSdHNgXqzSj"
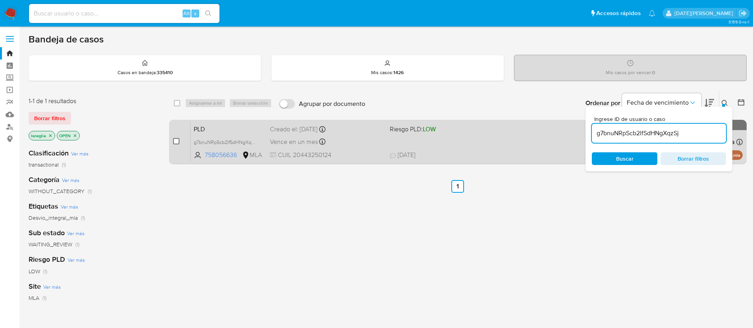
click at [178, 141] on input "checkbox" at bounding box center [176, 141] width 6 height 6
checkbox input "true"
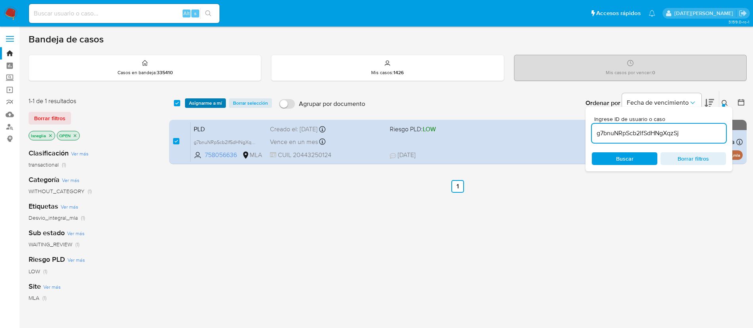
click at [210, 102] on span "Asignarme a mí" at bounding box center [205, 103] width 33 height 8
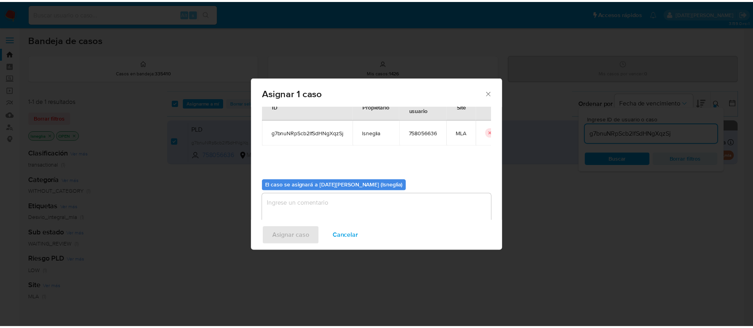
scroll to position [41, 0]
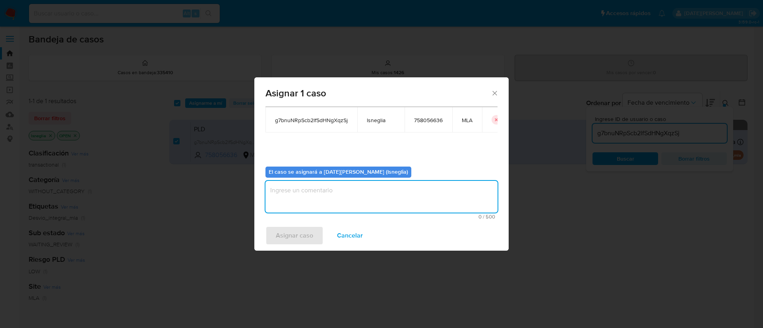
click at [357, 188] on textarea "assign-modal" at bounding box center [381, 197] width 232 height 32
type textarea "."
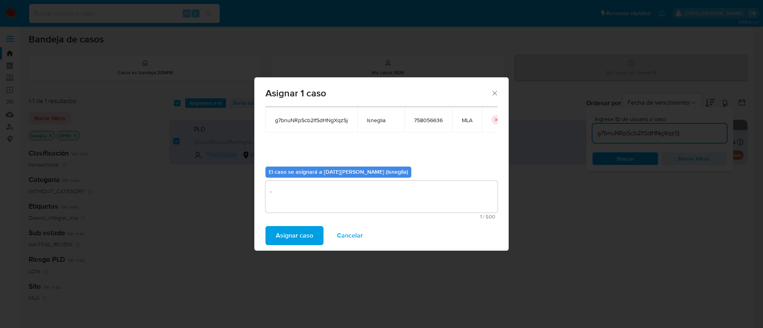
click at [314, 234] on button "Asignar caso" at bounding box center [294, 235] width 58 height 19
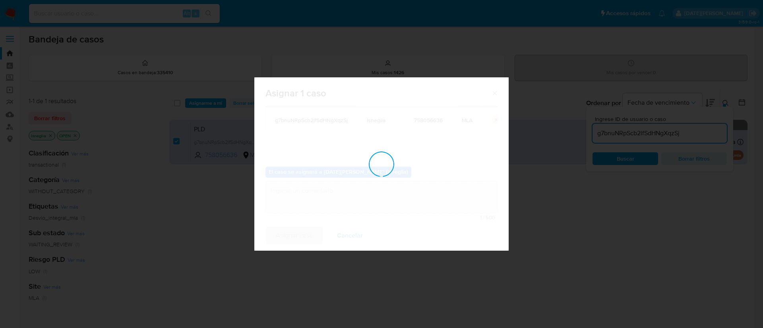
checkbox input "false"
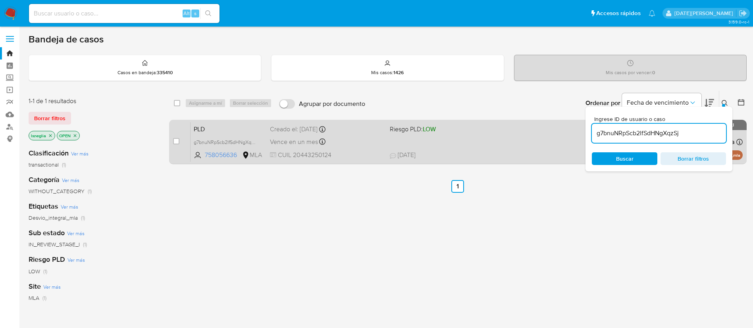
click at [248, 124] on span "PLD" at bounding box center [229, 129] width 70 height 10
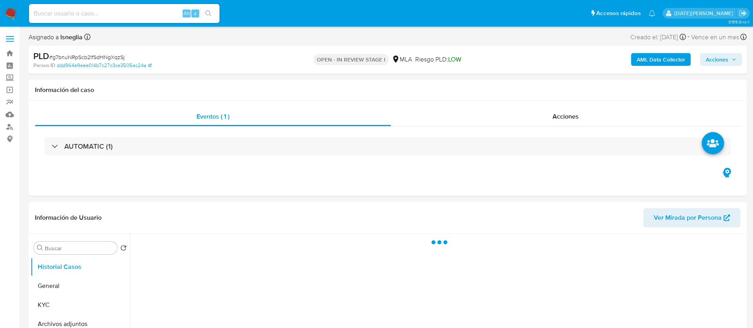
select select "10"
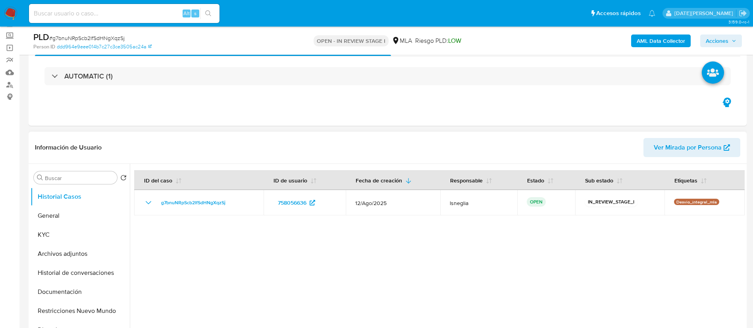
scroll to position [60, 0]
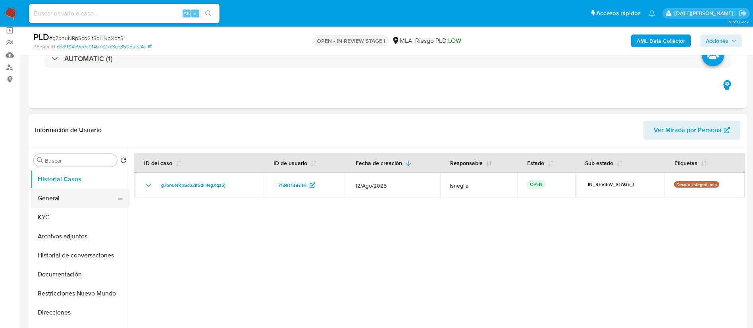
click at [46, 200] on button "General" at bounding box center [77, 198] width 93 height 19
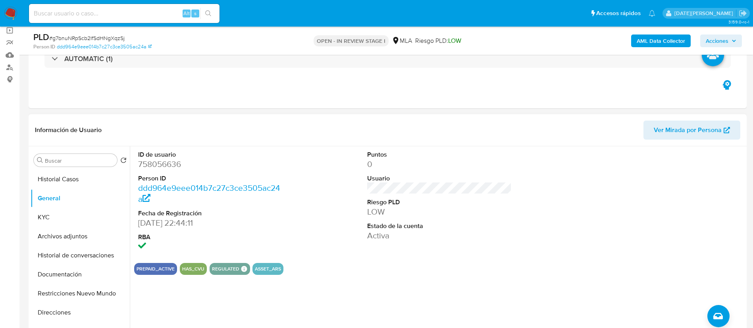
click at [163, 143] on div "Información de Usuario Ver Mirada por Persona" at bounding box center [388, 130] width 718 height 32
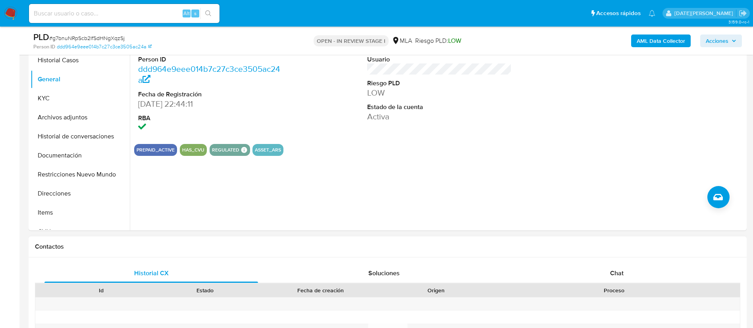
scroll to position [357, 0]
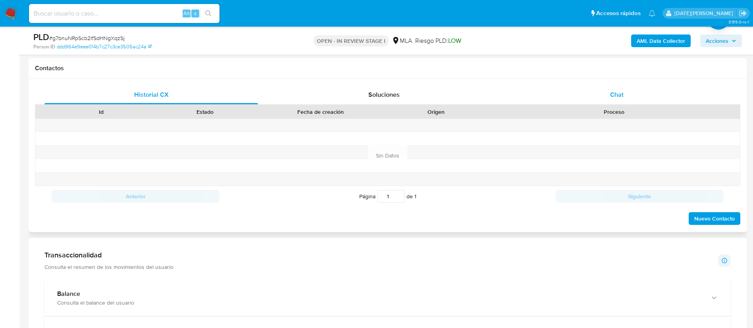
click at [608, 96] on div "Chat" at bounding box center [617, 94] width 214 height 19
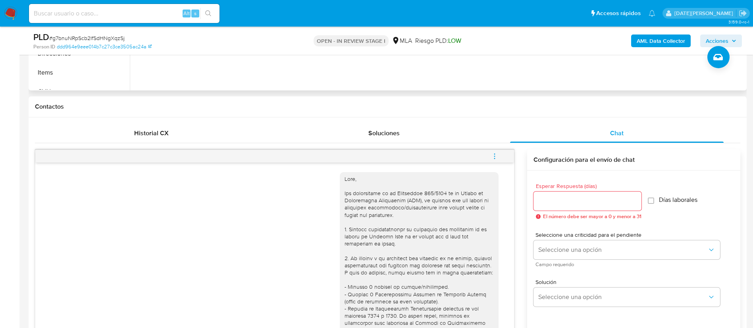
scroll to position [0, 0]
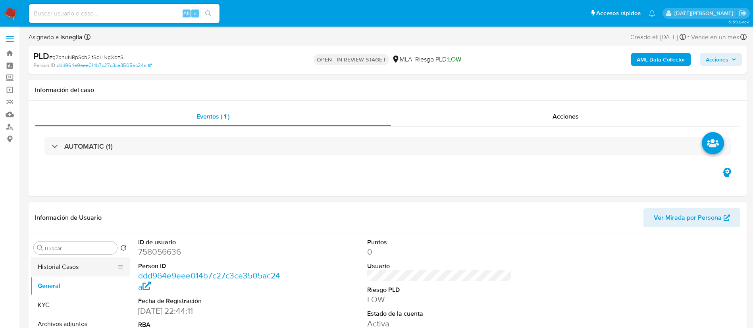
click at [39, 274] on button "Historial Casos" at bounding box center [77, 267] width 93 height 19
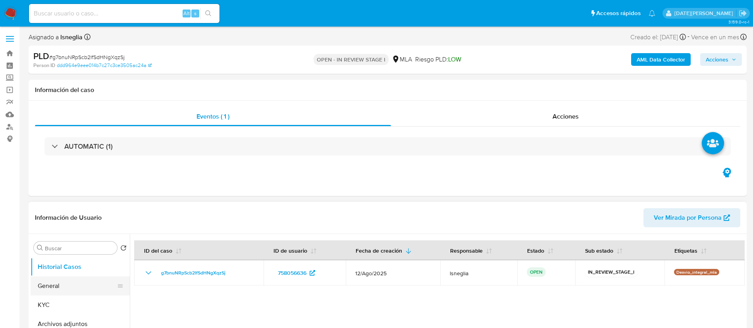
click at [47, 292] on button "General" at bounding box center [77, 286] width 93 height 19
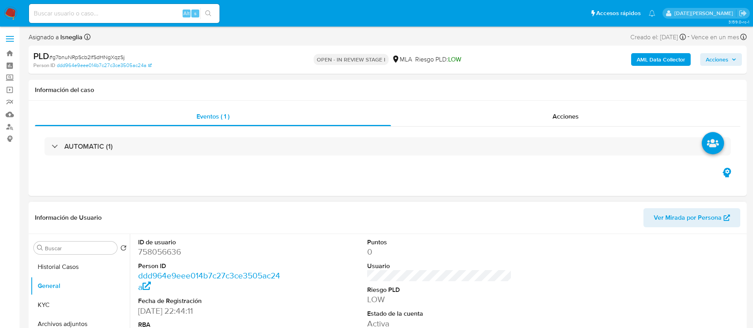
click at [160, 253] on dd "758056636" at bounding box center [210, 252] width 145 height 11
copy dd "758056636"
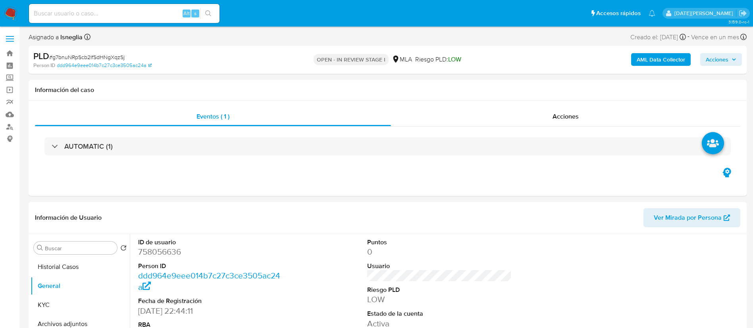
click at [110, 13] on input at bounding box center [124, 13] width 191 height 10
paste input "3GNcDDNCO48RpUmzO1zVwgu6"
type input "3GNcDDNCO48RpUmzO1zVwgu6"
click at [211, 11] on icon "search-icon" at bounding box center [208, 13] width 6 height 6
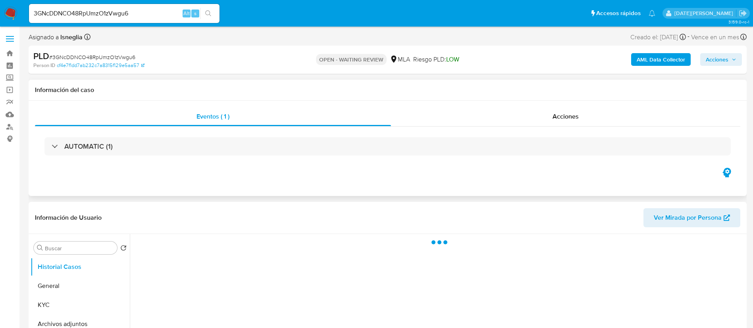
select select "10"
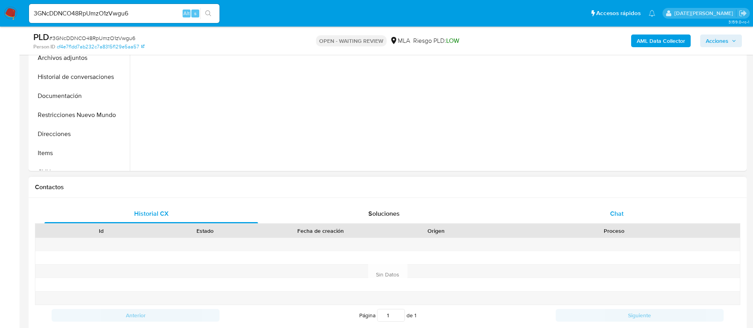
click at [615, 212] on span "Chat" at bounding box center [617, 213] width 14 height 9
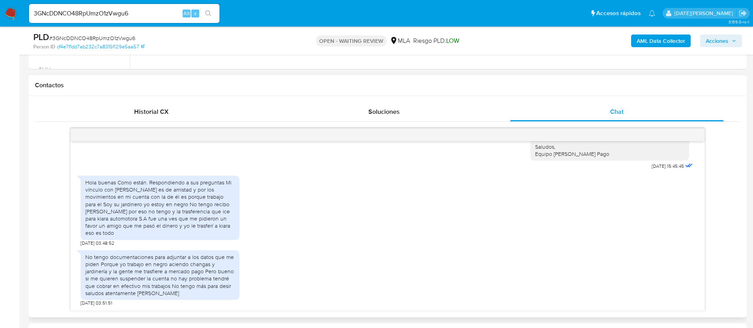
scroll to position [357, 0]
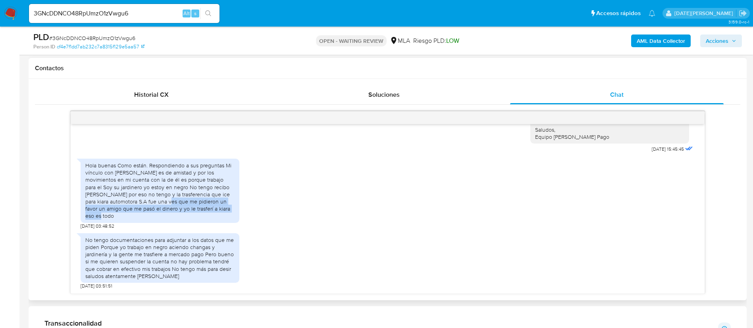
drag, startPoint x: 135, startPoint y: 202, endPoint x: 214, endPoint y: 209, distance: 79.7
click at [214, 209] on div "Hola buenas Como están. Respondiendo a sus preguntas Mi vínculo con [PERSON_NAM…" at bounding box center [159, 191] width 149 height 58
click at [294, 219] on div "Hola buenas Como están. Respondiendo a sus preguntas Mi vínculo con [PERSON_NAM…" at bounding box center [388, 192] width 614 height 75
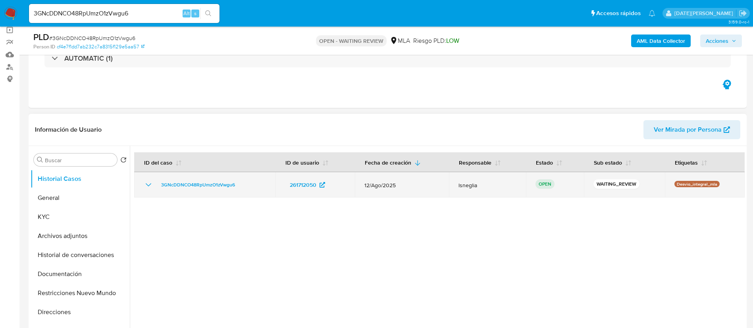
scroll to position [60, 0]
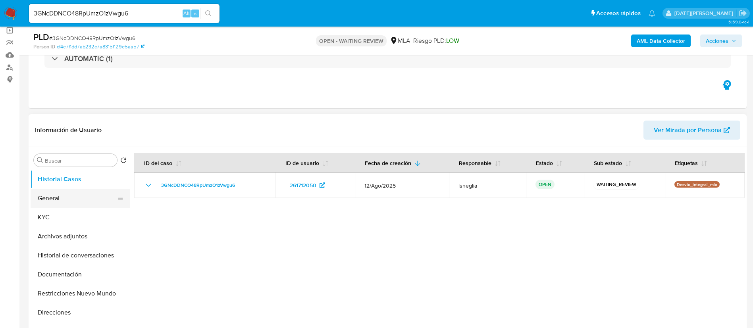
click at [38, 196] on button "General" at bounding box center [77, 198] width 93 height 19
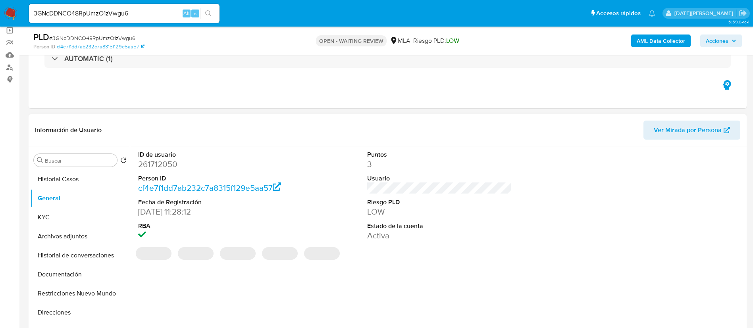
click at [166, 164] on dd "261712050" at bounding box center [210, 164] width 145 height 11
copy dd "261712050"
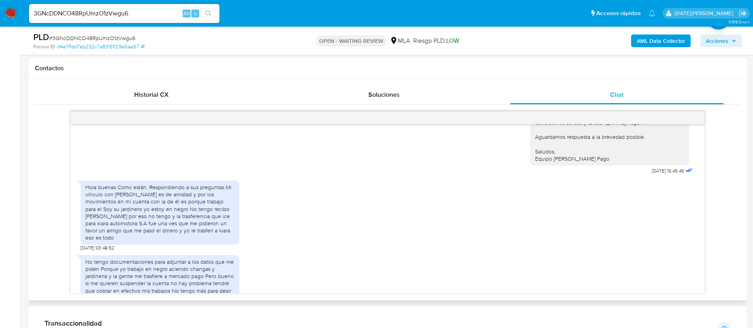
scroll to position [794, 0]
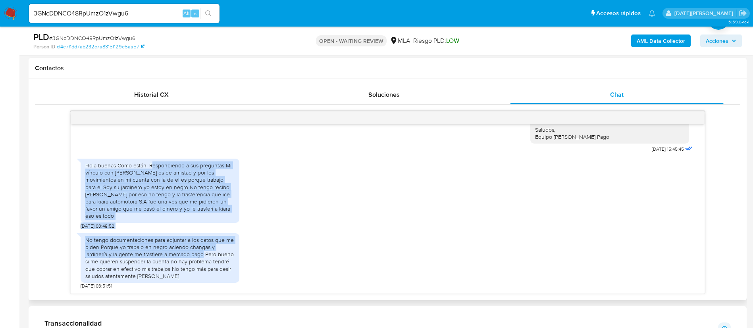
drag, startPoint x: 151, startPoint y: 166, endPoint x: 203, endPoint y: 255, distance: 102.9
click at [203, 255] on div "[DATE] 17:43:27 Hola, Esperamos que te encuentres muy bien. Te consultamos si t…" at bounding box center [388, 209] width 634 height 170
copy div "espondiendo a sus preguntas Mi vínculo con [PERSON_NAME] es de amistad y por lo…"
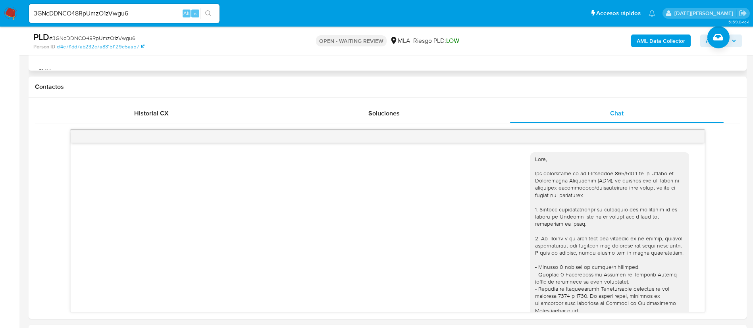
scroll to position [119, 0]
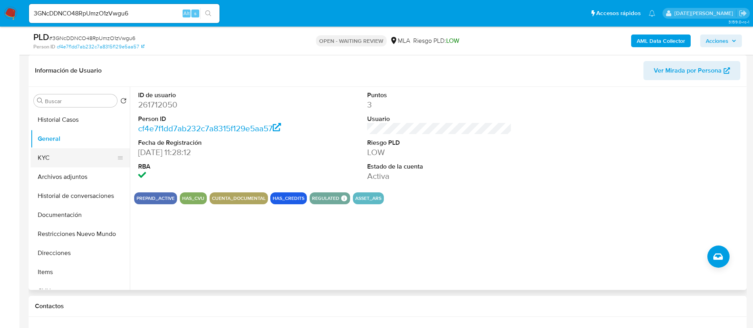
click at [76, 158] on button "KYC" at bounding box center [77, 158] width 93 height 19
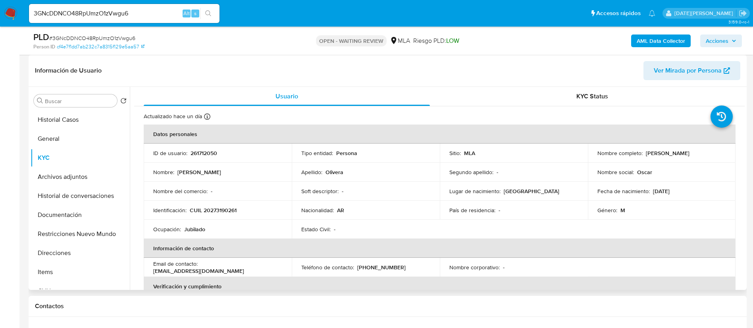
click at [229, 208] on p "CUIL 20273190261" at bounding box center [213, 210] width 47 height 7
copy p "20273190261"
click at [209, 152] on p "261712050" at bounding box center [204, 153] width 27 height 7
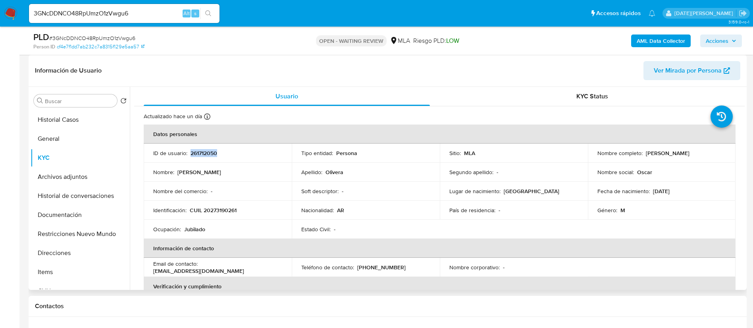
copy p "261712050"
click at [397, 66] on header "Información de Usuario Ver Mirada por Persona" at bounding box center [388, 70] width 706 height 19
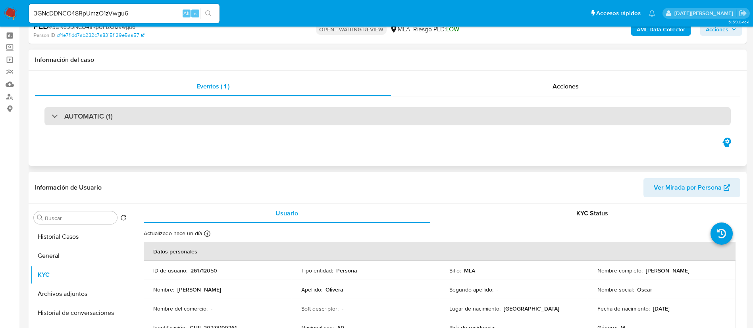
scroll to position [0, 0]
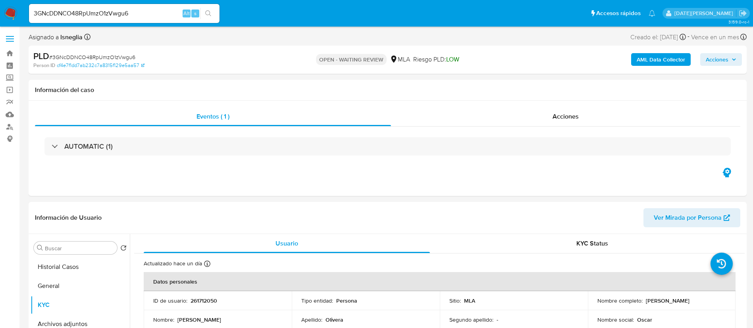
click at [105, 54] on span "# 3GNcDDNCO48RpUmzO1zVwgu6" at bounding box center [92, 57] width 86 height 8
copy span "3GNcDDNCO48RpUmzO1zVwgu6"
click at [12, 10] on img at bounding box center [11, 14] width 14 height 14
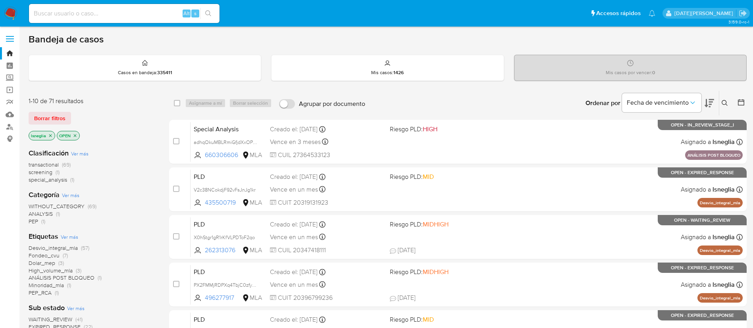
click at [723, 103] on icon at bounding box center [725, 103] width 6 height 6
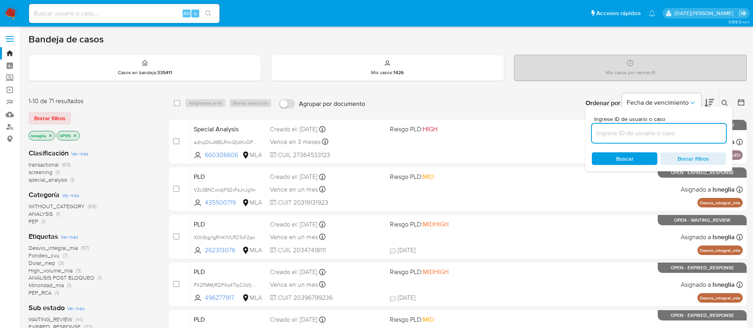
click at [635, 134] on input at bounding box center [659, 133] width 134 height 10
type input "3GNcDDNCO48RpUmzO1zVwgu6"
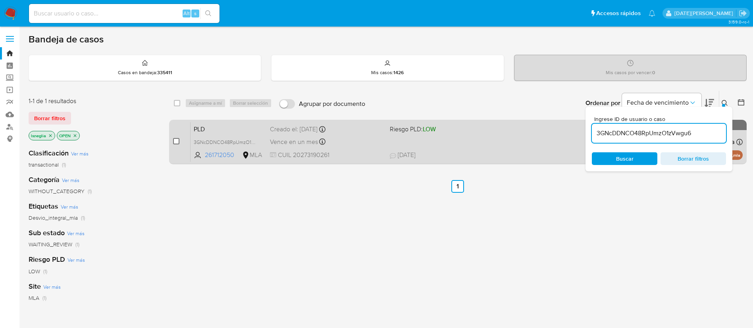
click at [174, 143] on input "checkbox" at bounding box center [176, 141] width 6 height 6
checkbox input "true"
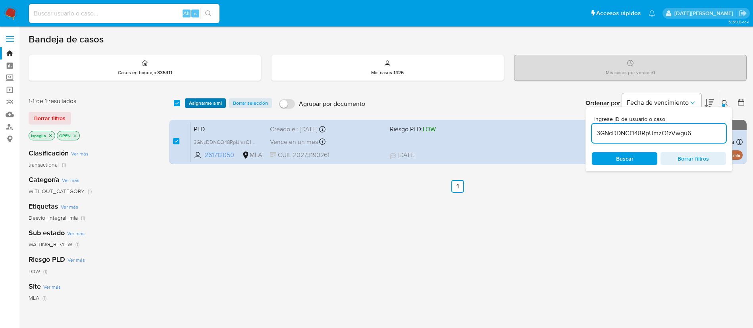
click at [211, 102] on span "Asignarme a mí" at bounding box center [205, 103] width 33 height 8
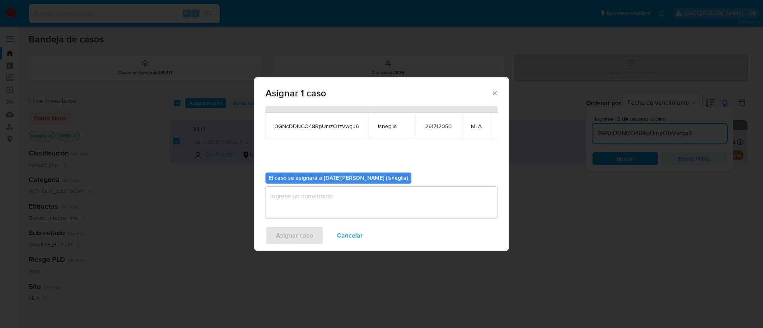
scroll to position [50, 0]
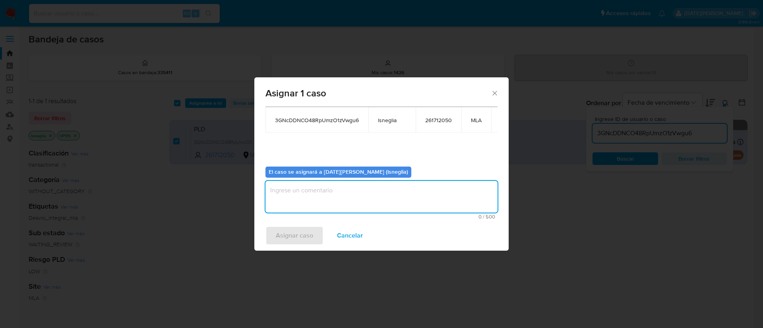
click at [352, 192] on textarea "assign-modal" at bounding box center [381, 197] width 232 height 32
type textarea "."
click at [296, 234] on span "Asignar caso" at bounding box center [294, 235] width 37 height 17
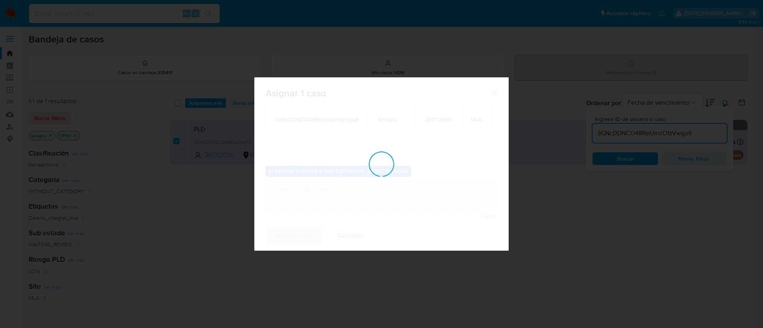
checkbox input "false"
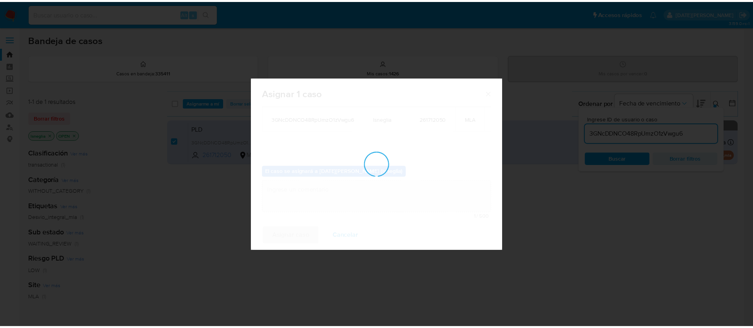
scroll to position [48, 0]
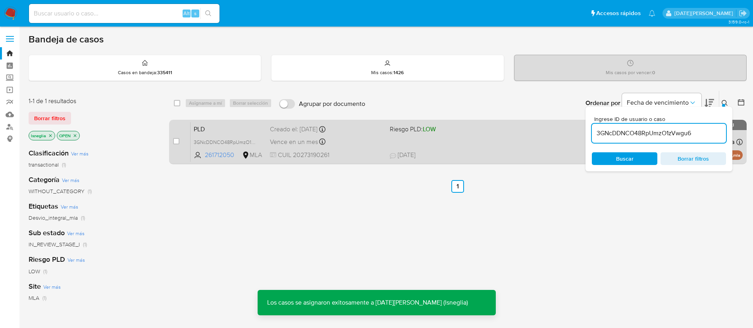
click at [207, 128] on span "PLD" at bounding box center [229, 129] width 70 height 10
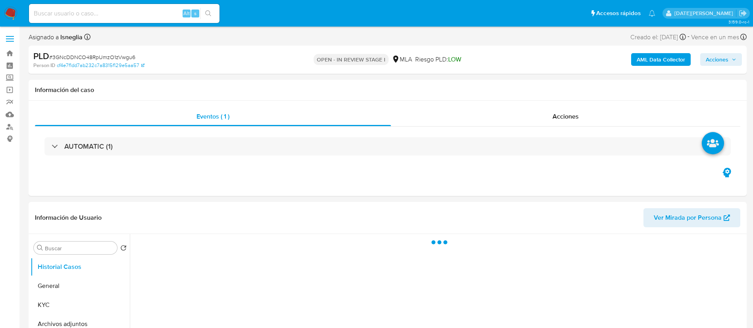
select select "10"
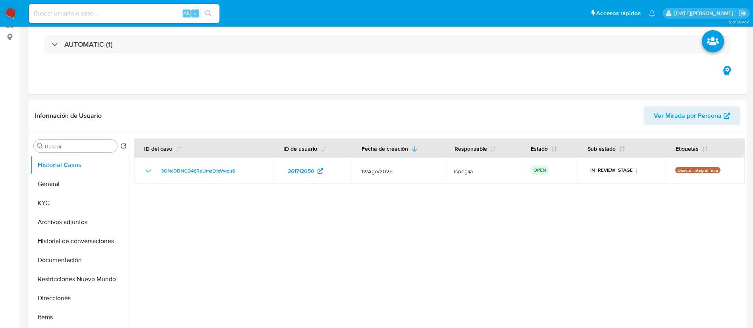
scroll to position [298, 0]
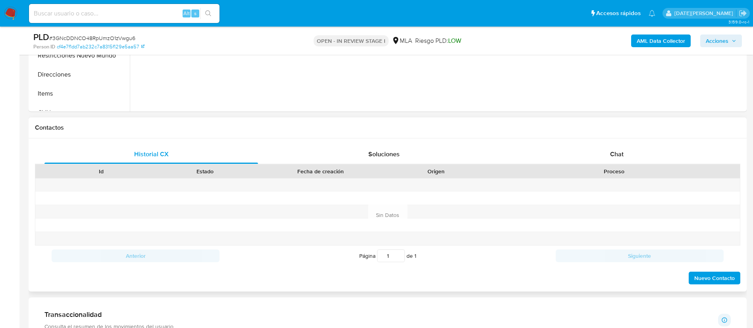
click at [616, 143] on div "Historial CX Soluciones Chat Id Estado Fecha de creación Origen Proceso Anterio…" at bounding box center [388, 215] width 718 height 153
click at [613, 150] on span "Chat" at bounding box center [617, 154] width 14 height 9
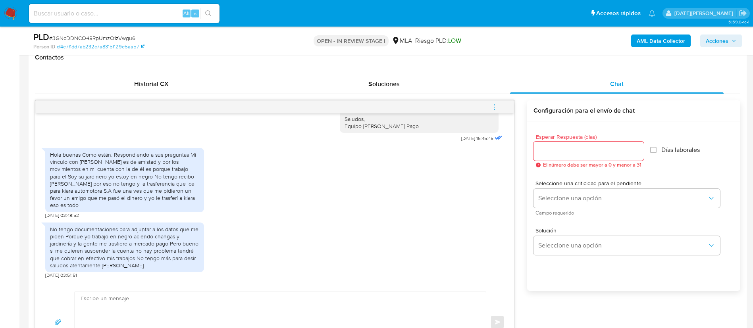
scroll to position [417, 0]
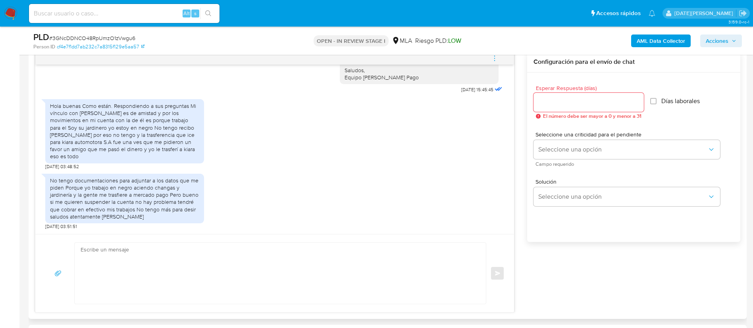
click at [497, 62] on icon "menu-action" at bounding box center [494, 58] width 7 height 7
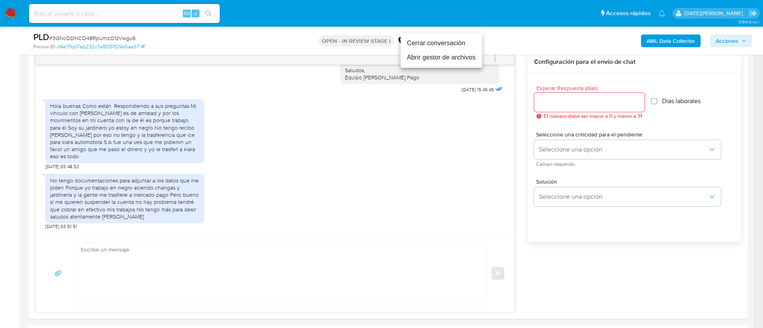
click at [434, 43] on li "Cerrar conversación" at bounding box center [440, 43] width 81 height 14
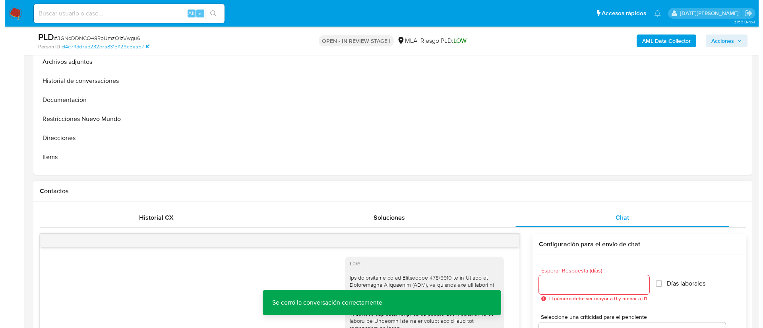
scroll to position [119, 0]
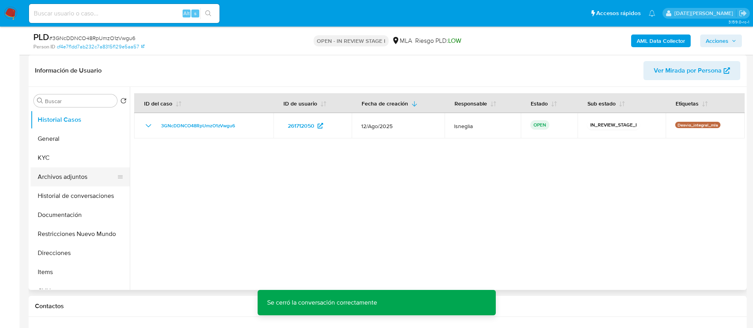
click at [48, 175] on button "Archivos adjuntos" at bounding box center [77, 177] width 93 height 19
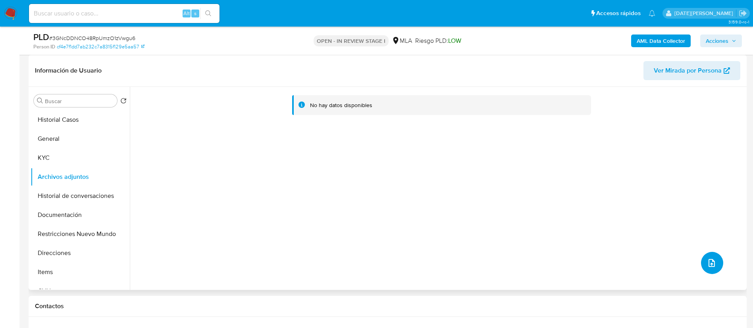
click at [712, 256] on button "upload-file" at bounding box center [712, 263] width 22 height 22
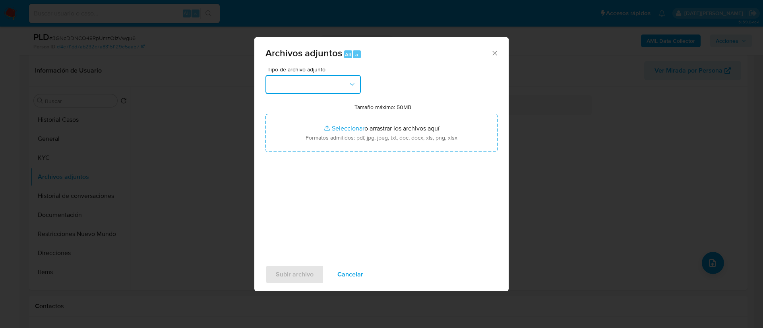
click at [319, 81] on button "button" at bounding box center [312, 84] width 95 height 19
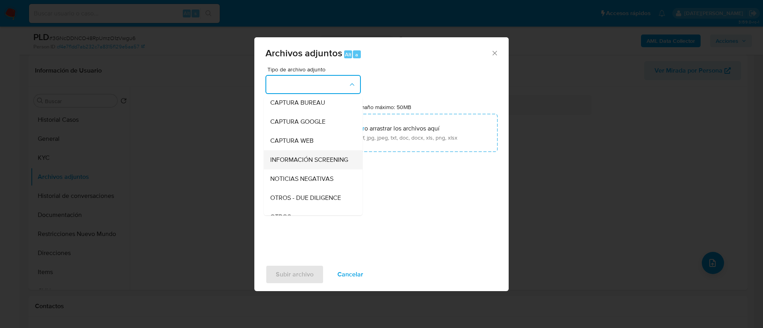
scroll to position [60, 0]
click at [284, 203] on span "OTROS" at bounding box center [280, 199] width 21 height 8
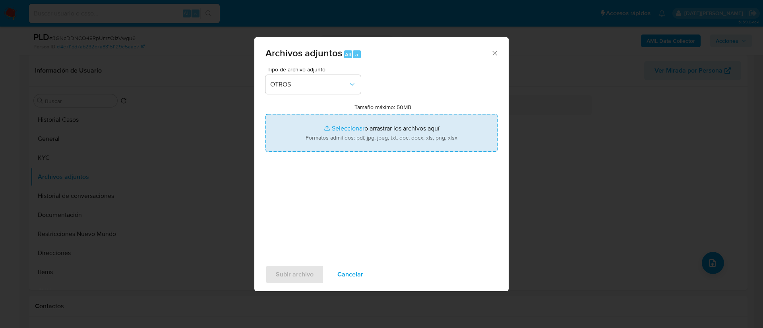
type input "C:\fakepath\Caselog 3GNcDDNCO48RpUmzO1zVwgu6.docx"
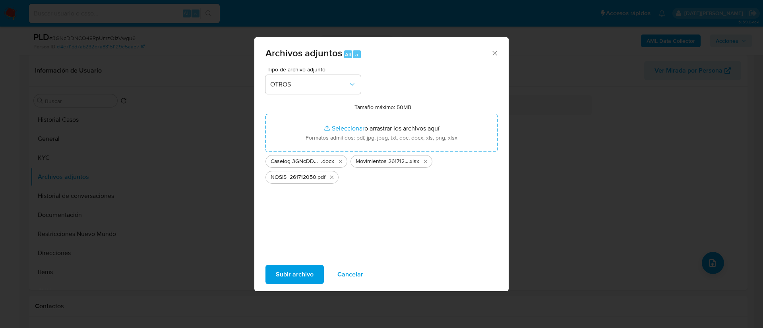
click at [296, 271] on span "Subir archivo" at bounding box center [295, 274] width 38 height 17
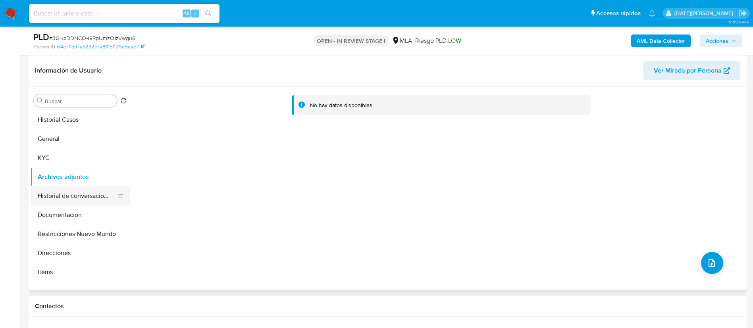
click at [64, 187] on button "Historial de conversaciones" at bounding box center [77, 196] width 93 height 19
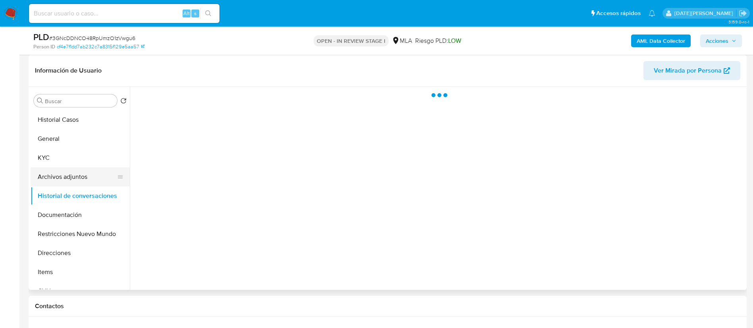
click at [67, 168] on button "Archivos adjuntos" at bounding box center [77, 177] width 93 height 19
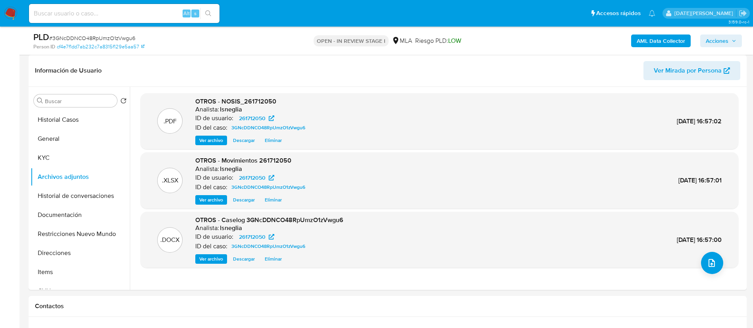
click at [666, 41] on b "AML Data Collector" at bounding box center [661, 41] width 48 height 13
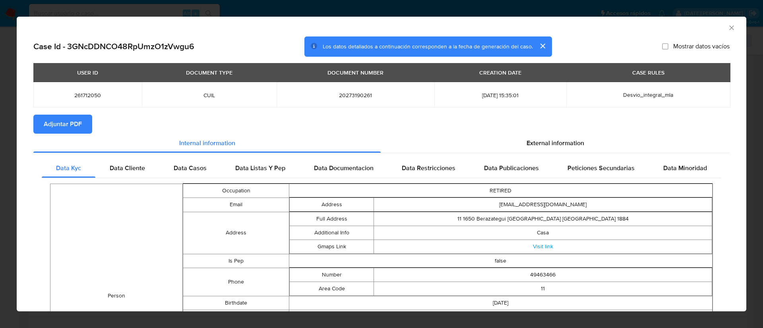
click at [69, 122] on span "Adjuntar PDF" at bounding box center [63, 124] width 38 height 17
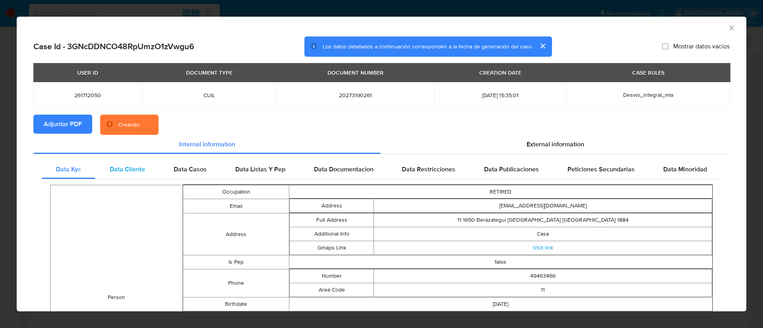
click at [129, 168] on span "Data Cliente" at bounding box center [127, 169] width 35 height 9
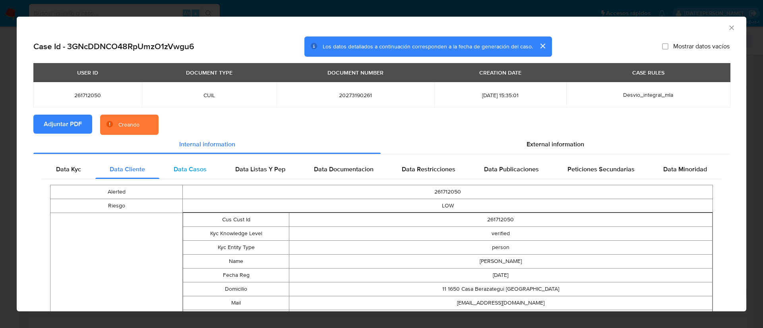
click at [177, 172] on span "Data Casos" at bounding box center [190, 169] width 33 height 9
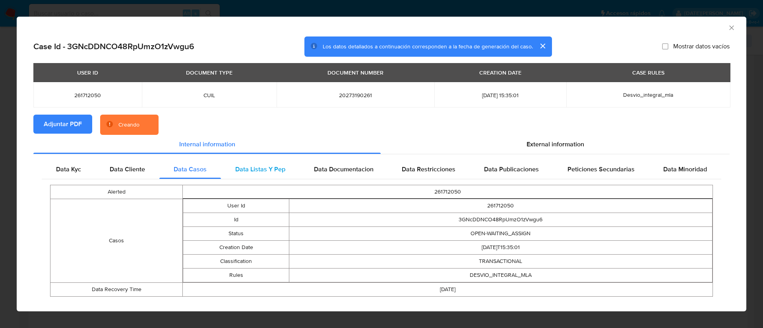
click at [263, 169] on span "Data Listas Y Pep" at bounding box center [260, 169] width 50 height 9
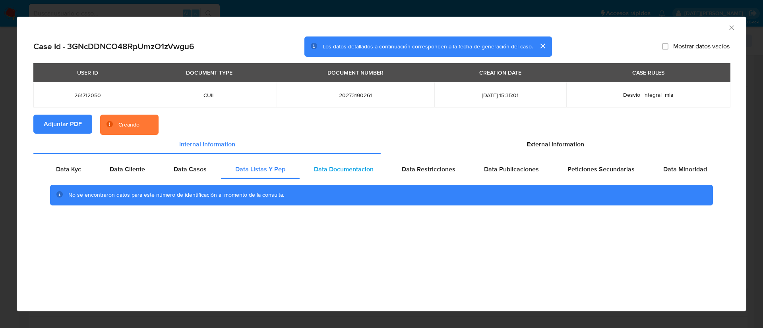
click at [329, 166] on span "Data Documentacion" at bounding box center [344, 169] width 60 height 9
click at [446, 178] on div "Data Restricciones" at bounding box center [428, 169] width 82 height 19
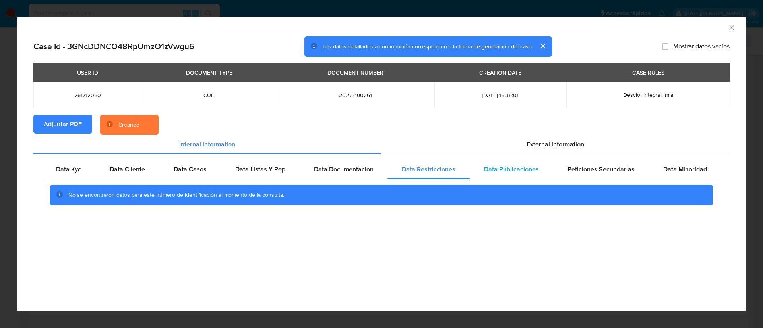
click at [504, 168] on span "Data Publicaciones" at bounding box center [511, 169] width 55 height 9
click at [601, 168] on span "Peticiones Secundarias" at bounding box center [600, 169] width 67 height 9
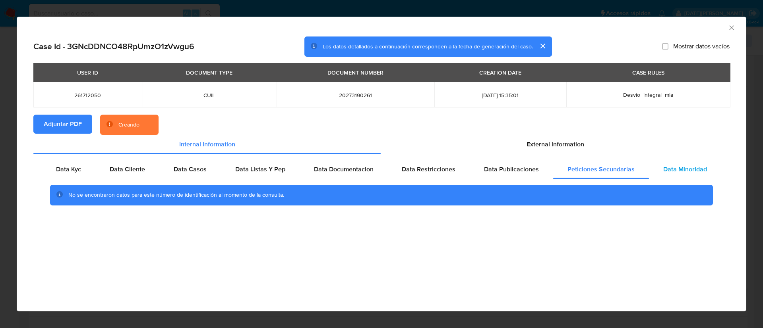
click at [693, 166] on span "Data Minoridad" at bounding box center [685, 169] width 44 height 9
click at [579, 137] on div "External information" at bounding box center [554, 144] width 349 height 19
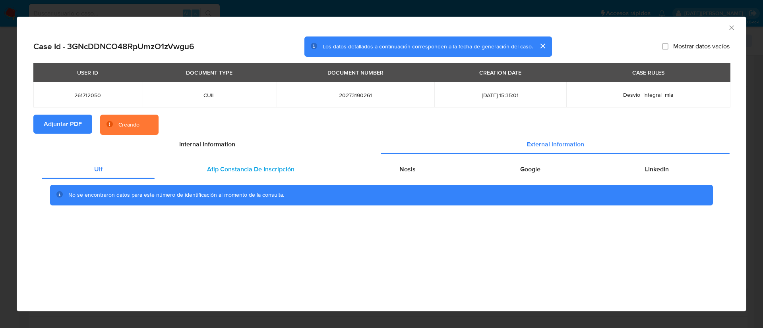
click at [213, 160] on div "Afip Constancia De Inscripción" at bounding box center [250, 169] width 192 height 19
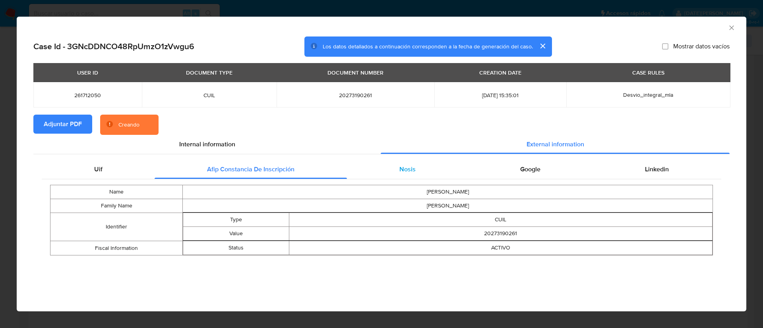
click at [418, 166] on div "Nosis" at bounding box center [407, 169] width 121 height 19
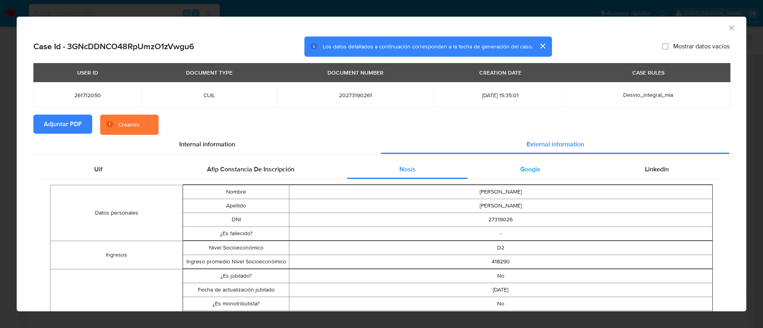
click at [528, 166] on span "Google" at bounding box center [530, 169] width 20 height 9
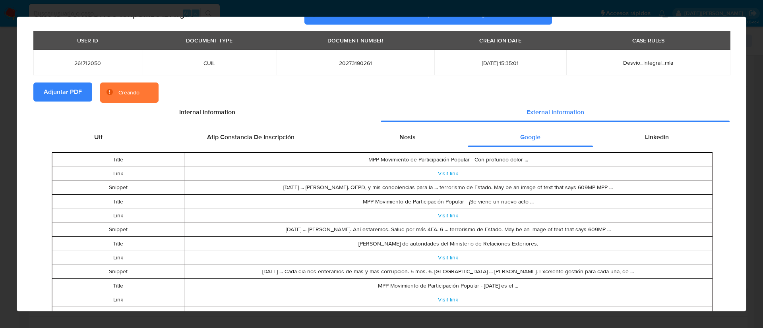
scroll to position [58, 0]
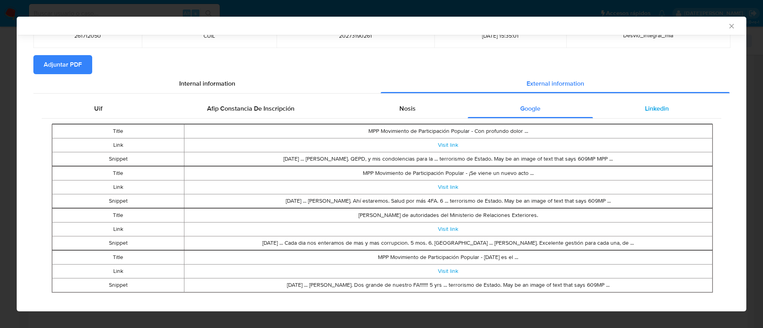
click at [645, 106] on span "Linkedin" at bounding box center [657, 108] width 24 height 9
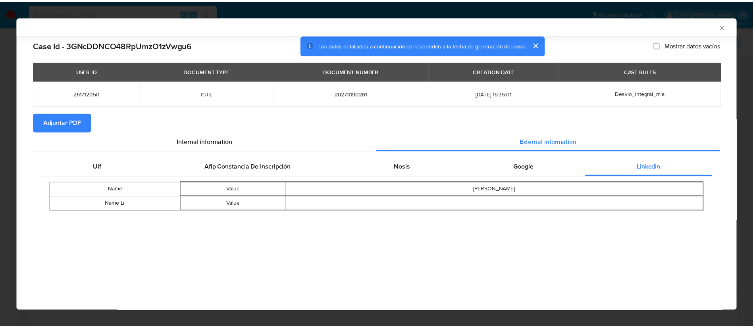
scroll to position [0, 0]
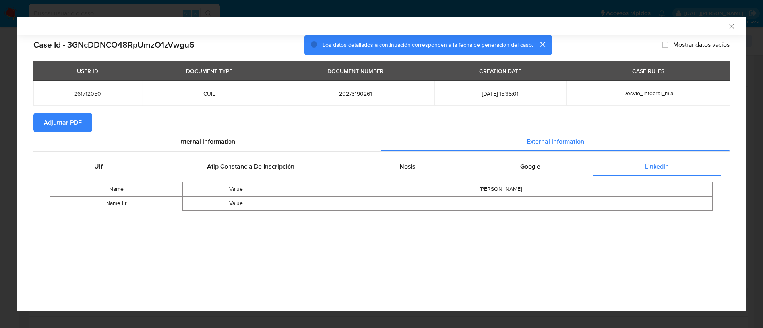
click at [734, 23] on icon "Cerrar ventana" at bounding box center [731, 26] width 8 height 8
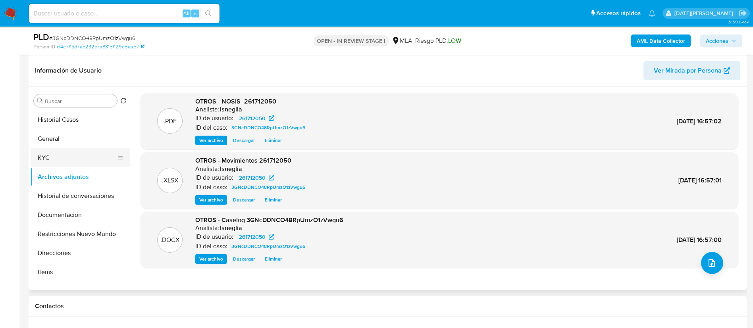
click at [62, 156] on button "KYC" at bounding box center [77, 158] width 93 height 19
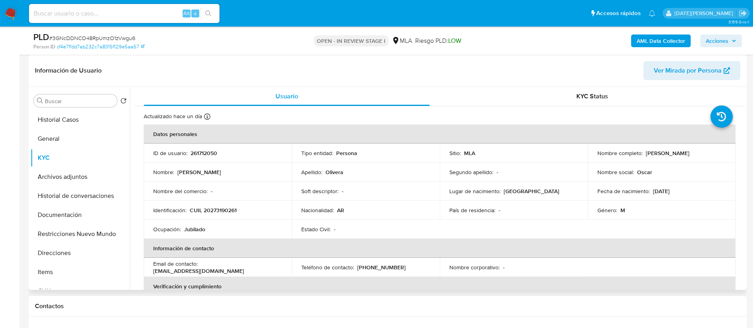
drag, startPoint x: 644, startPoint y: 154, endPoint x: 700, endPoint y: 155, distance: 56.0
click at [700, 155] on div "Nombre completo : Oscar Alfredo Olivera" at bounding box center [662, 153] width 129 height 7
copy p "Oscar Alfredo Olivera"
click at [50, 179] on button "Archivos adjuntos" at bounding box center [77, 177] width 93 height 19
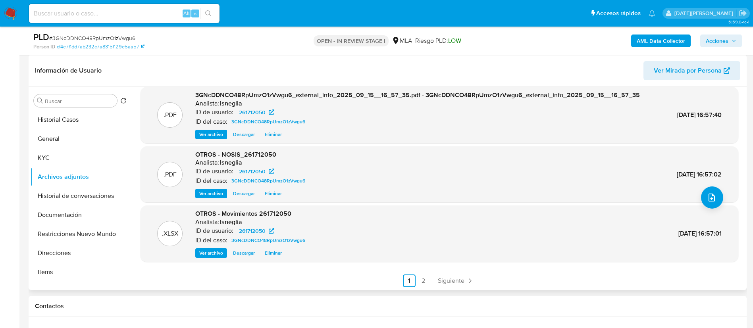
scroll to position [67, 0]
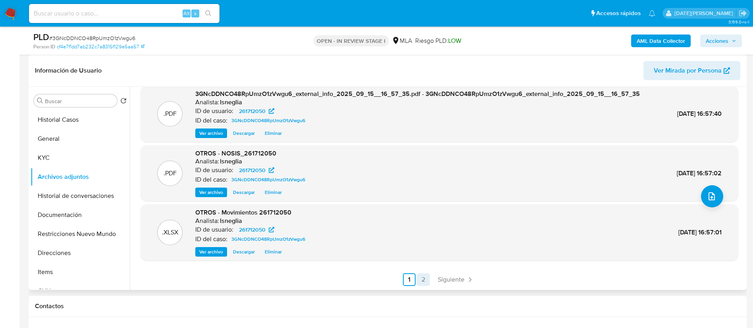
click at [421, 277] on link "2" at bounding box center [423, 280] width 13 height 13
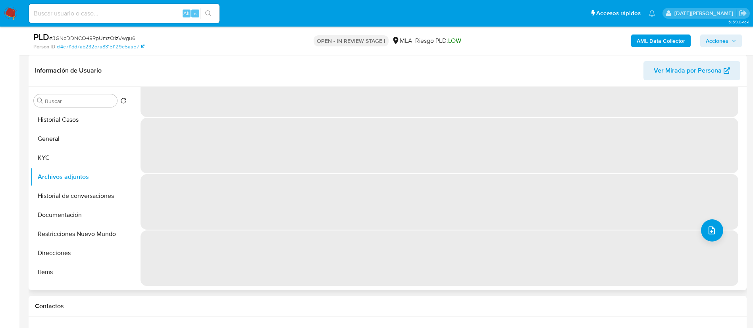
scroll to position [0, 0]
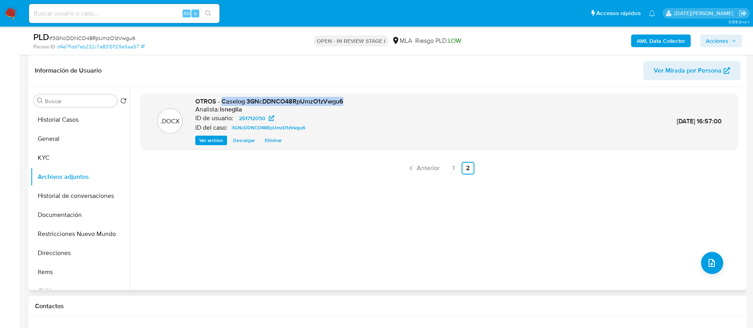
drag, startPoint x: 222, startPoint y: 102, endPoint x: 344, endPoint y: 101, distance: 121.5
click at [344, 101] on div ".DOCX OTROS - Caselog 3GNcDDNCO48RpUmzO1zVwgu6 Analista: lsneglia ID de usuario…" at bounding box center [440, 121] width 590 height 48
copy span "Caselog 3GNcDDNCO48RpUmzO1zVwgu6"
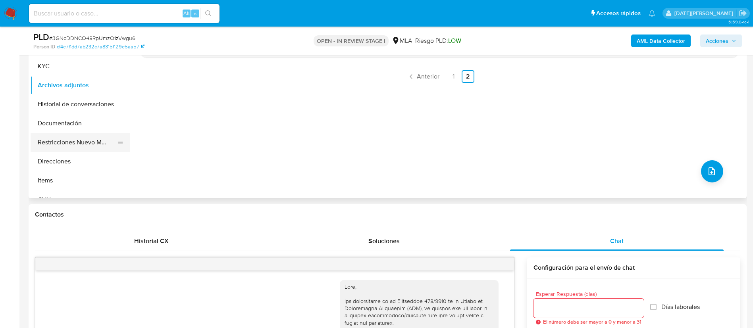
scroll to position [179, 0]
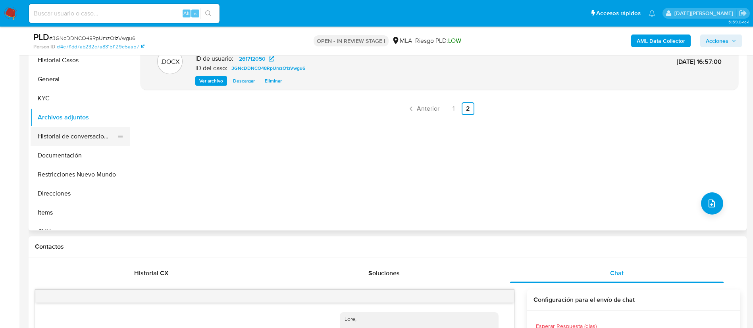
click at [79, 131] on button "Historial de conversaciones" at bounding box center [77, 136] width 93 height 19
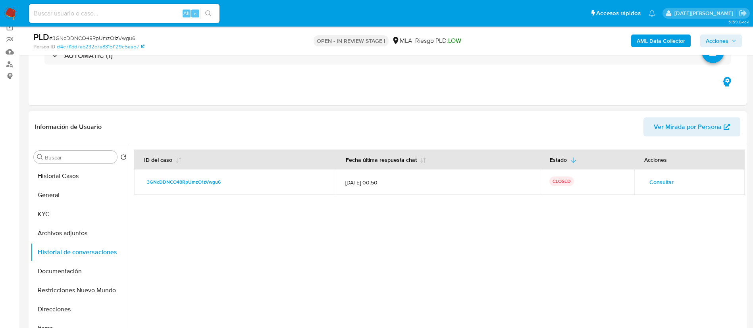
scroll to position [60, 0]
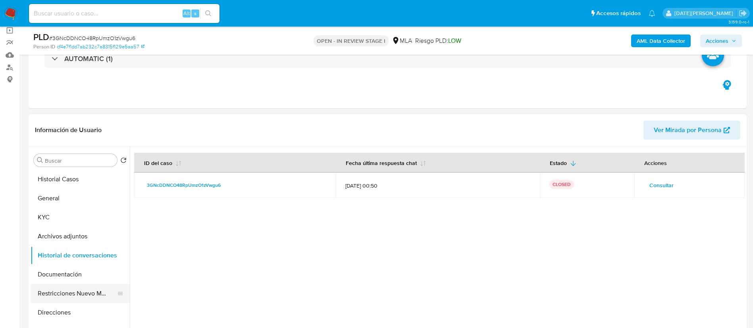
click at [60, 290] on button "Restricciones Nuevo Mundo" at bounding box center [77, 293] width 93 height 19
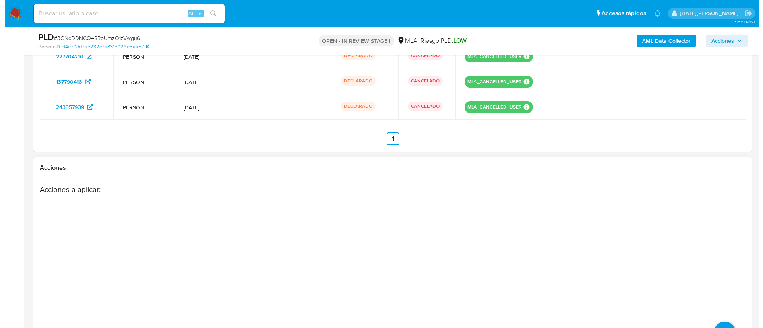
scroll to position [1401, 0]
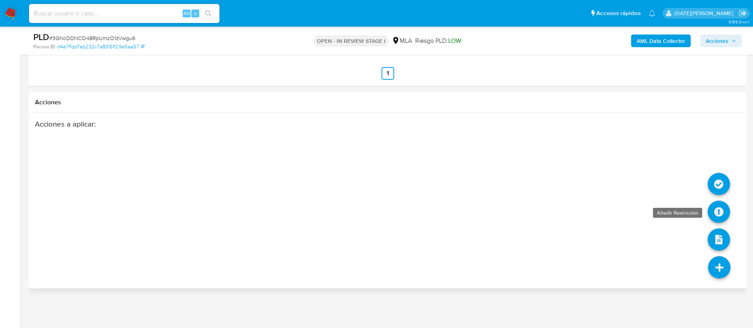
click at [720, 213] on icon at bounding box center [719, 212] width 22 height 22
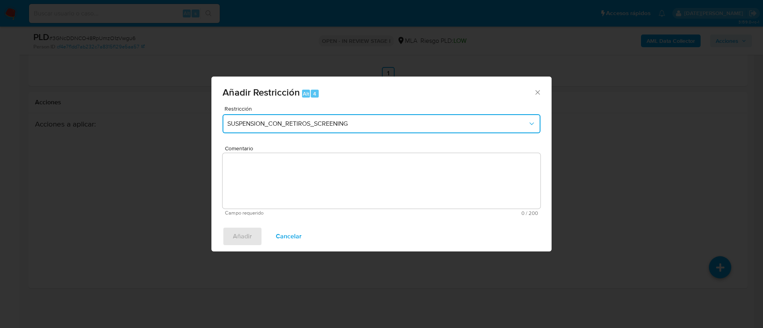
click at [310, 123] on span "SUSPENSION_CON_RETIROS_SCREENING" at bounding box center [377, 124] width 300 height 8
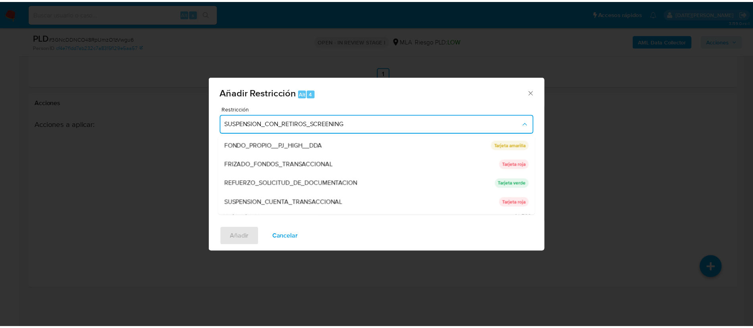
scroll to position [168, 0]
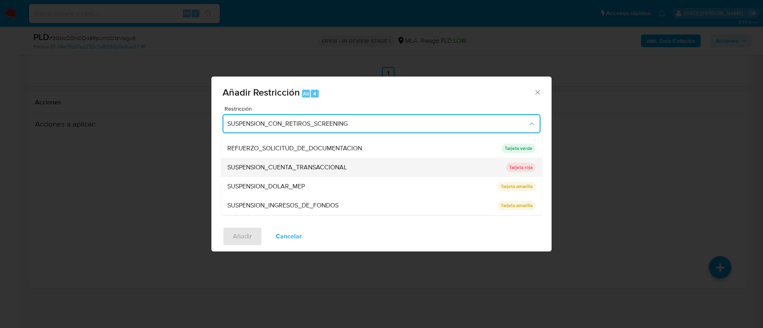
click at [310, 168] on span "SUSPENSION_CUENTA_TRANSACCIONAL" at bounding box center [287, 168] width 120 height 8
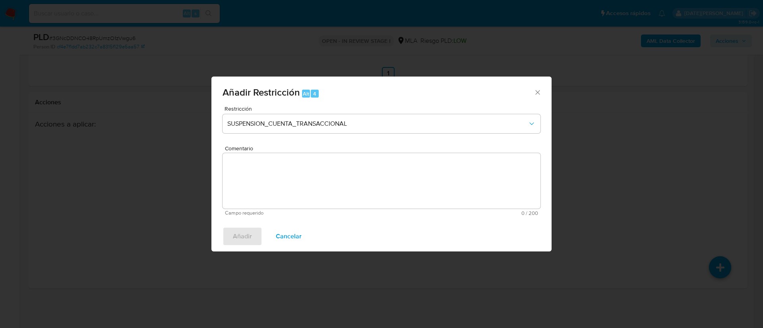
click at [309, 186] on textarea "Comentario" at bounding box center [381, 181] width 318 height 56
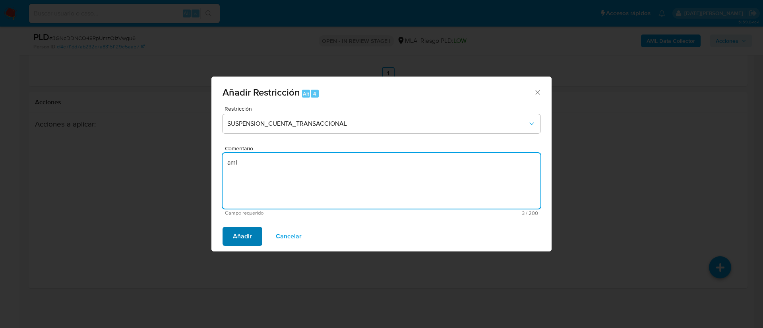
type textarea "aml"
click at [242, 234] on span "Añadir" at bounding box center [242, 236] width 19 height 17
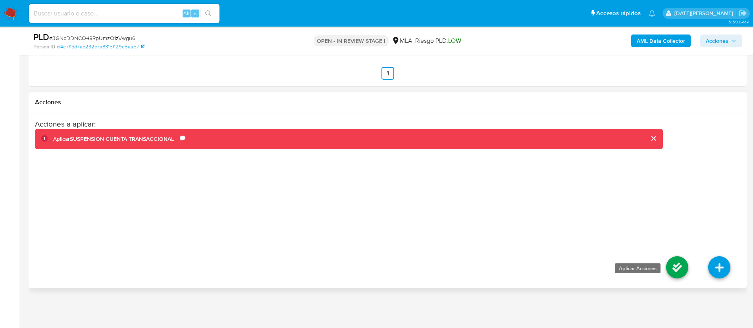
click at [674, 263] on icon at bounding box center [677, 268] width 22 height 22
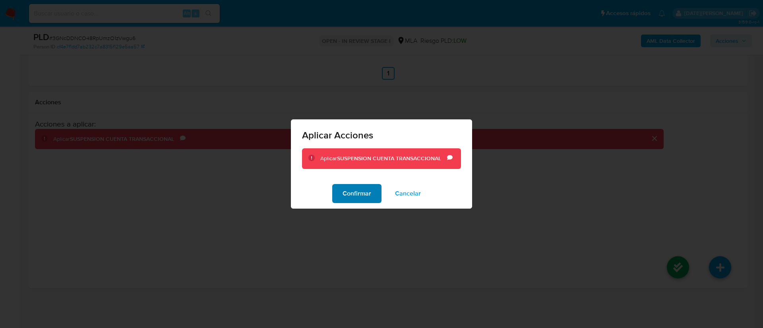
click at [355, 198] on span "Confirmar" at bounding box center [356, 193] width 29 height 17
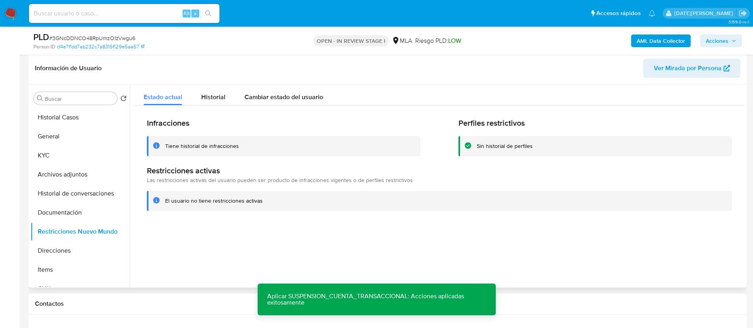
scroll to position [31, 0]
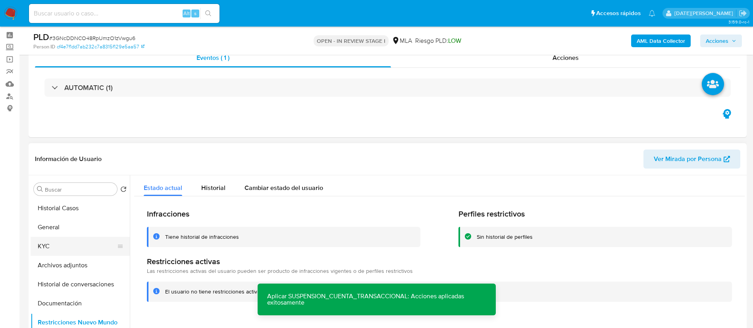
click at [66, 248] on button "KYC" at bounding box center [77, 246] width 93 height 19
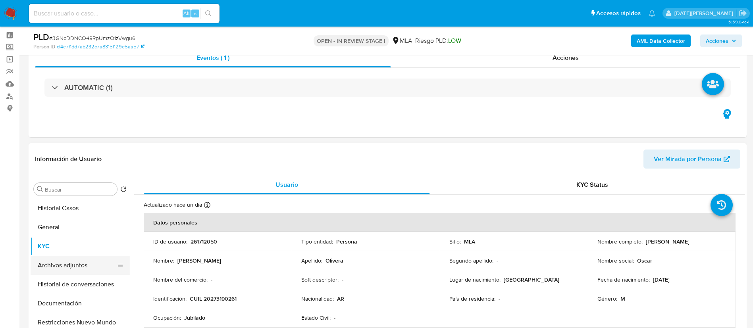
click at [65, 270] on button "Archivos adjuntos" at bounding box center [77, 265] width 93 height 19
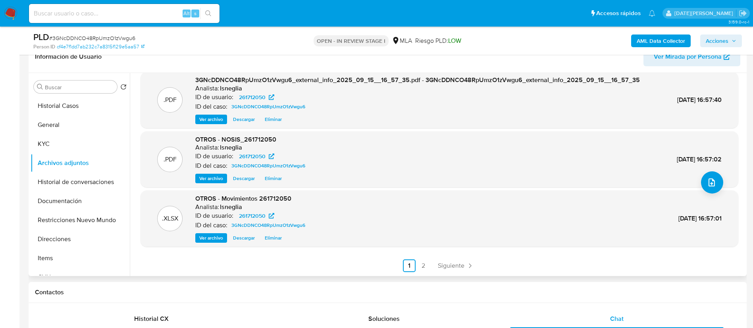
scroll to position [150, 0]
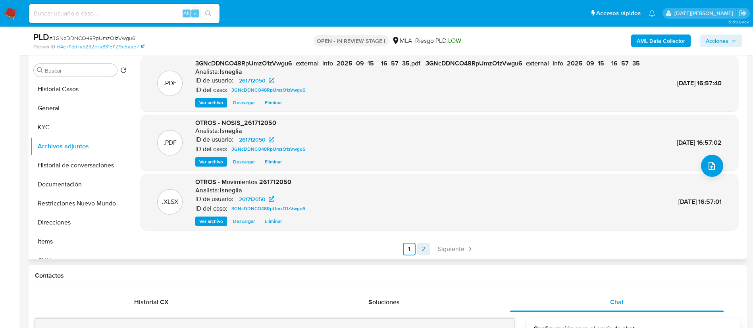
click at [421, 247] on link "2" at bounding box center [423, 249] width 13 height 13
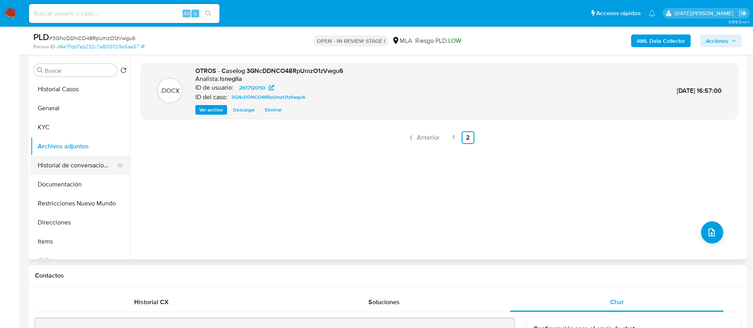
click at [71, 168] on button "Historial de conversaciones" at bounding box center [77, 165] width 93 height 19
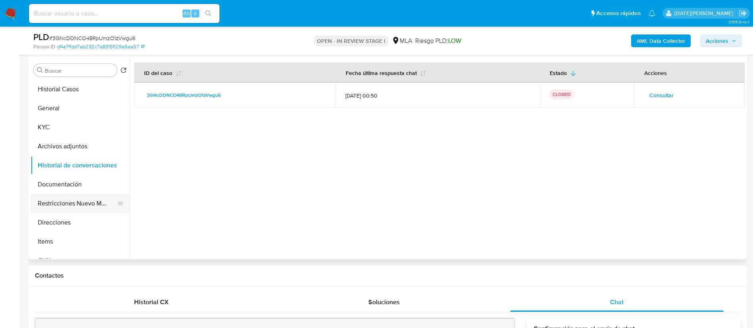
click at [66, 206] on button "Restricciones Nuevo Mundo" at bounding box center [77, 203] width 93 height 19
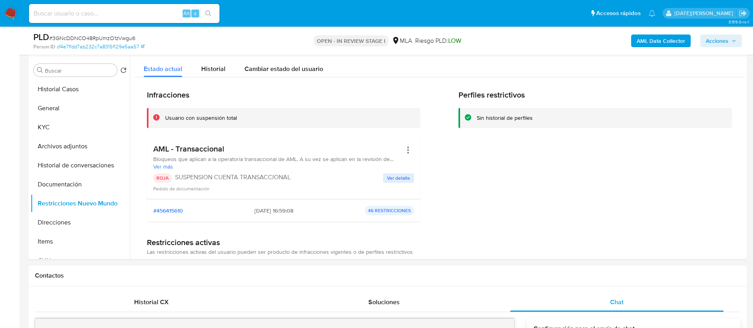
click at [737, 44] on button "Acciones" at bounding box center [722, 41] width 42 height 13
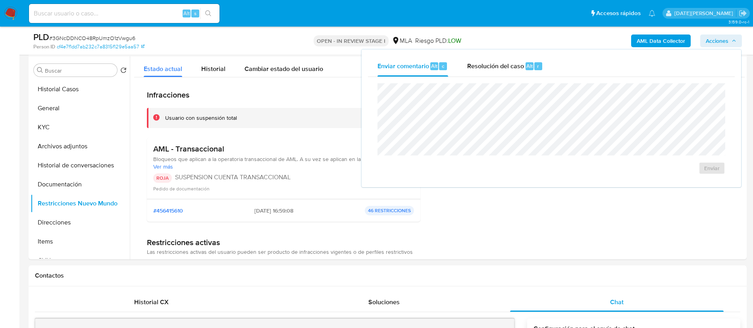
click at [490, 77] on div "Enviar" at bounding box center [551, 129] width 367 height 104
click at [502, 63] on span "Resolución del caso" at bounding box center [495, 65] width 57 height 9
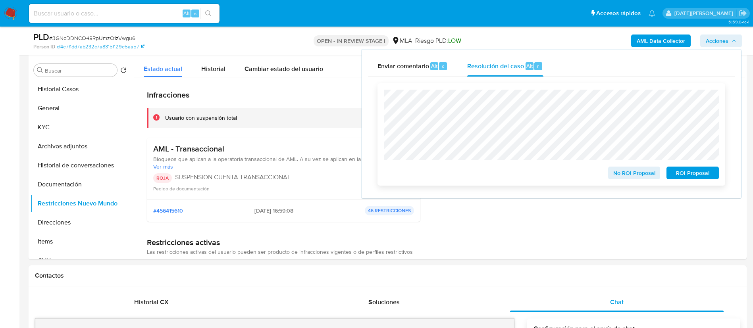
click at [687, 175] on span "ROI Proposal" at bounding box center [692, 173] width 41 height 11
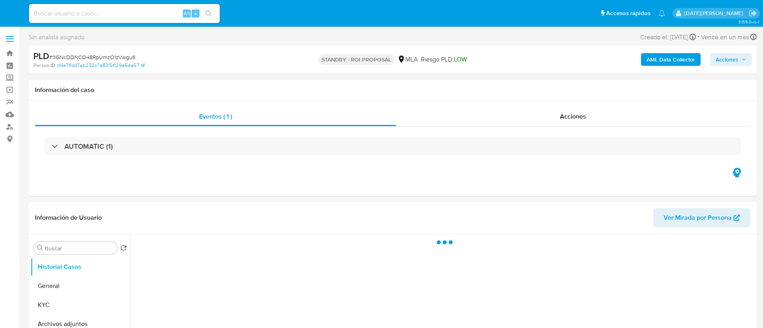
select select "10"
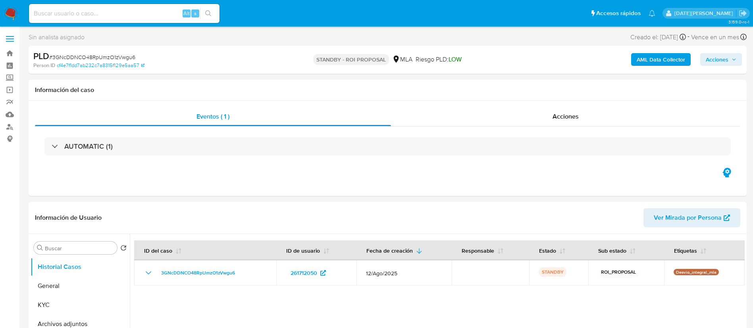
click at [120, 19] on div "Alt s" at bounding box center [124, 13] width 191 height 19
click at [121, 11] on input at bounding box center [124, 13] width 191 height 10
paste input "g7bnuNRpScb2lfSdHNgXqzSj"
type input "g7bnuNRpScb2lfSdHNgXqzSj"
click at [207, 13] on icon "search-icon" at bounding box center [208, 13] width 6 height 6
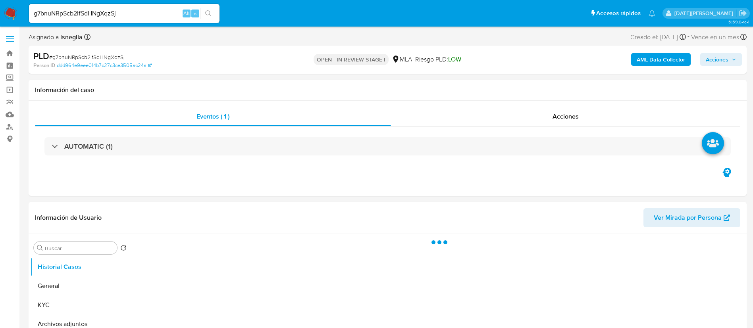
select select "10"
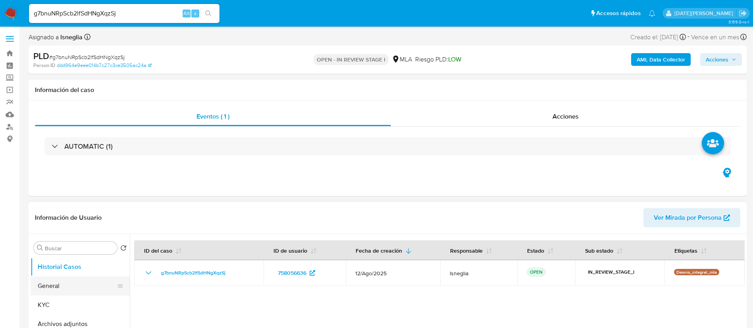
click at [58, 281] on button "General" at bounding box center [77, 286] width 93 height 19
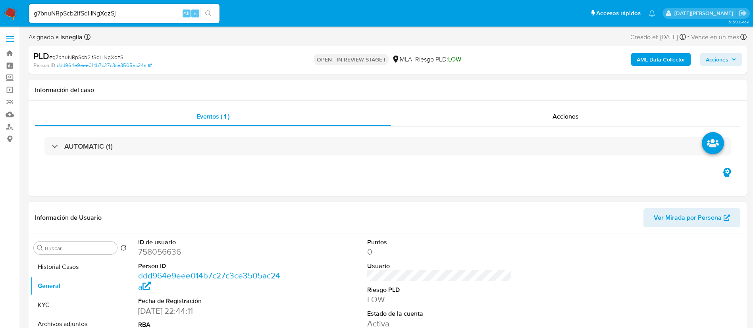
click at [158, 251] on dd "758056636" at bounding box center [210, 252] width 145 height 11
copy dd "758056636"
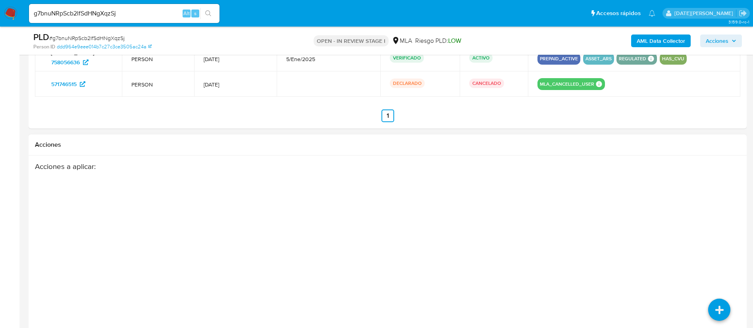
scroll to position [1095, 0]
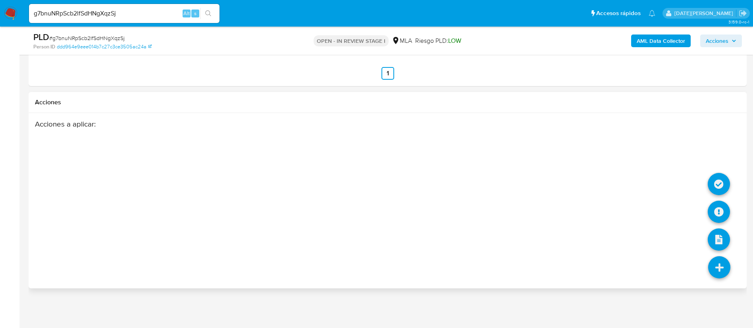
click at [720, 272] on icon at bounding box center [720, 268] width 22 height 22
click at [721, 209] on icon at bounding box center [719, 212] width 22 height 22
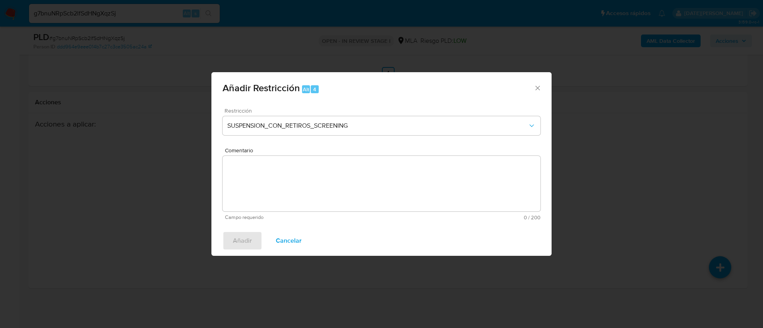
click at [391, 136] on div "Restricción SUSPENSION_CON_RETIROS_SCREENING" at bounding box center [381, 127] width 318 height 38
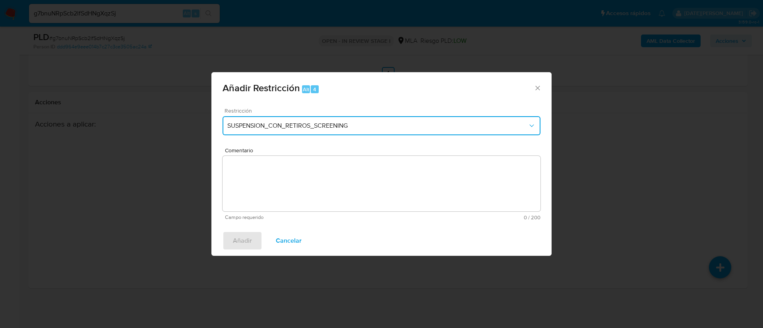
click at [394, 126] on span "SUSPENSION_CON_RETIROS_SCREENING" at bounding box center [377, 126] width 300 height 8
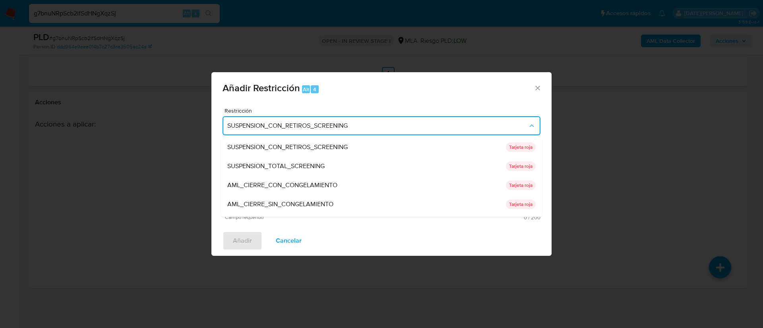
click at [536, 82] on div "Añadir Restricción Alt 4" at bounding box center [381, 87] width 340 height 30
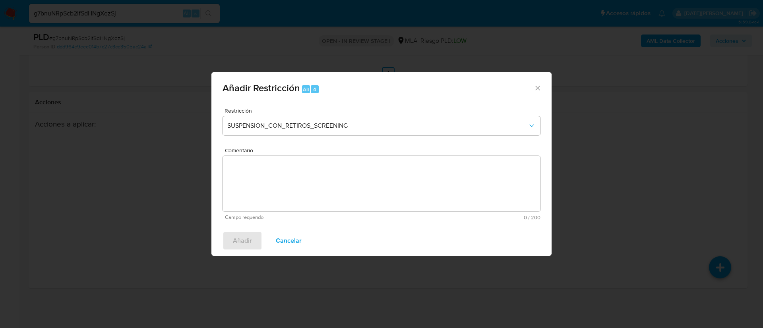
click at [536, 87] on icon "Cerrar ventana" at bounding box center [537, 88] width 8 height 8
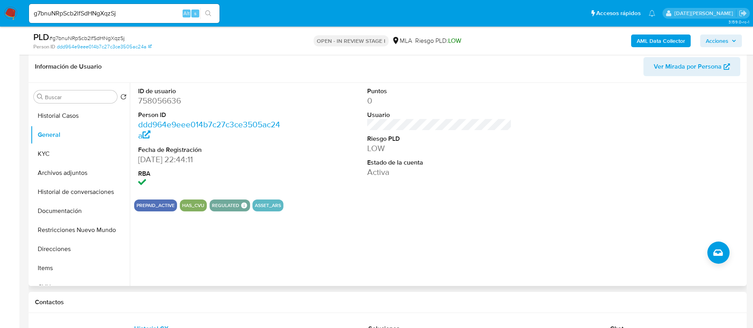
scroll to position [141, 0]
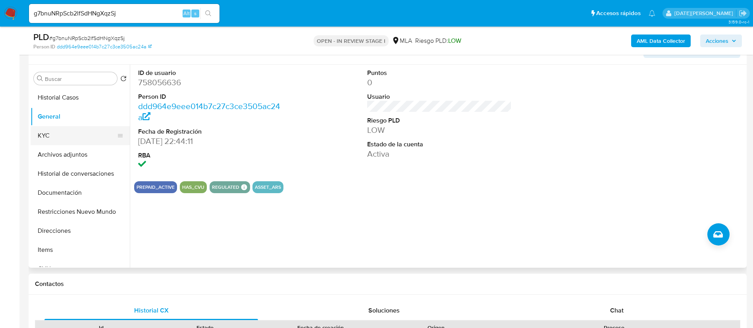
click at [47, 143] on button "KYC" at bounding box center [77, 135] width 93 height 19
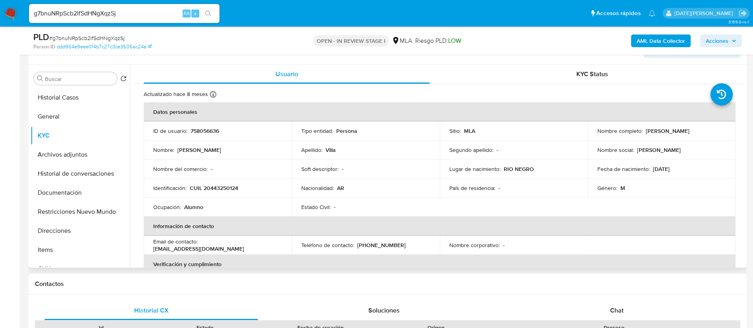
drag, startPoint x: 643, startPoint y: 131, endPoint x: 696, endPoint y: 134, distance: 53.3
click at [696, 134] on div "Nombre completo : [PERSON_NAME]" at bounding box center [662, 130] width 129 height 7
click at [649, 134] on p "[PERSON_NAME]" at bounding box center [668, 130] width 44 height 7
drag, startPoint x: 643, startPoint y: 132, endPoint x: 691, endPoint y: 133, distance: 48.9
click at [691, 133] on div "Nombre completo : [PERSON_NAME]" at bounding box center [662, 130] width 129 height 7
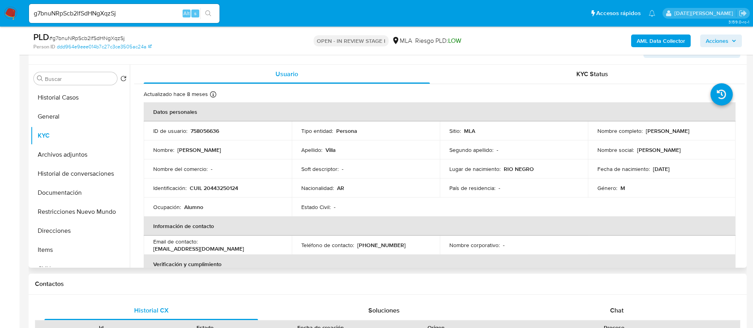
click at [690, 133] on p "[PERSON_NAME]" at bounding box center [668, 130] width 44 height 7
drag, startPoint x: 693, startPoint y: 131, endPoint x: 644, endPoint y: 133, distance: 48.9
click at [644, 133] on div "Nombre completo : [PERSON_NAME]" at bounding box center [662, 130] width 129 height 7
copy p "[PERSON_NAME]"
drag, startPoint x: 190, startPoint y: 187, endPoint x: 251, endPoint y: 183, distance: 60.9
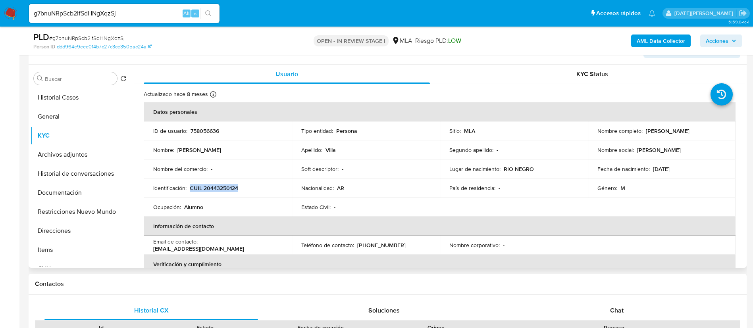
click at [250, 189] on div "Identificación : CUIL 20443250124" at bounding box center [217, 188] width 129 height 7
copy p "CUIL 20443250124"
click at [225, 185] on p "CUIL 20443250124" at bounding box center [214, 188] width 48 height 7
click at [209, 131] on p "758056636" at bounding box center [205, 130] width 29 height 7
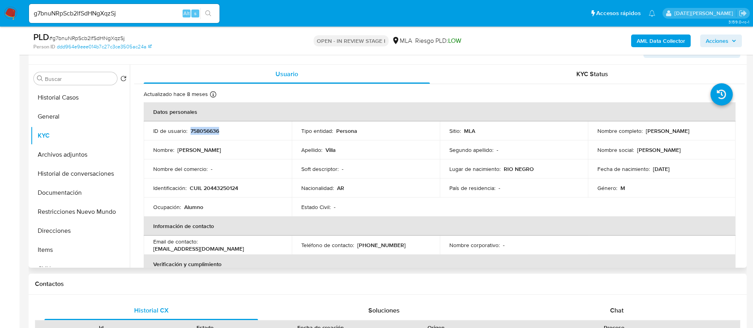
click at [209, 131] on p "758056636" at bounding box center [205, 130] width 29 height 7
copy p "758056636"
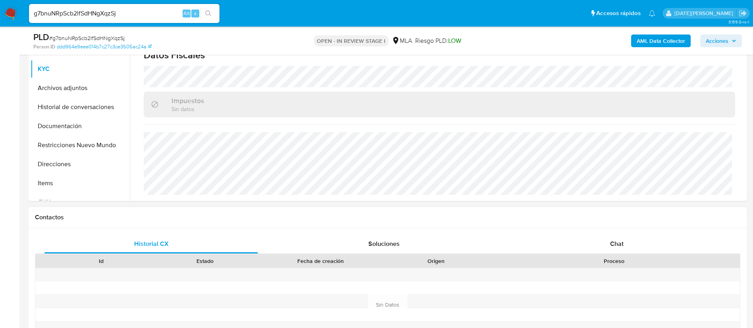
scroll to position [320, 0]
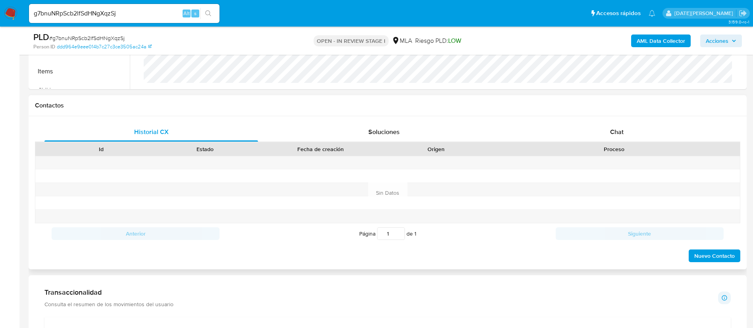
click at [634, 115] on div "Contactos" at bounding box center [388, 105] width 718 height 21
click at [632, 126] on div "Chat" at bounding box center [617, 132] width 214 height 19
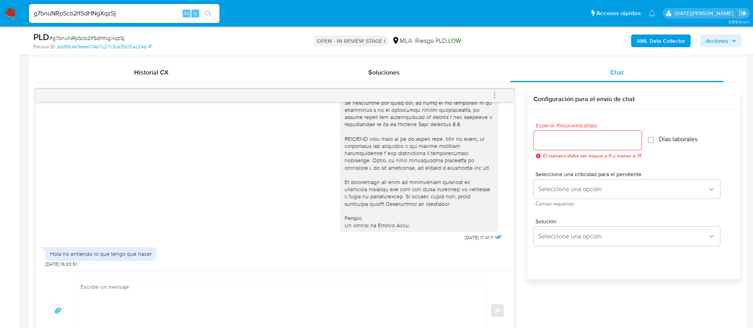
scroll to position [311, 0]
click at [191, 297] on textarea at bounding box center [279, 310] width 396 height 61
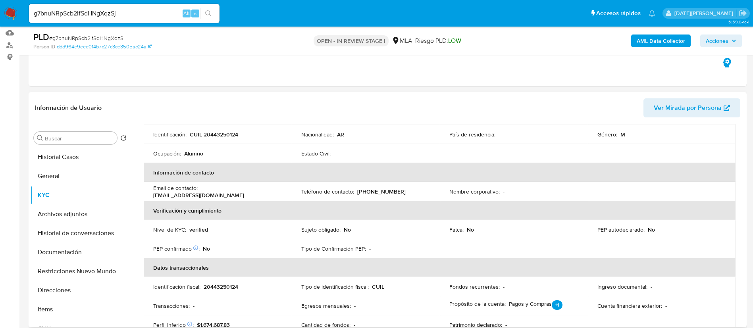
scroll to position [0, 0]
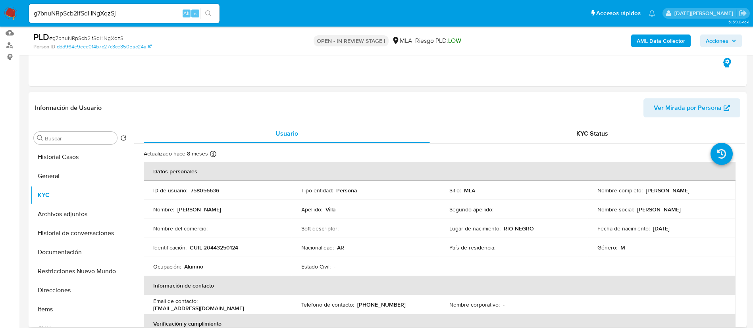
drag, startPoint x: 643, startPoint y: 190, endPoint x: 722, endPoint y: 189, distance: 78.6
click at [722, 189] on div "Nombre completo : [PERSON_NAME]" at bounding box center [662, 190] width 129 height 7
copy p "[PERSON_NAME]"
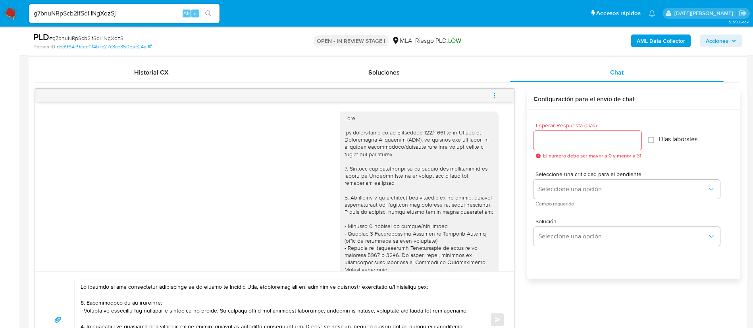
scroll to position [238, 0]
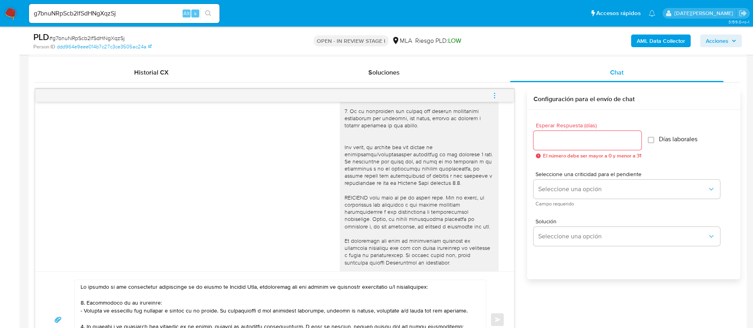
drag, startPoint x: 84, startPoint y: 288, endPoint x: 91, endPoint y: 284, distance: 8.3
click at [83, 288] on textarea at bounding box center [279, 319] width 396 height 79
paste textarea "[PERSON_NAME]"
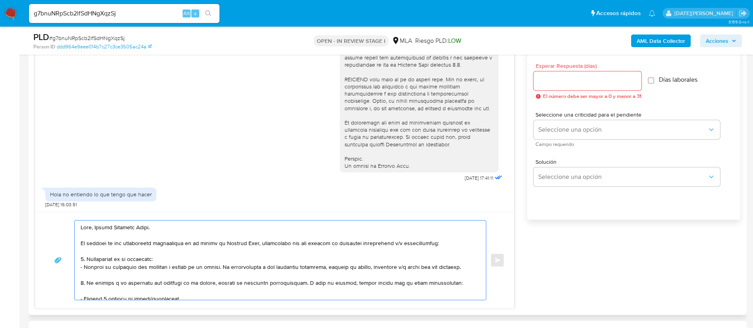
scroll to position [60, 0]
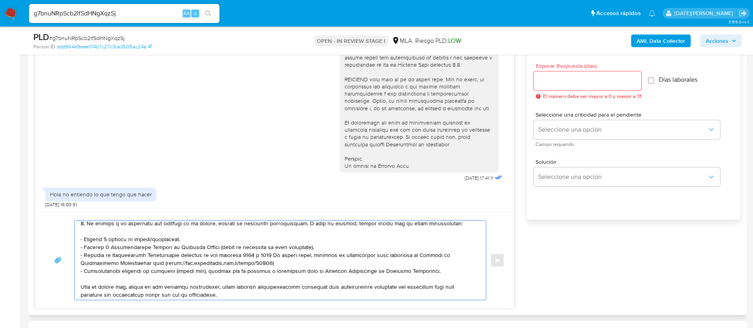
drag, startPoint x: 82, startPoint y: 249, endPoint x: 419, endPoint y: 272, distance: 338.0
click at [419, 272] on textarea at bounding box center [279, 260] width 396 height 79
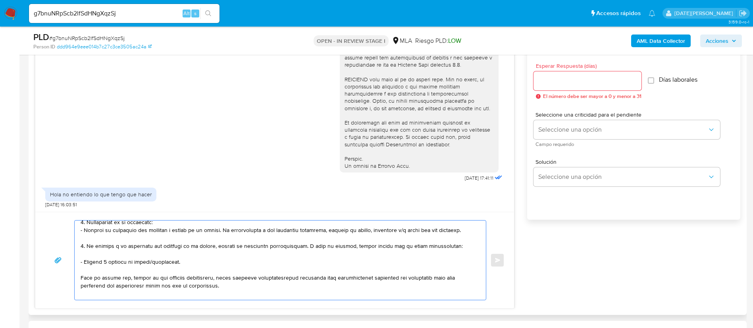
scroll to position [31, 0]
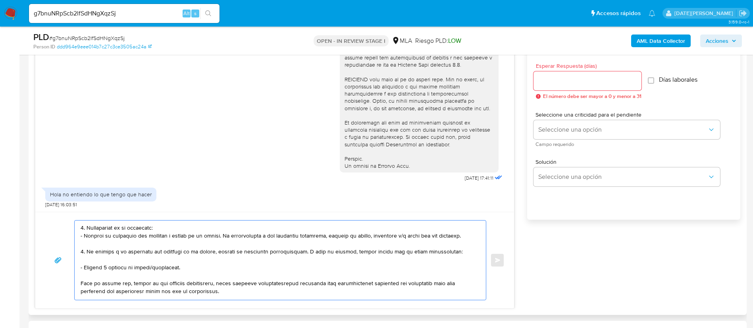
drag, startPoint x: 391, startPoint y: 226, endPoint x: 471, endPoint y: 247, distance: 82.2
click at [457, 254] on textarea at bounding box center [279, 260] width 396 height 79
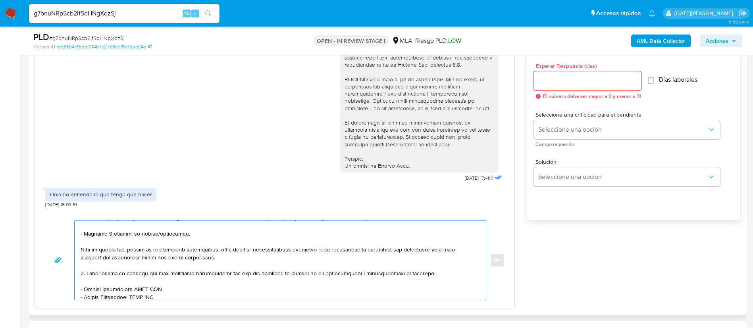
scroll to position [91, 0]
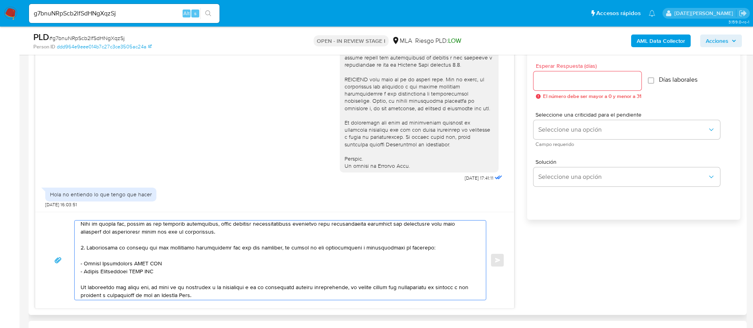
drag, startPoint x: 85, startPoint y: 264, endPoint x: 175, endPoint y: 265, distance: 89.8
click at [175, 265] on textarea at bounding box center [279, 260] width 396 height 79
paste textarea "[PERSON_NAME]"
drag, startPoint x: 84, startPoint y: 273, endPoint x: 195, endPoint y: 274, distance: 111.2
click at [195, 274] on textarea at bounding box center [279, 260] width 396 height 79
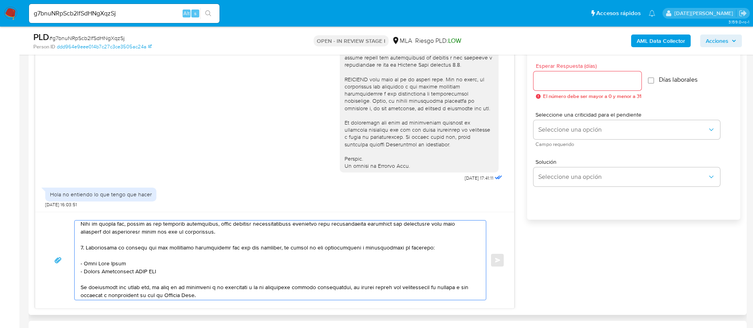
paste textarea "[PERSON_NAME]"
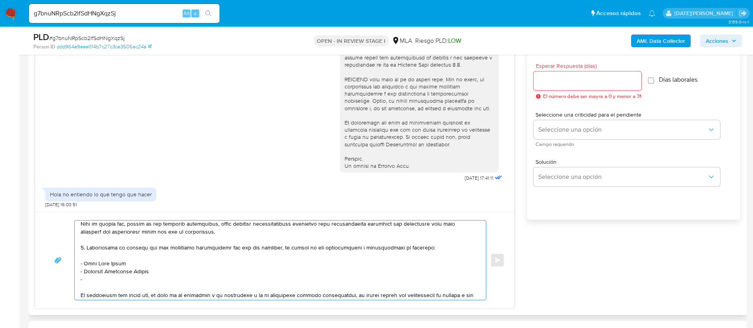
drag, startPoint x: 111, startPoint y: 278, endPoint x: 119, endPoint y: 276, distance: 8.0
click at [111, 278] on textarea at bounding box center [279, 260] width 396 height 79
paste textarea "[PERSON_NAME] de Los [PERSON_NAME]"
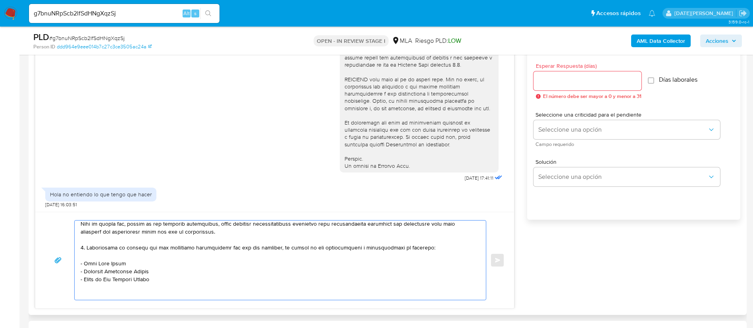
scroll to position [151, 0]
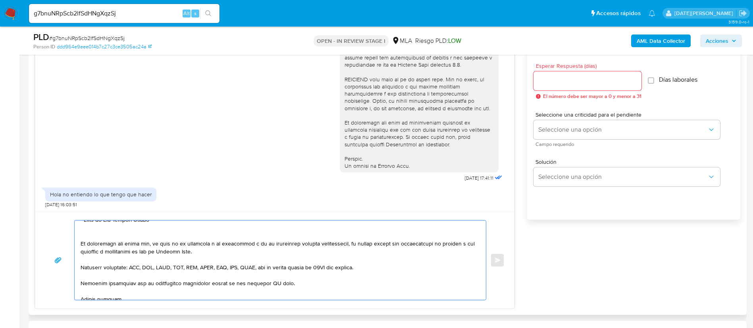
click at [270, 284] on textarea at bounding box center [279, 260] width 396 height 79
type textarea "Hola, Lazaro Exequiel Villa. En función de las operaciones registradas en tu cu…"
click at [572, 81] on input "Esperar Respuesta (días)" at bounding box center [588, 81] width 108 height 10
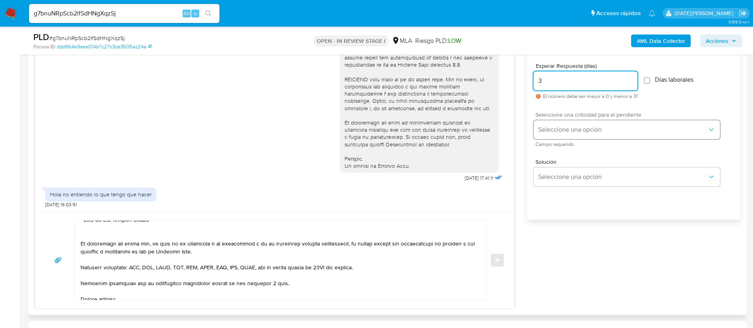
type input "3"
click at [587, 128] on span "Seleccione una opción" at bounding box center [623, 130] width 169 height 8
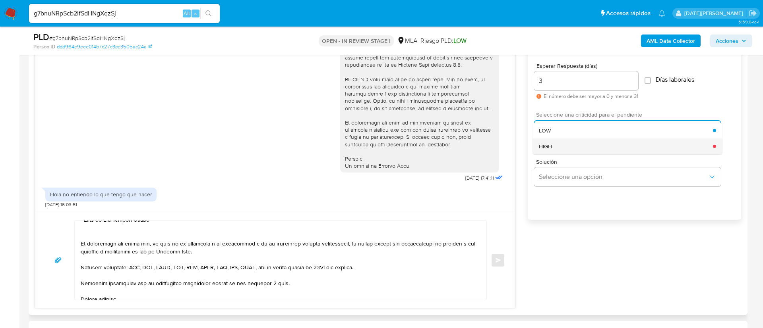
click at [568, 144] on div "HIGH" at bounding box center [626, 147] width 174 height 16
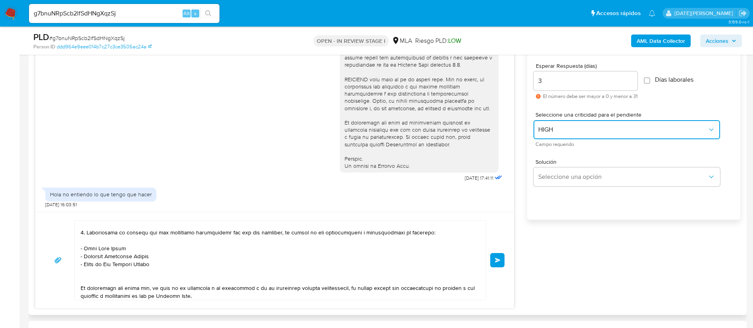
scroll to position [91, 0]
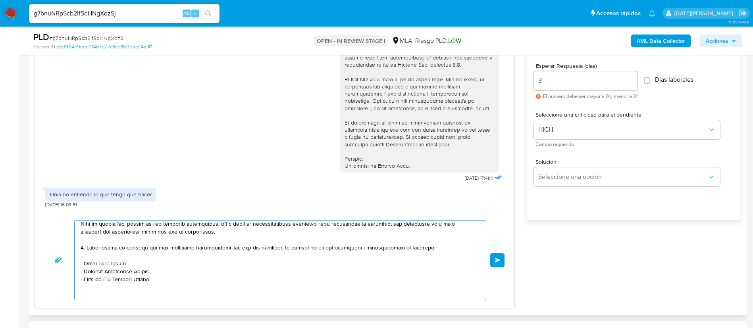
click at [196, 278] on textarea at bounding box center [279, 260] width 396 height 79
click at [253, 293] on textarea at bounding box center [279, 260] width 396 height 79
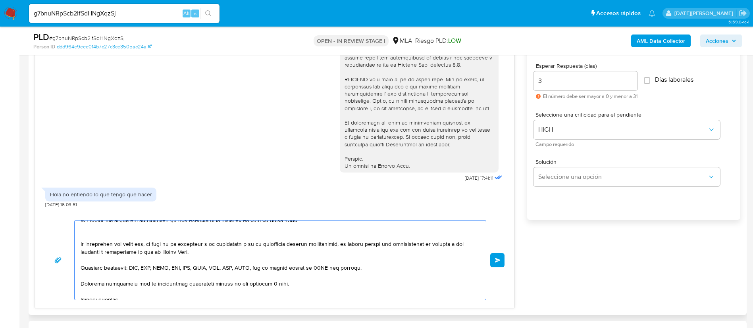
scroll to position [151, 0]
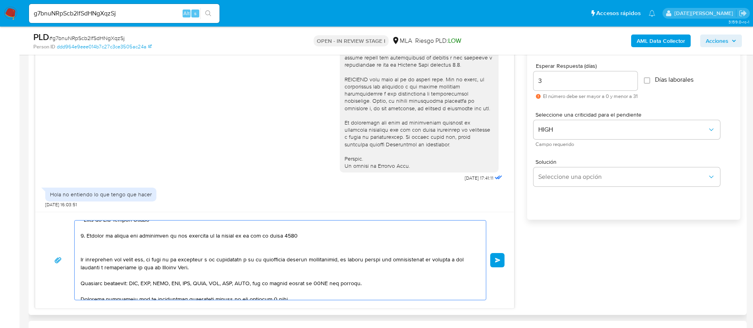
click at [201, 253] on textarea at bounding box center [279, 260] width 396 height 79
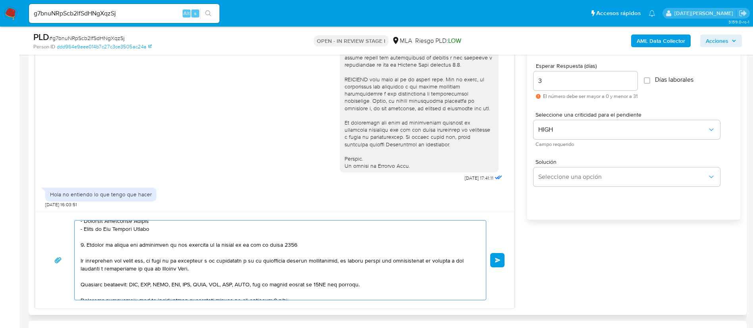
scroll to position [150, 0]
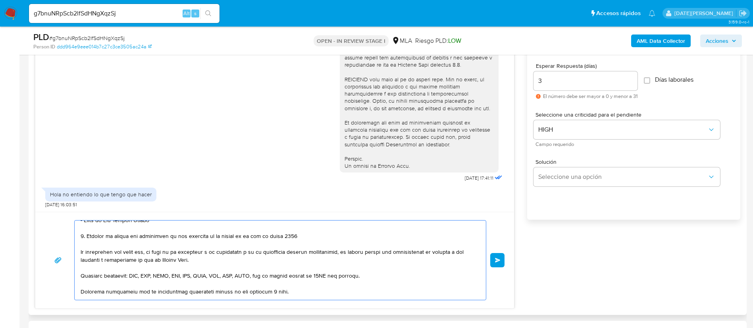
drag, startPoint x: 292, startPoint y: 238, endPoint x: 298, endPoint y: 237, distance: 6.0
click at [292, 237] on textarea at bounding box center [279, 260] width 396 height 79
type textarea "Hola, Lazaro Exequiel Villa. En función de las operaciones registradas en tu cu…"
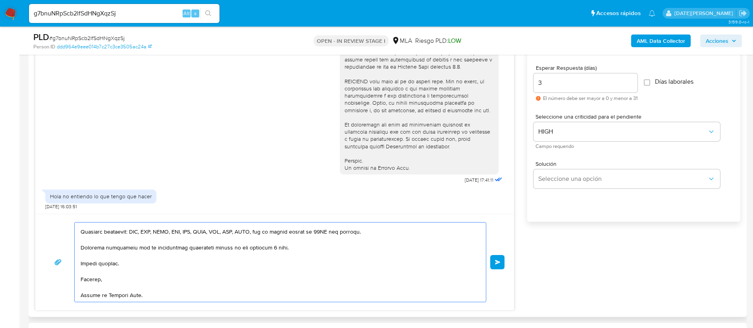
scroll to position [439, 0]
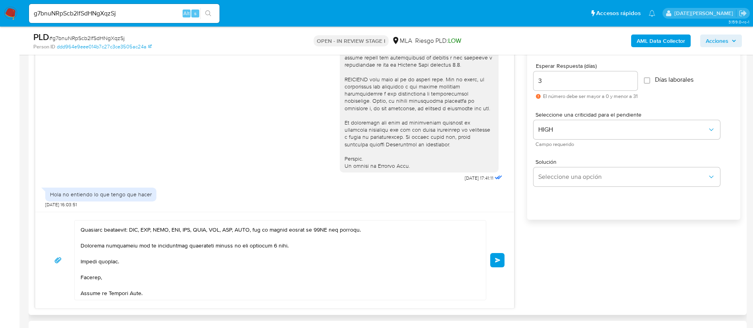
click at [500, 263] on button "Enviar" at bounding box center [497, 260] width 14 height 14
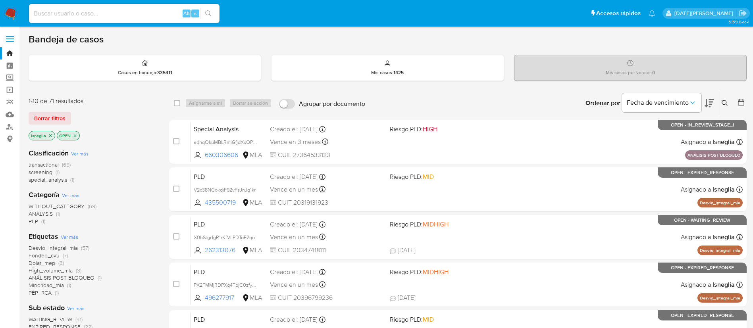
click at [103, 17] on input at bounding box center [124, 13] width 191 height 10
paste input "3GNcDDNCO48RpUmzO1zVwgu6"
type input "3GNcDDNCO48RpUmzO1zVwgu6"
click at [211, 13] on icon "search-icon" at bounding box center [208, 13] width 6 height 6
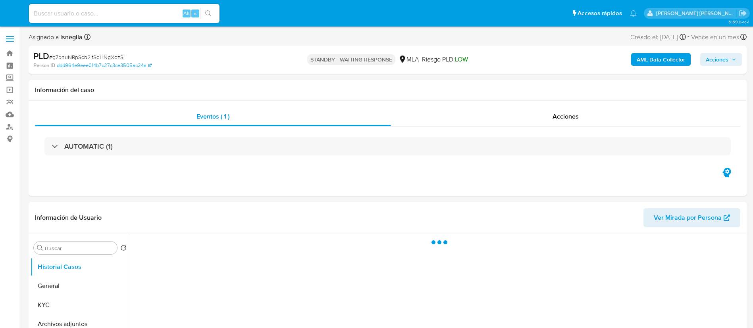
select select "10"
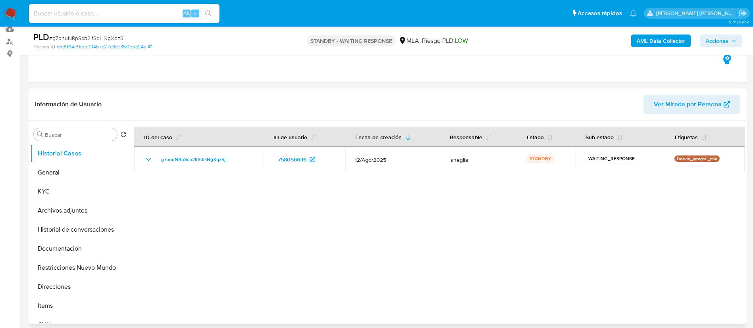
scroll to position [179, 0]
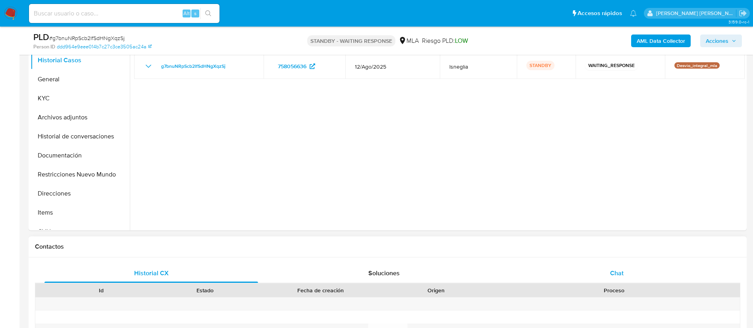
click at [615, 276] on span "Chat" at bounding box center [617, 273] width 14 height 9
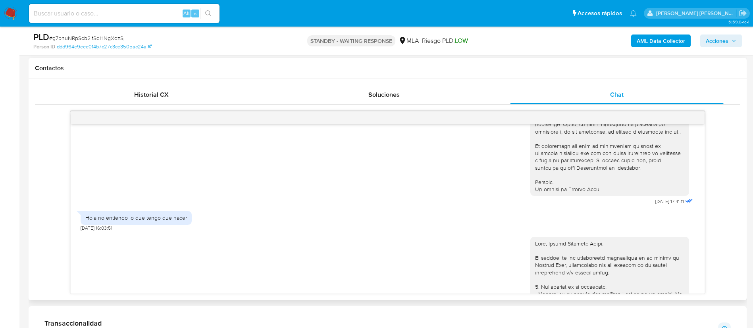
scroll to position [353, 0]
drag, startPoint x: 637, startPoint y: 220, endPoint x: 660, endPoint y: 220, distance: 23.8
copy span "[DATE]"
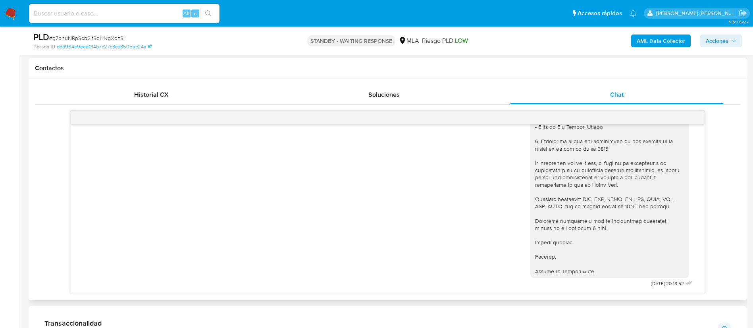
scroll to position [710, 0]
drag, startPoint x: 632, startPoint y: 285, endPoint x: 656, endPoint y: 285, distance: 23.8
click at [656, 285] on span "[DATE] 20:18:52" at bounding box center [667, 284] width 33 height 6
copy span "15/09/2025"
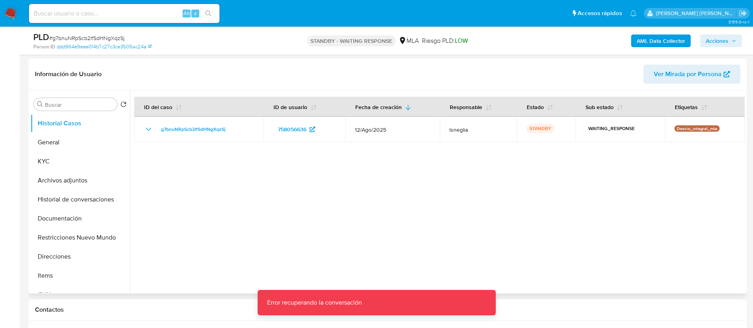
scroll to position [119, 0]
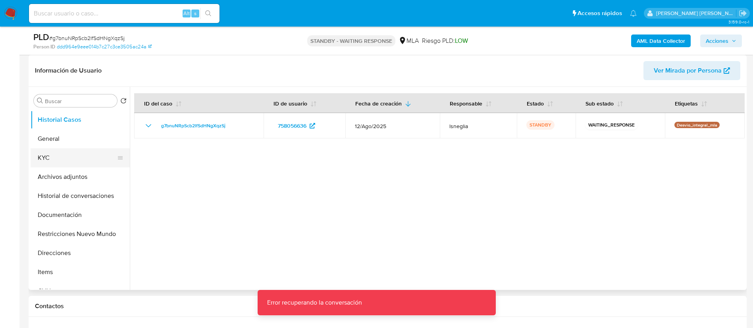
click at [52, 162] on button "KYC" at bounding box center [77, 158] width 93 height 19
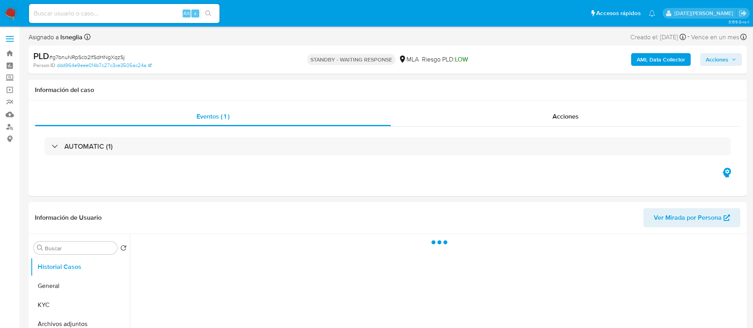
select select "10"
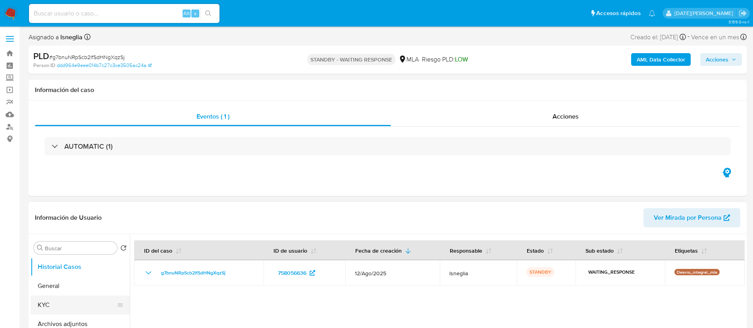
click at [52, 304] on button "KYC" at bounding box center [77, 305] width 93 height 19
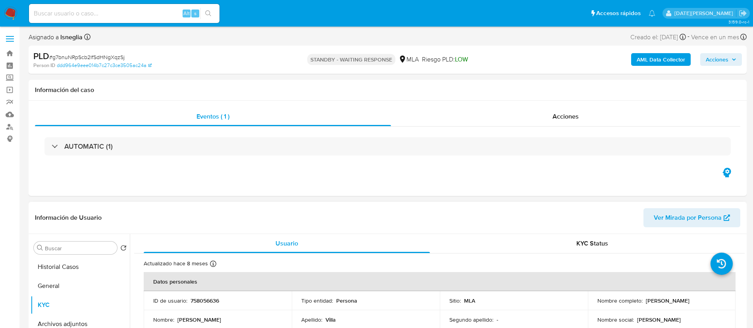
scroll to position [60, 0]
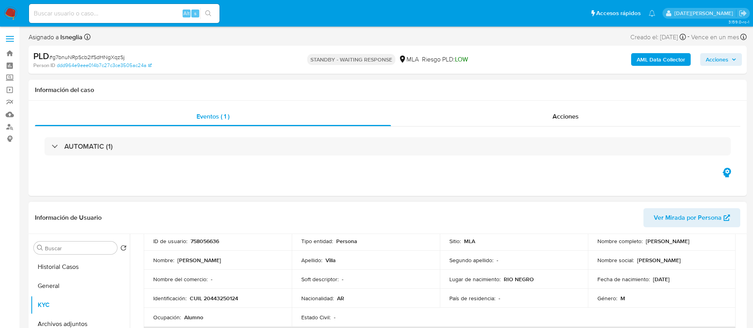
drag, startPoint x: 643, startPoint y: 243, endPoint x: 702, endPoint y: 243, distance: 58.8
click at [702, 243] on div "Nombre completo : Lazaro Exequiel Villa" at bounding box center [662, 241] width 129 height 7
copy p "Lazaro Exequiel Villa"
click at [741, 58] on button "Acciones" at bounding box center [722, 59] width 42 height 13
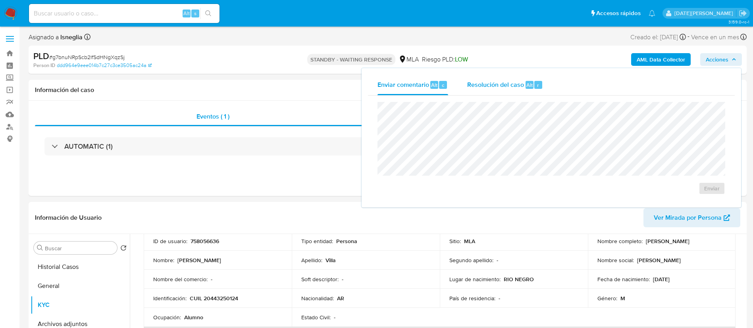
click at [521, 82] on span "Resolución del caso" at bounding box center [495, 84] width 57 height 9
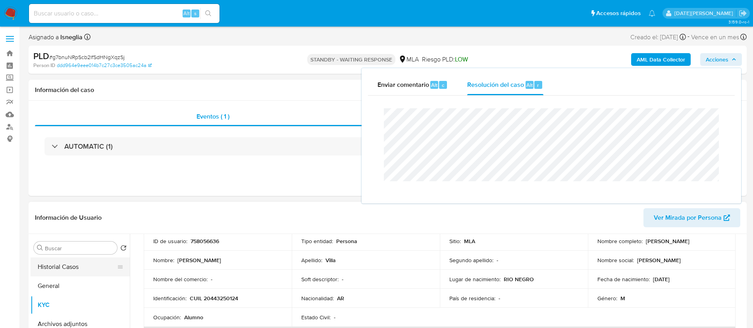
click at [59, 262] on button "Historial Casos" at bounding box center [77, 267] width 93 height 19
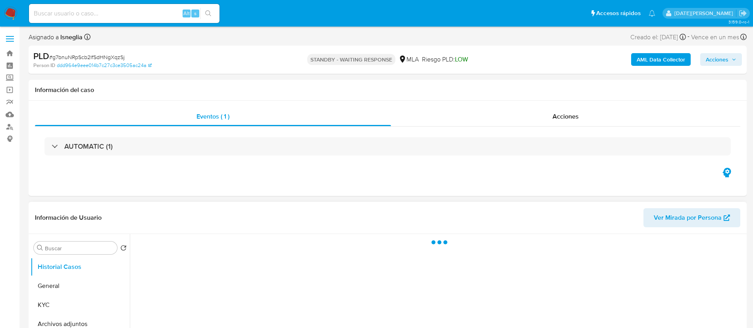
scroll to position [0, 0]
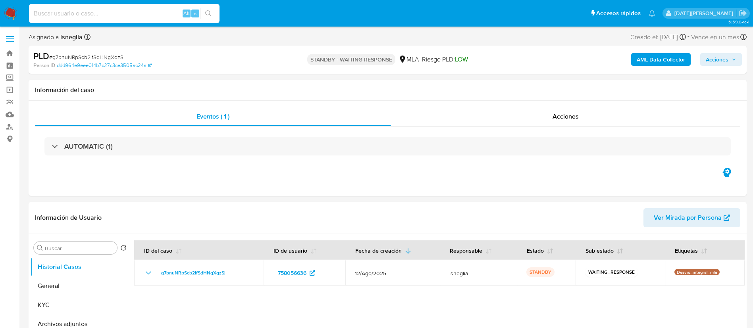
click at [101, 15] on input at bounding box center [124, 13] width 191 height 10
paste input "nSxovVyYIwFZjvtvuyRVOaHt"
type input "nSxovVyYIwFZjvtvuyRVOaHt"
click at [209, 13] on icon "search-icon" at bounding box center [208, 13] width 6 height 6
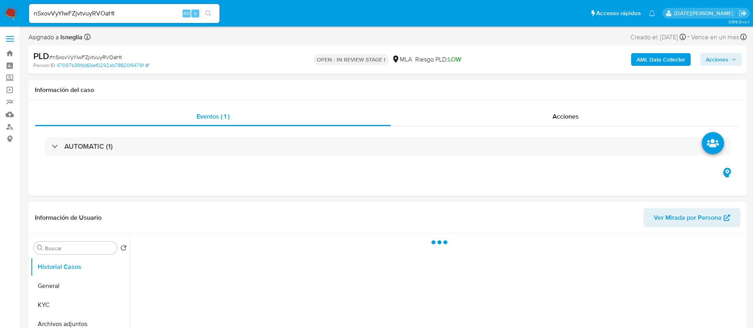
click at [721, 65] on span "Acciones" at bounding box center [717, 59] width 23 height 13
select select "10"
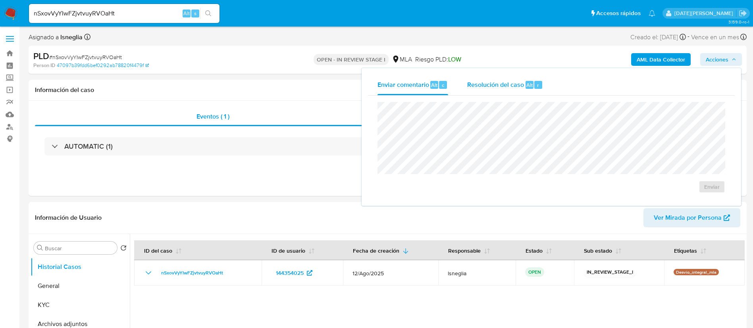
click at [501, 85] on span "Resolución del caso" at bounding box center [495, 84] width 57 height 9
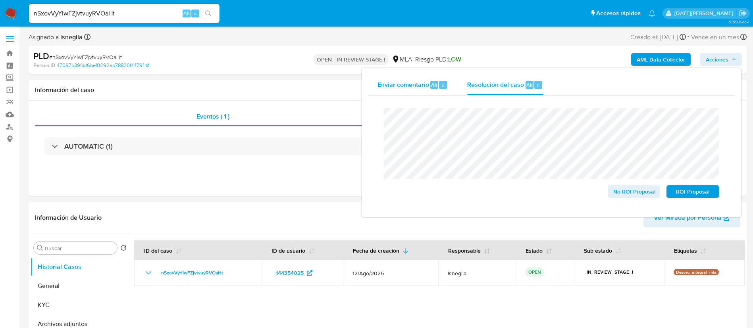
click at [433, 83] on span "Alt" at bounding box center [434, 85] width 6 height 8
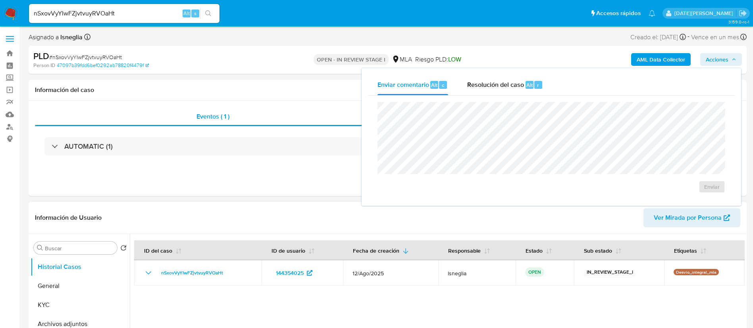
click at [166, 218] on header "Información de Usuario Ver Mirada por Persona" at bounding box center [388, 218] width 706 height 19
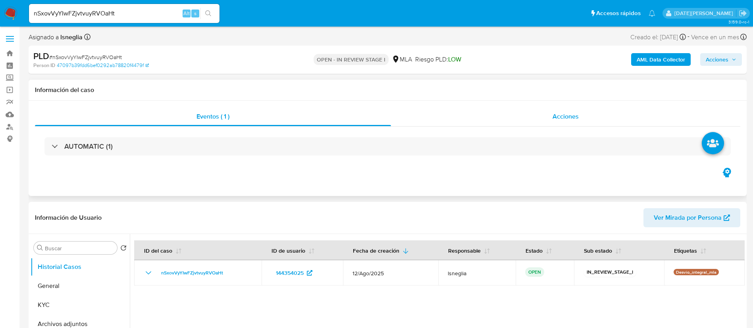
click at [539, 116] on div "Acciones" at bounding box center [565, 116] width 349 height 19
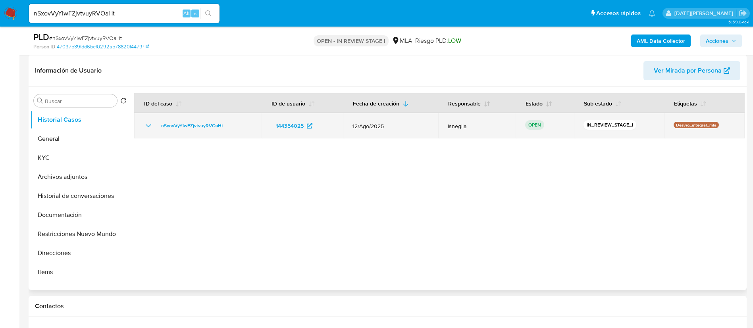
scroll to position [60, 0]
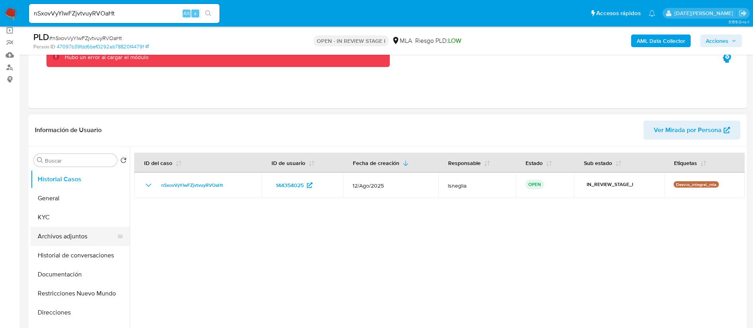
click at [81, 237] on button "Archivos adjuntos" at bounding box center [77, 236] width 93 height 19
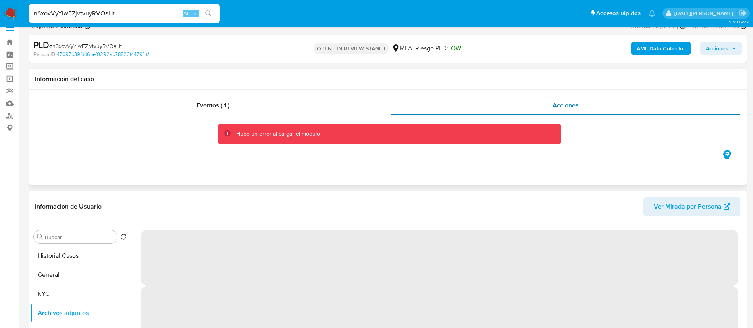
scroll to position [0, 0]
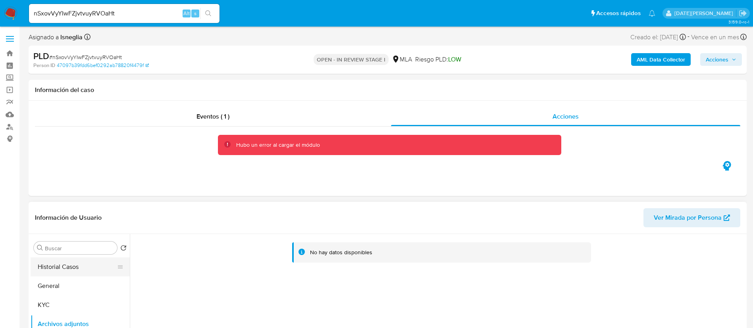
click at [66, 268] on button "Historial Casos" at bounding box center [77, 267] width 93 height 19
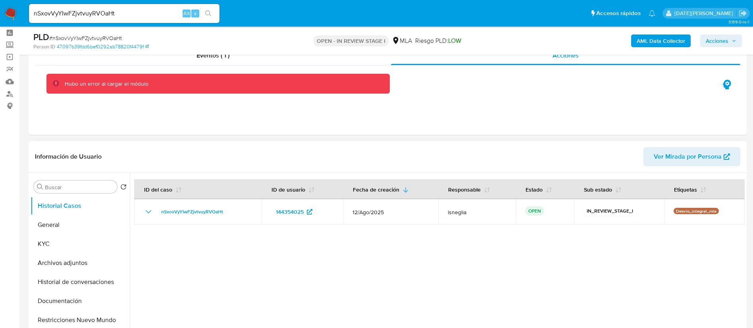
scroll to position [60, 0]
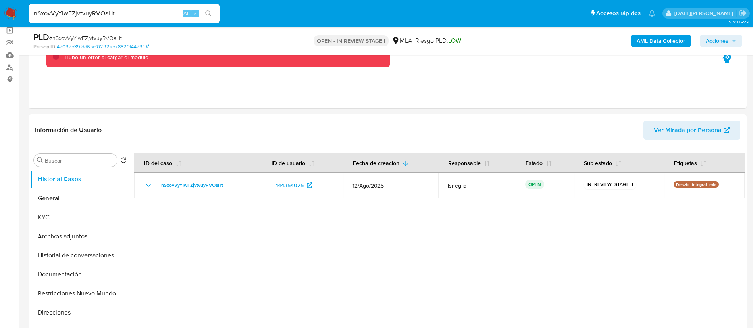
click at [211, 10] on icon "search-icon" at bounding box center [208, 13] width 6 height 6
click at [713, 33] on div "AML Data Collector Acciones" at bounding box center [625, 40] width 234 height 19
click at [717, 39] on span "Acciones" at bounding box center [717, 41] width 23 height 13
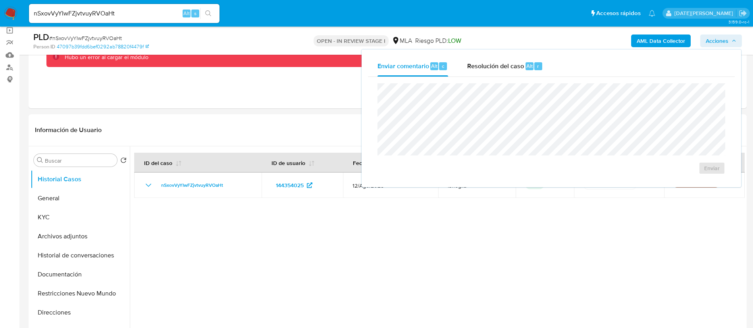
click at [717, 39] on span "Acciones" at bounding box center [717, 41] width 23 height 13
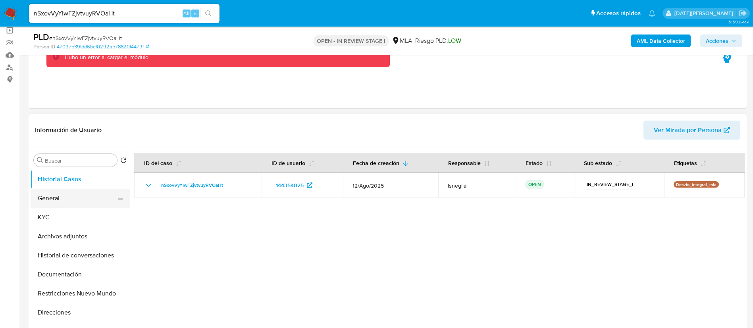
click at [66, 205] on button "General" at bounding box center [77, 198] width 93 height 19
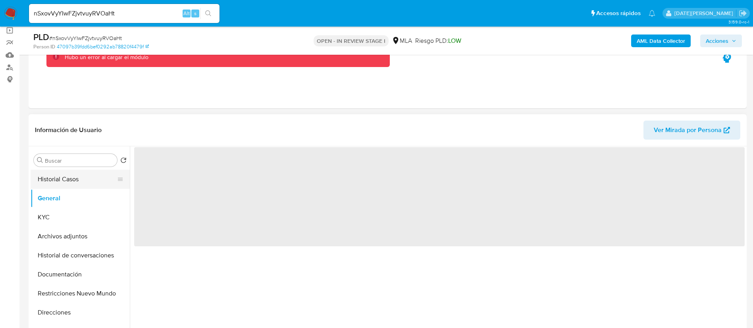
click at [75, 182] on button "Historial Casos" at bounding box center [77, 179] width 93 height 19
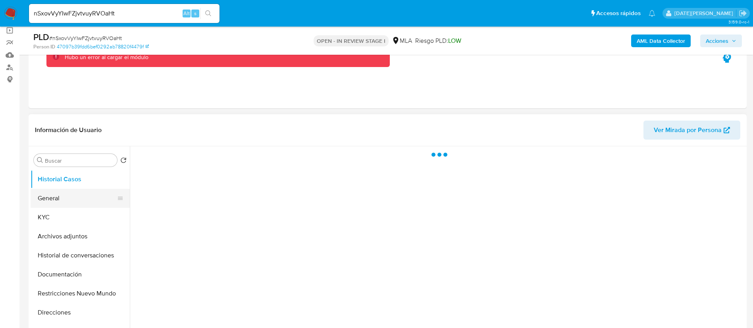
click at [81, 200] on button "General" at bounding box center [77, 198] width 93 height 19
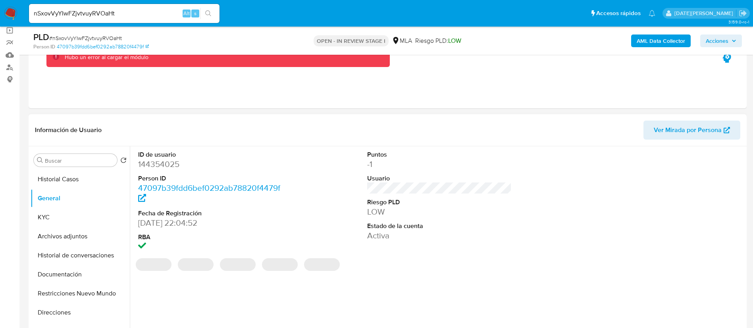
click at [174, 162] on dd "144354025" at bounding box center [210, 164] width 145 height 11
copy dd "144354025"
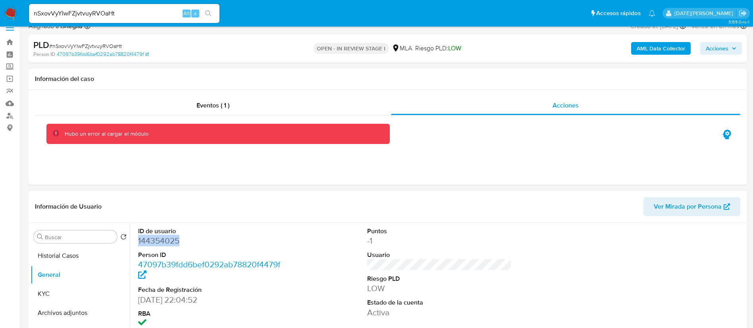
scroll to position [0, 0]
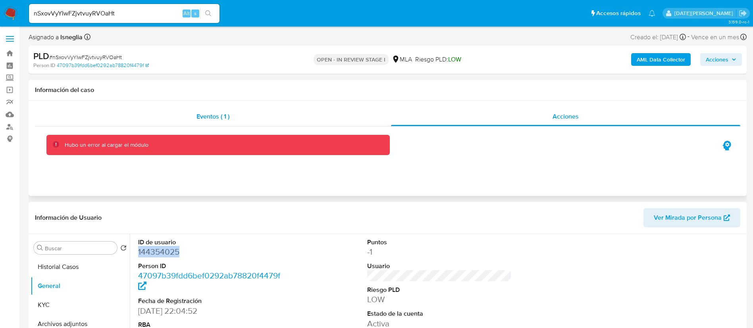
click at [237, 121] on div "Eventos ( 1 )" at bounding box center [213, 116] width 356 height 19
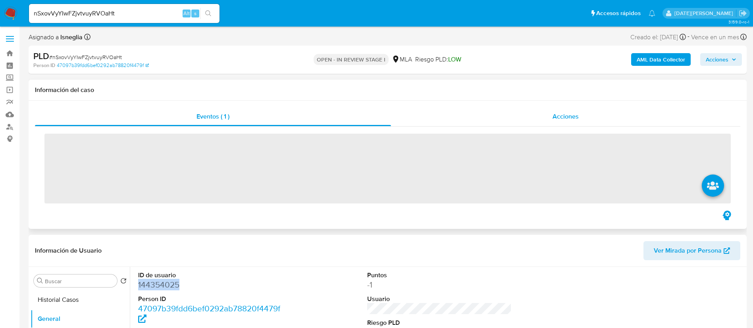
click at [475, 109] on div "Acciones" at bounding box center [565, 116] width 349 height 19
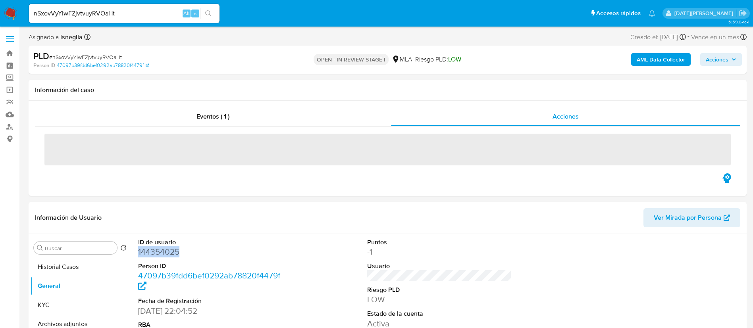
click at [725, 56] on span "Acciones" at bounding box center [717, 59] width 23 height 13
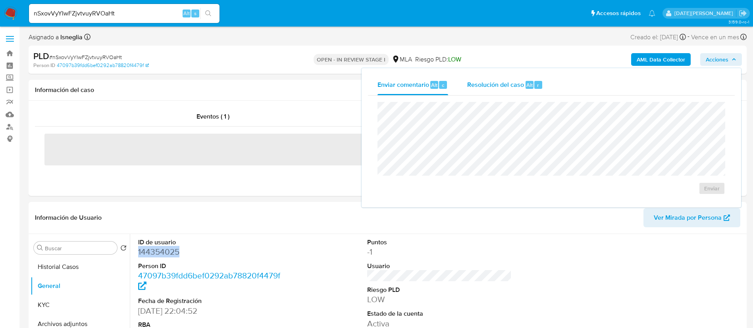
click at [515, 89] on div "Resolución del caso Alt r" at bounding box center [505, 85] width 76 height 21
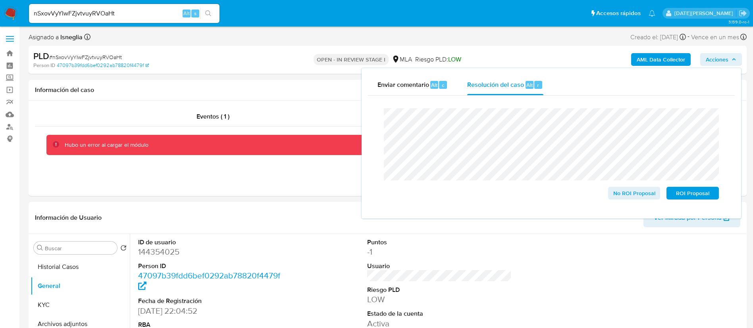
click at [376, 121] on div "Cierre de caso No ROI Proposal ROI Proposal" at bounding box center [551, 154] width 367 height 117
click at [276, 50] on div "PLD # nSxovVyYIwFZjvtvuyRVOaHt Person ID 47097b39fdd6bef0292ab78820f4479f OPEN …" at bounding box center [388, 60] width 718 height 28
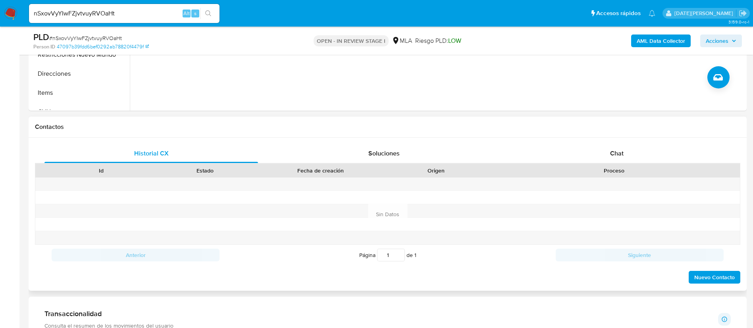
scroll to position [357, 0]
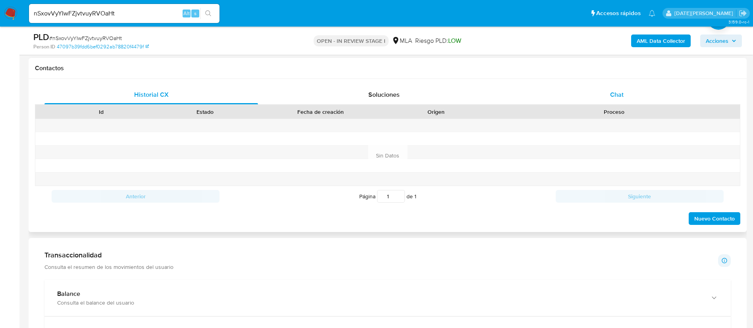
click at [620, 98] on span "Chat" at bounding box center [617, 94] width 14 height 9
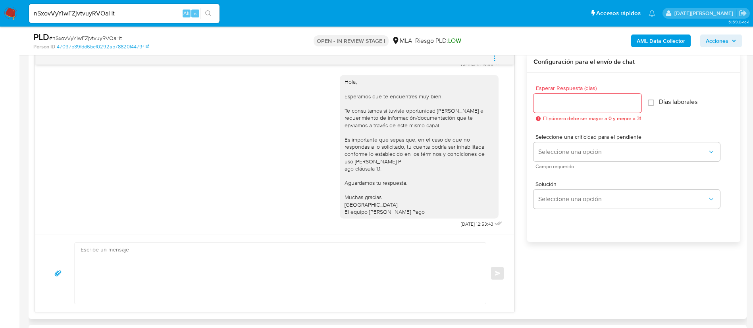
scroll to position [455, 0]
click at [263, 166] on div "Hola, Esperamos que te encuentres muy bien. Te consultamos si tuviste oportunid…" at bounding box center [274, 150] width 459 height 160
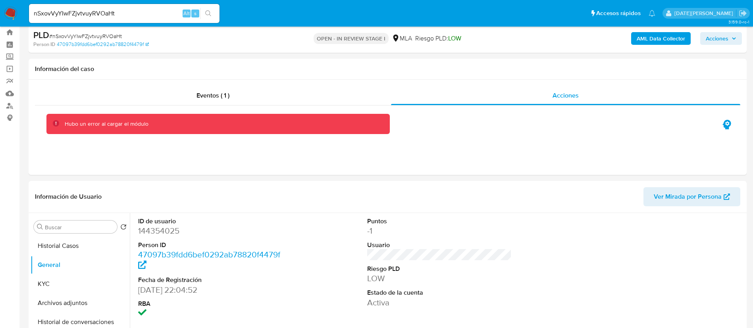
scroll to position [0, 0]
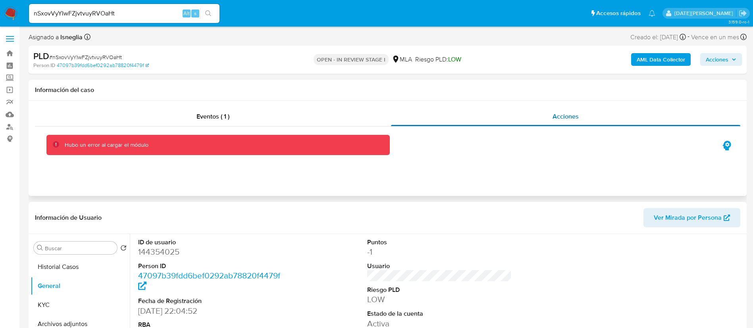
click at [473, 121] on div "Acciones" at bounding box center [565, 116] width 349 height 19
click at [272, 117] on div "Eventos ( 1 )" at bounding box center [213, 116] width 356 height 19
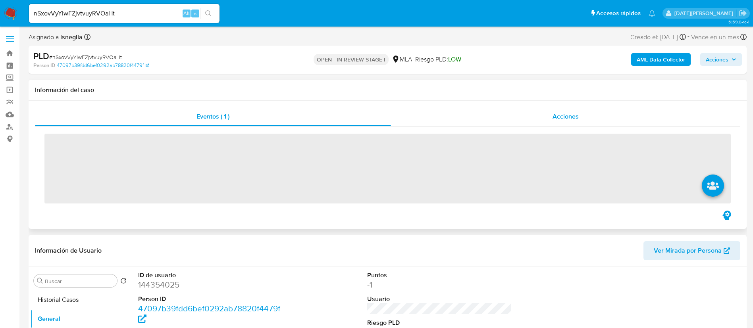
click at [452, 117] on div "Acciones" at bounding box center [565, 116] width 349 height 19
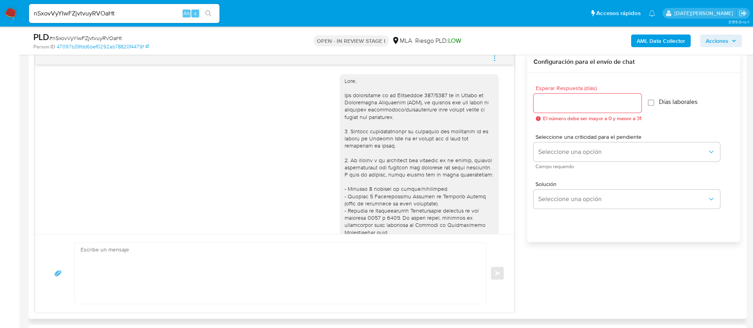
drag, startPoint x: 136, startPoint y: 0, endPoint x: 245, endPoint y: 215, distance: 240.8
click at [245, 215] on div "18/08/2025 17:40:35" at bounding box center [274, 286] width 459 height 435
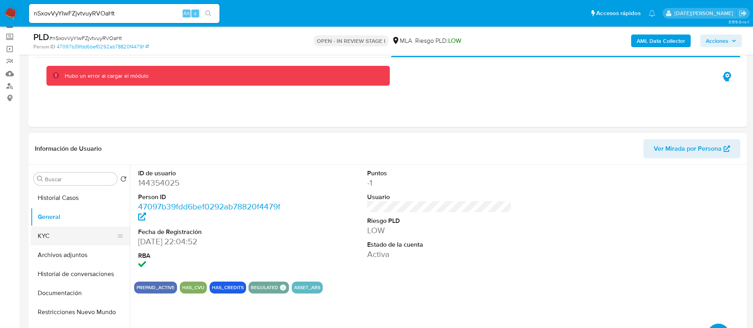
scroll to position [60, 0]
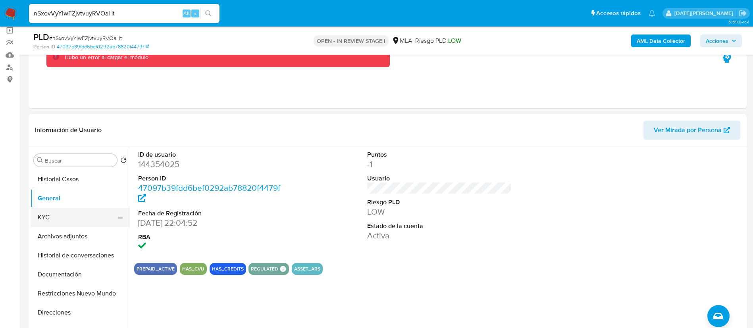
click at [54, 224] on button "KYC" at bounding box center [77, 217] width 93 height 19
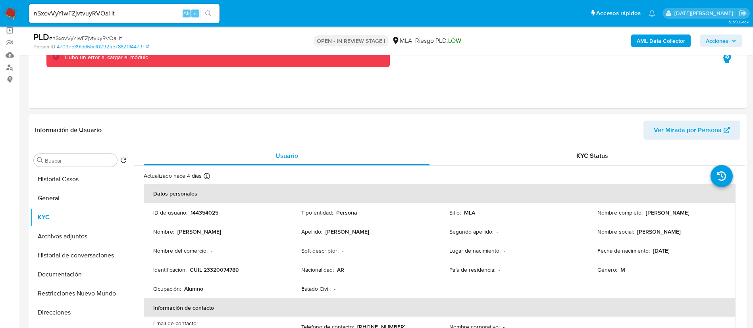
click at [225, 266] on p "CUIL 23320074789" at bounding box center [214, 269] width 49 height 7
copy p "23320074789"
drag, startPoint x: 596, startPoint y: 217, endPoint x: 682, endPoint y: 218, distance: 86.2
click at [682, 216] on div "Nombre completo : Matias Emanuel Baigorri Elizondo" at bounding box center [662, 212] width 129 height 7
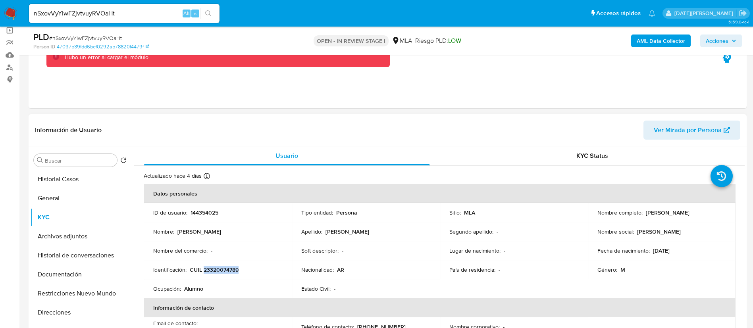
copy p "Matias Emanuel Baigorri Elizondo"
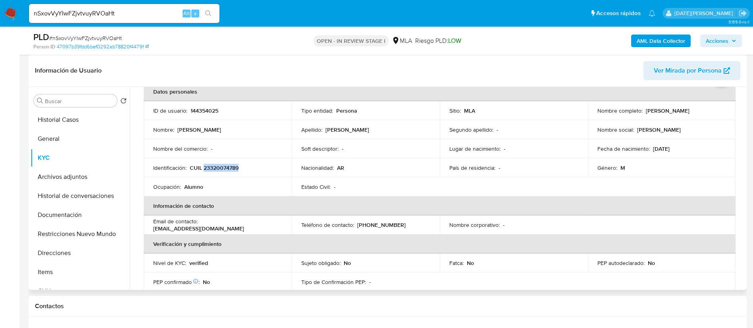
scroll to position [0, 0]
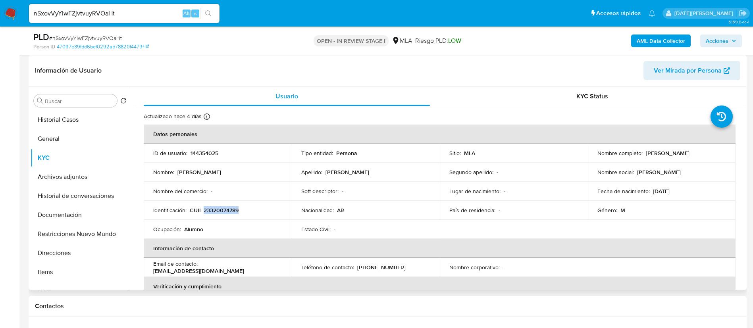
copy p "Matias Emanuel Baigorri Elizondo"
drag, startPoint x: 191, startPoint y: 210, endPoint x: 239, endPoint y: 215, distance: 48.7
click at [241, 216] on td "Identificación : CUIL 23320074789" at bounding box center [218, 210] width 148 height 19
copy p "CUIL 23320074789"
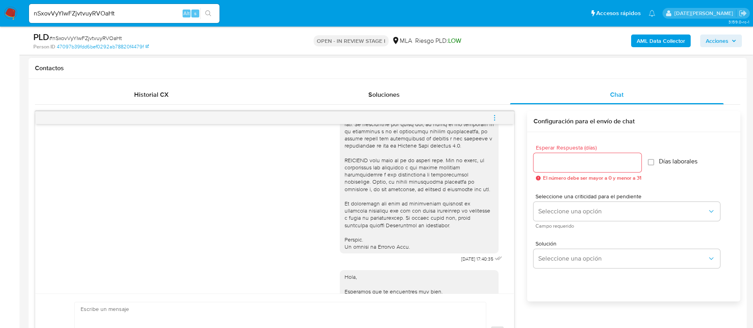
scroll to position [357, 0]
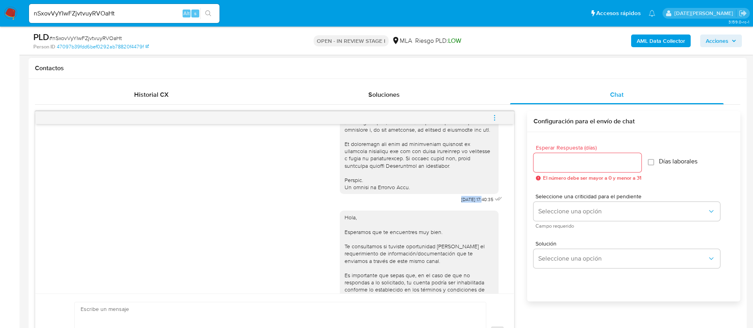
drag, startPoint x: 442, startPoint y: 213, endPoint x: 466, endPoint y: 214, distance: 24.3
copy span "18/08/2025"
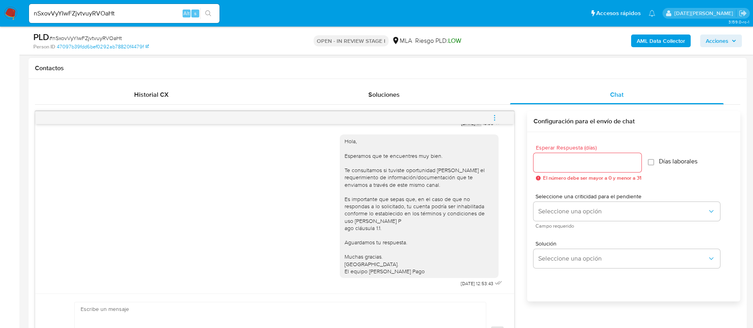
scroll to position [455, 0]
drag, startPoint x: 441, startPoint y: 285, endPoint x: 467, endPoint y: 285, distance: 26.2
click at [467, 285] on div "Hola, Esperamos que te encuentres muy bien. Te consultamos si tuviste oportunid…" at bounding box center [422, 209] width 164 height 160
copy span "22/08/2025"
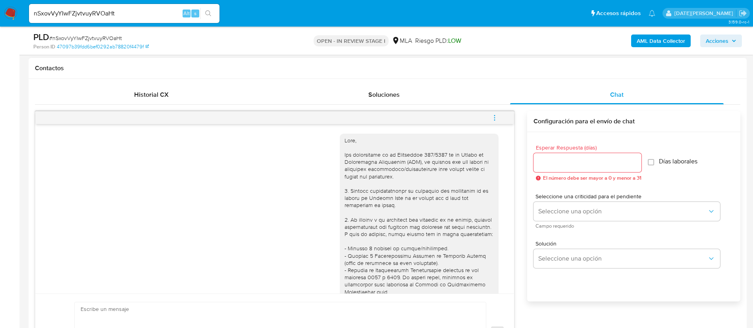
scroll to position [119, 0]
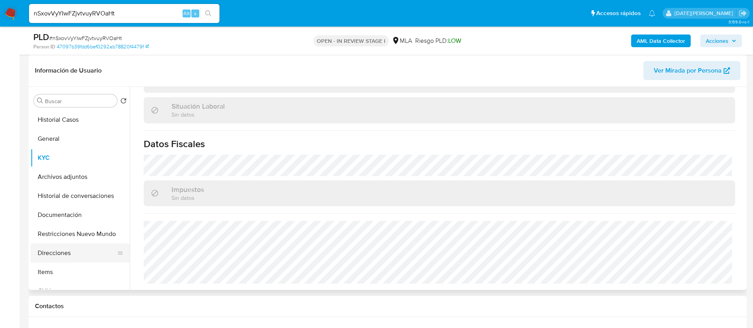
click at [81, 247] on button "Direcciones" at bounding box center [77, 253] width 93 height 19
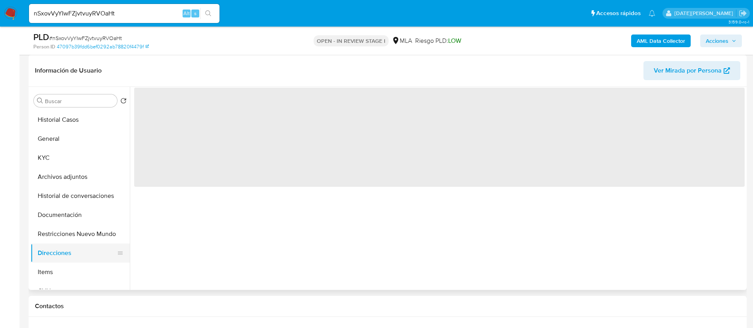
scroll to position [0, 0]
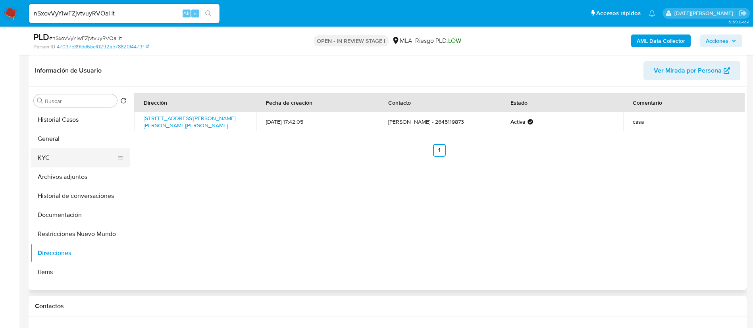
click at [55, 149] on button "KYC" at bounding box center [77, 158] width 93 height 19
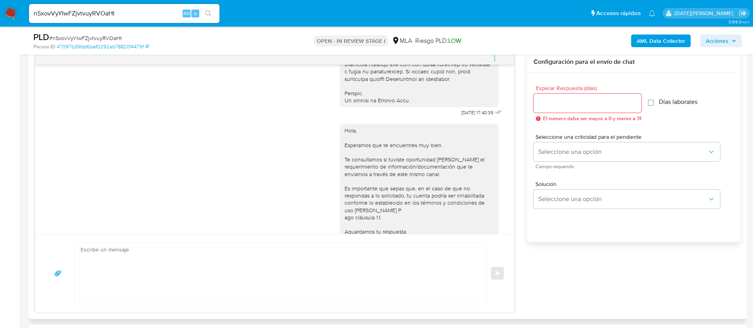
scroll to position [455, 0]
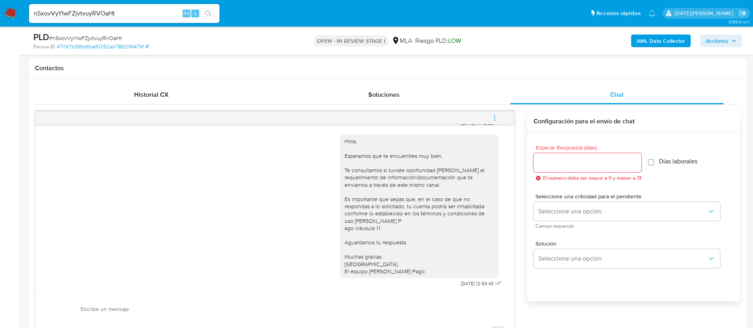
click at [295, 309] on textarea at bounding box center [279, 333] width 396 height 61
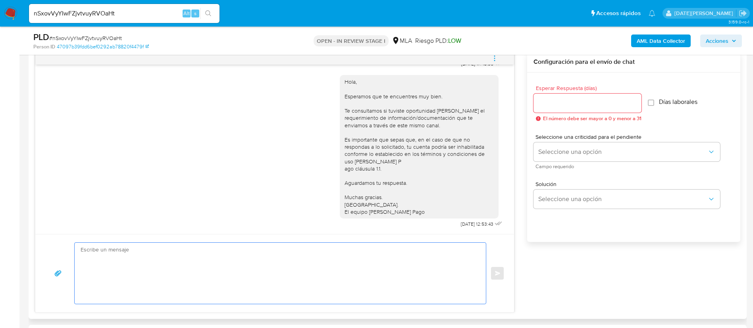
click at [228, 249] on textarea at bounding box center [279, 273] width 396 height 61
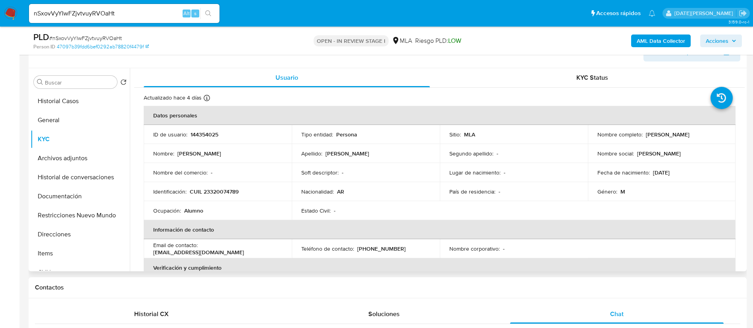
scroll to position [119, 0]
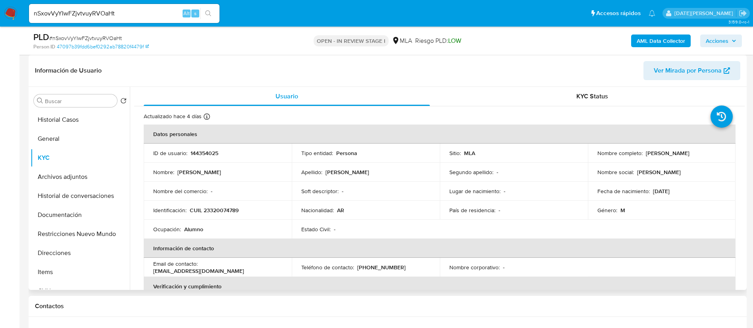
drag, startPoint x: 596, startPoint y: 155, endPoint x: 682, endPoint y: 156, distance: 85.8
click at [682, 156] on div "Nombre completo : Matias Emanuel Baigorri Elizondo" at bounding box center [662, 153] width 129 height 7
copy p "Matias Emanuel Baigorri Elizondo"
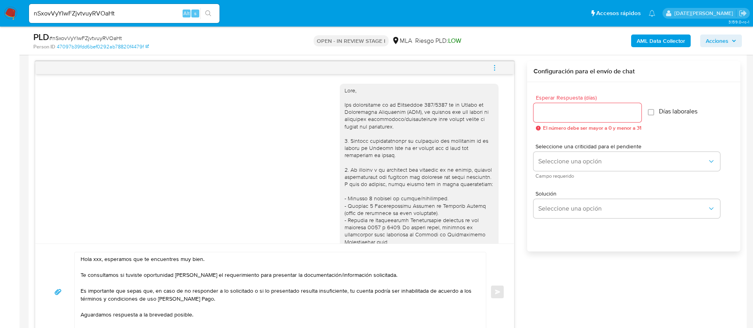
scroll to position [596, 0]
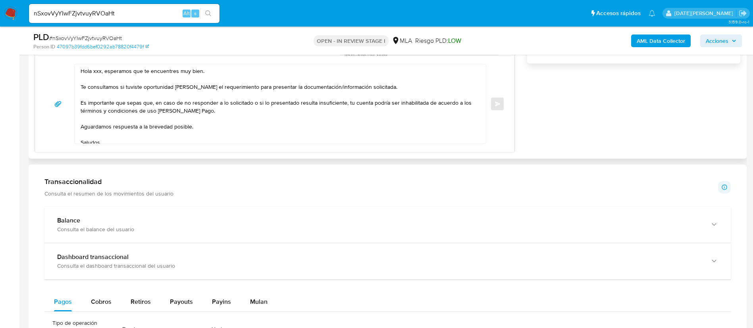
click at [97, 73] on textarea "Hola xxx, esperamos que te encuentres muy bien. Te consultamos si tuviste oport…" at bounding box center [279, 103] width 396 height 79
paste textarea "Matias Emanuel Baigorri Elizondo"
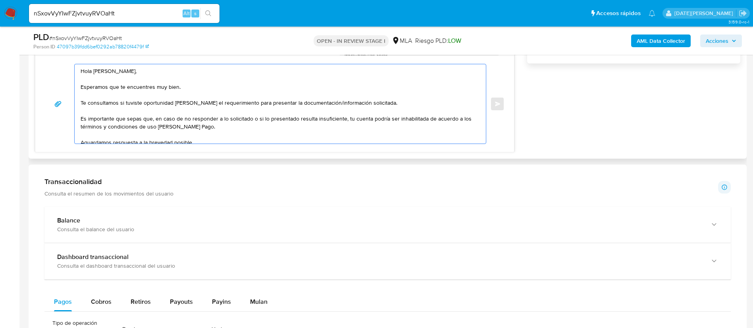
click at [397, 97] on textarea "Hola Matias Emanuel Baigorri Elizondo, Esperamos que te encuentres muy bien. Te…" at bounding box center [279, 103] width 396 height 79
click at [228, 123] on textarea "Hola Matias Emanuel Baigorri Elizondo, Esperamos que te encuentres muy bien. Te…" at bounding box center [279, 103] width 396 height 79
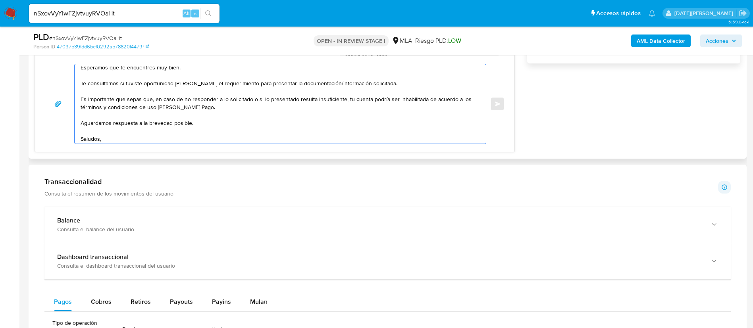
scroll to position [29, 0]
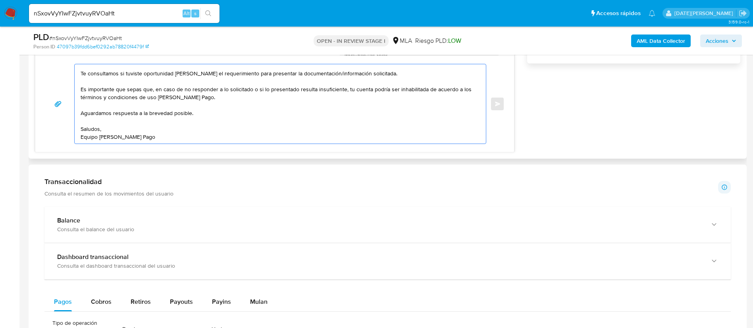
drag, startPoint x: 81, startPoint y: 119, endPoint x: 208, endPoint y: 140, distance: 128.0
click at [208, 140] on textarea "Hola Matias Emanuel Baigorri Elizondo, Esperamos que te encuentres muy bien. Te…" at bounding box center [279, 103] width 396 height 79
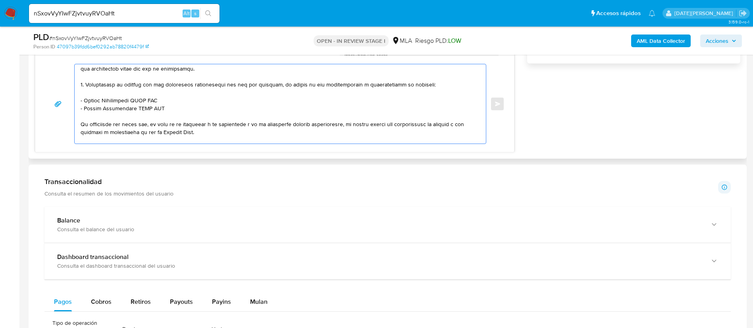
scroll to position [179, 0]
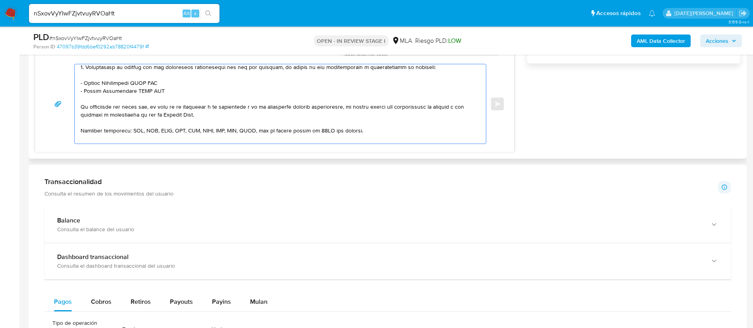
drag, startPoint x: 85, startPoint y: 84, endPoint x: 176, endPoint y: 86, distance: 91.4
click at [176, 86] on textarea at bounding box center [279, 103] width 396 height 79
paste textarea "Matias Gabriel Manrique"
drag, startPoint x: 85, startPoint y: 92, endPoint x: 170, endPoint y: 98, distance: 85.6
click at [170, 98] on textarea at bounding box center [279, 103] width 396 height 79
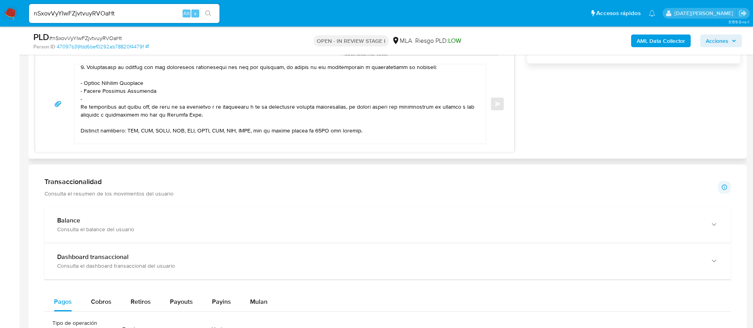
click at [121, 101] on textarea at bounding box center [279, 103] width 396 height 79
paste textarea "Saavedra Olivera Anibal Sebastian"
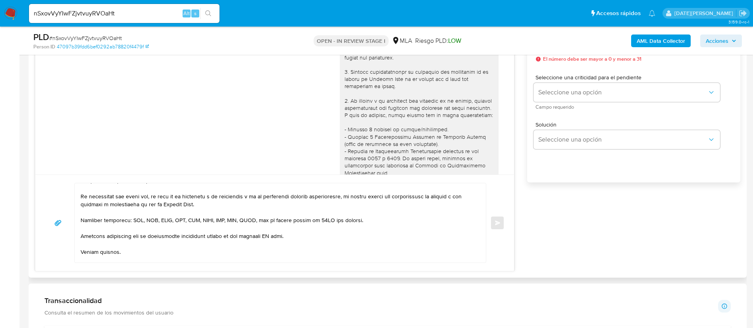
scroll to position [238, 0]
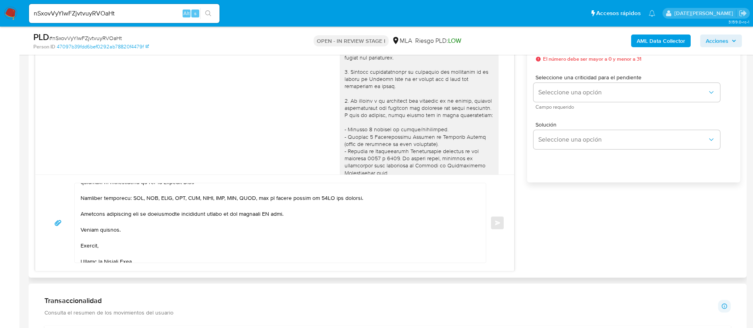
click at [268, 216] on textarea at bounding box center [279, 222] width 396 height 79
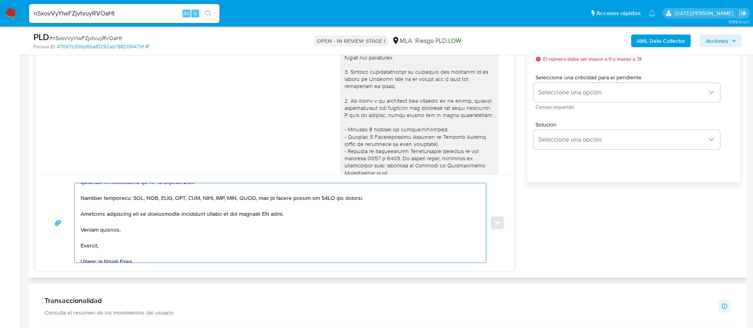
click at [268, 215] on textarea at bounding box center [279, 222] width 396 height 79
click at [270, 213] on textarea at bounding box center [279, 222] width 396 height 79
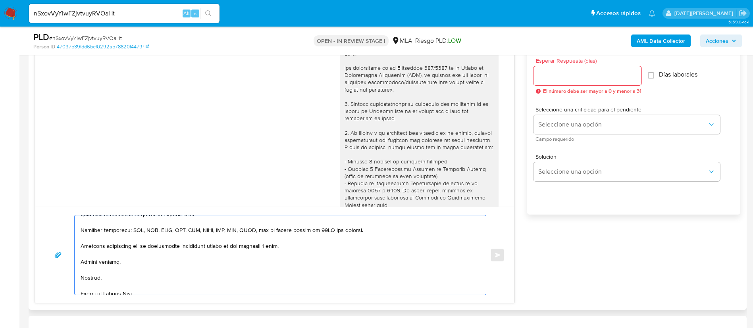
scroll to position [417, 0]
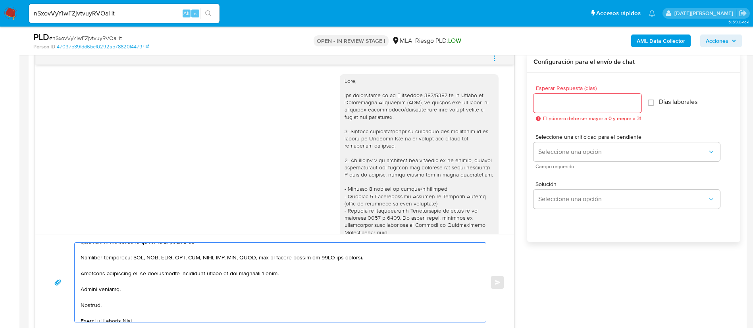
type textarea "Hola Matias Emanuel Baigorri Elizondo, Esperamos que te encuentres muy bien. Te…"
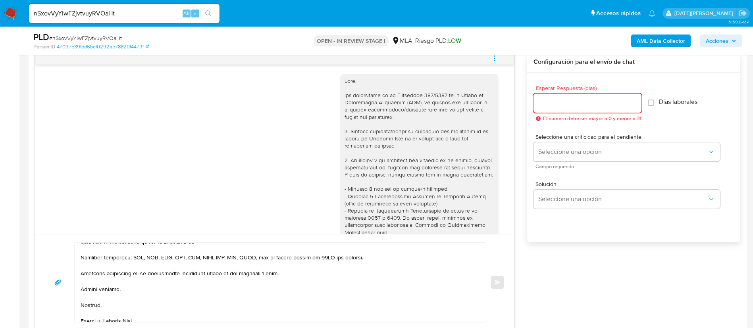
click at [578, 98] on input "Esperar Respuesta (días)" at bounding box center [588, 103] width 108 height 10
type input "3"
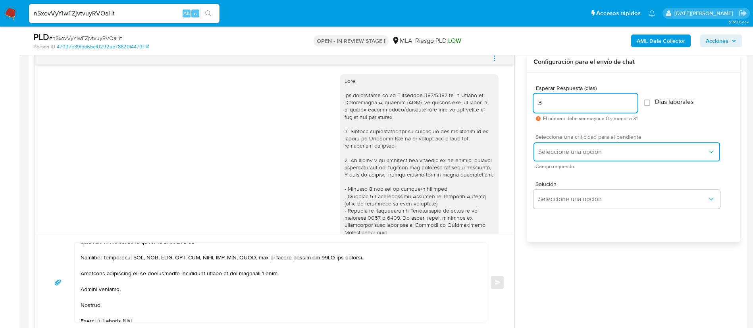
click at [577, 150] on span "Seleccione una opción" at bounding box center [623, 152] width 169 height 8
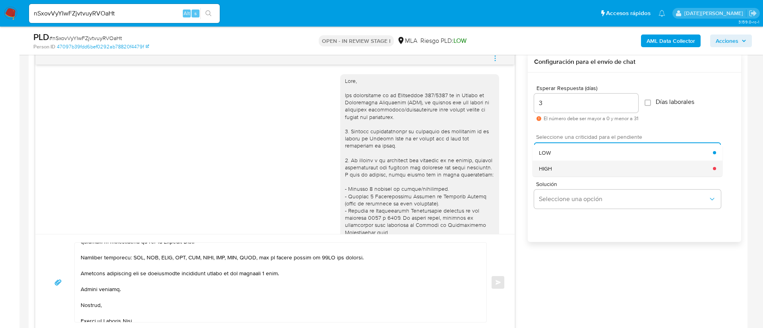
click at [569, 168] on div "HIGH" at bounding box center [626, 169] width 174 height 16
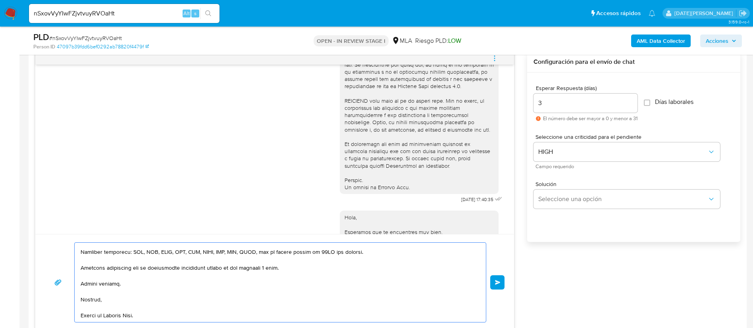
click at [499, 280] on span "Enviar" at bounding box center [498, 282] width 6 height 5
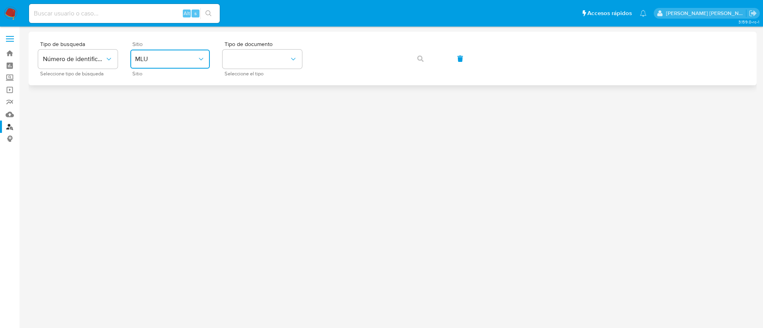
click at [188, 62] on span "MLU" at bounding box center [166, 59] width 62 height 8
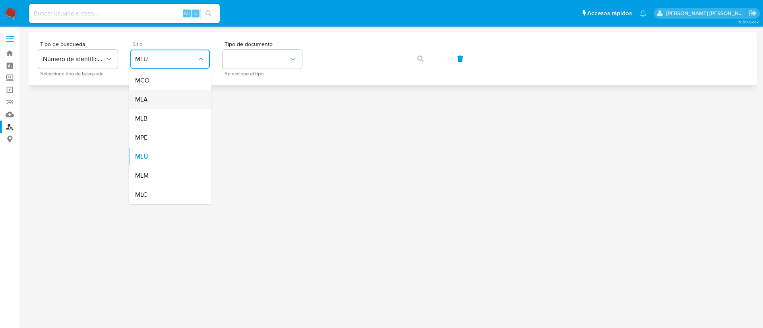
click at [178, 101] on div "MLA" at bounding box center [167, 99] width 65 height 19
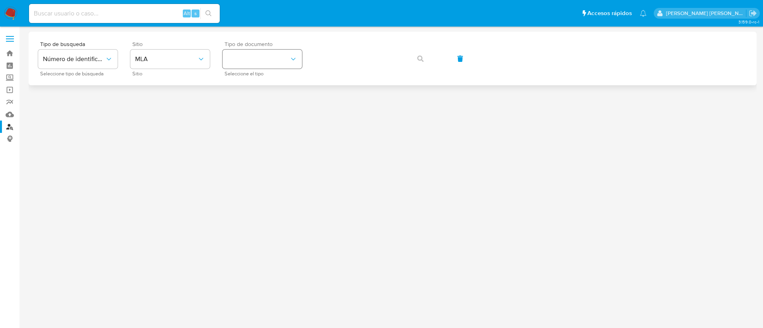
drag, startPoint x: 262, startPoint y: 47, endPoint x: 263, endPoint y: 54, distance: 6.8
click at [263, 47] on span "Tipo de documento" at bounding box center [263, 44] width 79 height 6
click at [263, 56] on button "identificationType" at bounding box center [261, 59] width 79 height 19
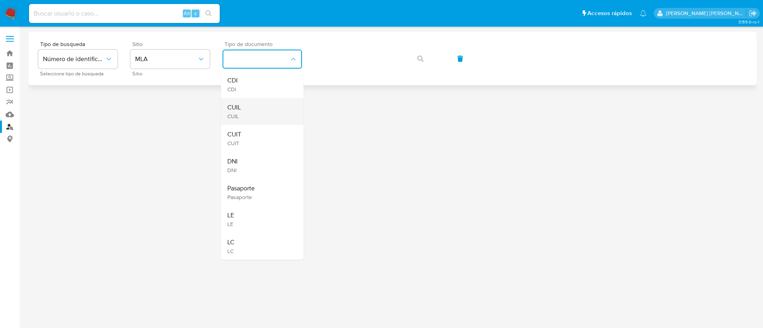
click at [260, 108] on div "CUIL CUIL" at bounding box center [259, 111] width 65 height 27
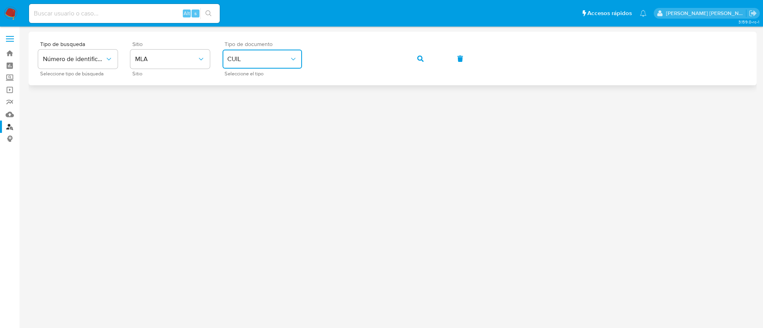
click at [416, 53] on button "button" at bounding box center [420, 58] width 27 height 19
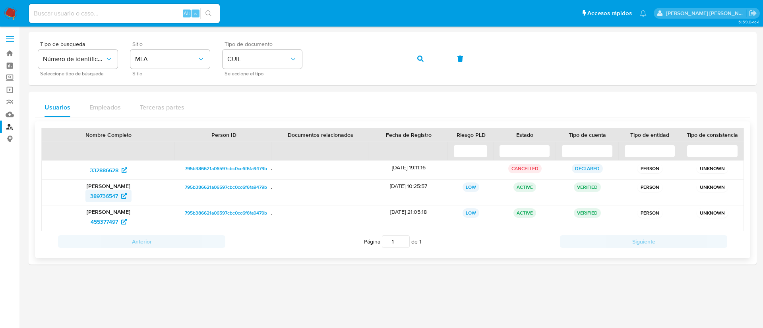
click at [110, 194] on span "389736547" at bounding box center [104, 196] width 28 height 13
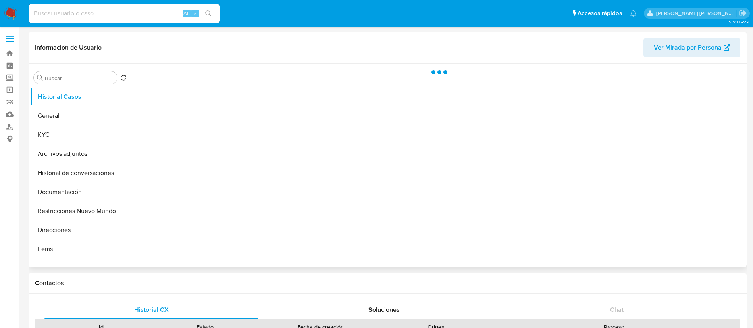
select select "10"
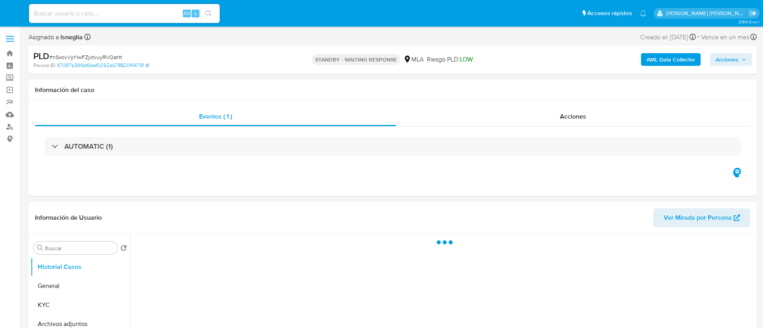
select select "10"
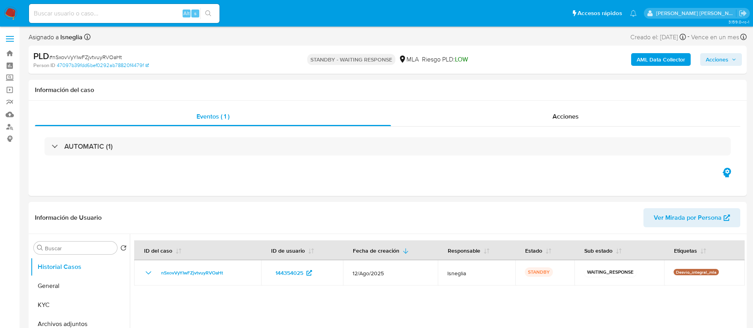
click at [105, 10] on input at bounding box center [124, 13] width 191 height 10
paste input "OrRPwTP5ZNVV8CzN1RwDF1An"
type input "OrRPwTP5ZNVV8CzN1RwDF1An"
click at [209, 10] on button "search-icon" at bounding box center [208, 13] width 16 height 11
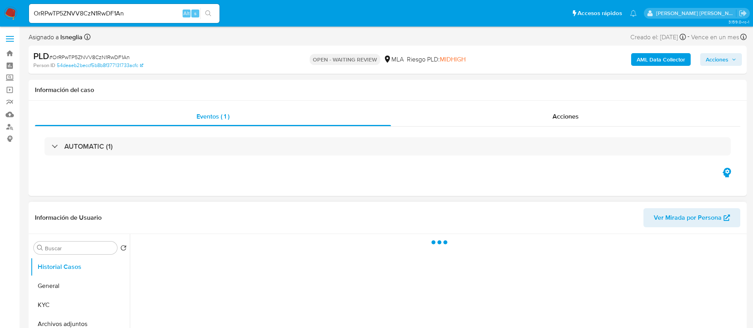
select select "10"
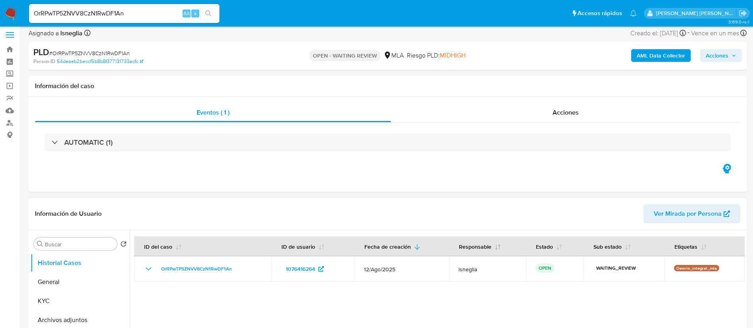
scroll to position [60, 0]
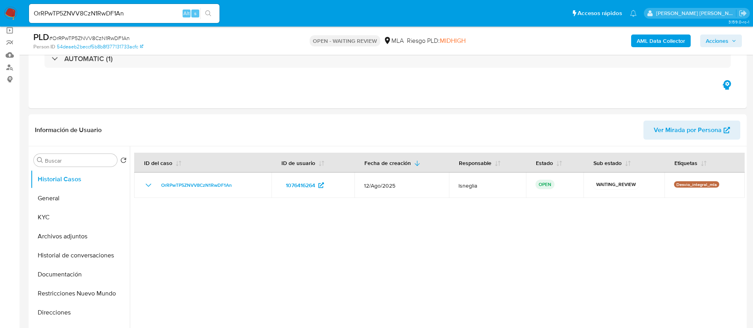
click at [100, 37] on span "# OrRPwTP5ZNVV8CzN1RwDF1An" at bounding box center [89, 38] width 81 height 8
copy span "OrRPwTP5ZNVV8CzN1RwDF1An"
click at [15, 9] on img at bounding box center [11, 14] width 14 height 14
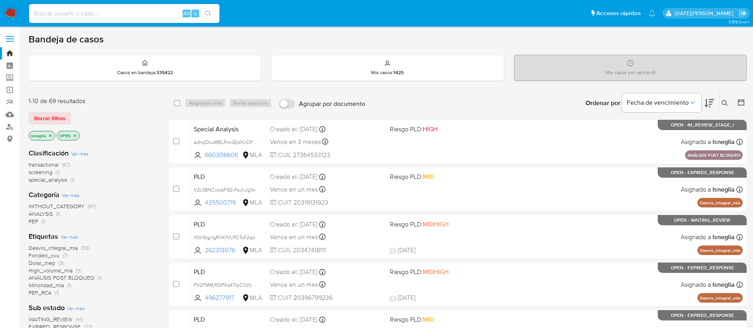
click at [50, 134] on icon "close-filter" at bounding box center [50, 135] width 5 height 5
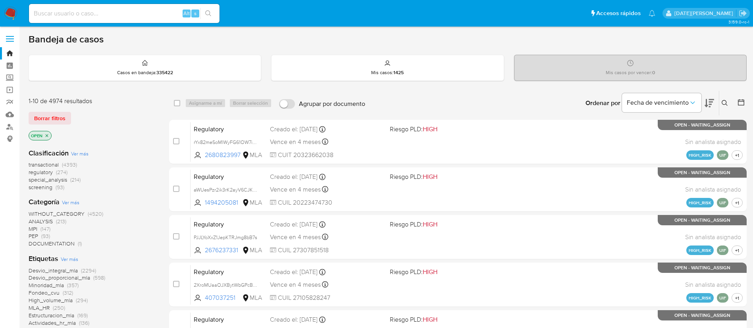
click at [726, 101] on icon at bounding box center [725, 103] width 6 height 6
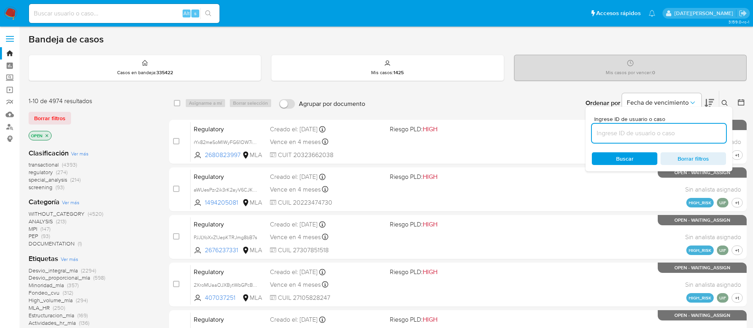
click at [611, 137] on input at bounding box center [659, 133] width 134 height 10
type input "OrRPwTP5ZNVV8CzN1RwDF1An"
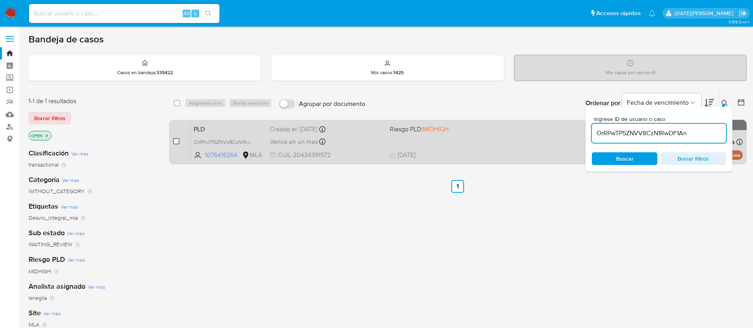
click at [176, 141] on input "checkbox" at bounding box center [176, 141] width 6 height 6
checkbox input "true"
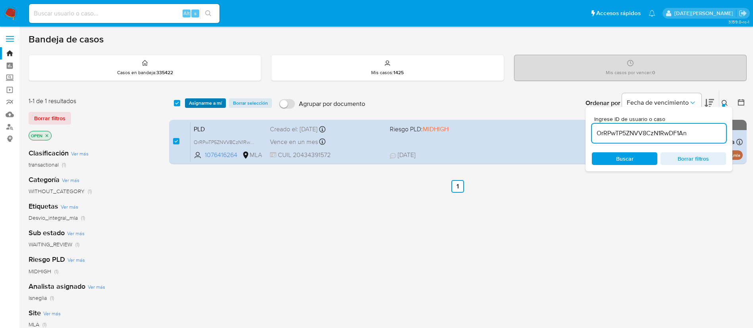
click at [206, 99] on span "Asignarme a mí" at bounding box center [205, 103] width 33 height 8
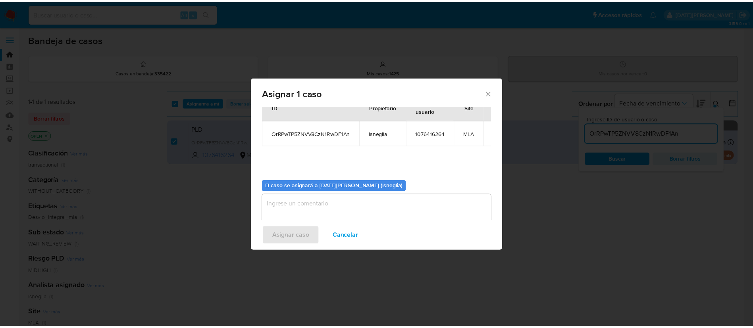
scroll to position [41, 0]
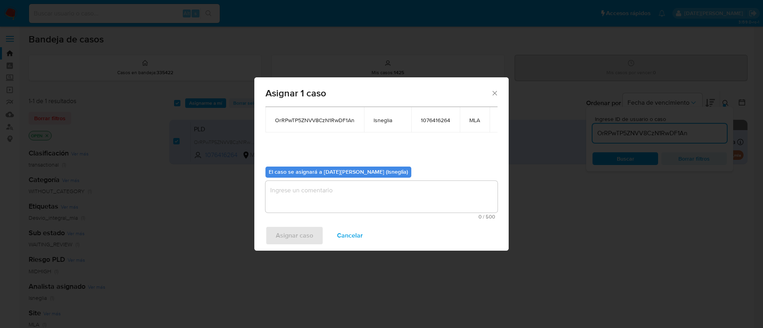
click at [337, 190] on textarea "assign-modal" at bounding box center [381, 197] width 232 height 32
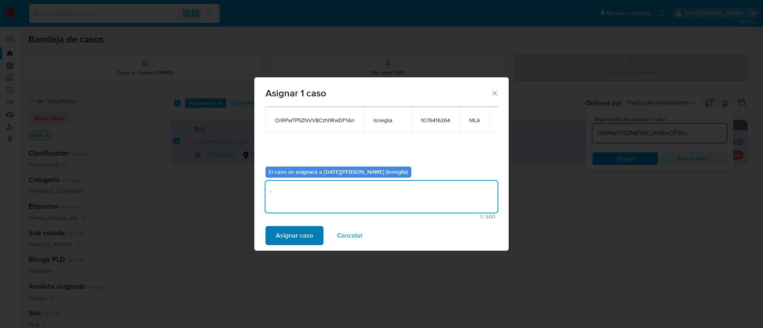
type textarea "."
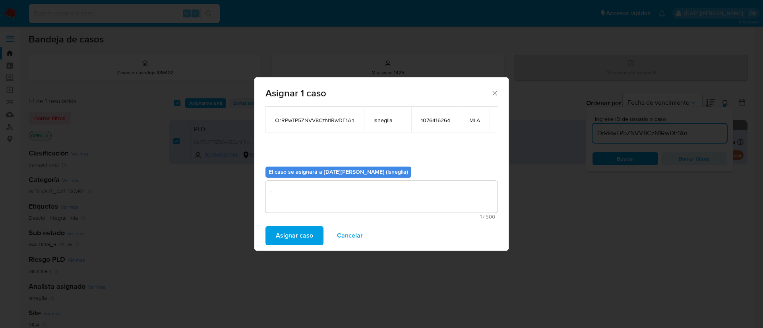
click at [293, 227] on span "Asignar caso" at bounding box center [294, 235] width 37 height 17
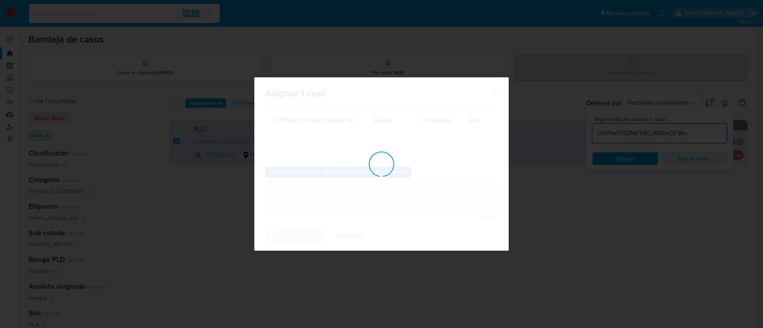
checkbox input "false"
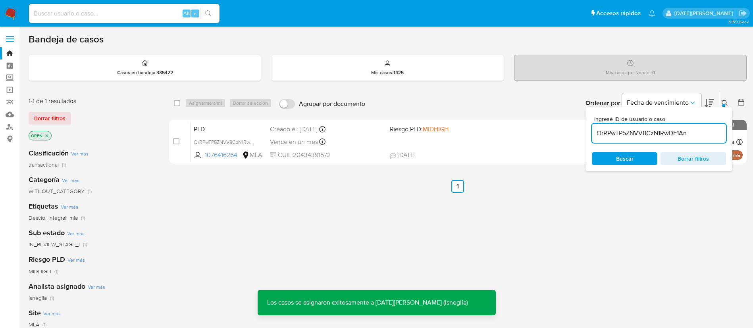
click at [725, 100] on icon at bounding box center [725, 103] width 6 height 6
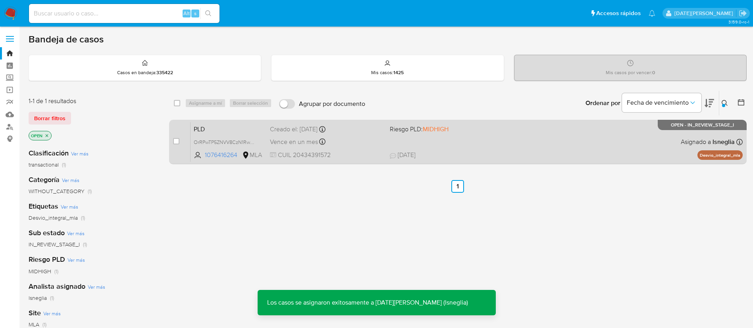
click at [234, 132] on span "PLD" at bounding box center [229, 129] width 70 height 10
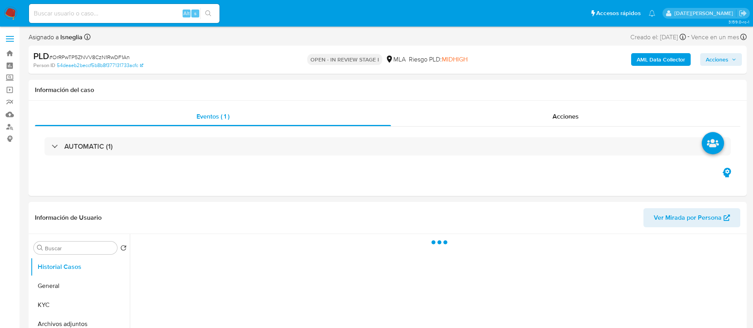
select select "10"
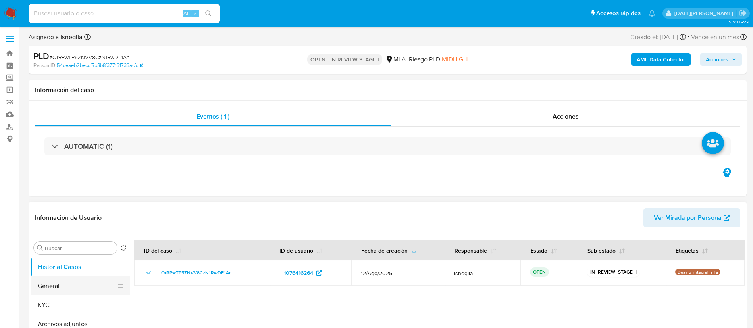
click at [44, 289] on button "General" at bounding box center [77, 286] width 93 height 19
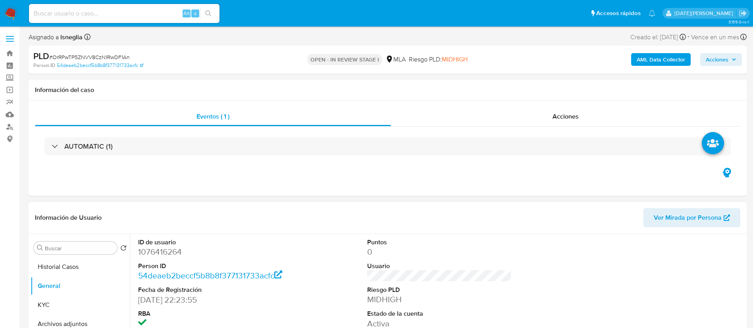
click at [162, 254] on dd "1076416264" at bounding box center [210, 252] width 145 height 11
copy dd "1076416264"
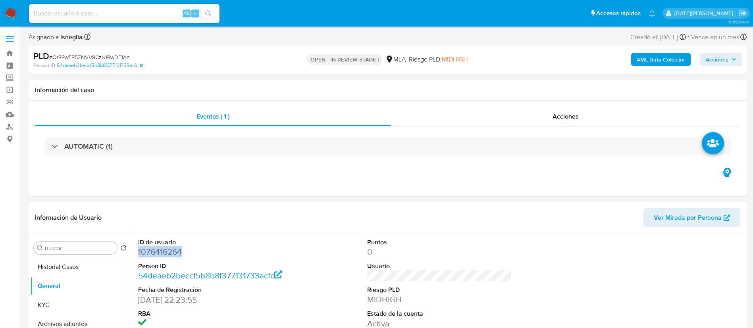
copy dd "1076416264"
click at [48, 304] on button "KYC" at bounding box center [77, 305] width 93 height 19
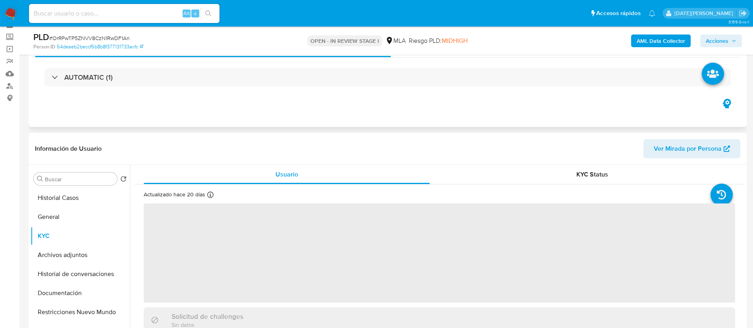
scroll to position [60, 0]
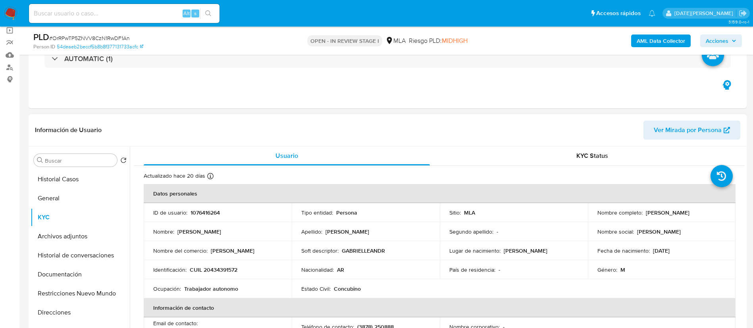
drag, startPoint x: 644, startPoint y: 212, endPoint x: 695, endPoint y: 211, distance: 51.2
click at [690, 211] on p "Gabriel Leandro Vilca" at bounding box center [668, 212] width 44 height 7
drag, startPoint x: 689, startPoint y: 212, endPoint x: 684, endPoint y: 227, distance: 15.6
click at [684, 227] on td "Nombre social : Gabriel Leandro" at bounding box center [662, 231] width 148 height 19
drag, startPoint x: 644, startPoint y: 212, endPoint x: 705, endPoint y: 213, distance: 60.8
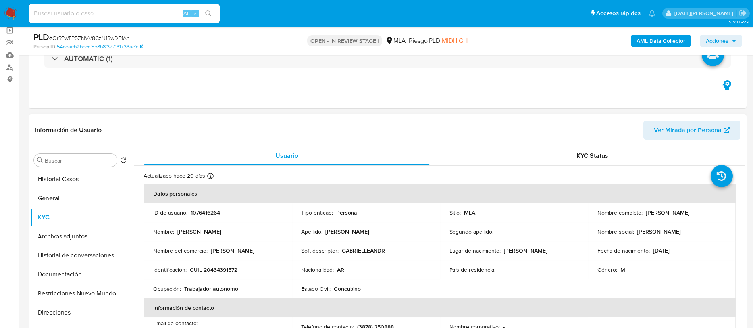
click at [705, 213] on div "Nombre completo : Gabriel Leandro Vilca" at bounding box center [662, 212] width 129 height 7
copy p "Gabriel Leandro Vilca"
drag, startPoint x: 190, startPoint y: 271, endPoint x: 262, endPoint y: 277, distance: 72.5
click at [262, 277] on td "Identificación : CUIL 20434391572" at bounding box center [218, 270] width 148 height 19
copy p "CUIL 20434391572"
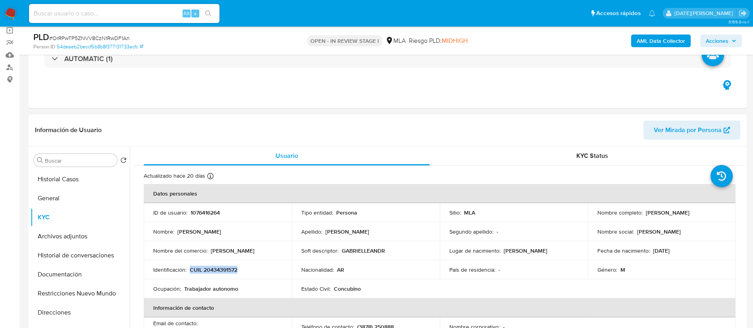
click at [234, 270] on p "CUIL 20434391572" at bounding box center [214, 269] width 48 height 7
drag, startPoint x: 643, startPoint y: 212, endPoint x: 714, endPoint y: 213, distance: 70.7
click at [714, 213] on div "Nombre completo : Gabriel Leandro Vilca" at bounding box center [662, 212] width 129 height 7
copy p "Gabriel Leandro Vilca"
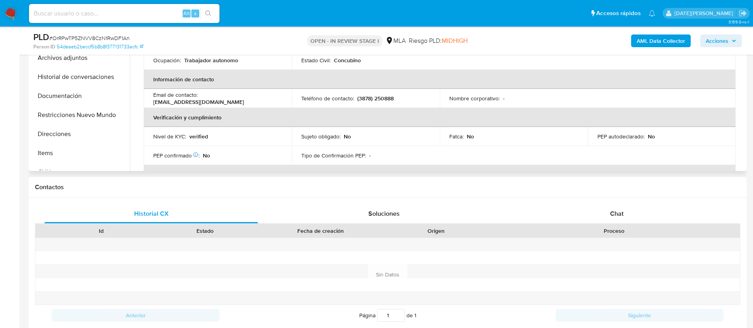
scroll to position [119, 0]
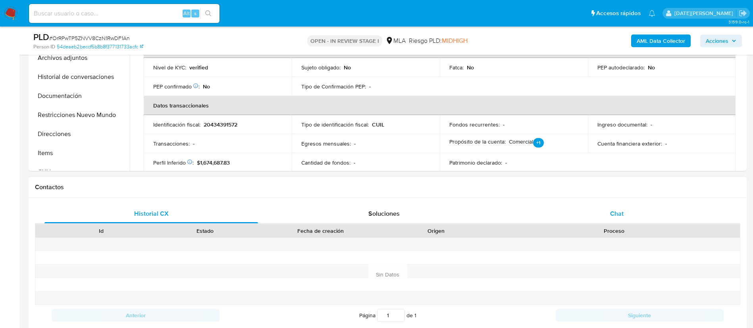
click at [615, 208] on div "Chat" at bounding box center [617, 214] width 214 height 19
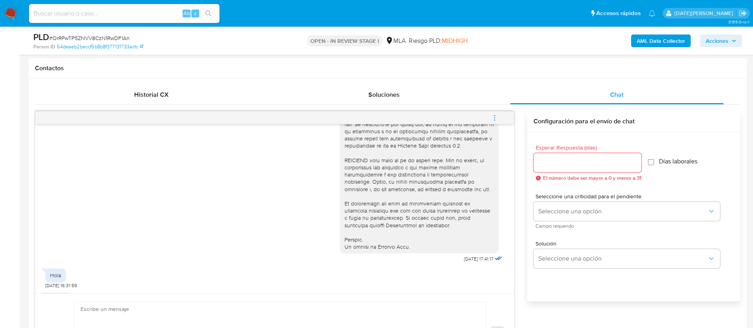
scroll to position [336, 0]
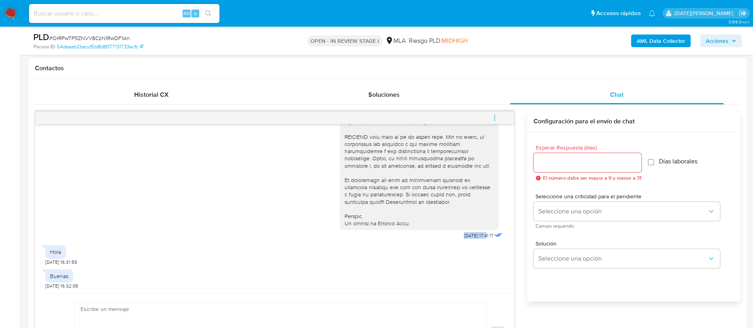
drag, startPoint x: 444, startPoint y: 235, endPoint x: 470, endPoint y: 237, distance: 25.9
click at [470, 237] on div "18/08/2025 17:41:17" at bounding box center [422, 24] width 164 height 435
copy span "18/08/2025"
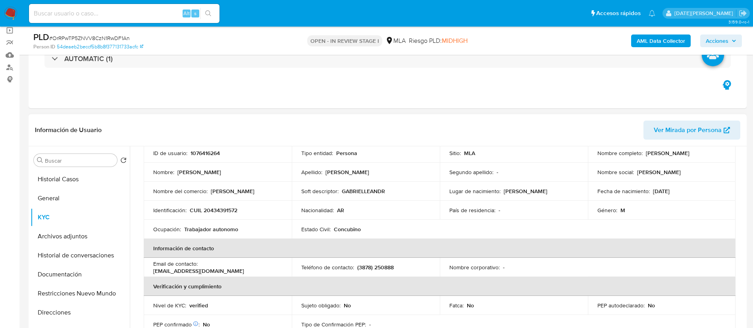
scroll to position [0, 0]
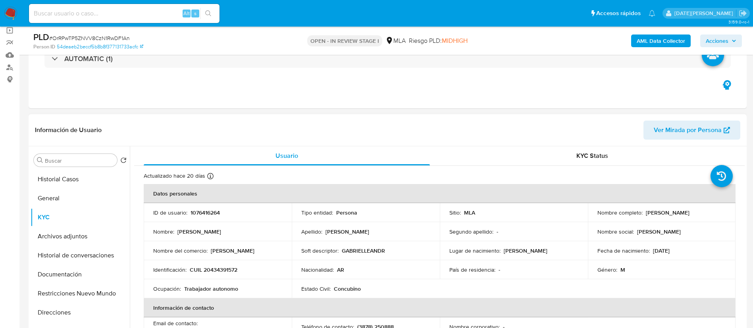
drag, startPoint x: 644, startPoint y: 212, endPoint x: 705, endPoint y: 211, distance: 60.8
click at [705, 211] on div "Nombre completo : Gabriel Leandro Vilca" at bounding box center [662, 212] width 129 height 7
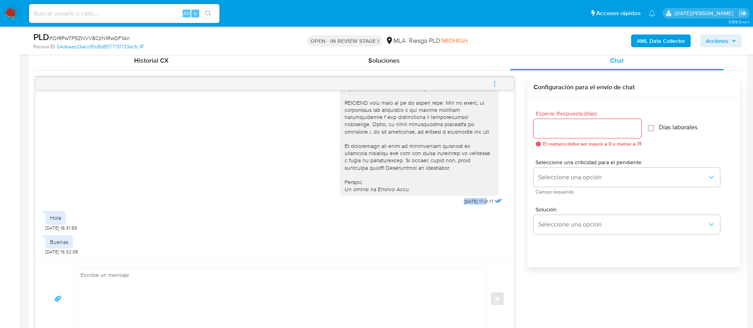
scroll to position [536, 0]
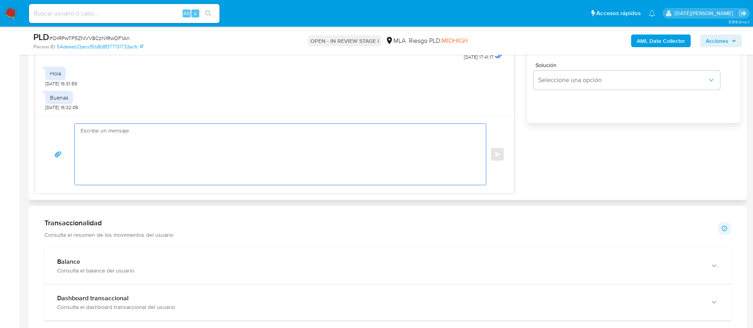
click at [301, 138] on textarea at bounding box center [279, 154] width 396 height 61
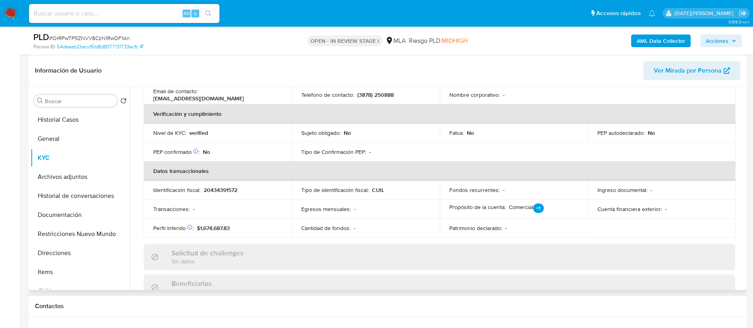
scroll to position [0, 0]
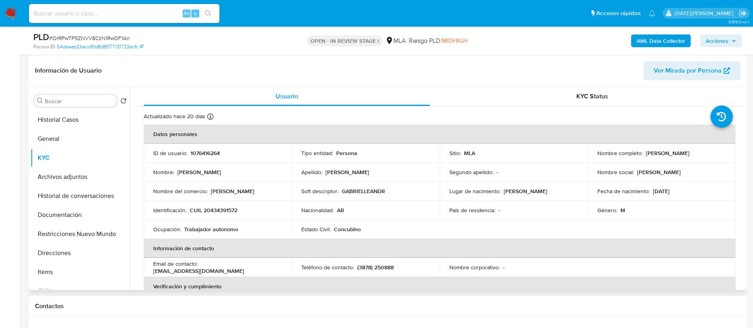
drag, startPoint x: 642, startPoint y: 153, endPoint x: 704, endPoint y: 152, distance: 62.0
click at [704, 152] on div "Nombre completo : Gabriel Leandro Vilca" at bounding box center [662, 153] width 129 height 7
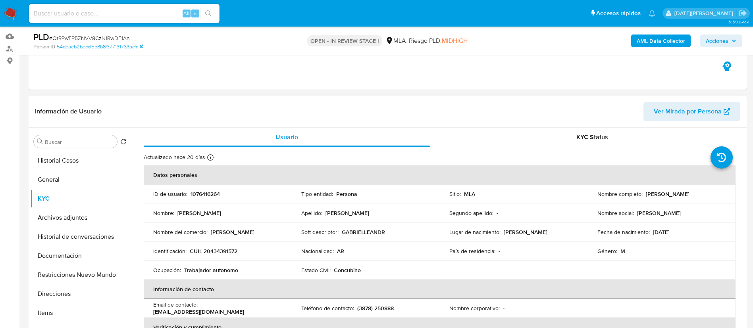
scroll to position [60, 0]
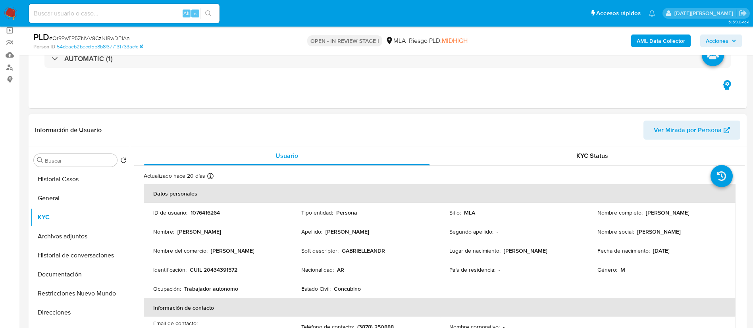
copy div "Gabriel Leandro Vilca"
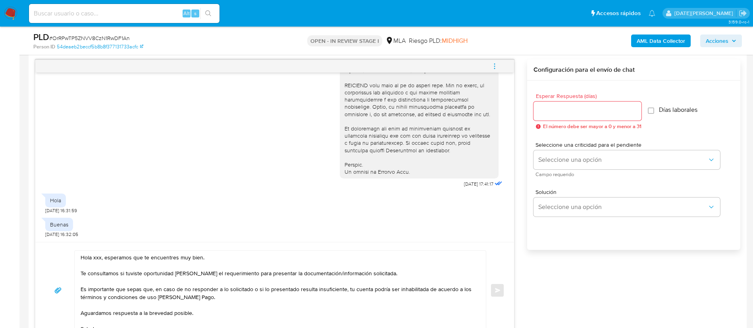
scroll to position [477, 0]
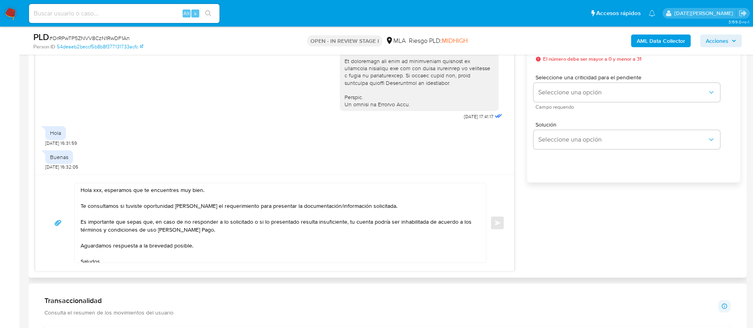
click at [97, 193] on textarea "Hola xxx, esperamos que te encuentres muy bien. Te consultamos si tuviste oport…" at bounding box center [279, 222] width 396 height 79
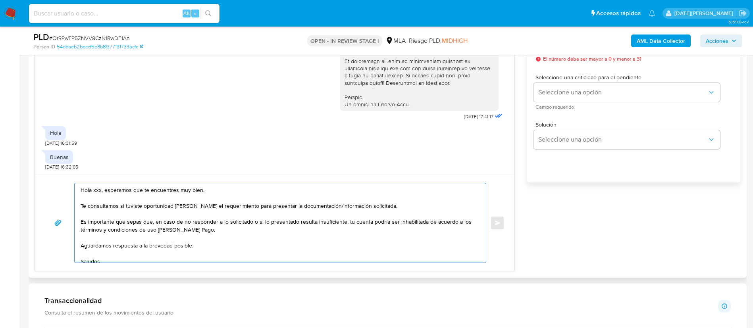
click at [97, 193] on textarea "Hola xxx, esperamos que te encuentres muy bien. Te consultamos si tuviste oport…" at bounding box center [279, 222] width 396 height 79
paste textarea "Gabriel Leandro Vilca"
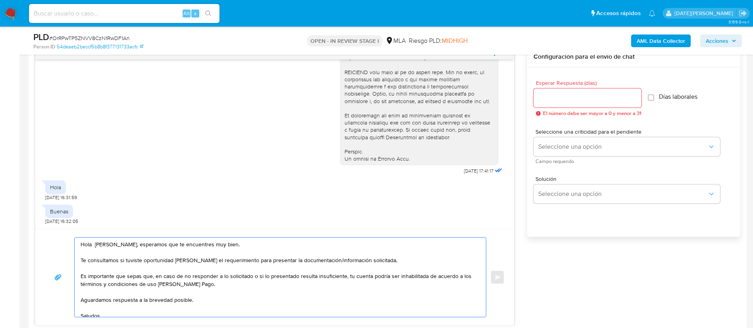
scroll to position [357, 0]
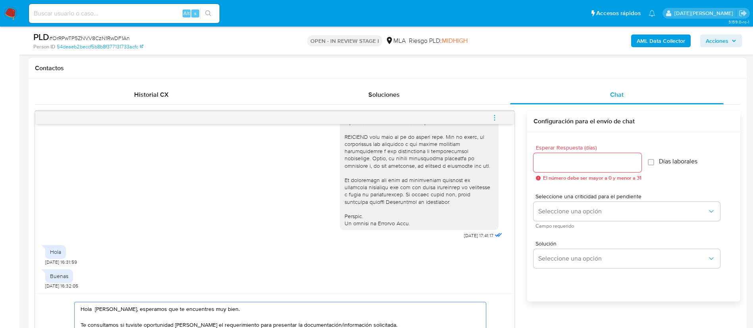
type textarea "Hola Gabriel Leandro Vilca, esperamos que te encuentres muy bien. Te consultamo…"
click at [571, 159] on input "Esperar Respuesta (días)" at bounding box center [588, 163] width 108 height 10
type input "3"
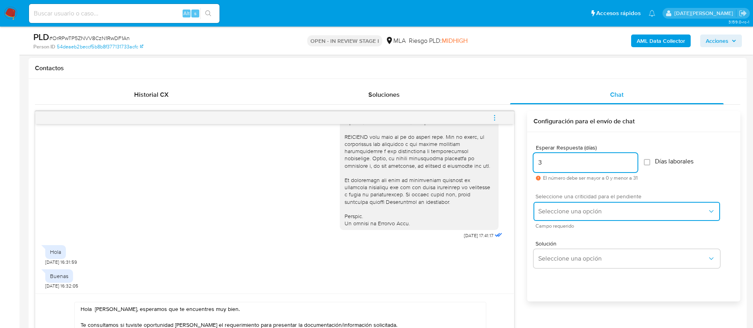
click at [589, 217] on button "Seleccione una opción" at bounding box center [627, 211] width 187 height 19
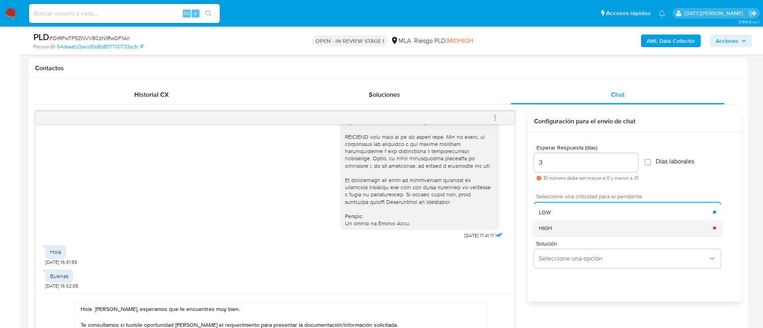
click at [585, 229] on div "HIGH" at bounding box center [626, 228] width 174 height 16
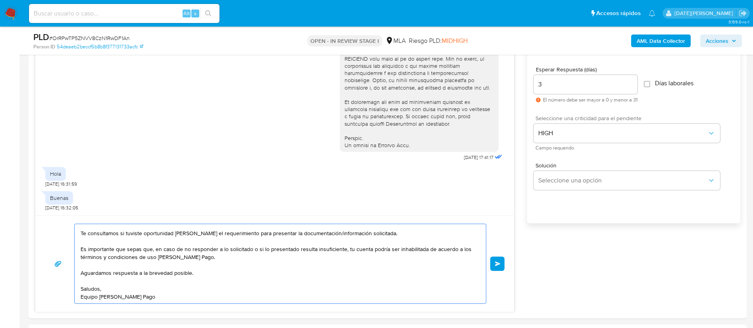
scroll to position [417, 0]
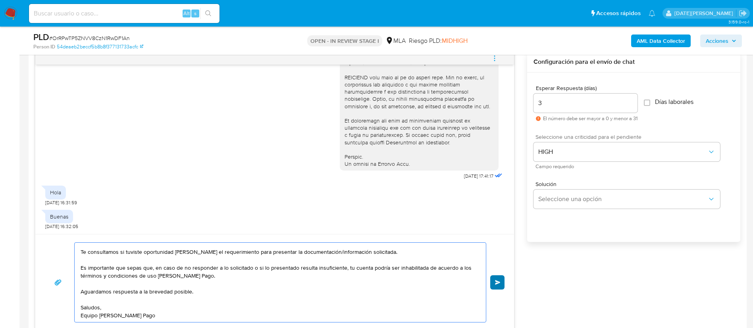
type textarea "Hola Gabriel Leandro Vilca, esperamos que te encuentres muy bien. Te consultamo…"
click at [499, 282] on span "Enviar" at bounding box center [498, 282] width 6 height 5
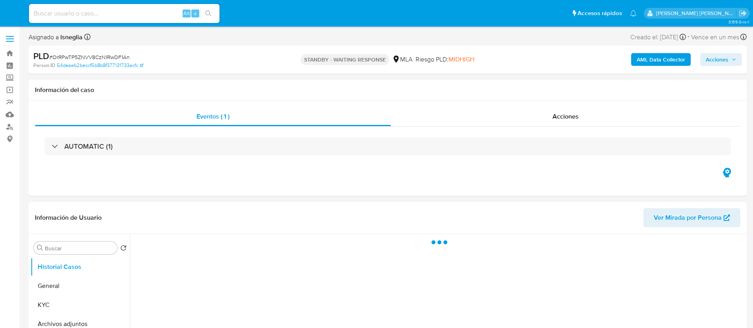
select select "10"
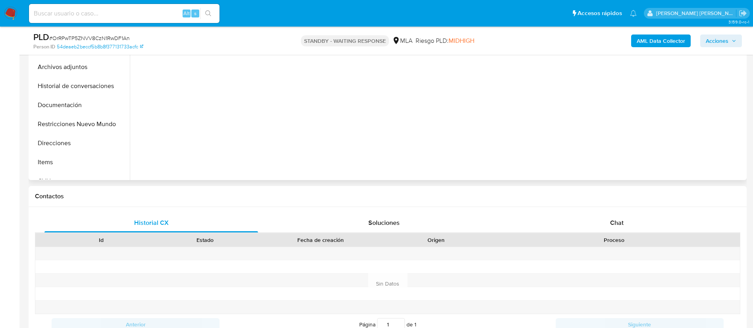
scroll to position [119, 0]
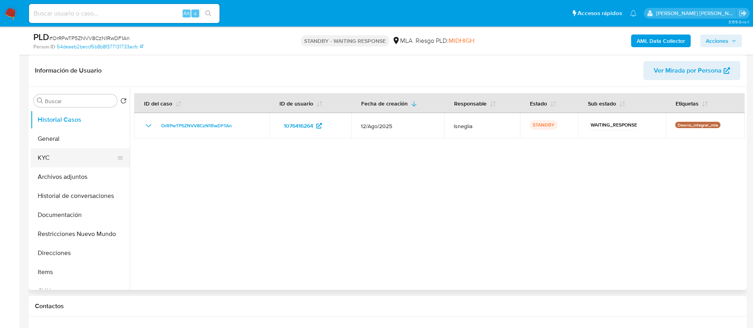
click at [72, 162] on button "KYC" at bounding box center [77, 158] width 93 height 19
